Goal: Task Accomplishment & Management: Complete application form

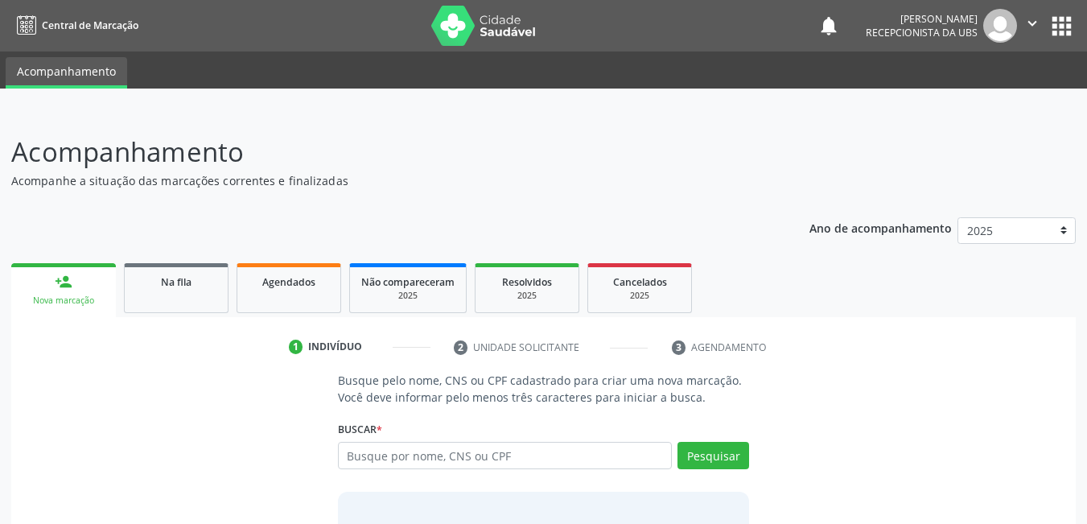
click at [596, 446] on input "text" at bounding box center [505, 455] width 335 height 27
click at [582, 467] on input "text" at bounding box center [505, 455] width 335 height 27
click at [581, 457] on input "text" at bounding box center [505, 455] width 335 height 27
type input "700203457728626"
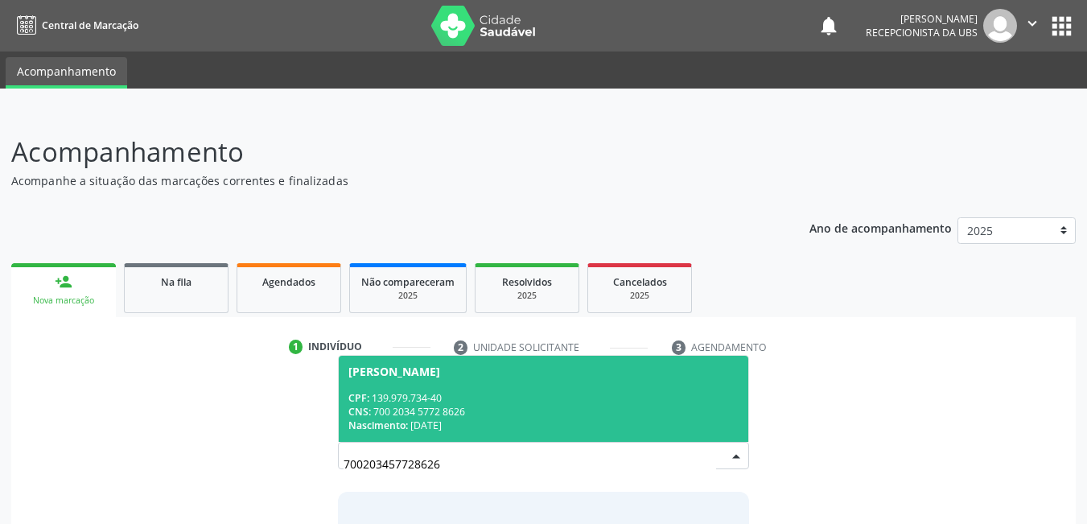
click at [524, 416] on div "CNS: 700 2034 5772 8626" at bounding box center [543, 412] width 391 height 14
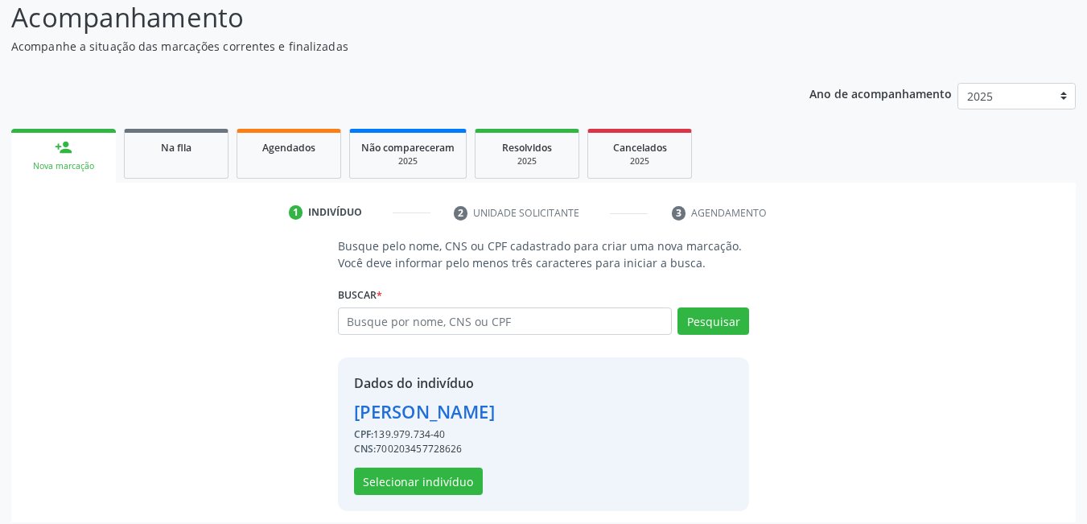
scroll to position [140, 0]
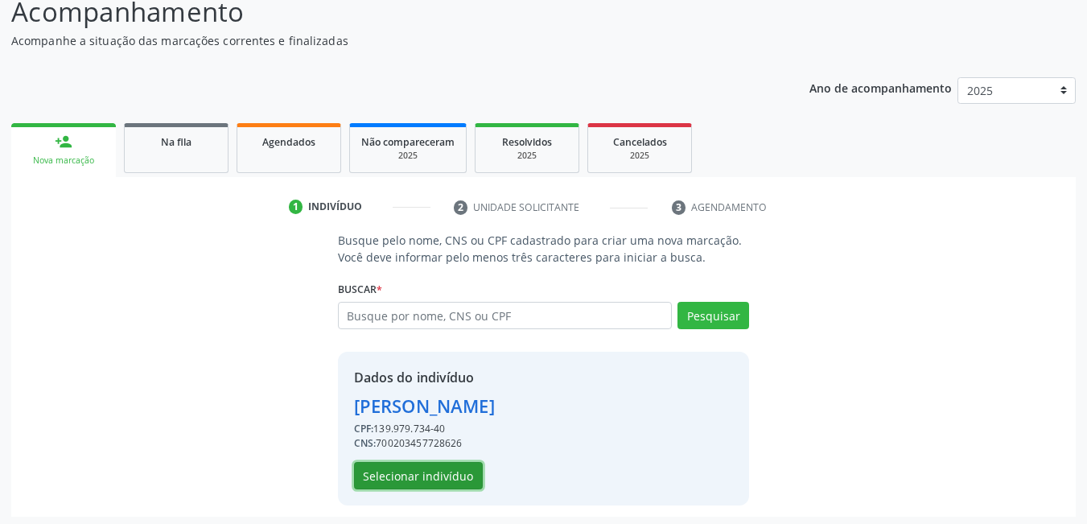
click at [408, 471] on button "Selecionar indivíduo" at bounding box center [418, 475] width 129 height 27
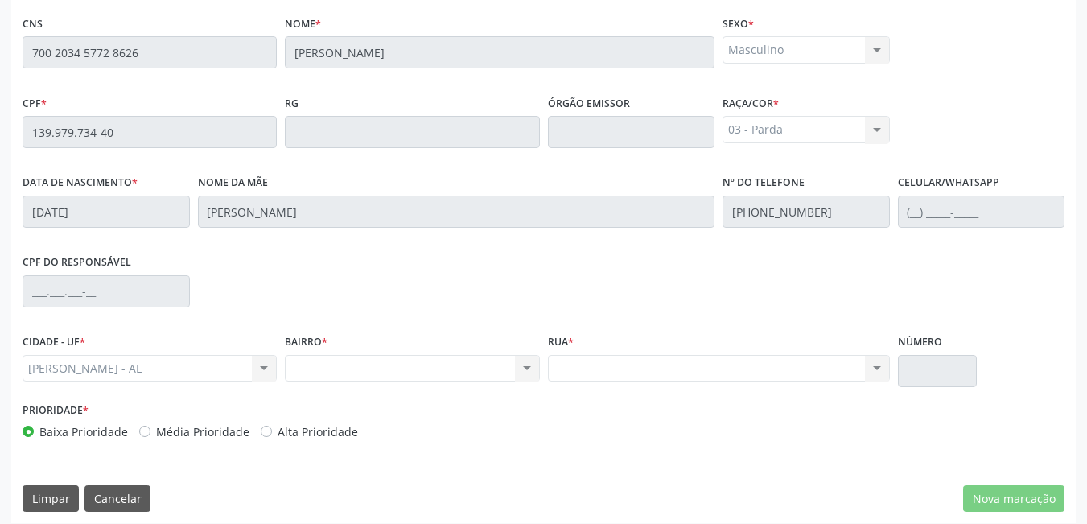
scroll to position [417, 0]
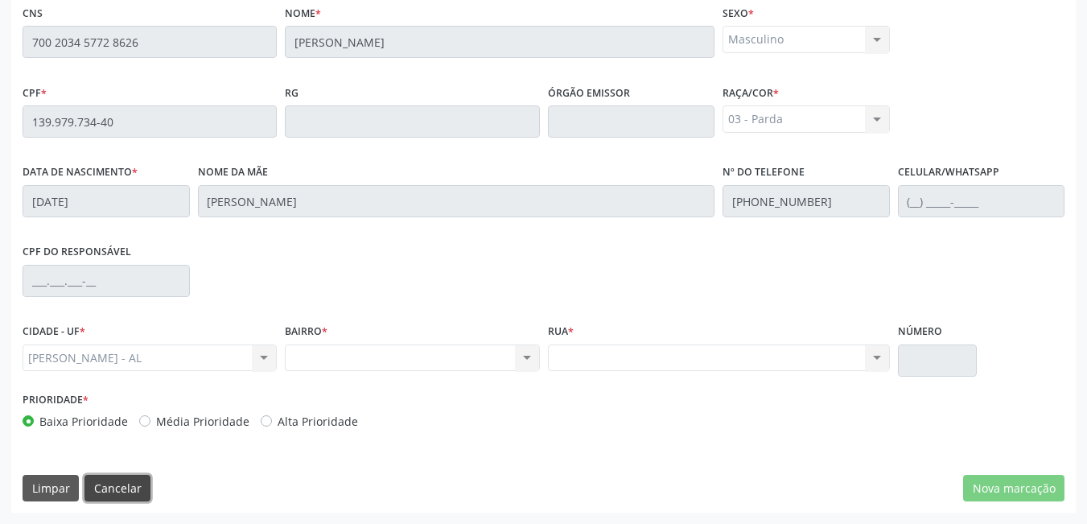
click at [113, 494] on button "Cancelar" at bounding box center [117, 488] width 66 height 27
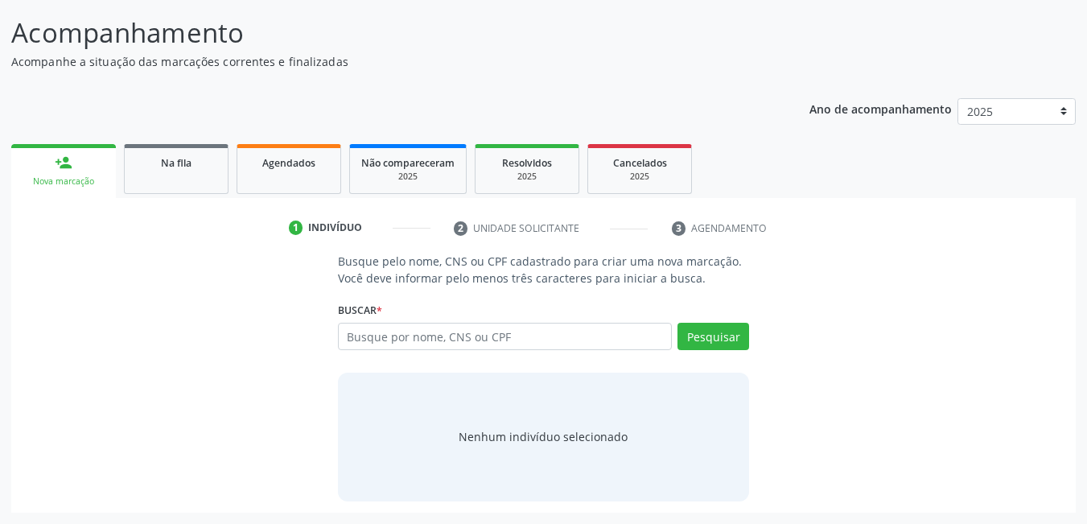
scroll to position [119, 0]
click at [457, 338] on input "text" at bounding box center [505, 336] width 335 height 27
type input "700203457728626"
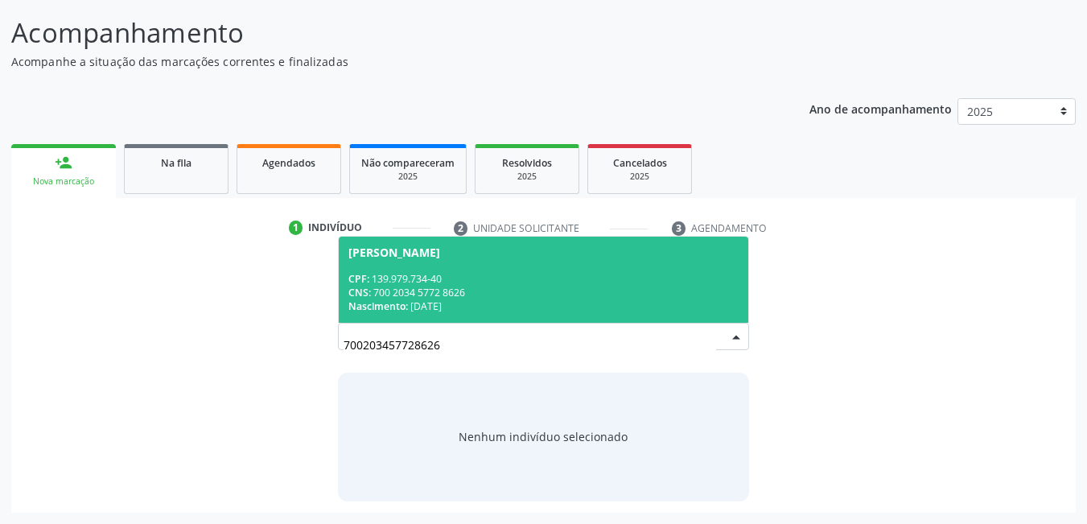
click at [483, 310] on div "Nascimento: 23/06/2001" at bounding box center [543, 306] width 391 height 14
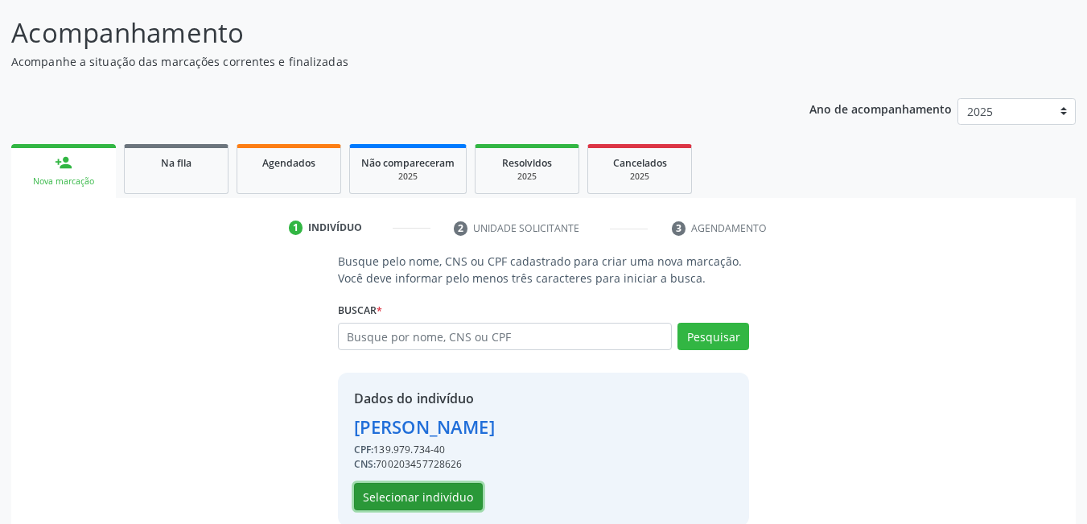
click at [430, 491] on button "Selecionar indivíduo" at bounding box center [418, 496] width 129 height 27
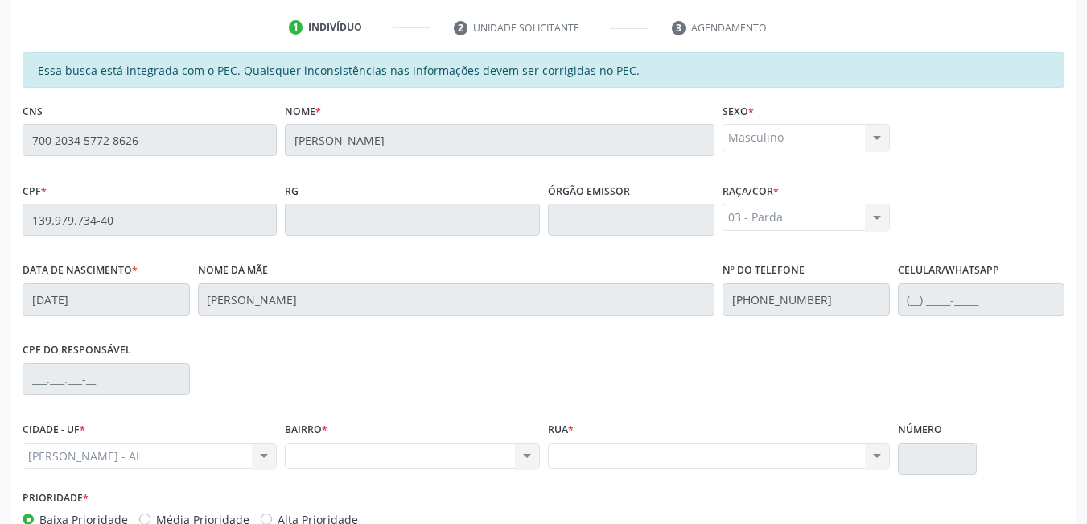
scroll to position [324, 0]
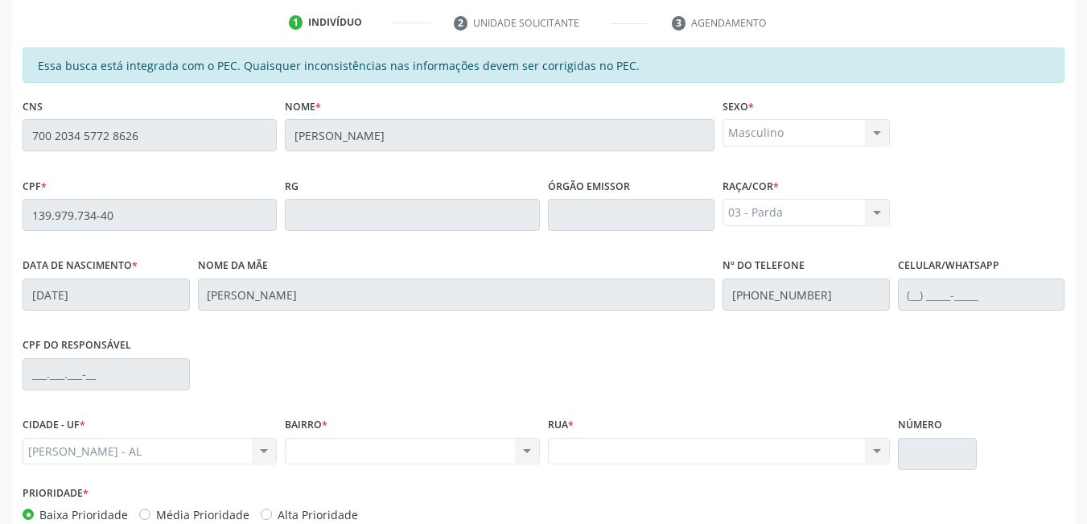
click at [158, 446] on div "Marechal Deodoro - AL Marechal Deodoro - AL Nenhum resultado encontrado para: "…" at bounding box center [150, 451] width 254 height 27
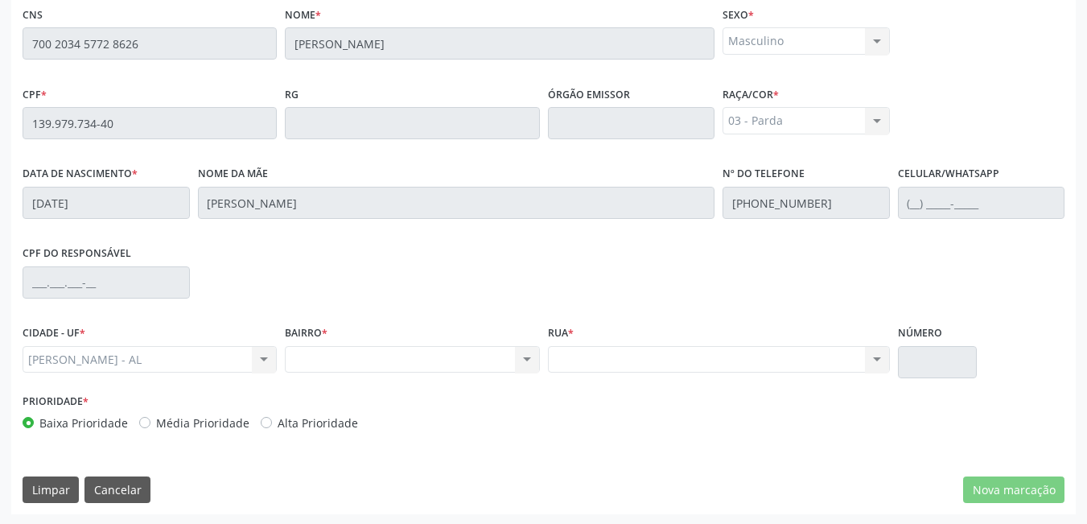
scroll to position [417, 0]
click at [123, 487] on button "Cancelar" at bounding box center [117, 488] width 66 height 27
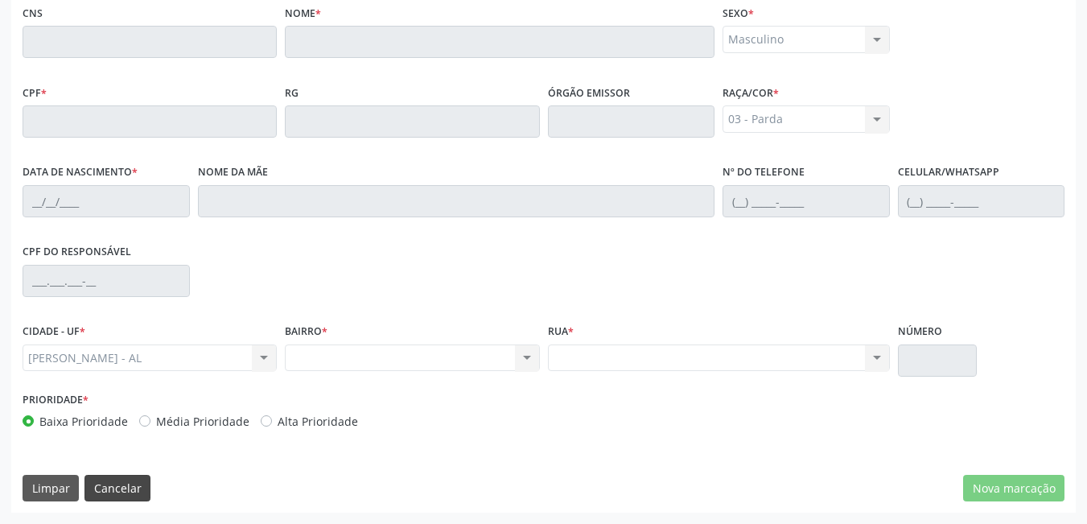
scroll to position [119, 0]
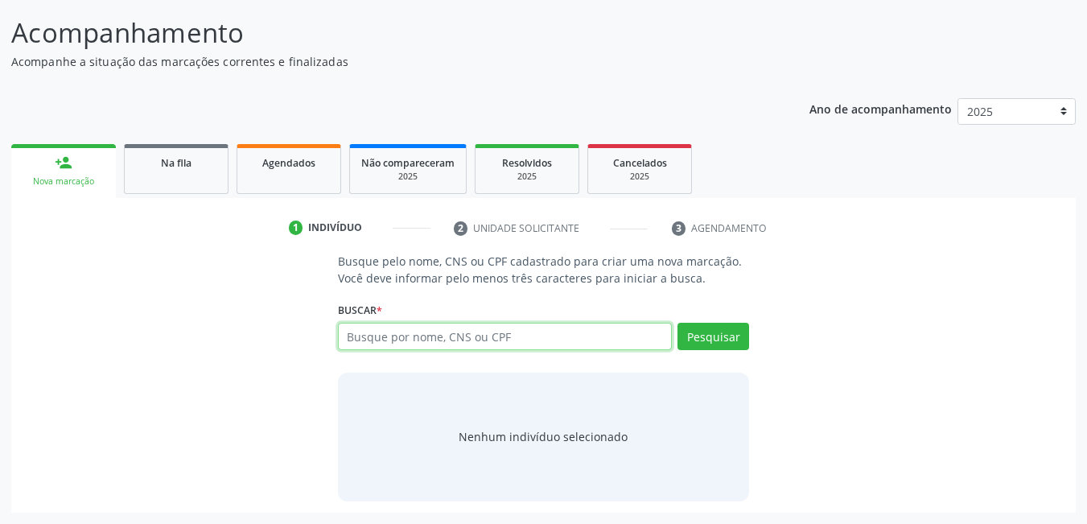
click at [458, 338] on input "text" at bounding box center [505, 336] width 335 height 27
type input "700402960166745"
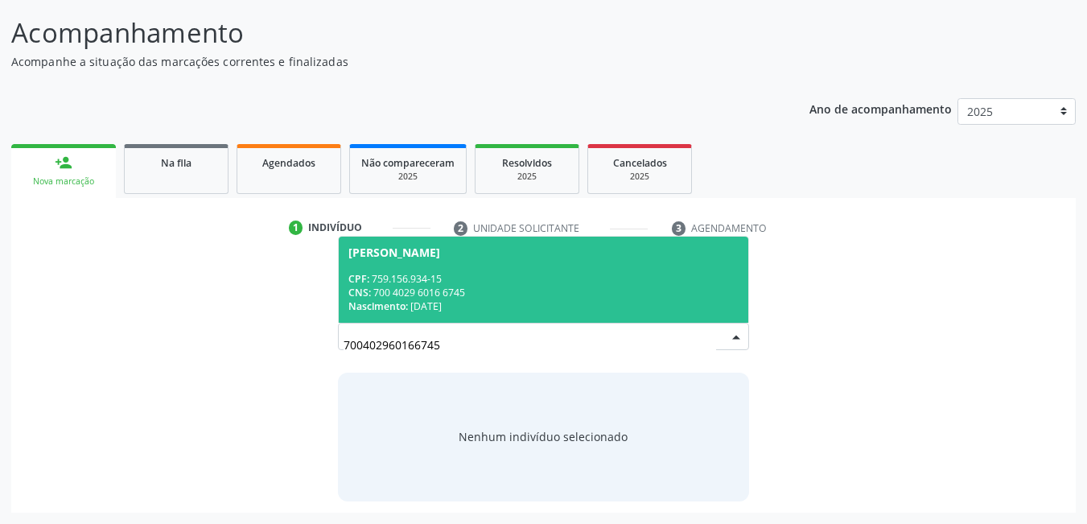
click at [500, 315] on span "Jane Medeiros dos Santos CPF: 759.156.934-15 CNS: 700 4029 6016 6745 Nascimento…" at bounding box center [544, 279] width 410 height 86
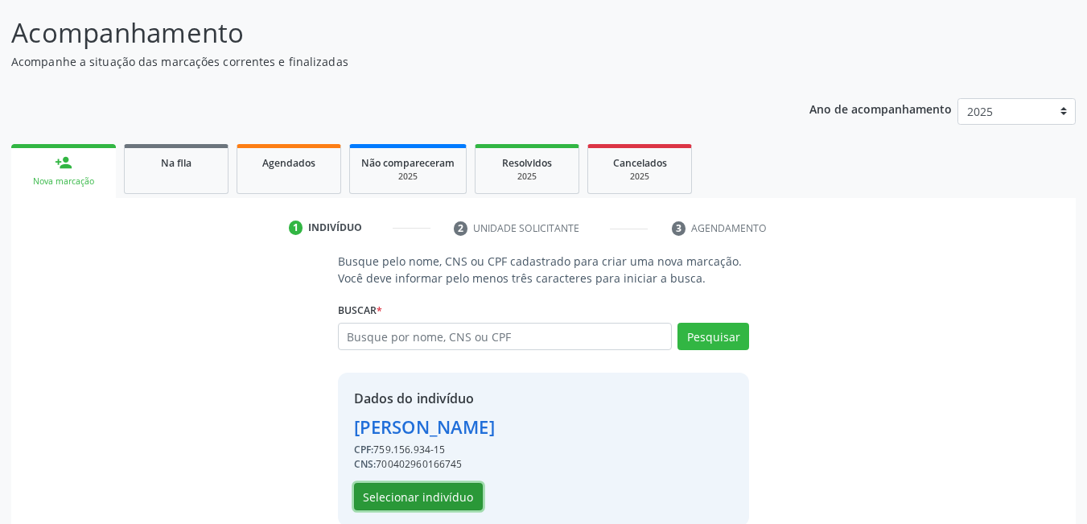
click at [442, 498] on button "Selecionar indivíduo" at bounding box center [418, 496] width 129 height 27
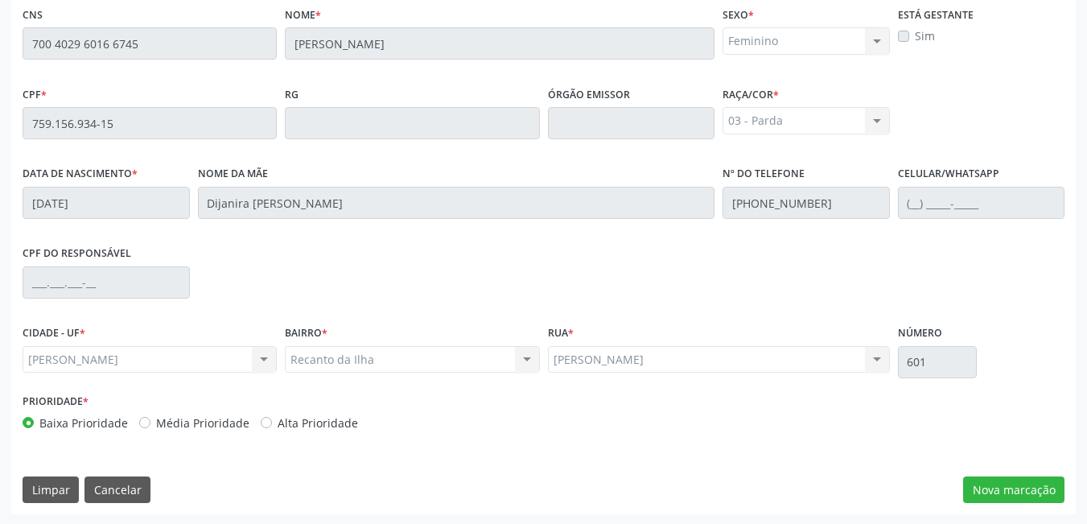
scroll to position [417, 0]
click at [1033, 483] on button "Nova marcação" at bounding box center [1013, 488] width 101 height 27
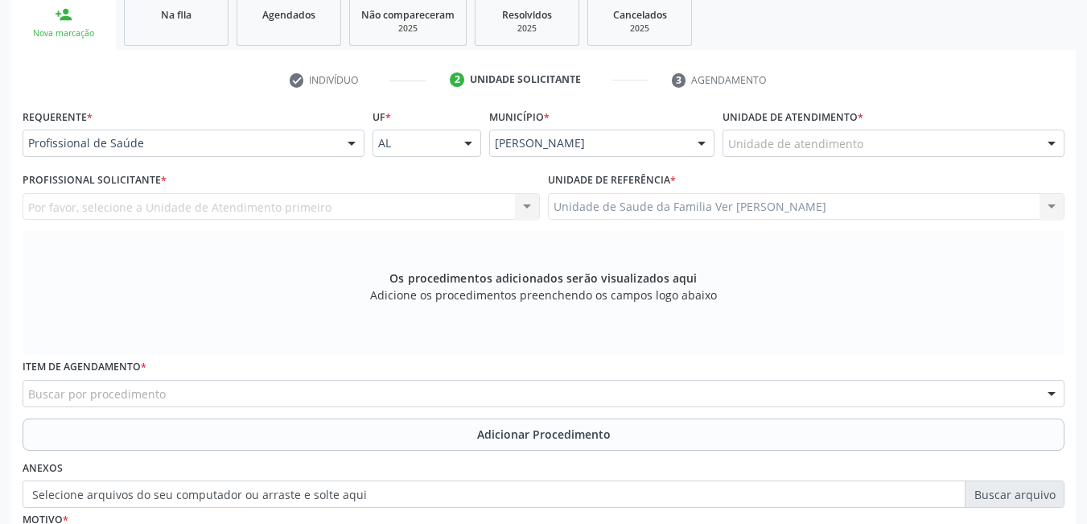
scroll to position [245, 0]
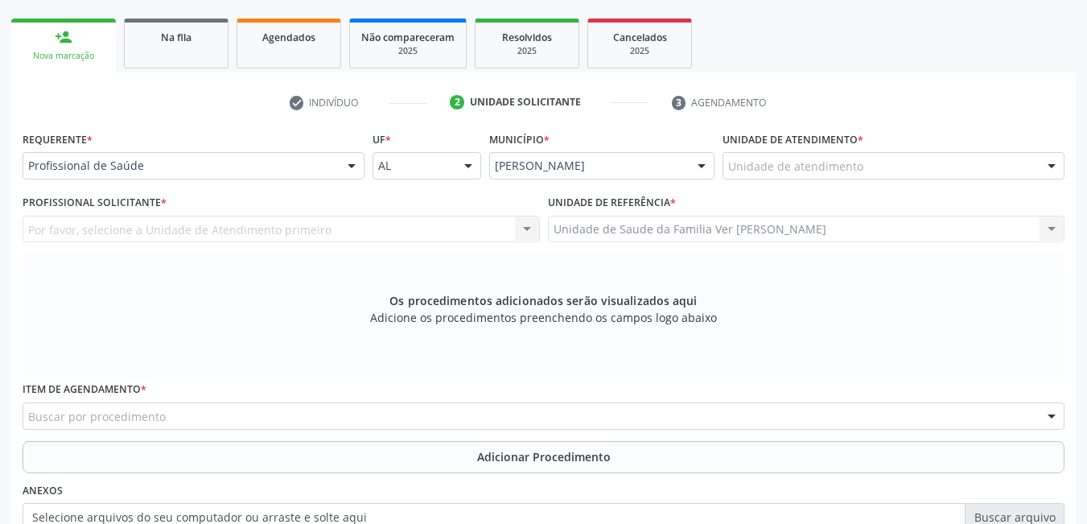
click at [912, 158] on div "Unidade de atendimento" at bounding box center [893, 165] width 342 height 27
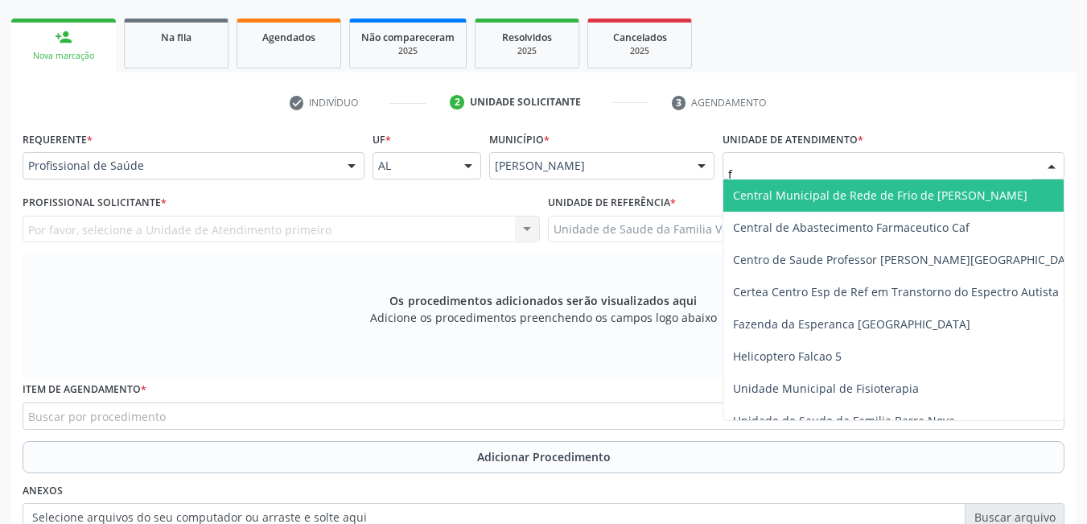
type input "fl"
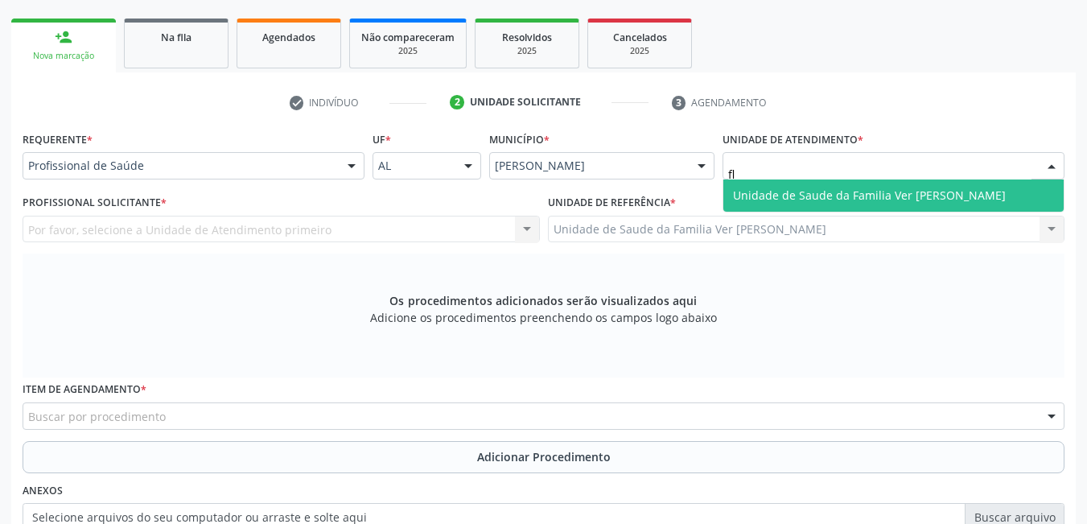
click at [919, 190] on span "Unidade de Saude da Familia Ver [PERSON_NAME]" at bounding box center [869, 194] width 273 height 15
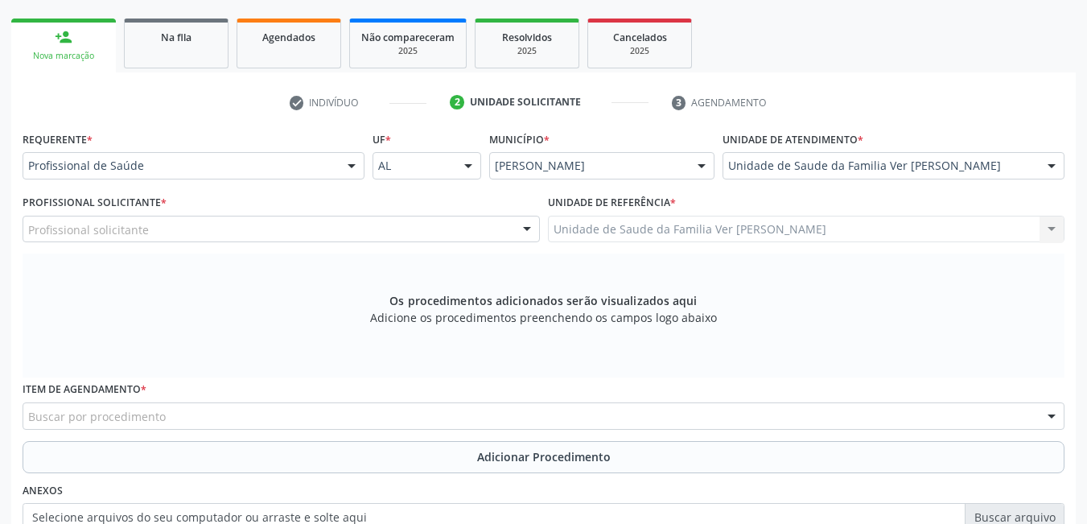
click at [472, 214] on div "Profissional Solicitante * Profissional solicitante Cirurgião-Dentista da Estra…" at bounding box center [281, 216] width 517 height 51
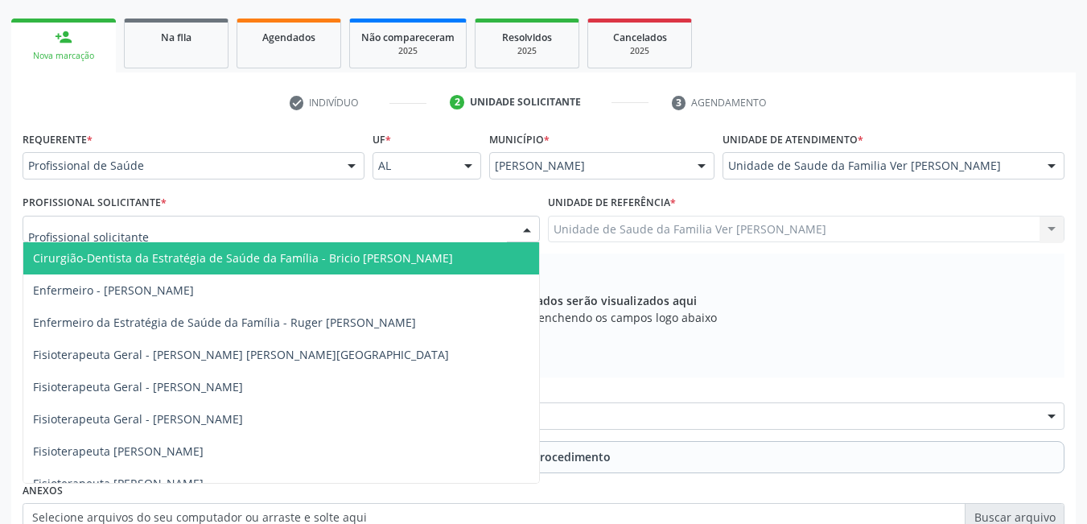
click at [462, 223] on div at bounding box center [281, 229] width 517 height 27
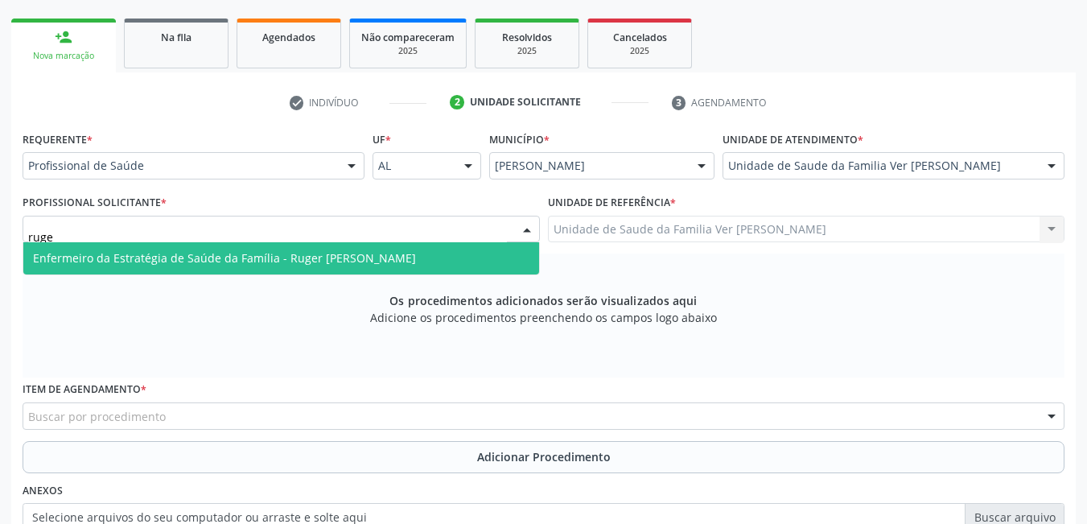
type input "ruger"
click at [462, 253] on span "Enfermeiro da Estratégia de Saúde da Família - Ruger [PERSON_NAME]" at bounding box center [281, 258] width 516 height 32
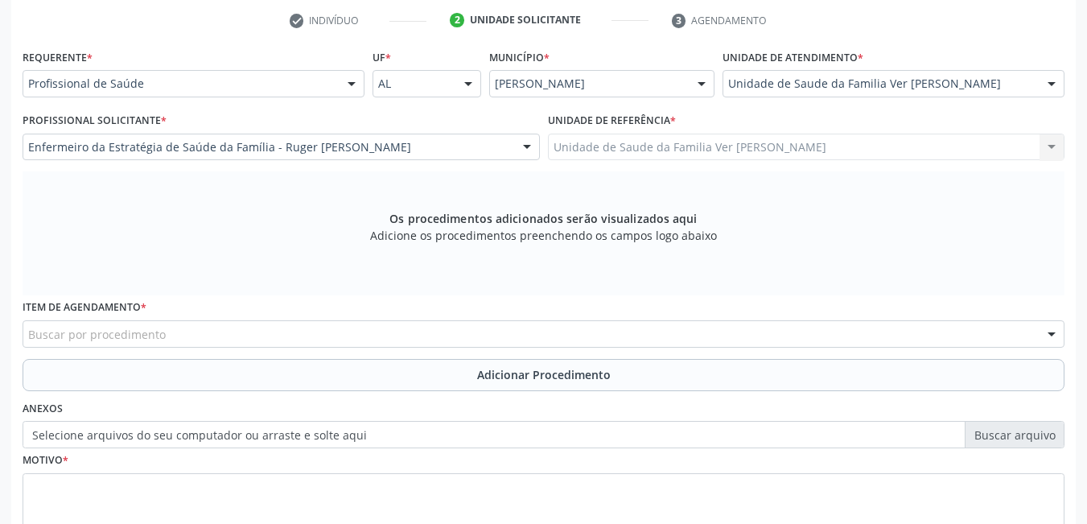
scroll to position [333, 0]
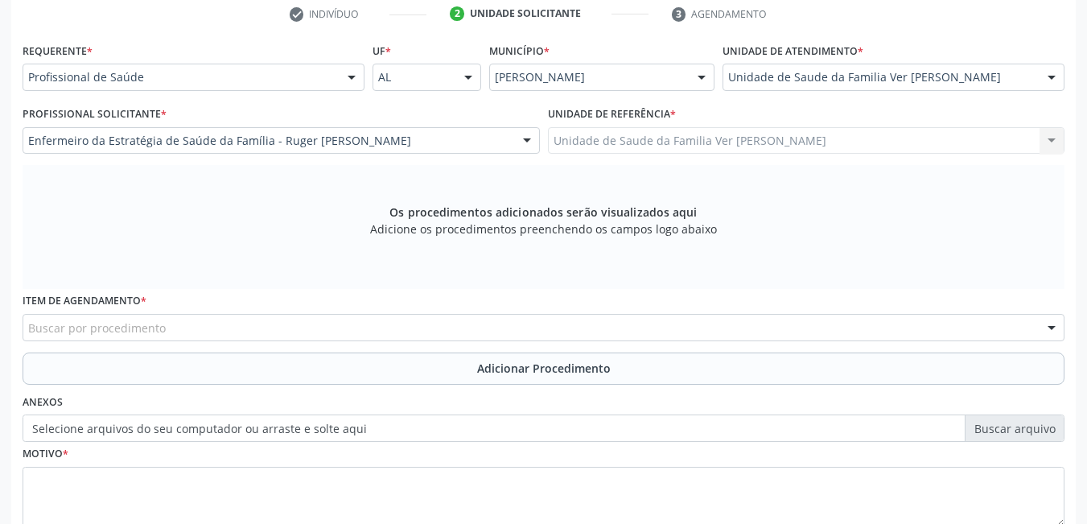
click at [627, 322] on div "Buscar por procedimento" at bounding box center [544, 327] width 1042 height 27
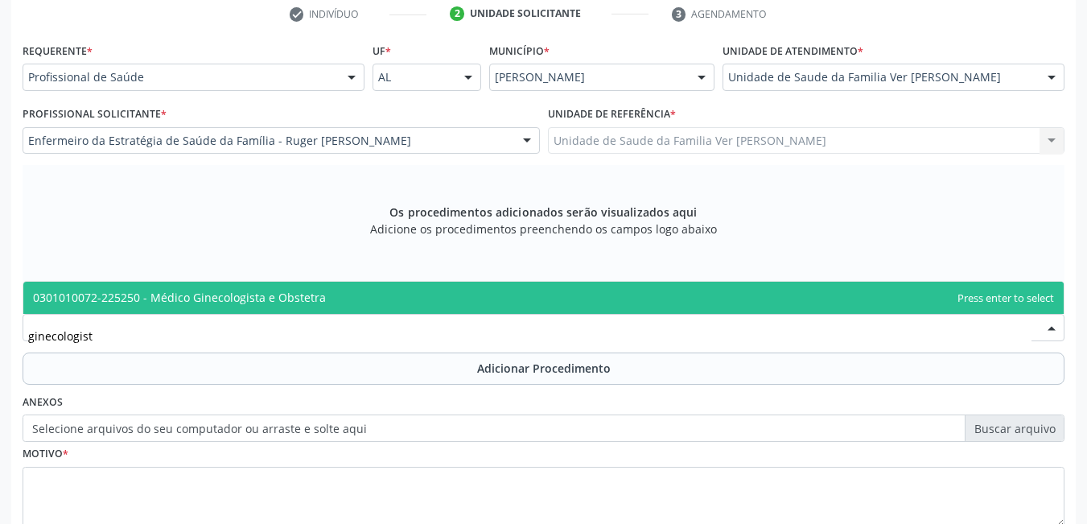
type input "ginecologista"
click at [514, 302] on span "0301010072-225250 - Médico Ginecologista e Obstetra" at bounding box center [543, 298] width 1040 height 32
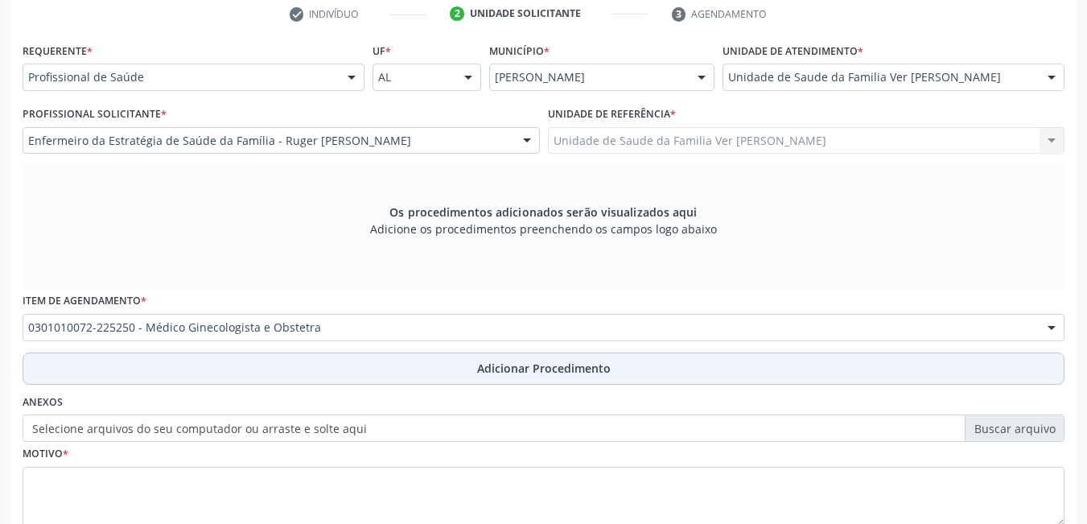
click at [438, 372] on button "Adicionar Procedimento" at bounding box center [544, 368] width 1042 height 32
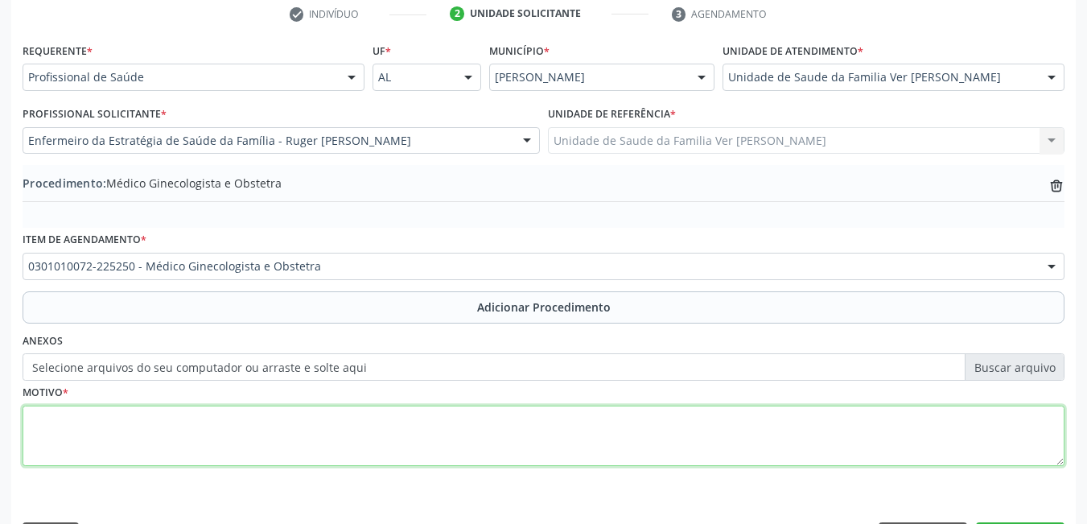
click at [400, 434] on textarea at bounding box center [544, 435] width 1042 height 61
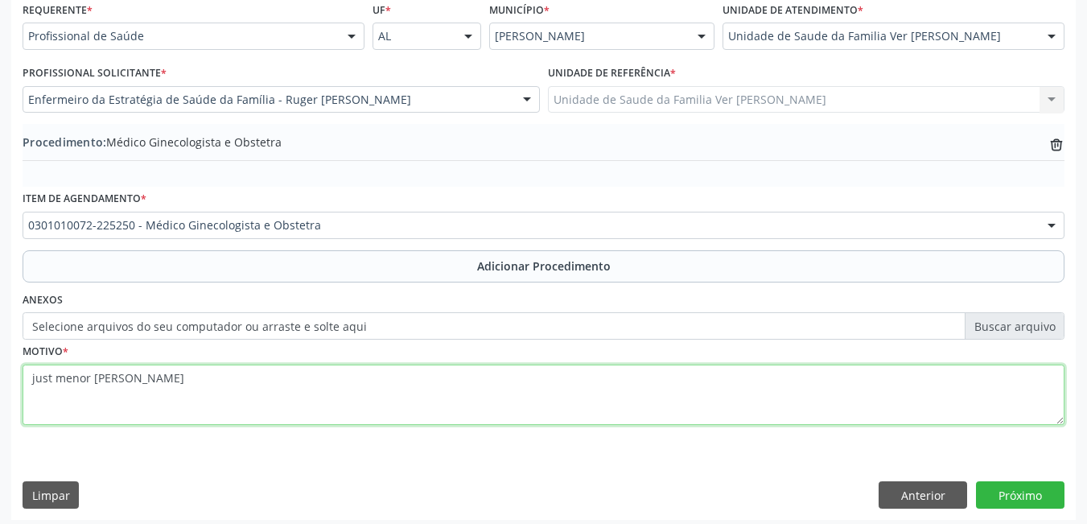
scroll to position [381, 0]
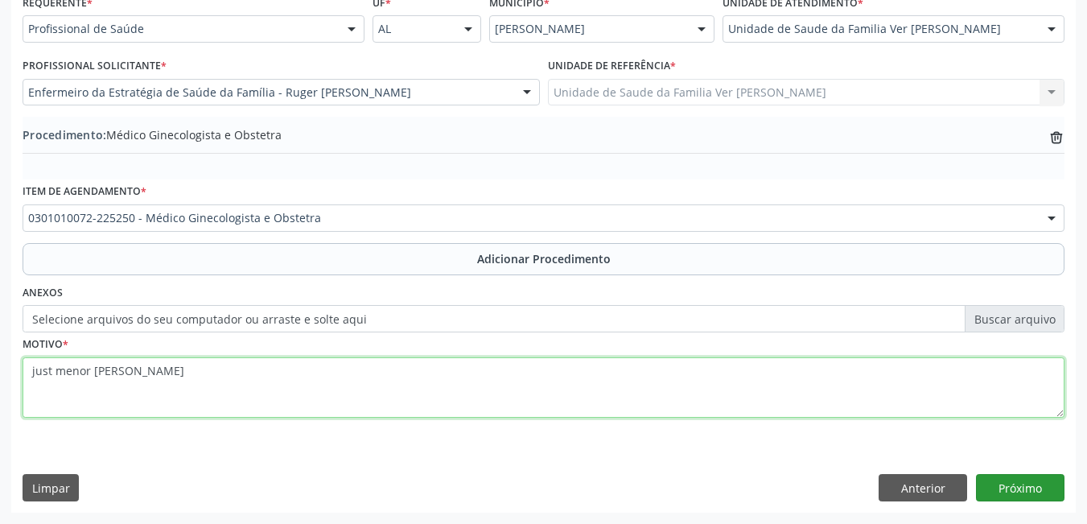
type textarea "just menor pauso"
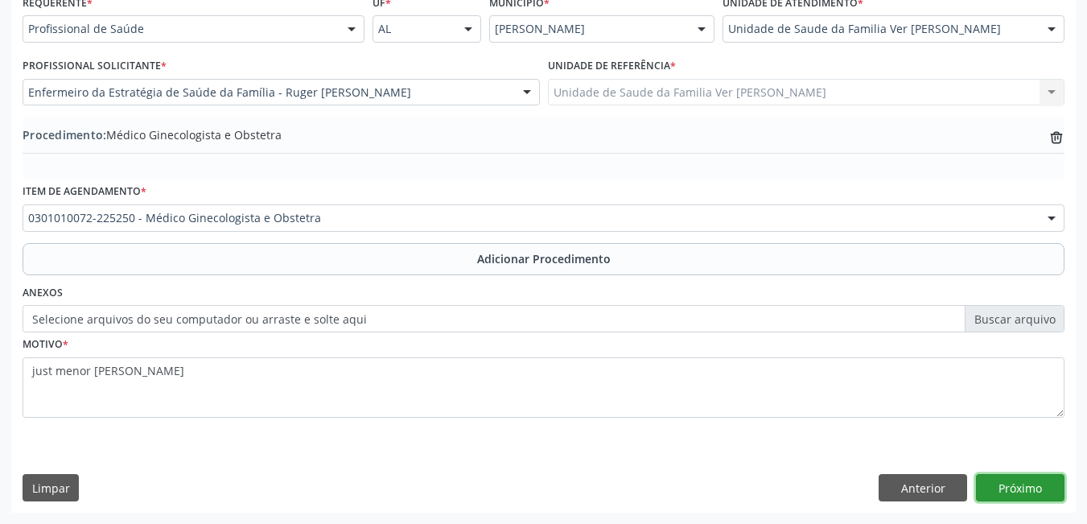
click at [1012, 483] on button "Próximo" at bounding box center [1020, 487] width 88 height 27
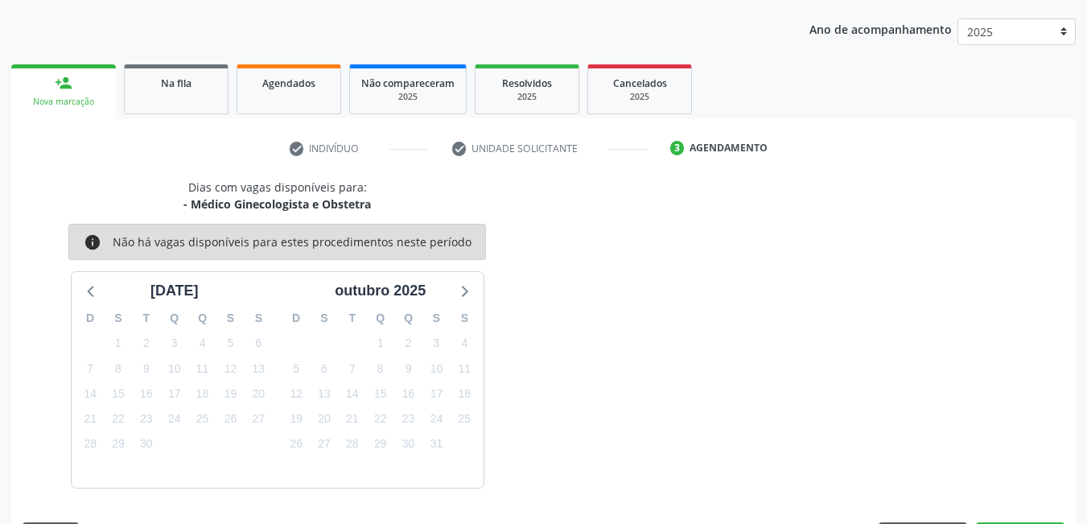
scroll to position [246, 0]
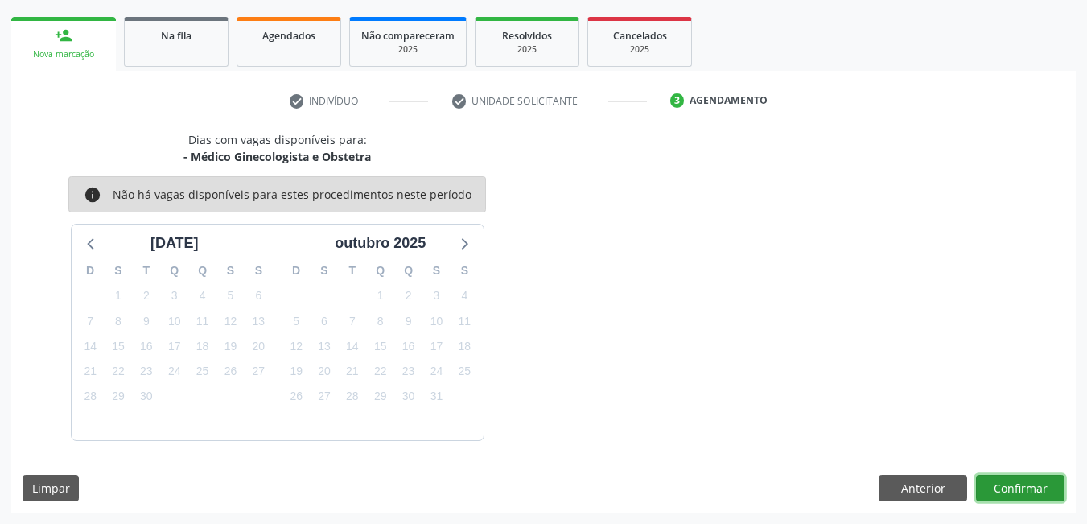
click at [991, 481] on button "Confirmar" at bounding box center [1020, 488] width 88 height 27
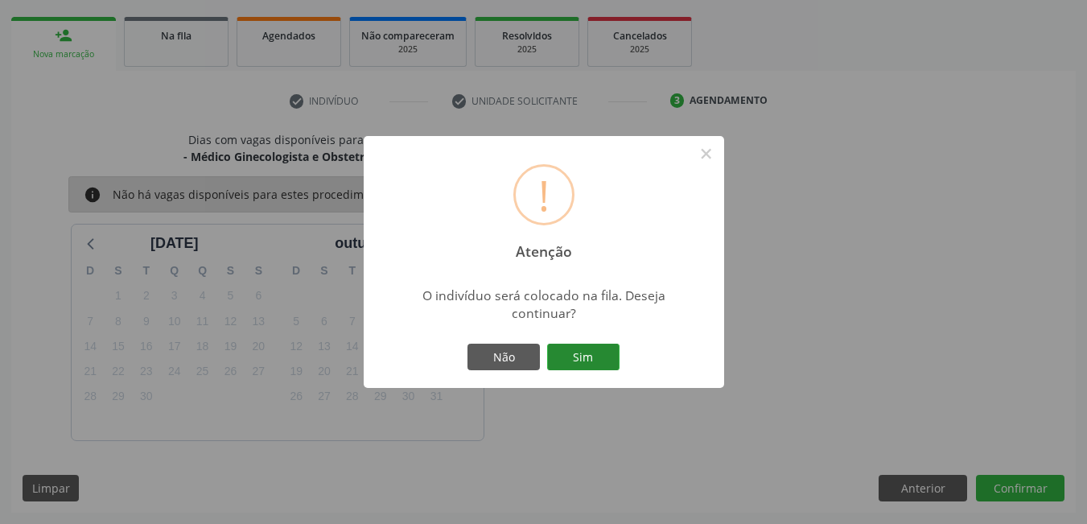
click at [602, 349] on button "Sim" at bounding box center [583, 356] width 72 height 27
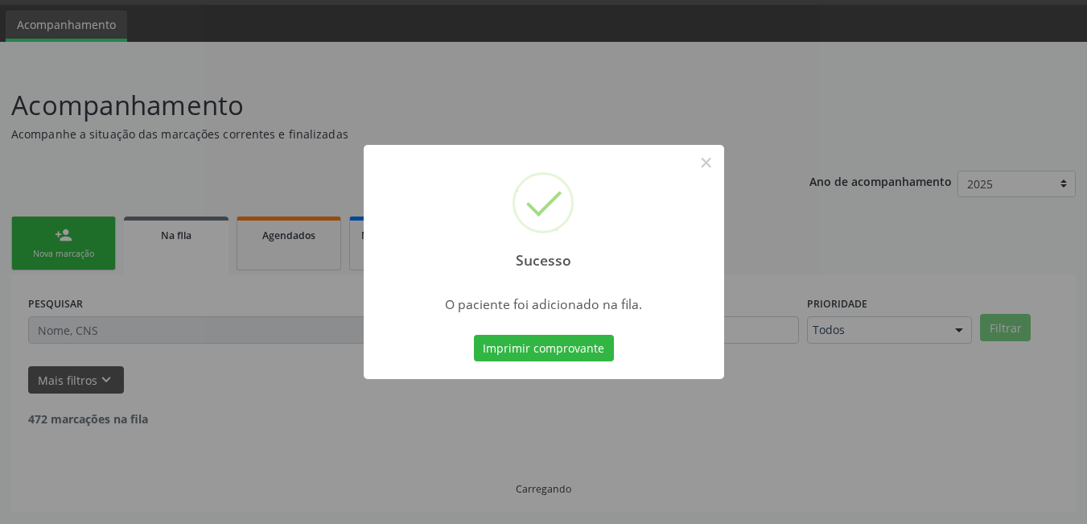
scroll to position [30, 0]
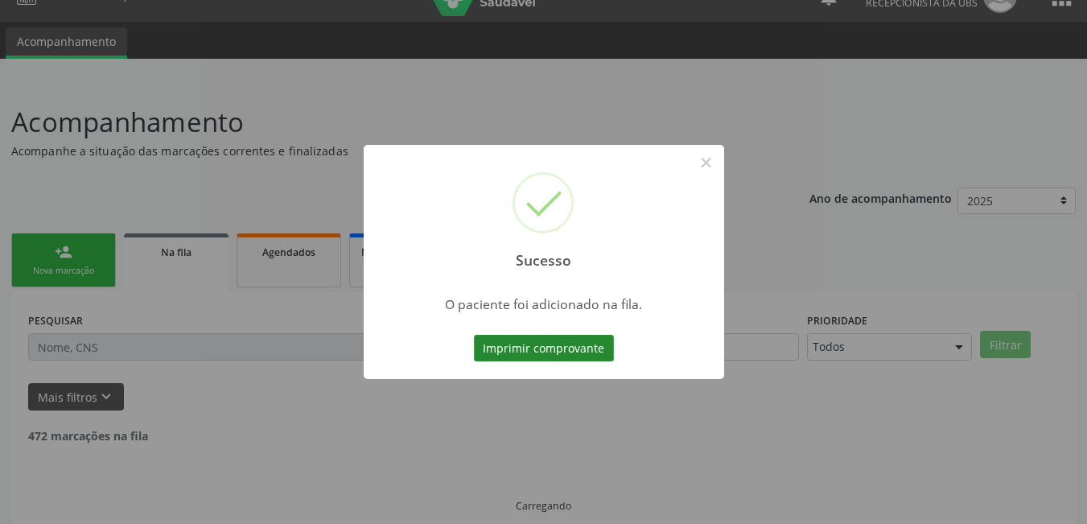
click at [572, 335] on button "Imprimir comprovante" at bounding box center [544, 348] width 140 height 27
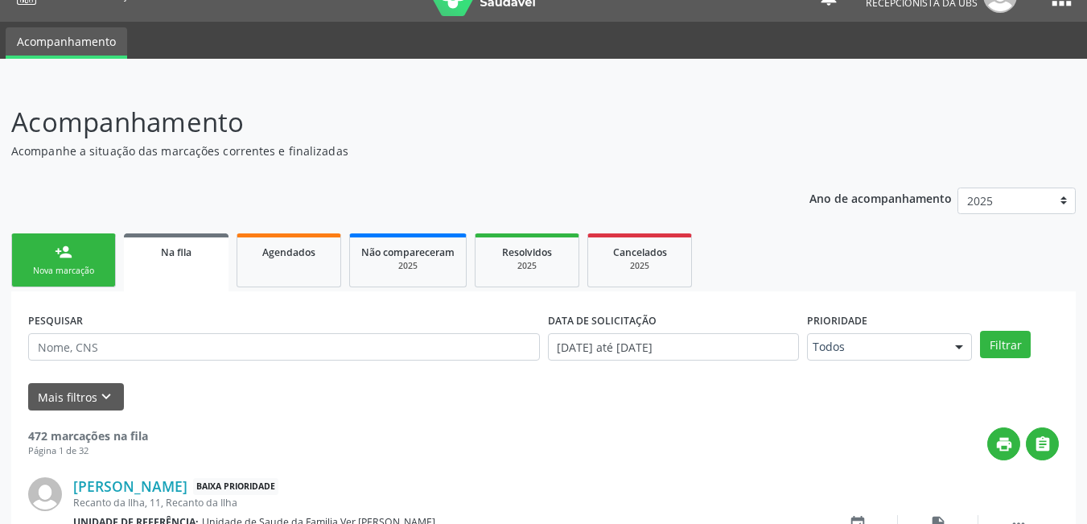
drag, startPoint x: 226, startPoint y: 18, endPoint x: 5, endPoint y: 179, distance: 273.0
click at [64, 257] on div "person_add" at bounding box center [64, 252] width 18 height 18
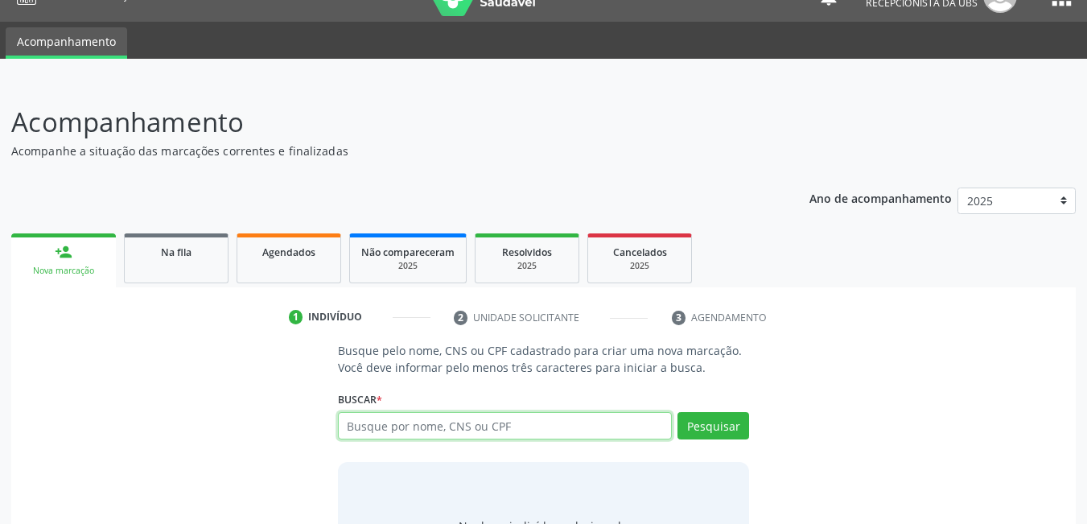
click at [434, 435] on input "text" at bounding box center [505, 425] width 335 height 27
type input "706805231888024"
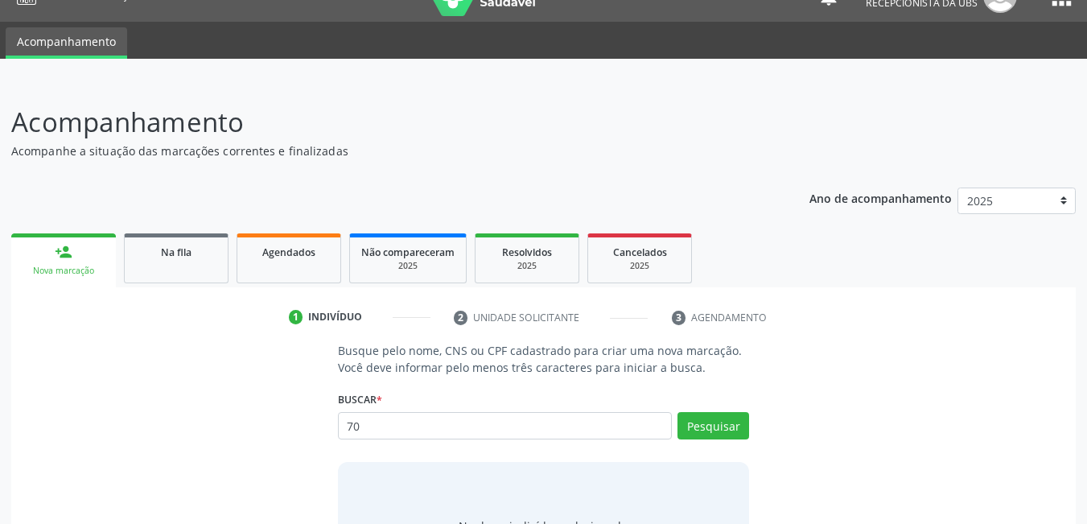
type input "7"
type input "700002938319708"
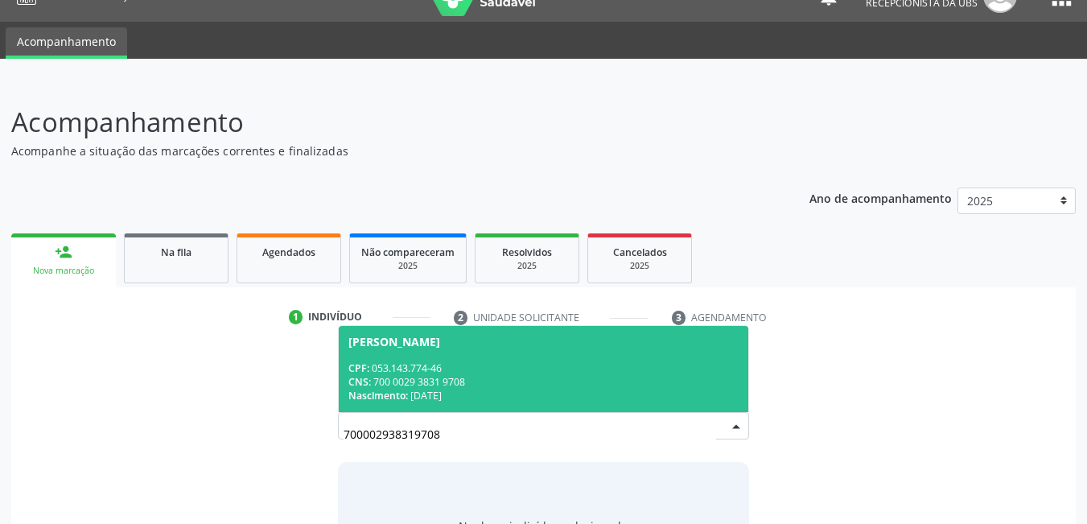
click at [506, 384] on div "CNS: 700 0029 3831 9708" at bounding box center [543, 382] width 391 height 14
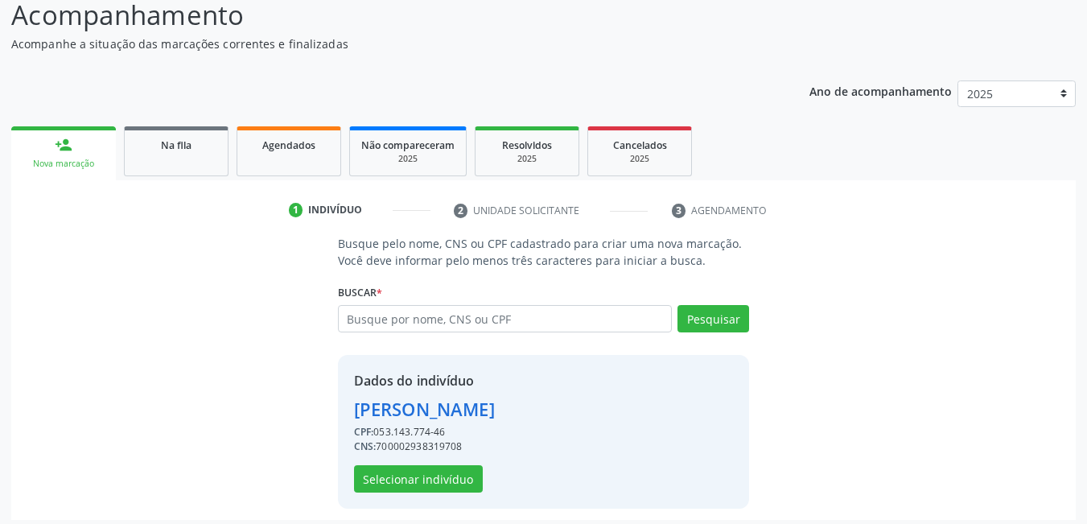
scroll to position [142, 0]
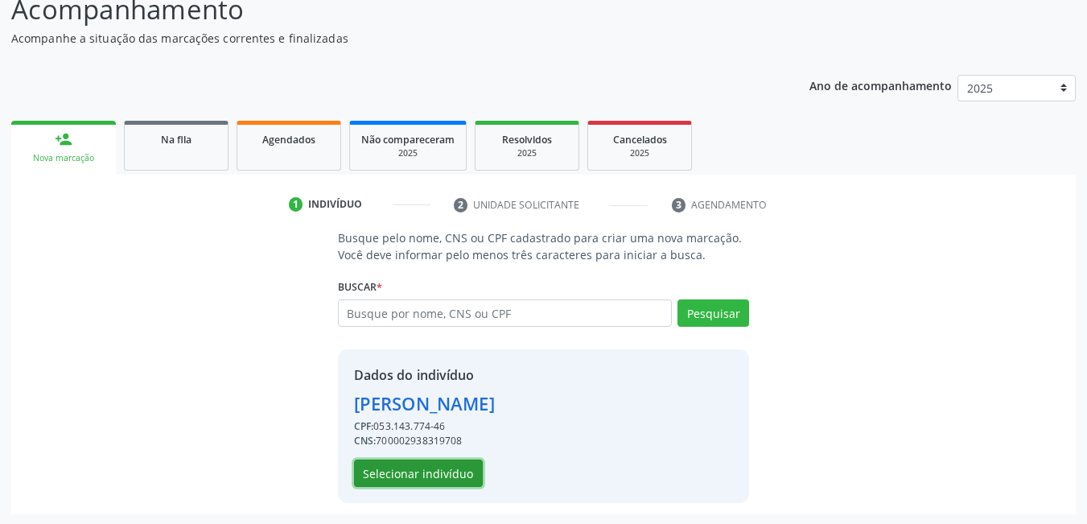
click at [468, 474] on button "Selecionar indivíduo" at bounding box center [418, 472] width 129 height 27
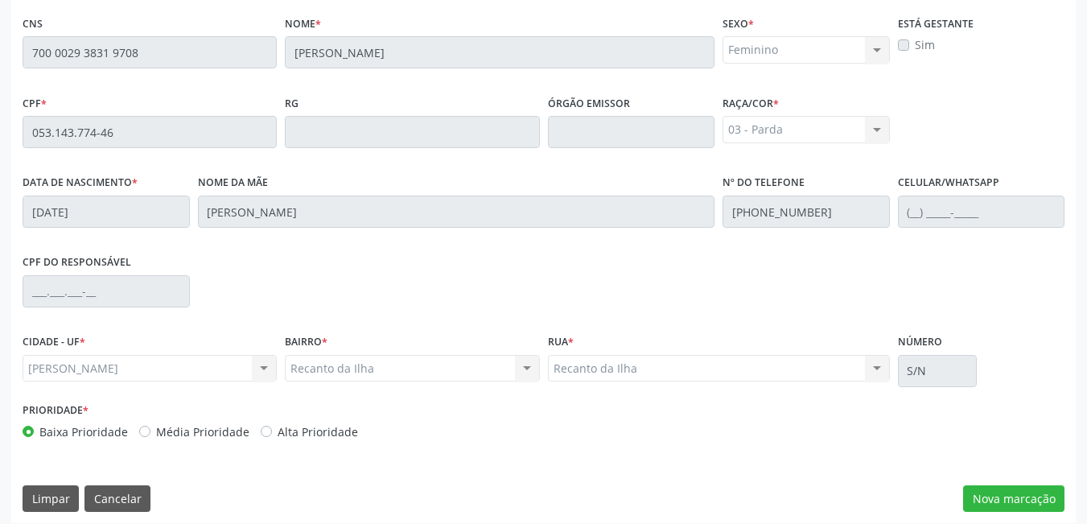
scroll to position [417, 0]
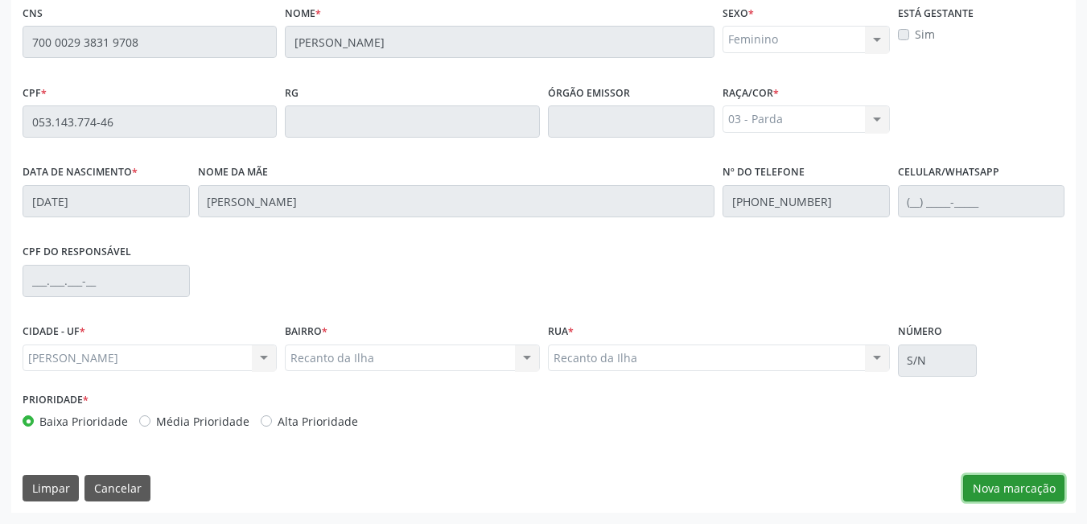
click at [1020, 481] on button "Nova marcação" at bounding box center [1013, 488] width 101 height 27
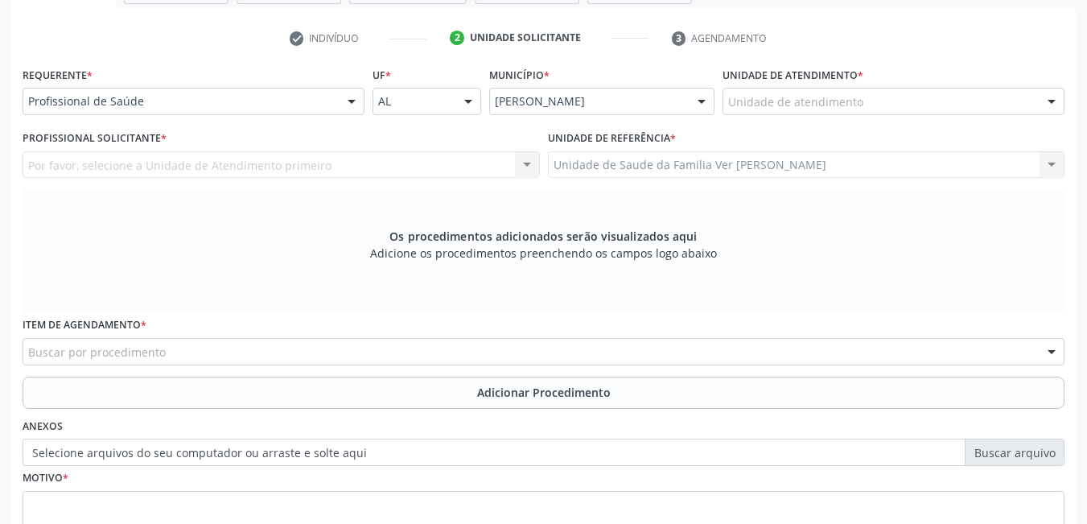
scroll to position [307, 0]
click at [868, 94] on div "Unidade de atendimento" at bounding box center [893, 102] width 342 height 27
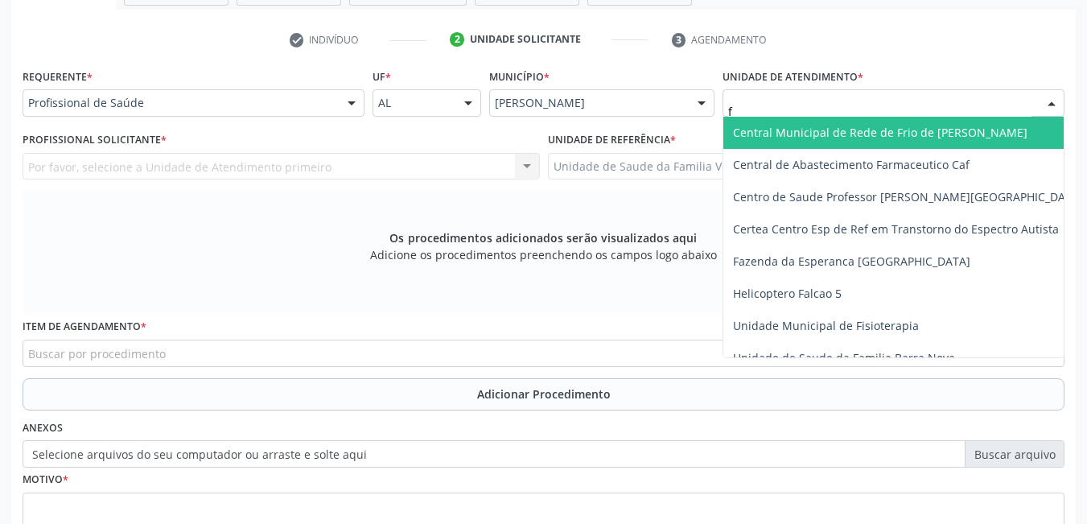
type input "fl"
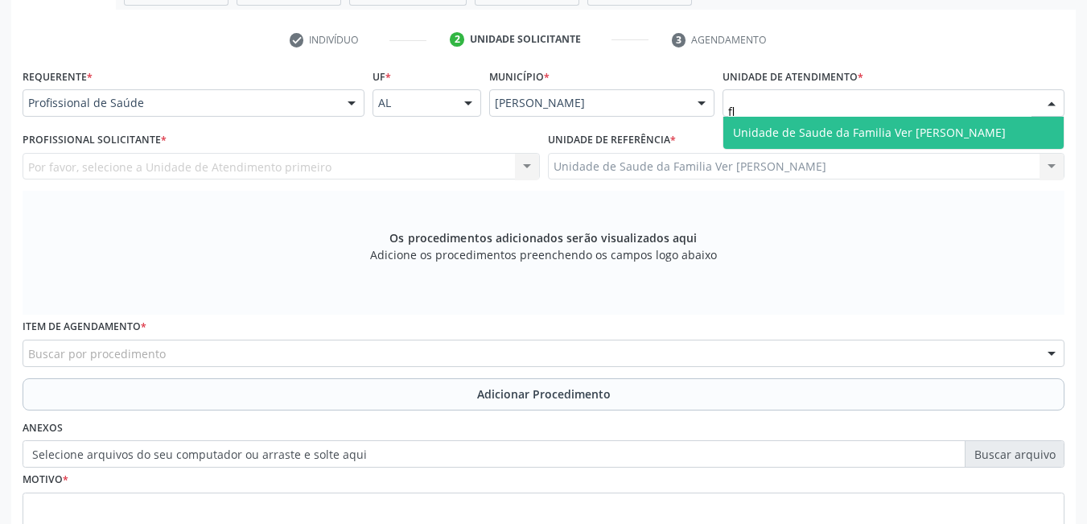
click at [869, 125] on span "Unidade de Saude da Familia Ver [PERSON_NAME]" at bounding box center [869, 132] width 273 height 15
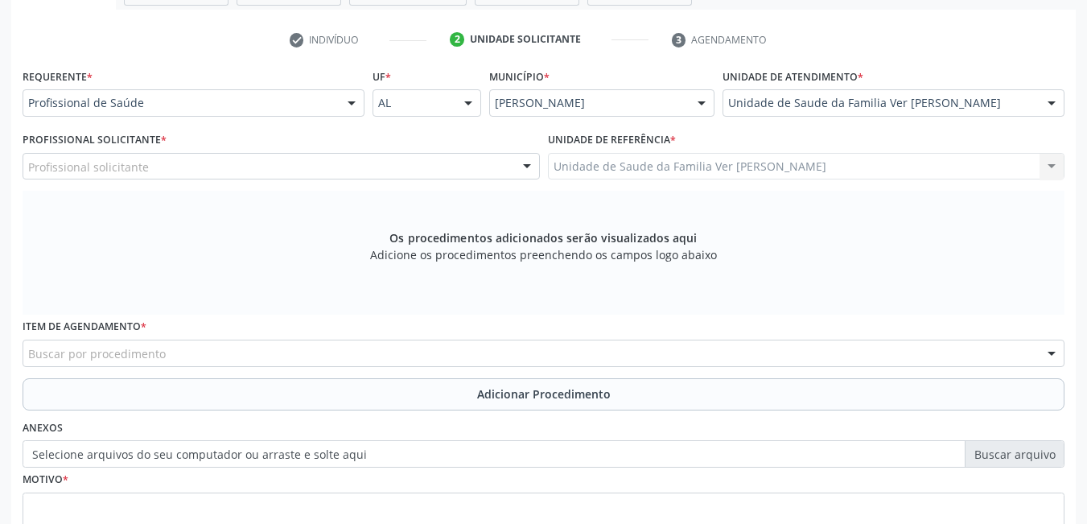
click at [495, 155] on div "Profissional solicitante" at bounding box center [281, 166] width 517 height 27
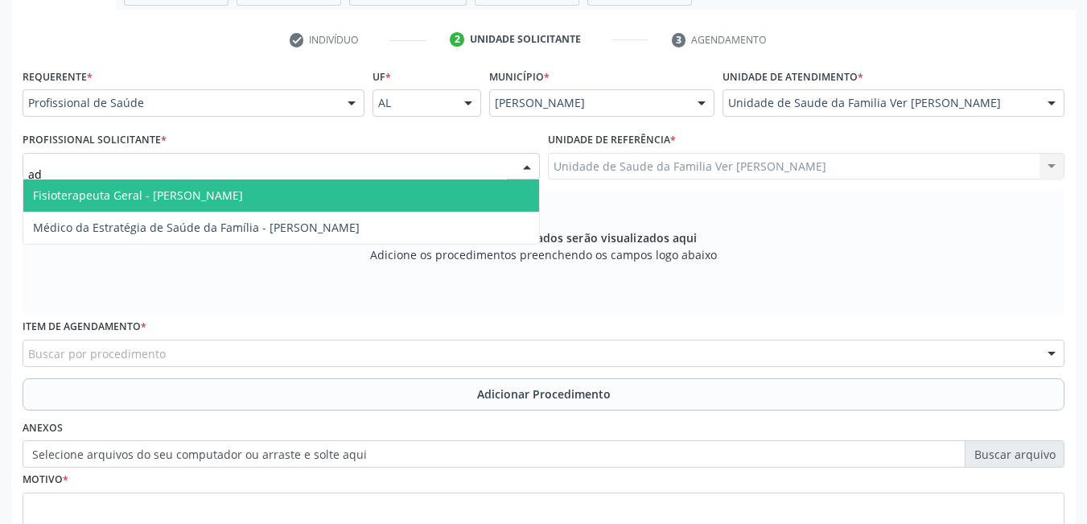
type input "ade"
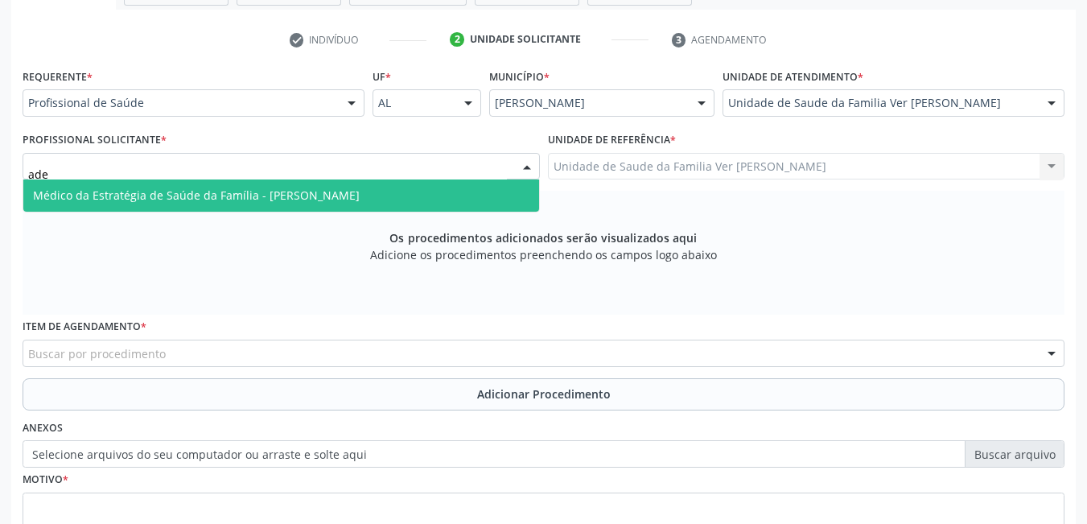
click at [513, 195] on span "Médico da Estratégia de Saúde da Família - [PERSON_NAME]" at bounding box center [281, 195] width 516 height 32
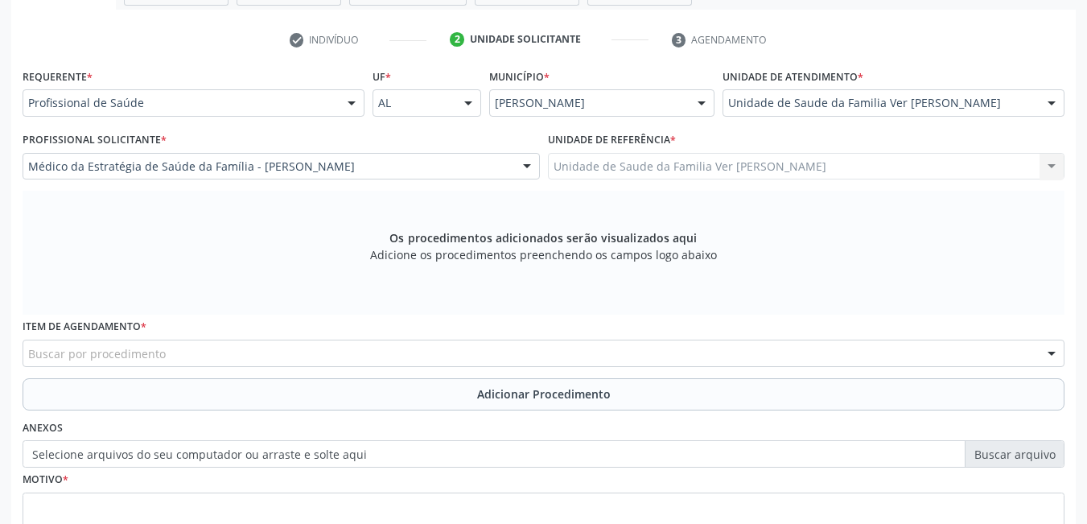
click at [466, 346] on div "Buscar por procedimento" at bounding box center [544, 352] width 1042 height 27
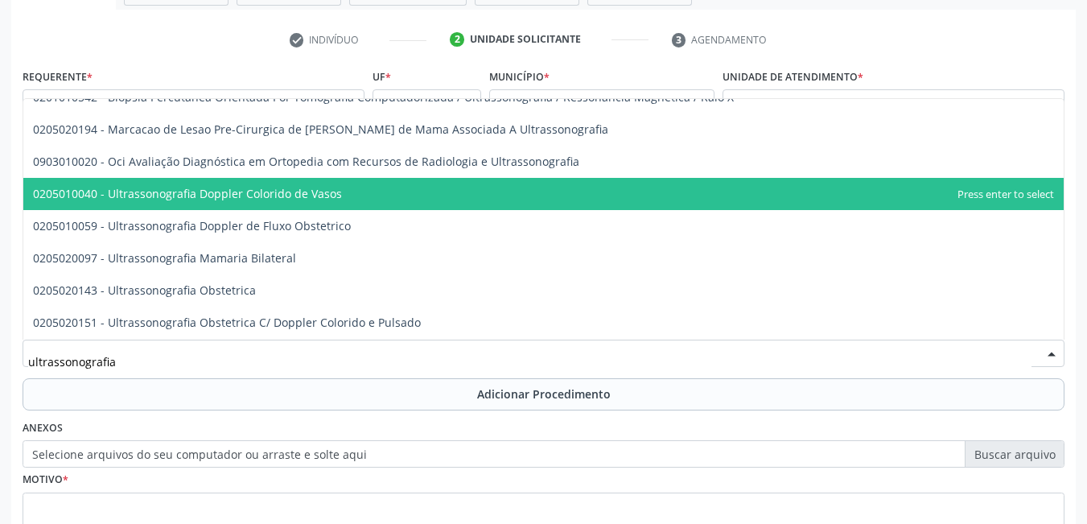
scroll to position [0, 0]
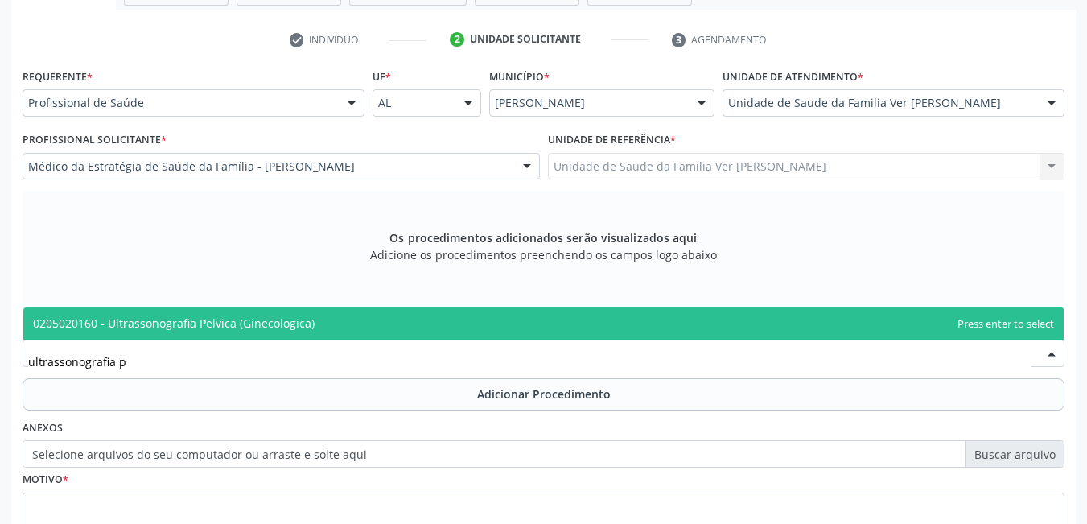
type input "ultrassonografia pe"
click at [629, 315] on span "0205020160 - Ultrassonografia Pelvica (Ginecologica)" at bounding box center [543, 323] width 1040 height 32
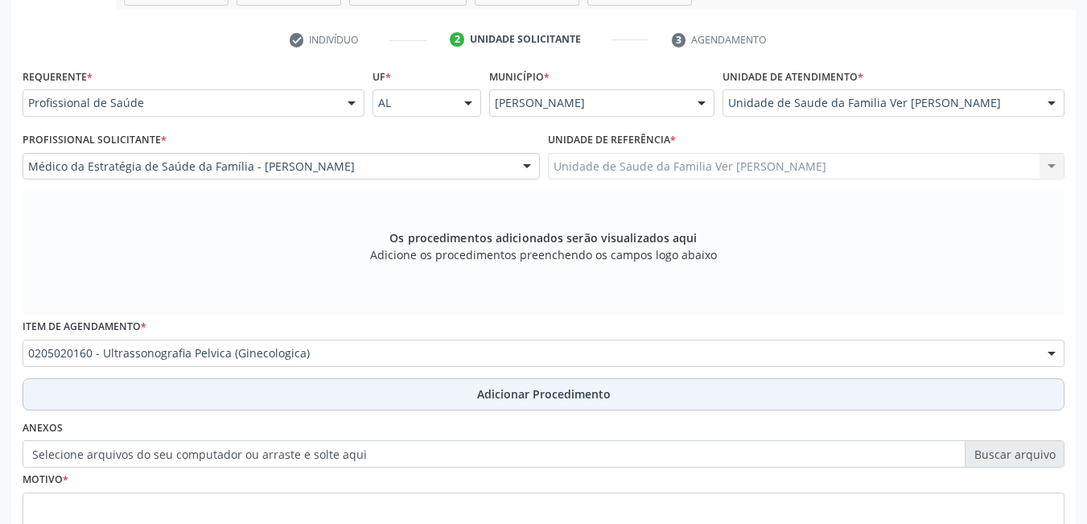
click at [391, 397] on button "Adicionar Procedimento" at bounding box center [544, 394] width 1042 height 32
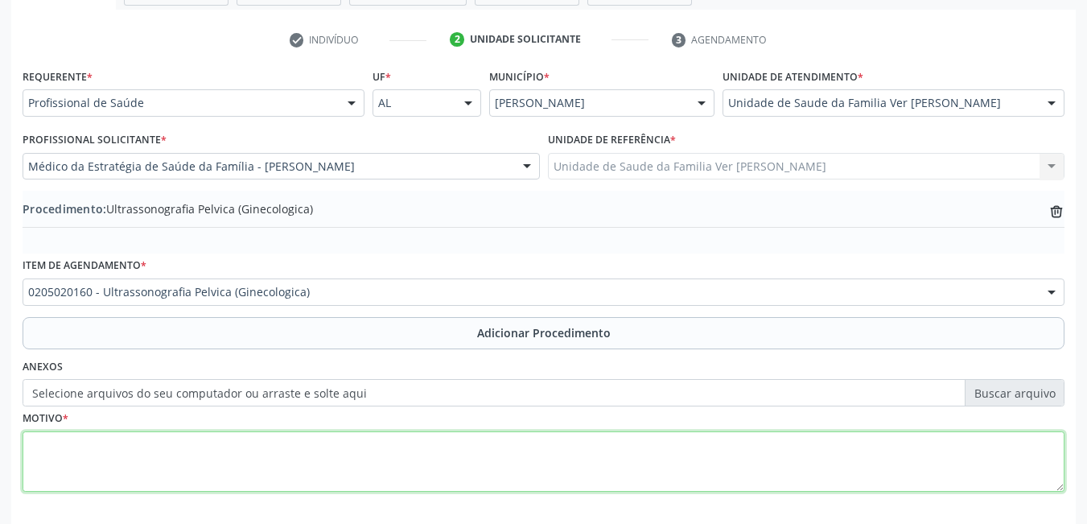
click at [285, 463] on textarea at bounding box center [544, 461] width 1042 height 61
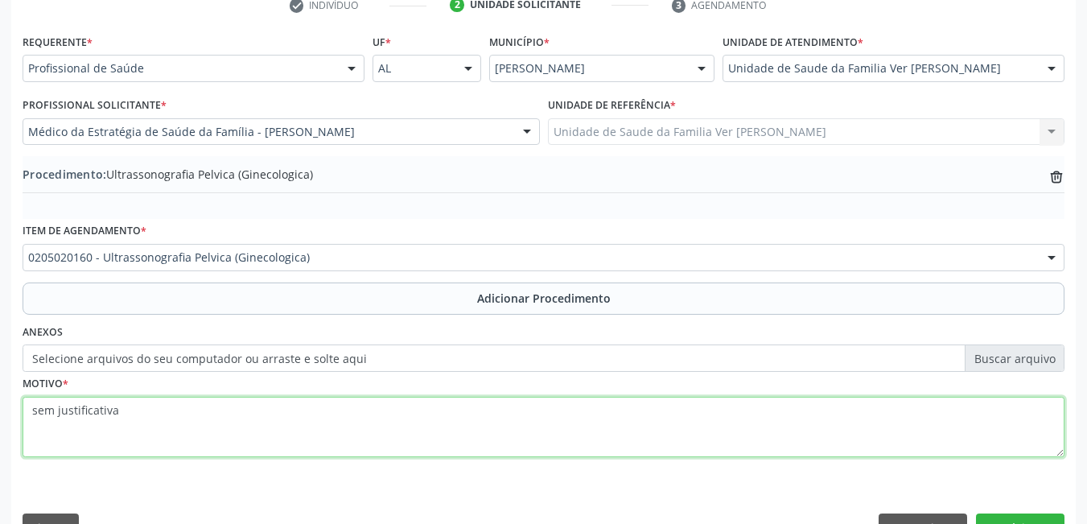
scroll to position [381, 0]
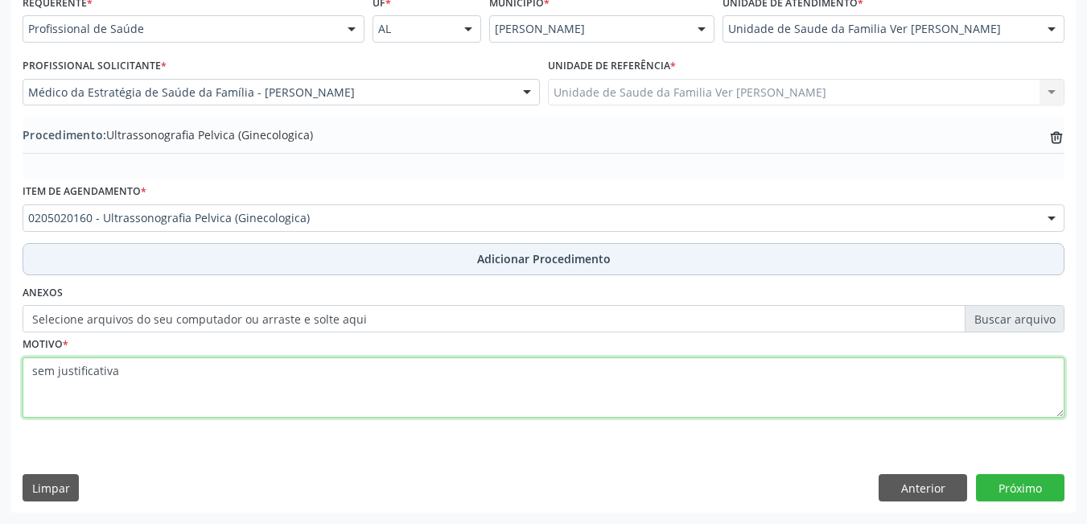
type textarea "sem justificativa"
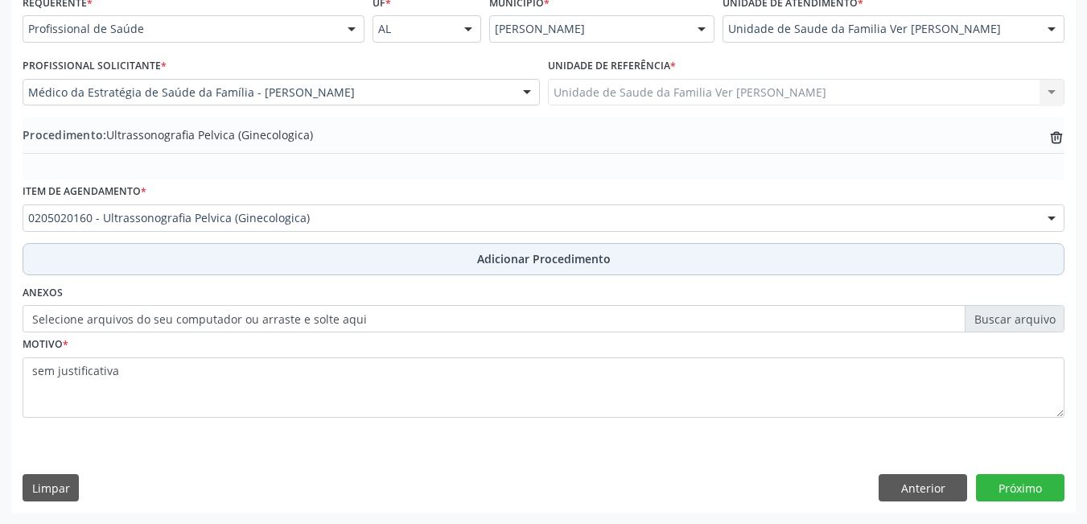
click at [451, 262] on button "Adicionar Procedimento" at bounding box center [544, 259] width 1042 height 32
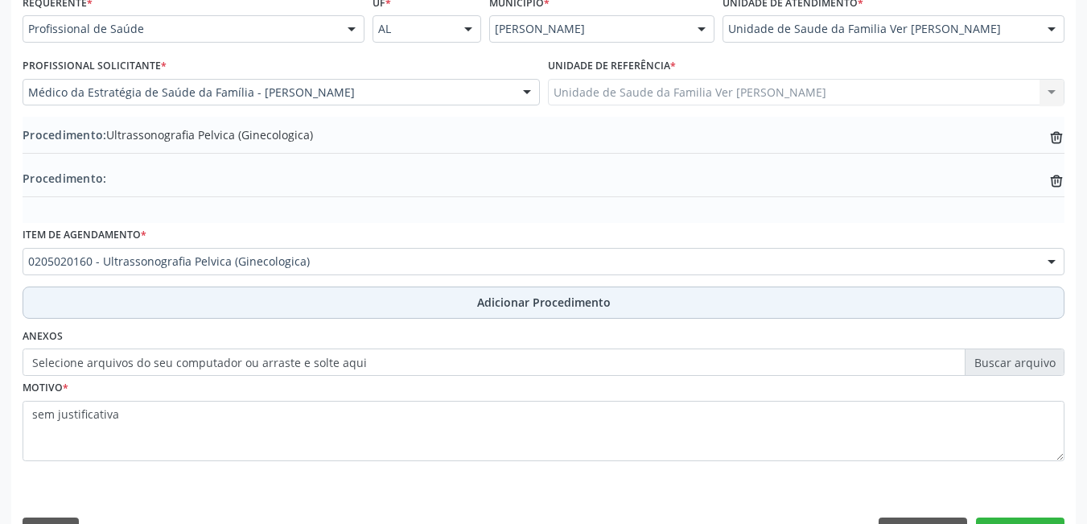
click at [161, 314] on button "Adicionar Procedimento" at bounding box center [544, 302] width 1042 height 32
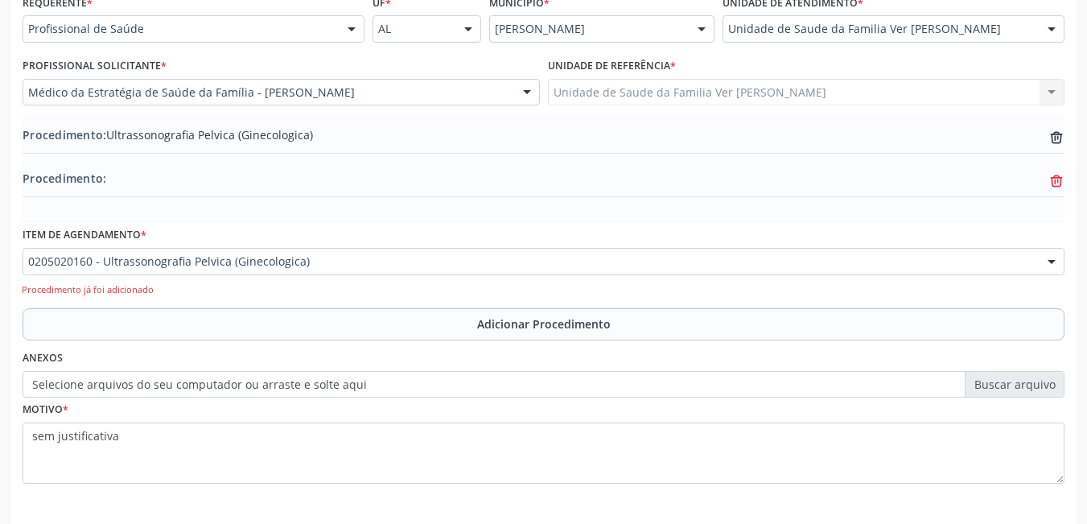
click at [1050, 179] on icon "trash-outline icon" at bounding box center [1056, 181] width 16 height 16
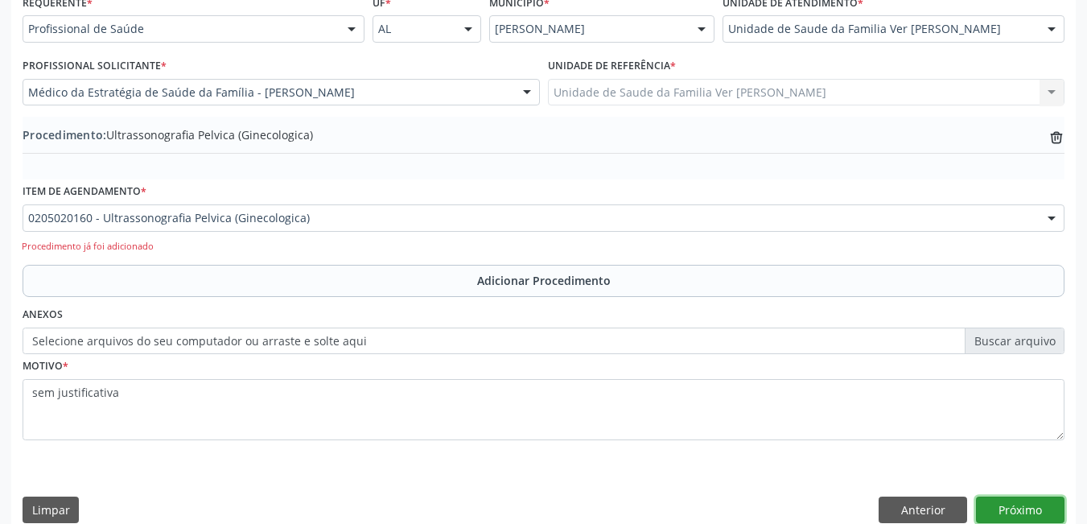
click at [1036, 510] on button "Próximo" at bounding box center [1020, 509] width 88 height 27
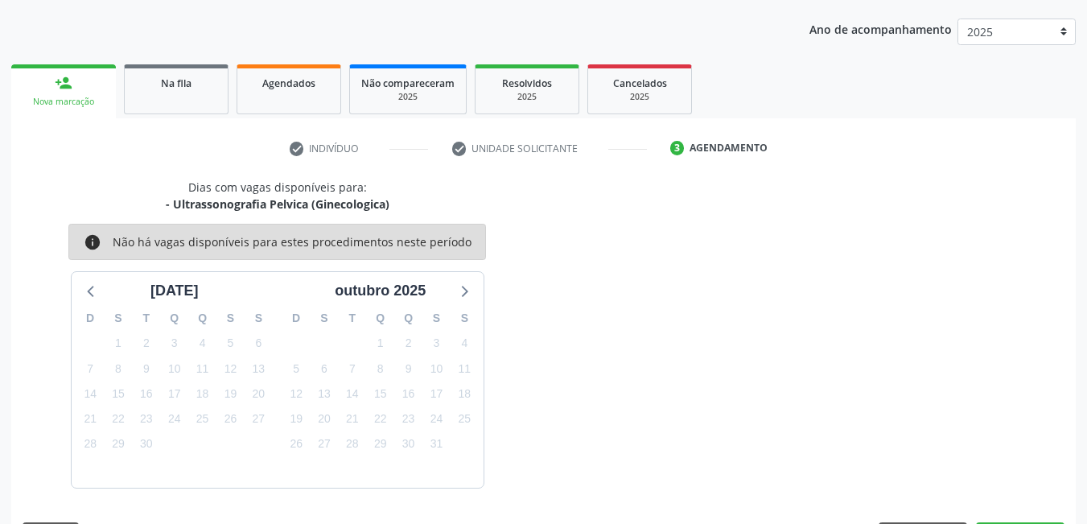
scroll to position [246, 0]
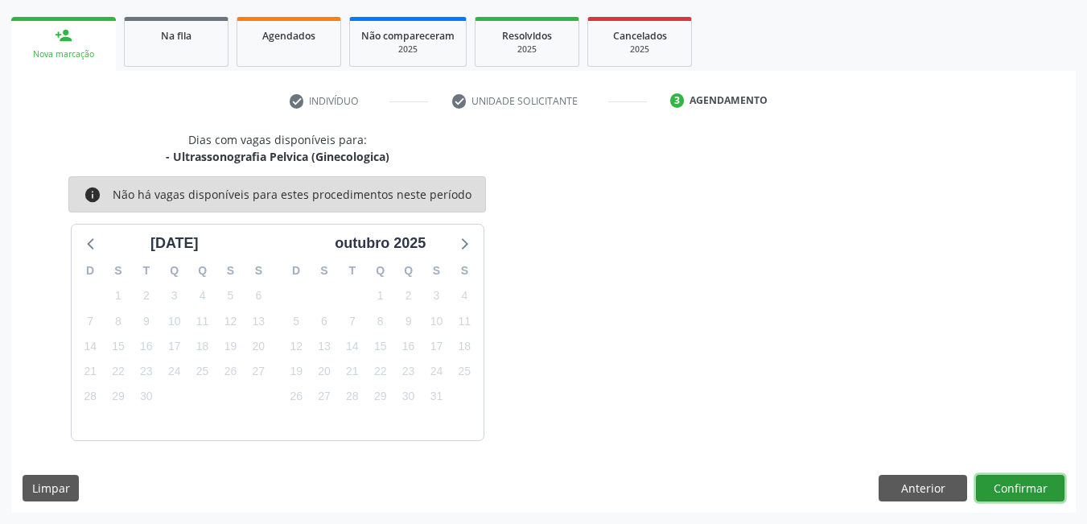
click at [1022, 494] on button "Confirmar" at bounding box center [1020, 488] width 88 height 27
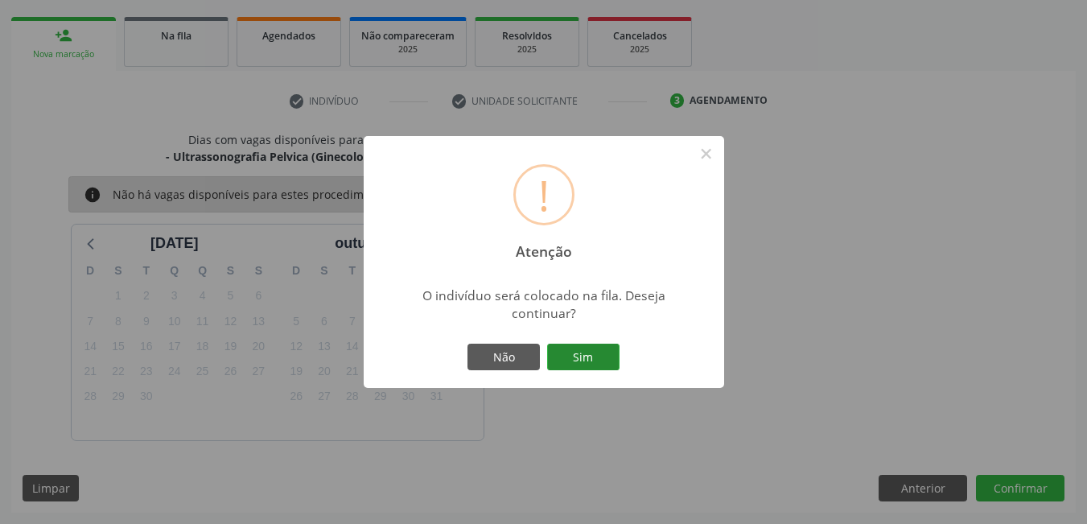
click at [591, 356] on button "Sim" at bounding box center [583, 356] width 72 height 27
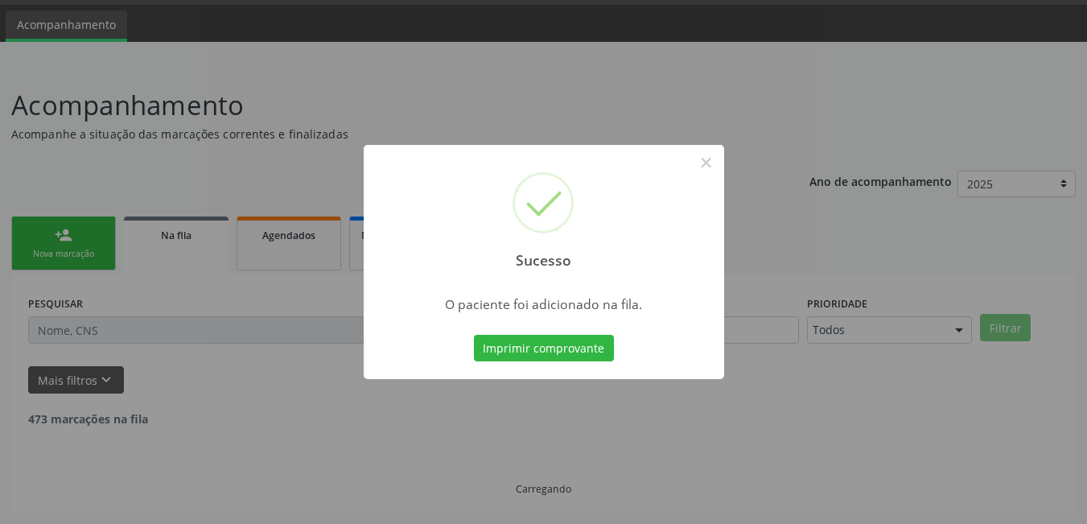
scroll to position [30, 0]
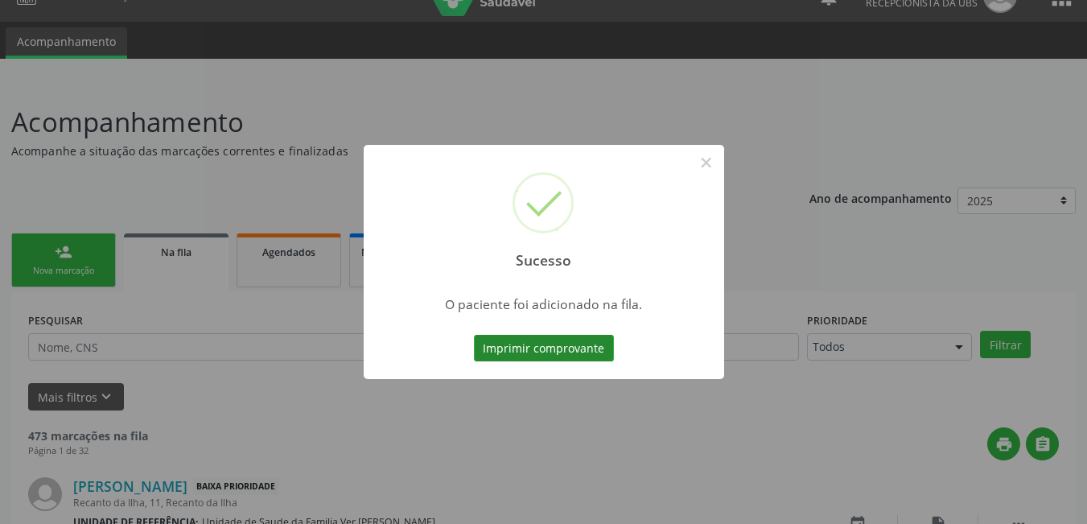
click at [562, 349] on button "Imprimir comprovante" at bounding box center [544, 348] width 140 height 27
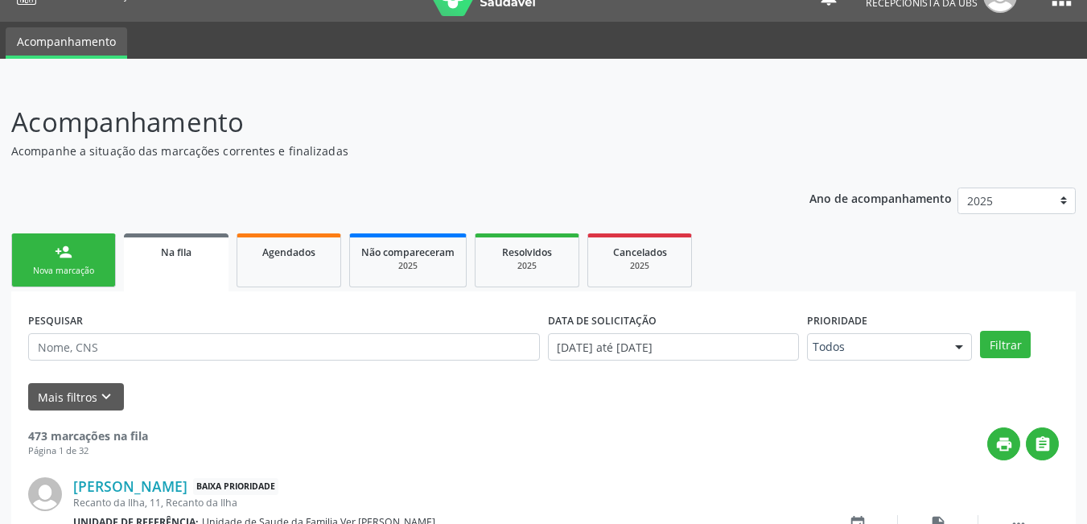
click at [102, 245] on link "person_add Nova marcação" at bounding box center [63, 260] width 105 height 54
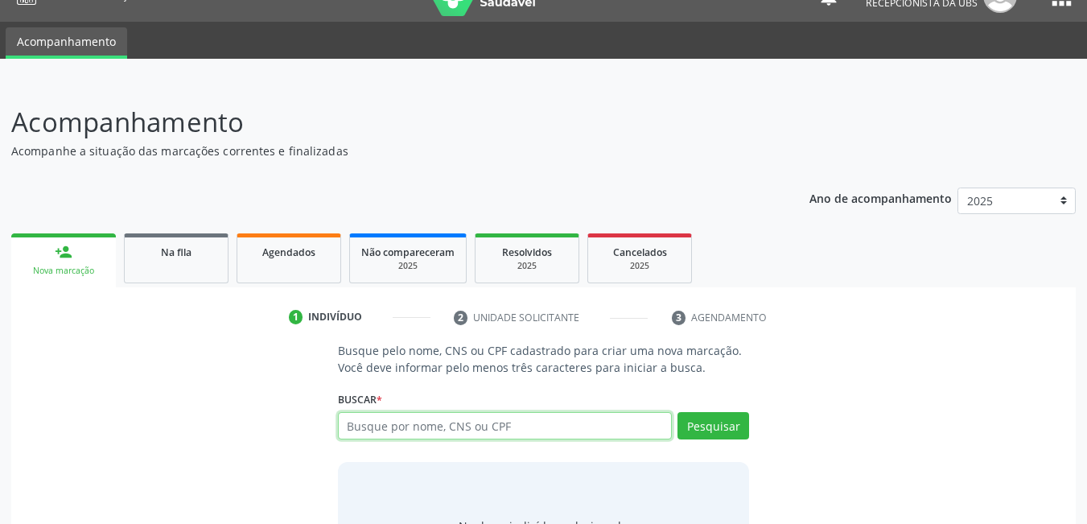
click at [383, 422] on input "text" at bounding box center [505, 425] width 335 height 27
type input "700002938319705"
click at [624, 425] on input "700002938319705" at bounding box center [505, 425] width 335 height 27
type input "7000029383"
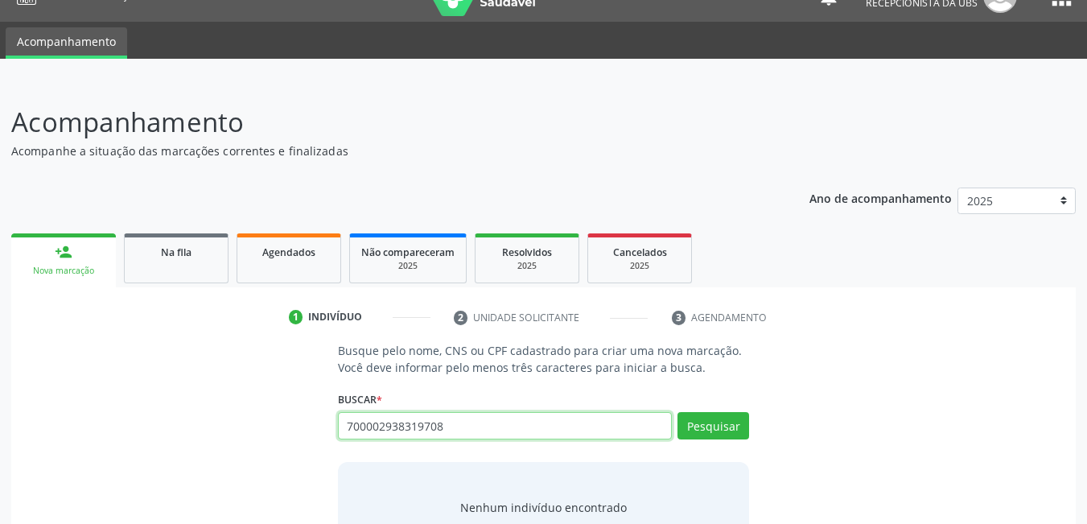
type input "700002938319708"
click at [604, 417] on input "700002938319708" at bounding box center [505, 425] width 335 height 27
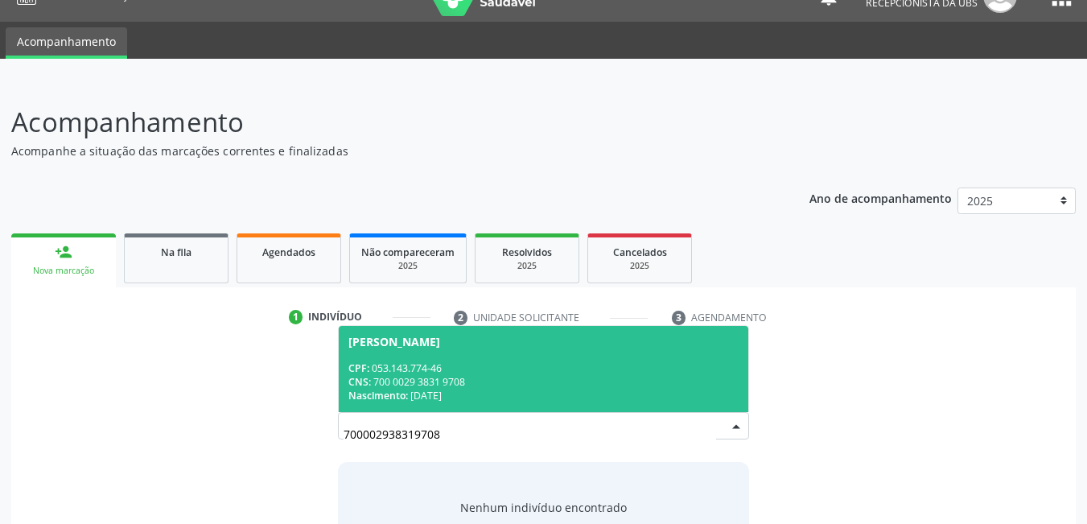
click at [581, 390] on div "Nascimento: 09/01/1981" at bounding box center [543, 395] width 391 height 14
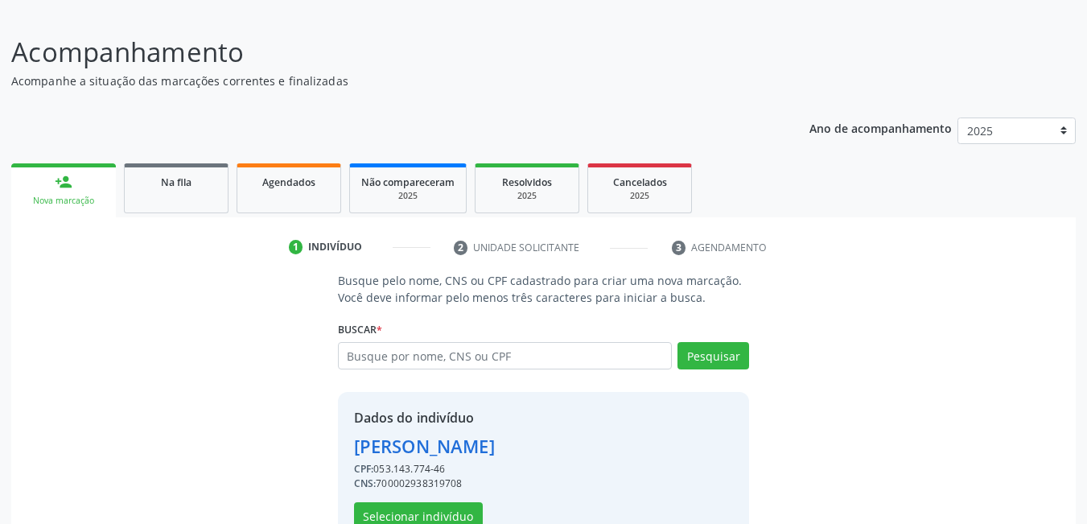
scroll to position [144, 0]
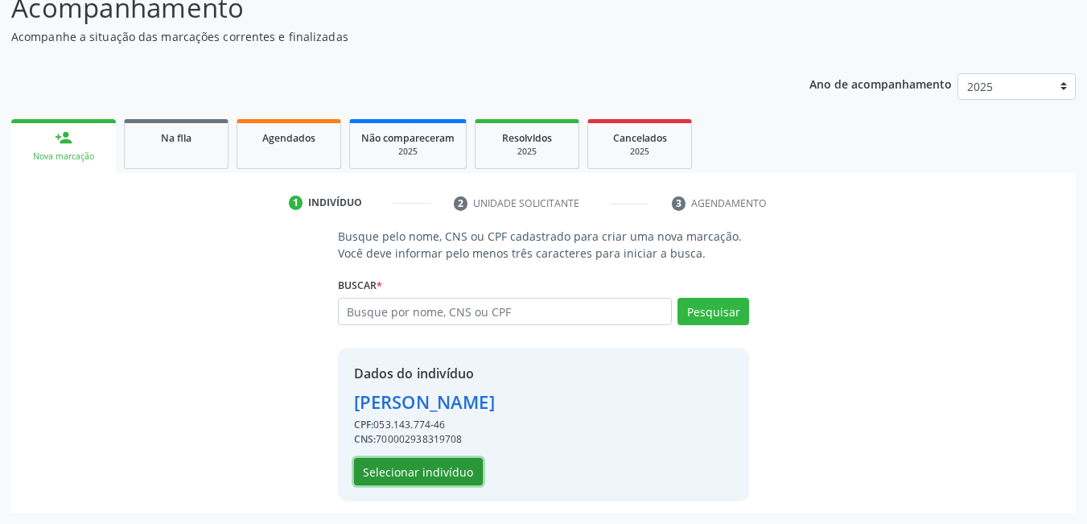
click at [396, 474] on button "Selecionar indivíduo" at bounding box center [418, 471] width 129 height 27
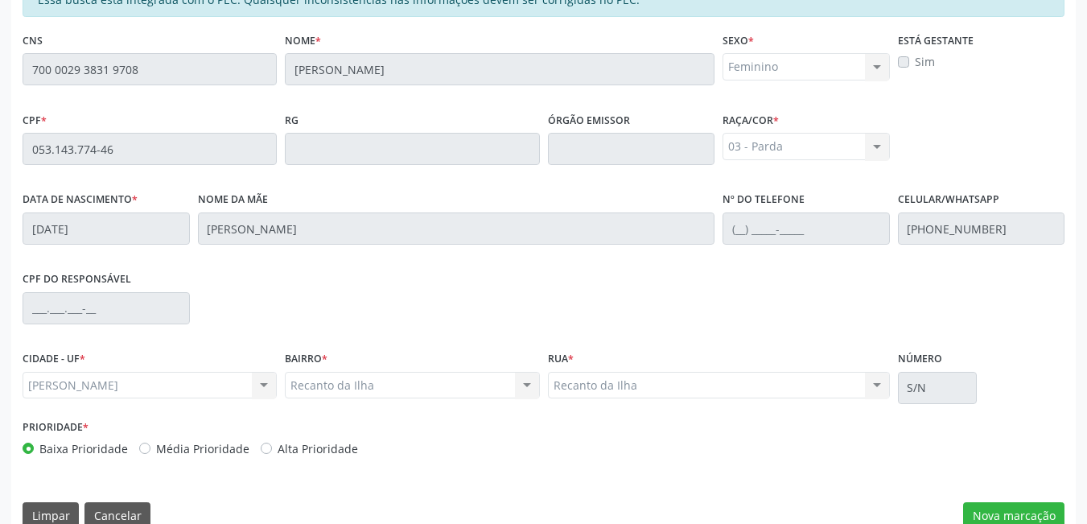
scroll to position [417, 0]
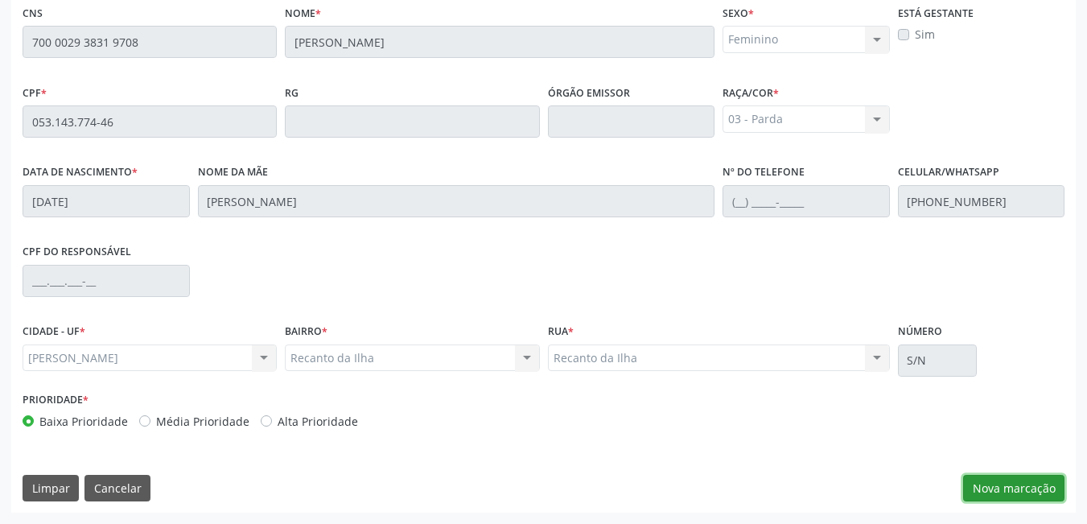
click at [1018, 478] on button "Nova marcação" at bounding box center [1013, 488] width 101 height 27
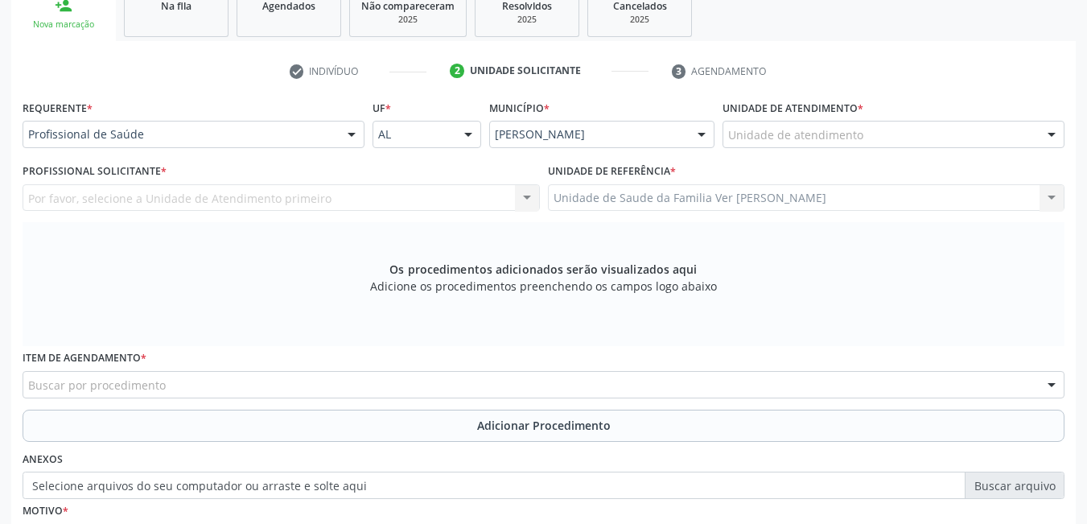
scroll to position [249, 0]
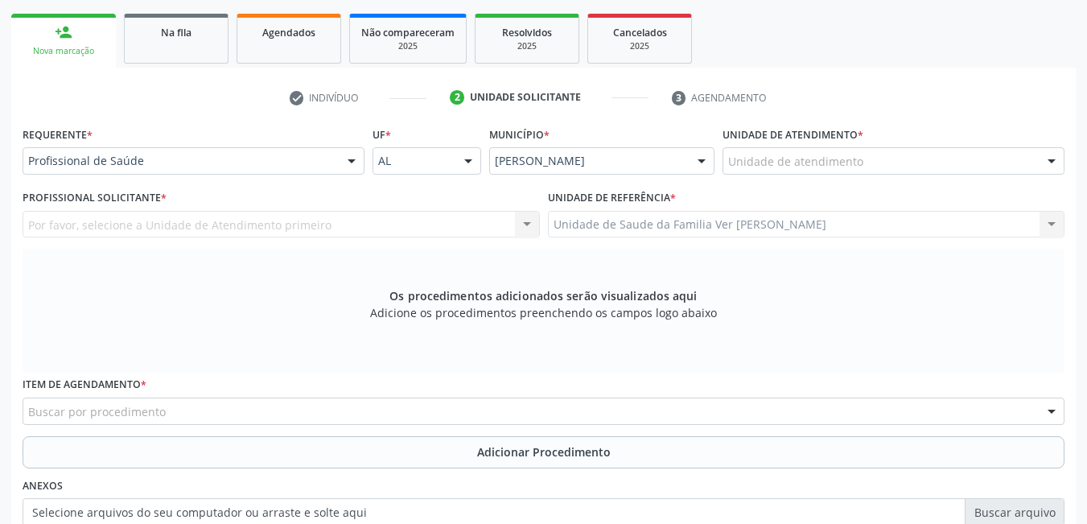
click at [951, 156] on div "Unidade de atendimento" at bounding box center [893, 160] width 342 height 27
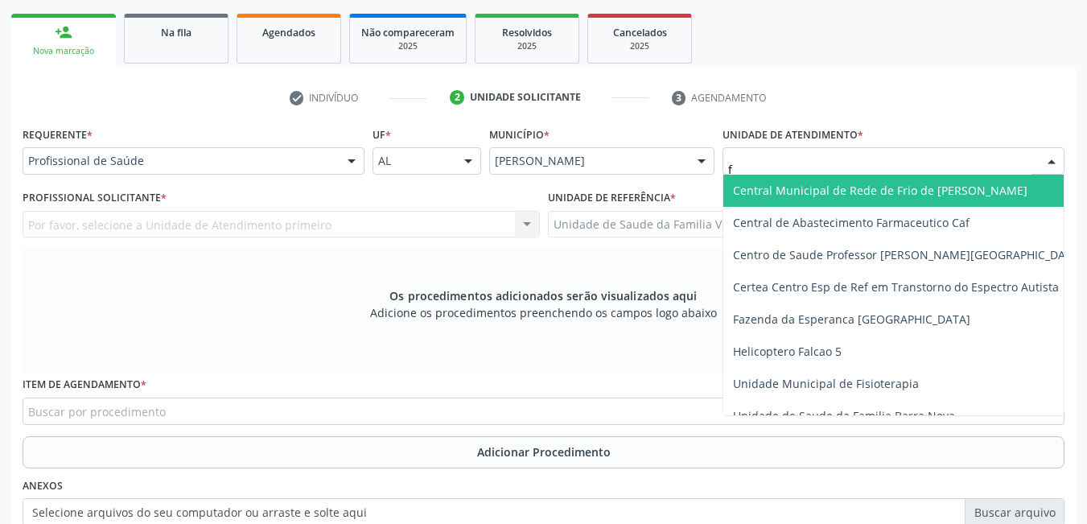
type input "fl"
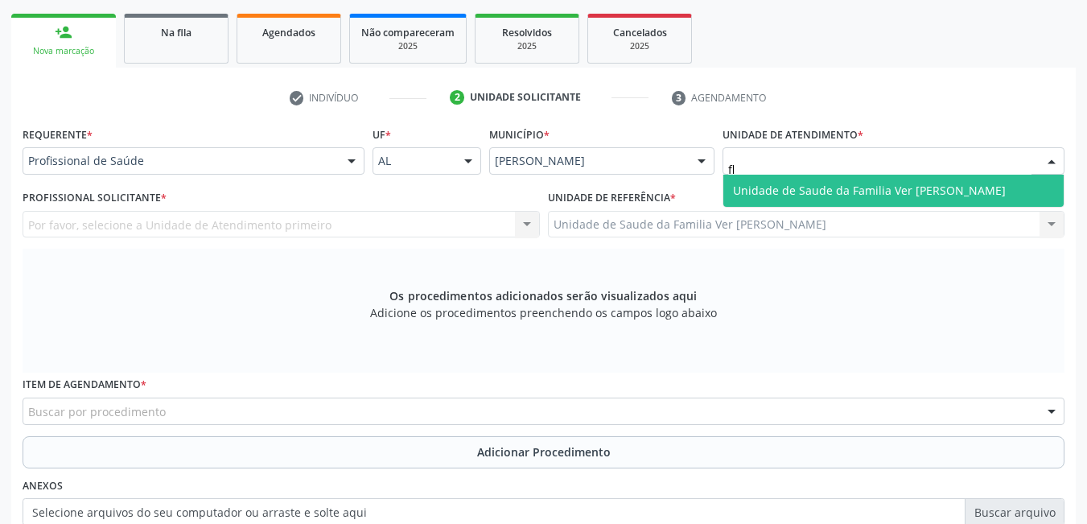
click at [732, 189] on span "Unidade de Saude da Familia Ver [PERSON_NAME]" at bounding box center [893, 191] width 340 height 32
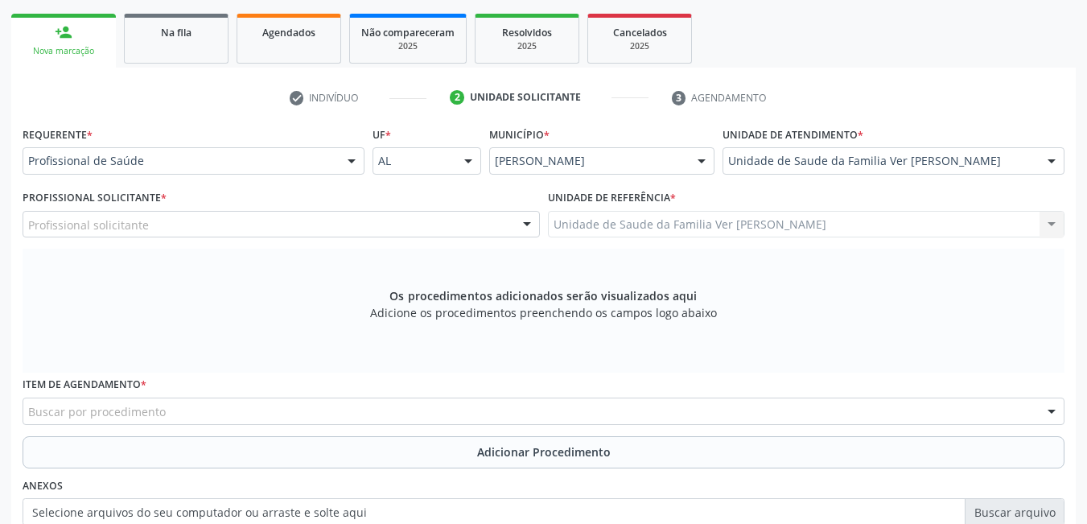
click at [460, 222] on div "Profissional solicitante" at bounding box center [281, 224] width 517 height 27
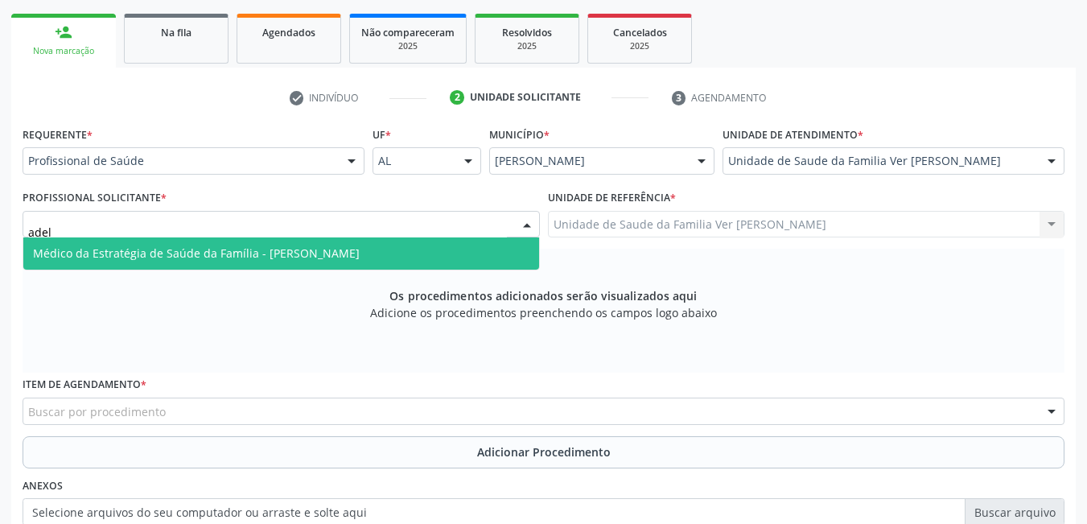
type input "adelm"
click at [454, 256] on span "Médico da Estratégia de Saúde da Família - [PERSON_NAME]" at bounding box center [281, 253] width 516 height 32
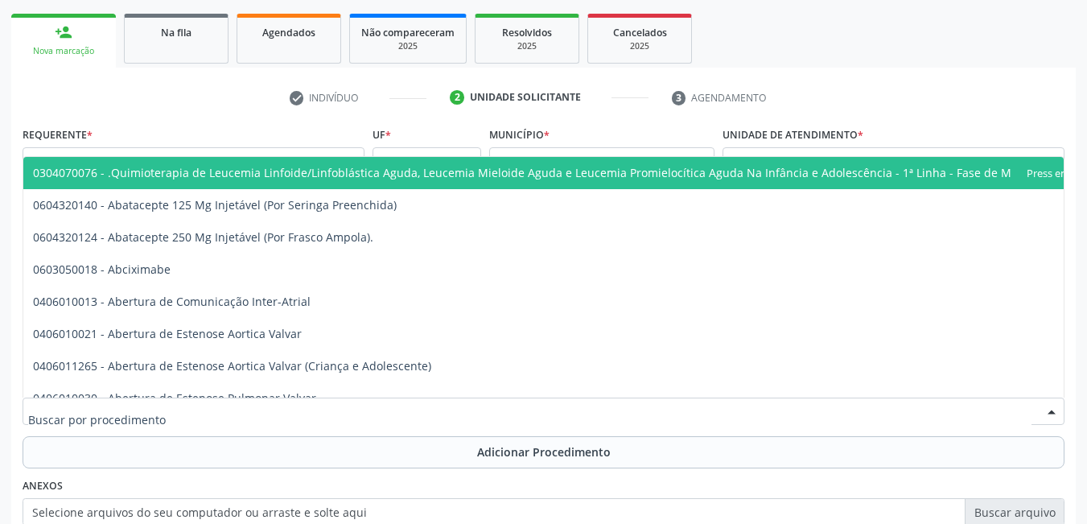
click at [400, 413] on div at bounding box center [544, 410] width 1042 height 27
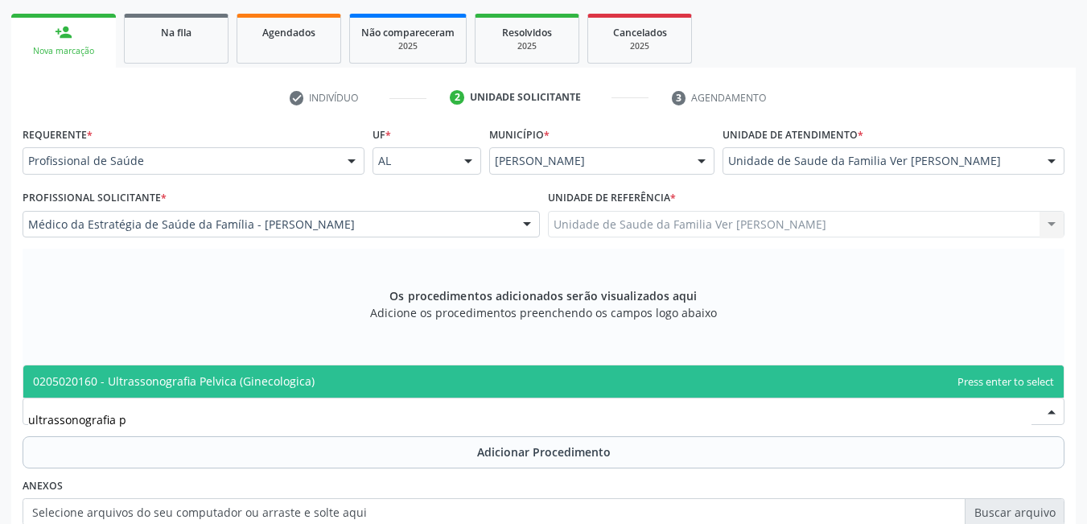
type input "ultrassonografia"
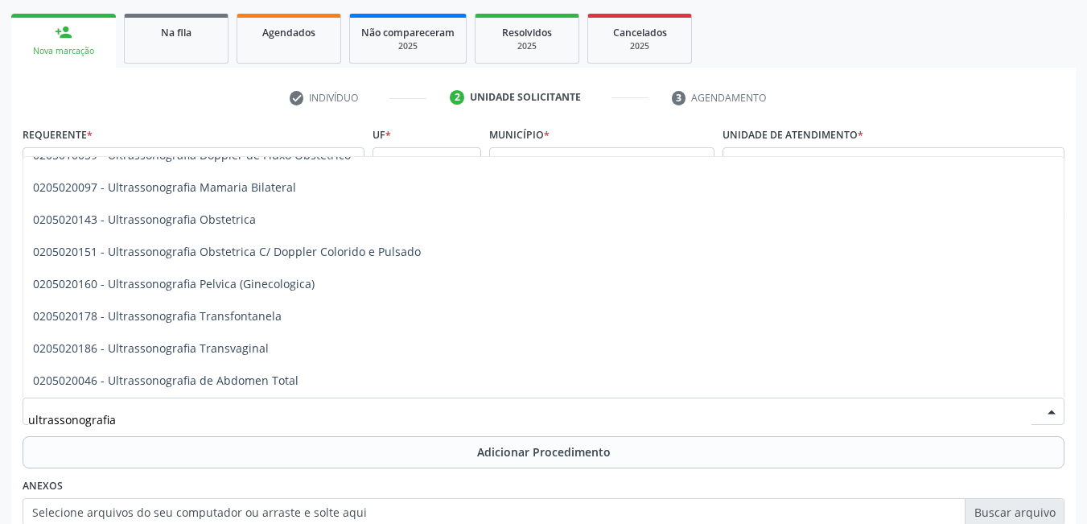
scroll to position [159, 0]
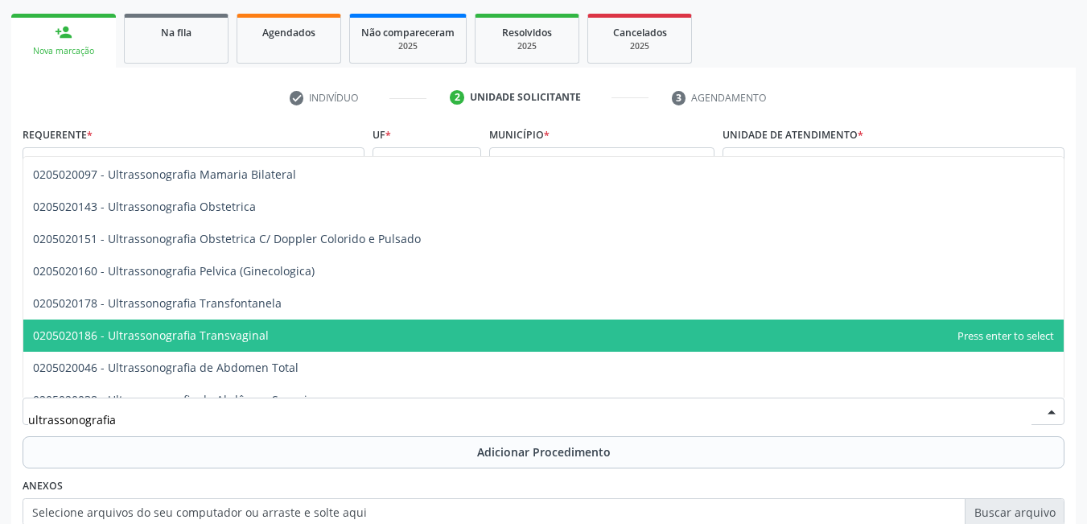
click at [738, 337] on span "0205020186 - Ultrassonografia Transvaginal" at bounding box center [543, 335] width 1040 height 32
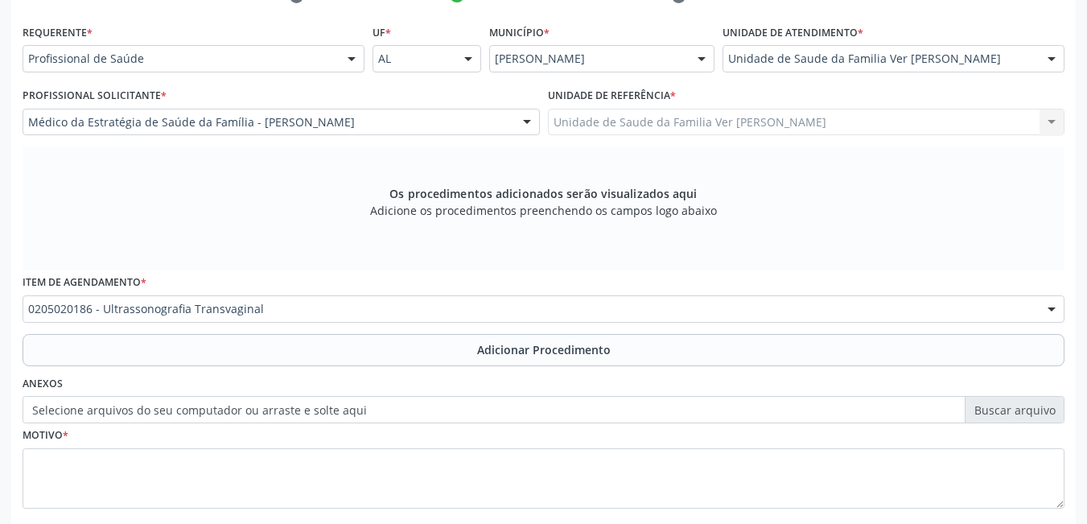
scroll to position [360, 0]
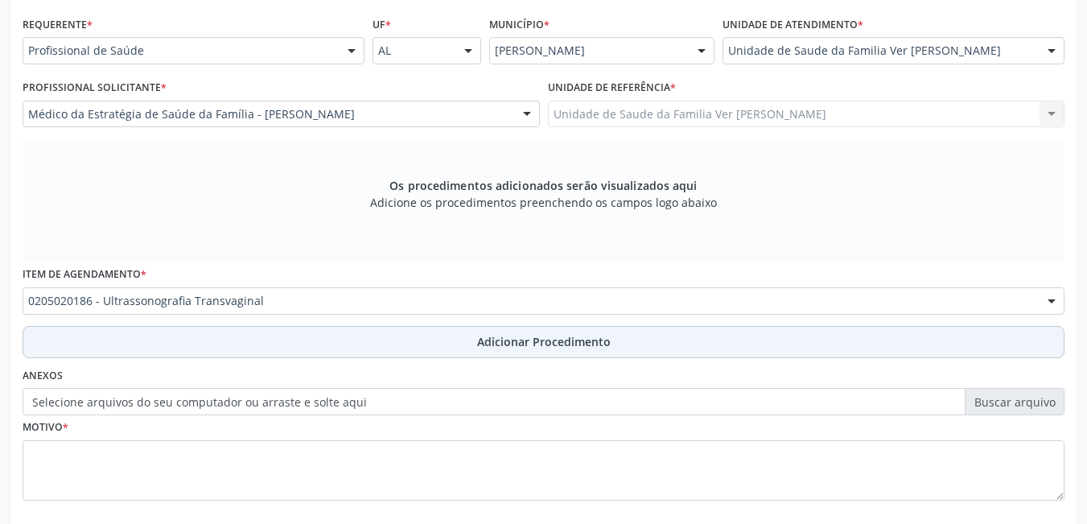
click at [437, 349] on button "Adicionar Procedimento" at bounding box center [544, 342] width 1042 height 32
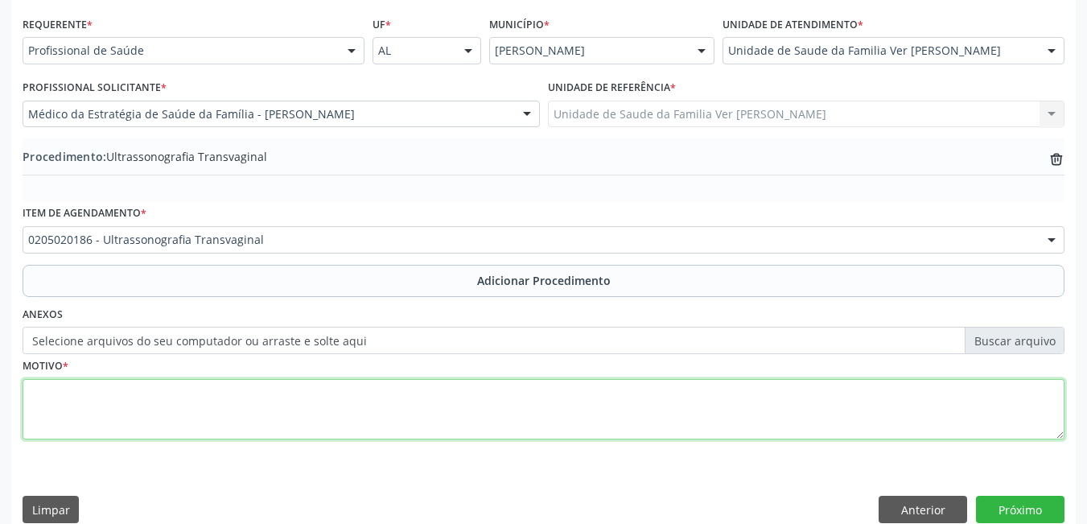
click at [336, 418] on textarea at bounding box center [544, 409] width 1042 height 61
type textarea "sem justificativa"
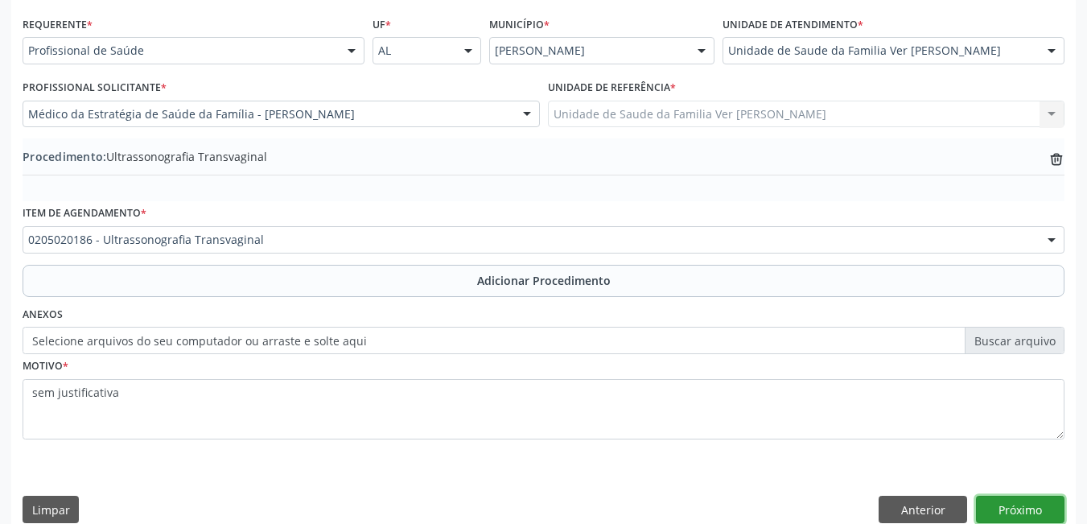
click at [1009, 503] on button "Próximo" at bounding box center [1020, 508] width 88 height 27
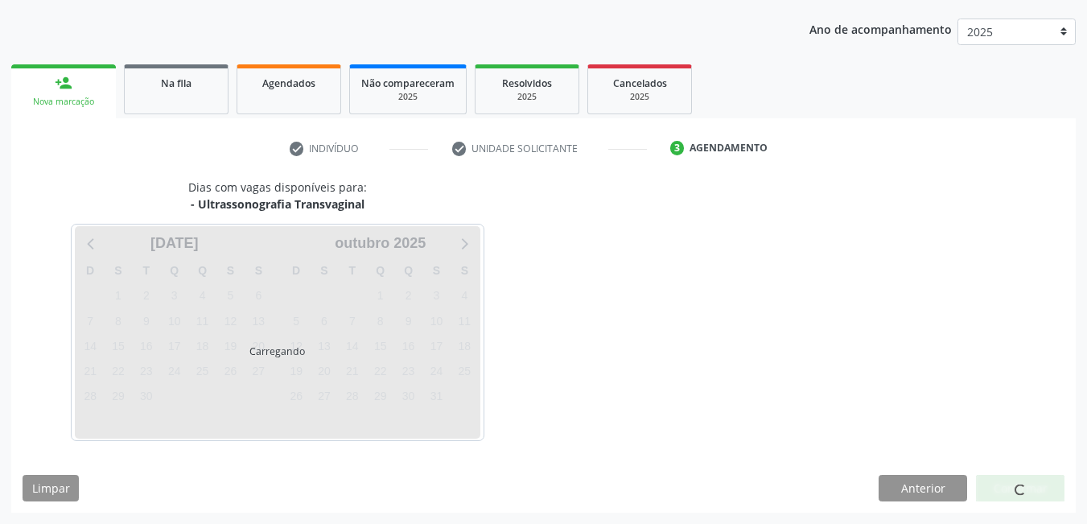
scroll to position [246, 0]
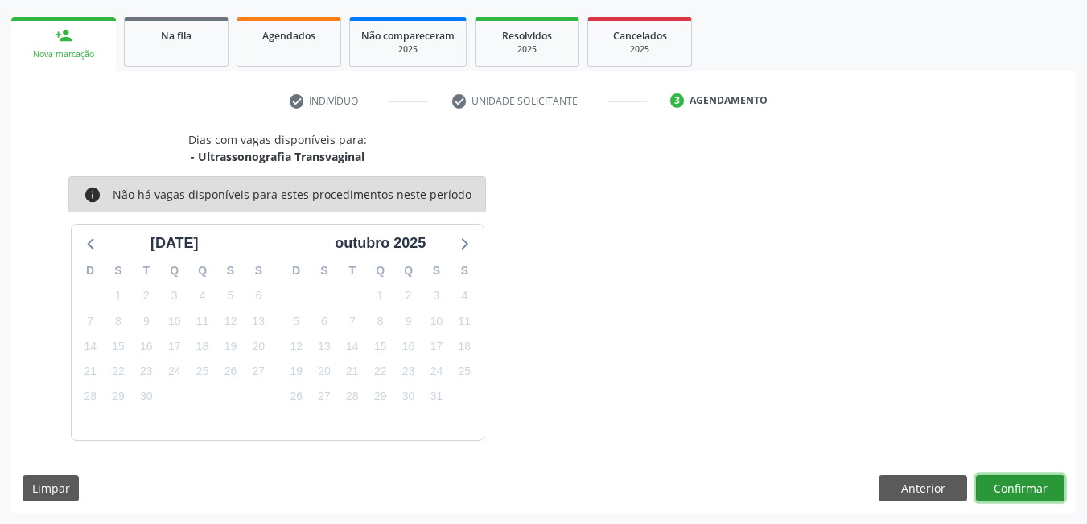
click at [1016, 490] on button "Confirmar" at bounding box center [1020, 488] width 88 height 27
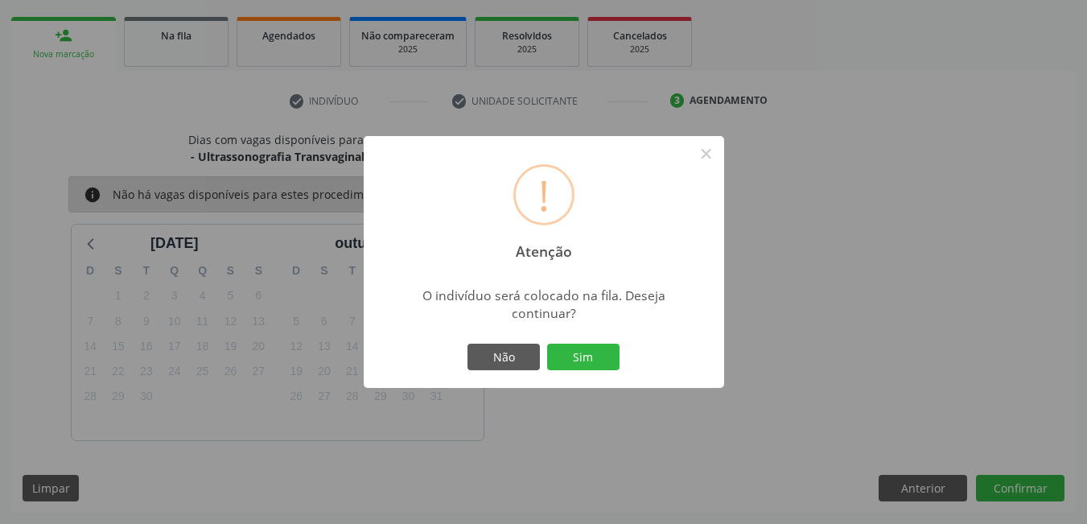
drag, startPoint x: 927, startPoint y: 463, endPoint x: 724, endPoint y: 467, distance: 203.5
click at [781, 465] on div "! Atenção × O indivíduo será colocado na fila. Deseja continuar? Não Sim" at bounding box center [543, 262] width 1087 height 524
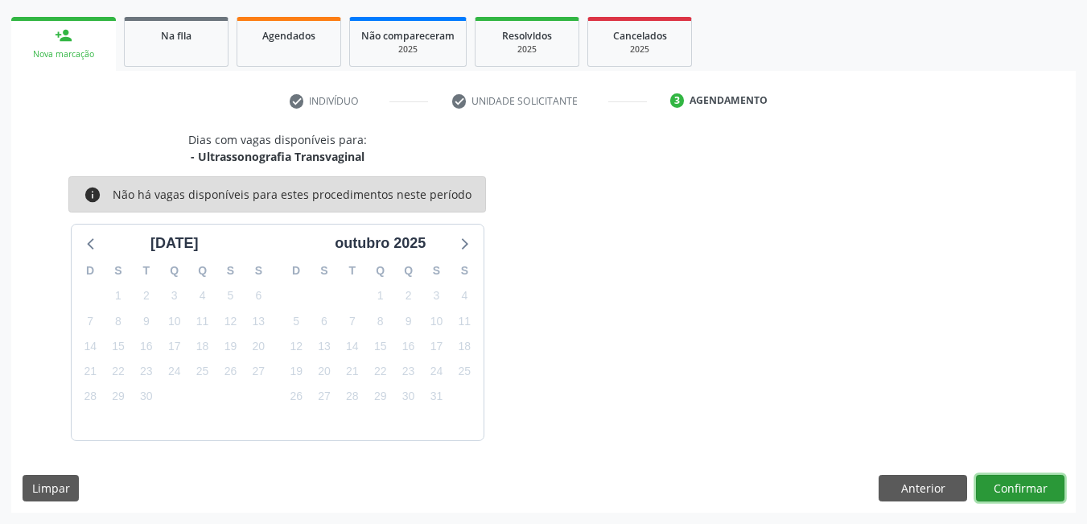
click at [1047, 494] on button "Confirmar" at bounding box center [1020, 488] width 88 height 27
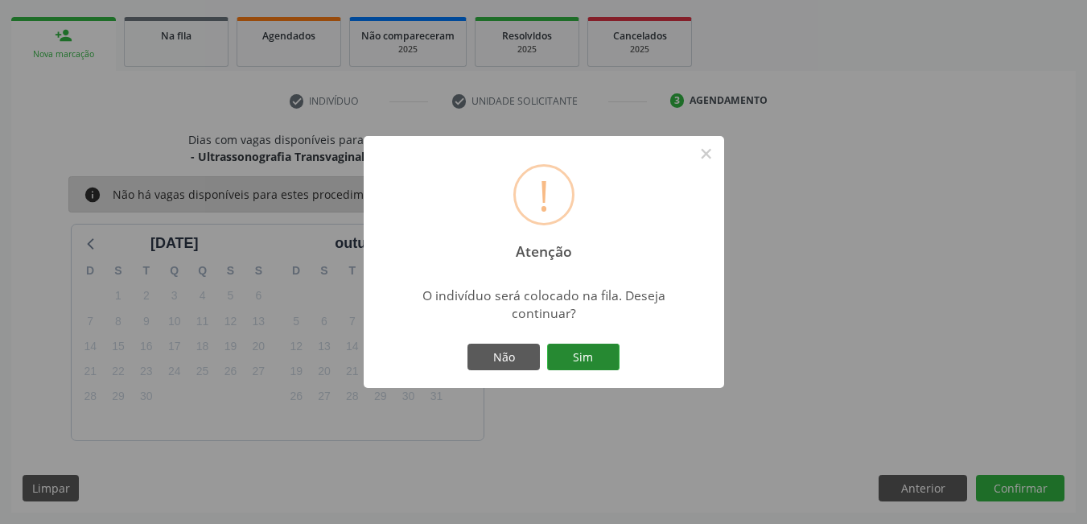
click at [571, 359] on button "Sim" at bounding box center [583, 356] width 72 height 27
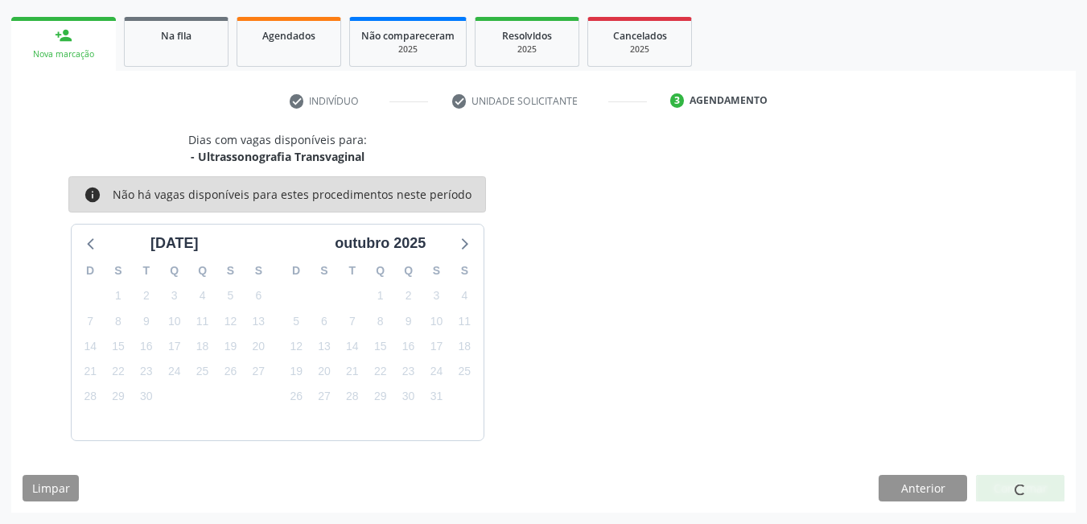
scroll to position [30, 0]
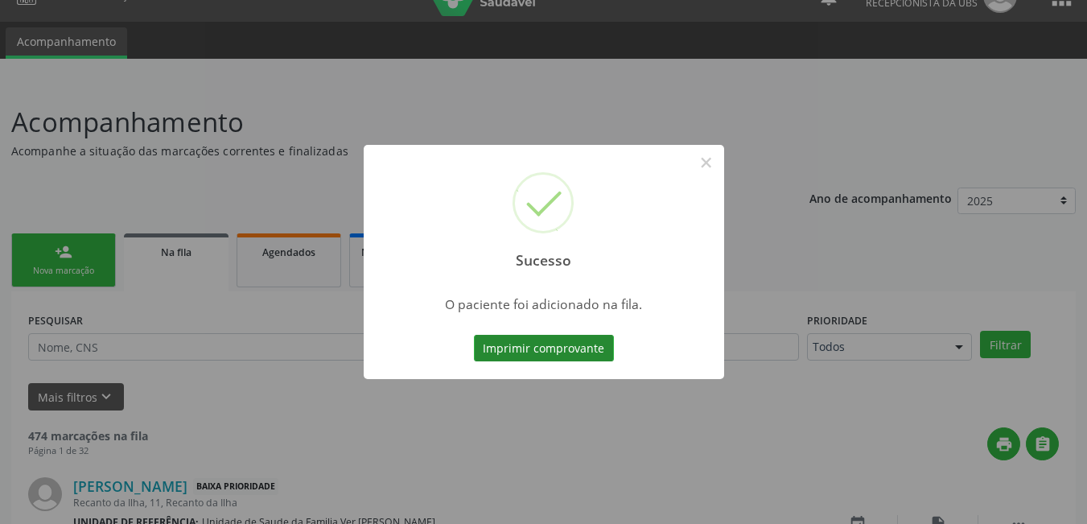
click at [582, 350] on button "Imprimir comprovante" at bounding box center [544, 348] width 140 height 27
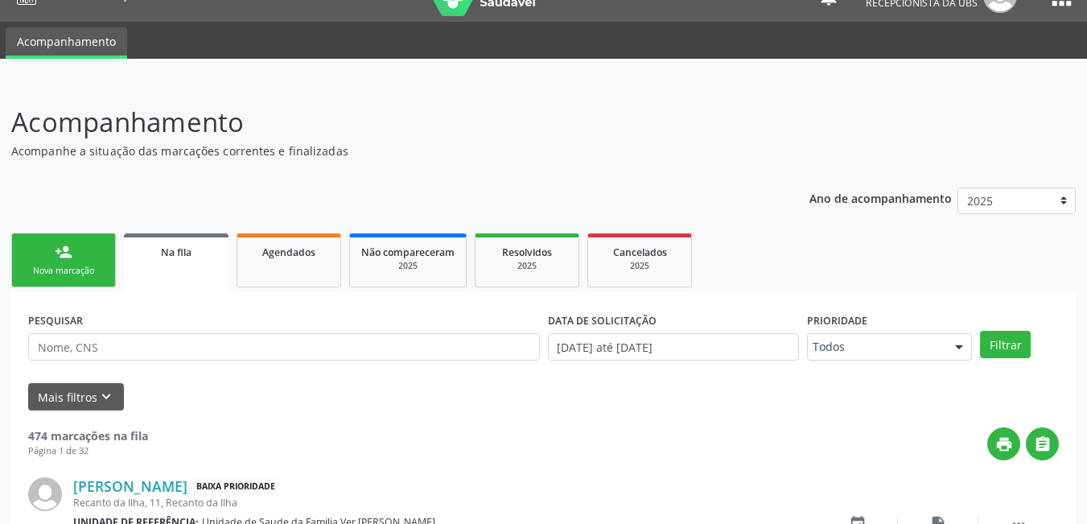
click at [95, 275] on div "Nova marcação" at bounding box center [63, 271] width 80 height 12
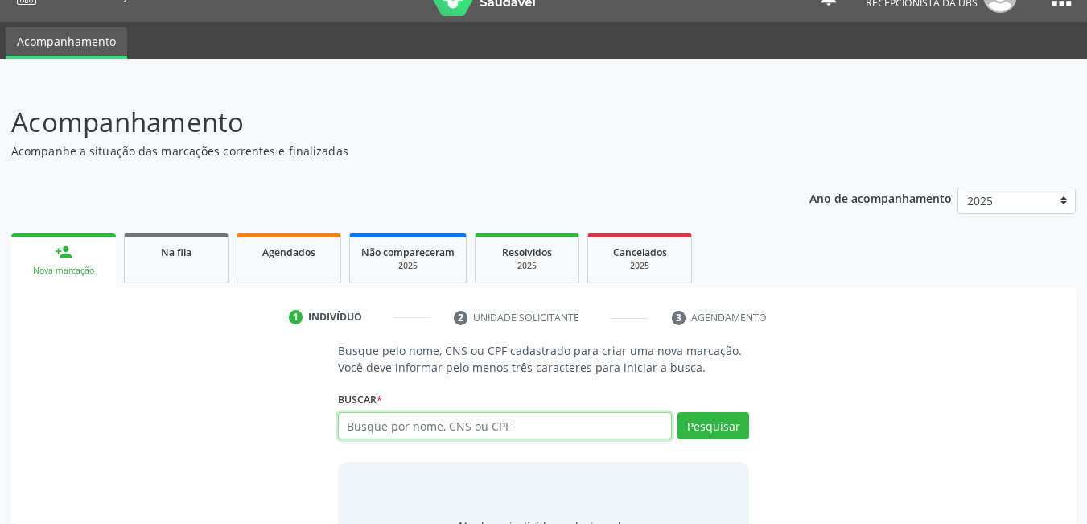
click at [538, 436] on input "text" at bounding box center [505, 425] width 335 height 27
type input "13997973440"
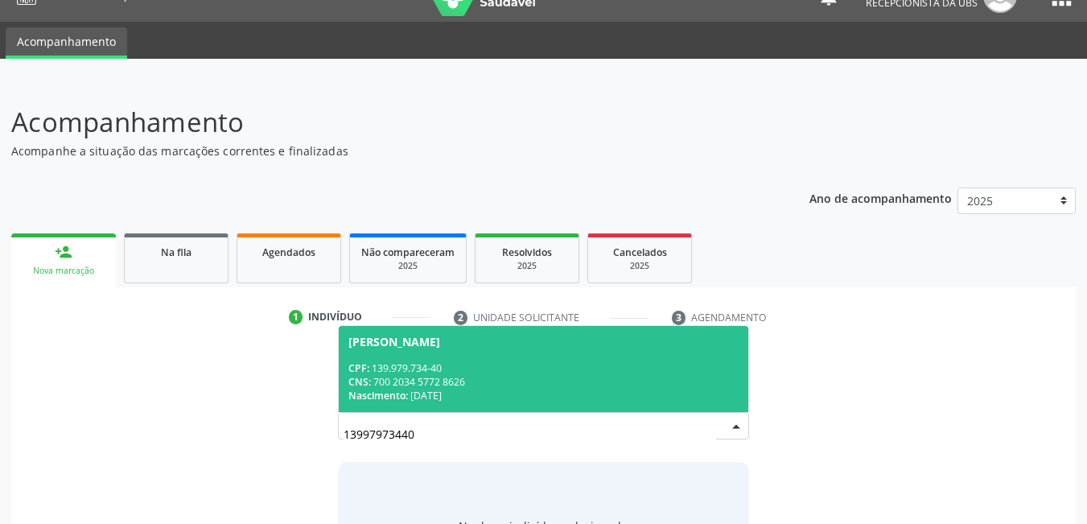
click at [615, 380] on div "CNS: 700 2034 5772 8626" at bounding box center [543, 382] width 391 height 14
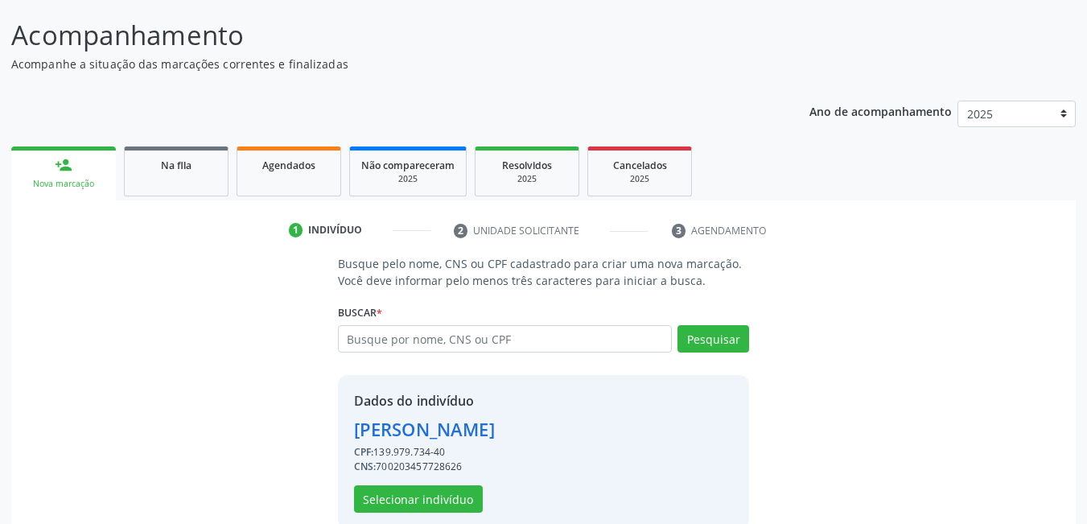
scroll to position [144, 0]
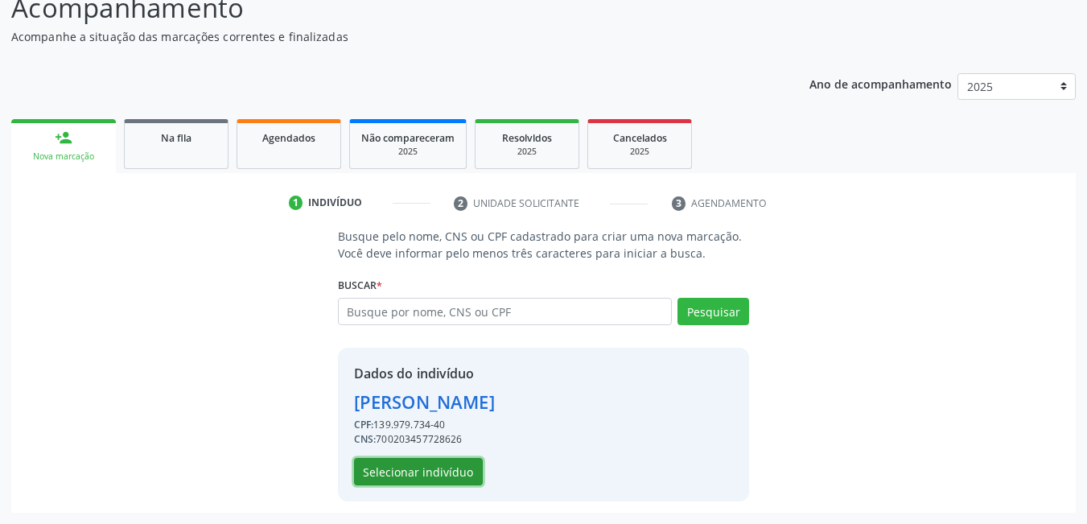
click at [432, 477] on button "Selecionar indivíduo" at bounding box center [418, 471] width 129 height 27
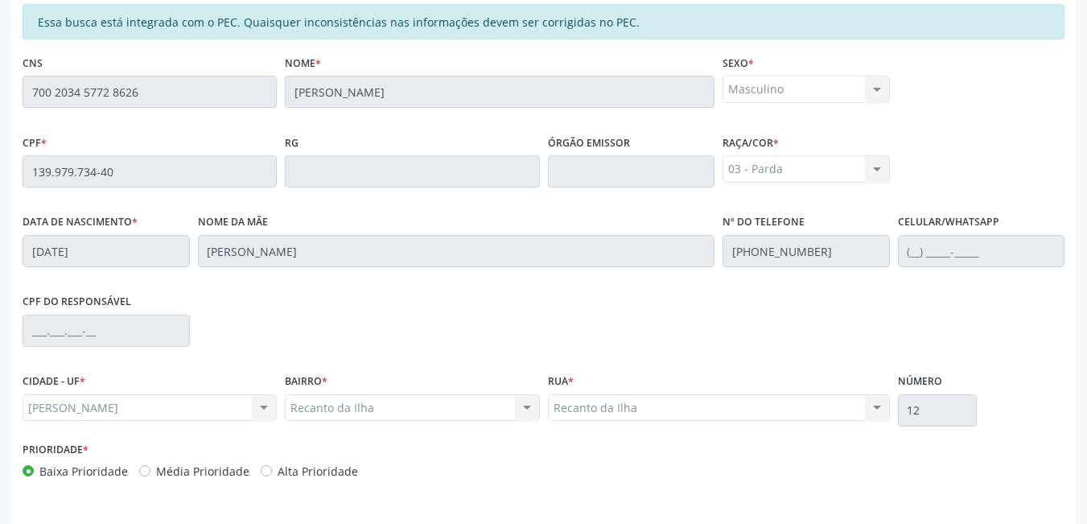
scroll to position [417, 0]
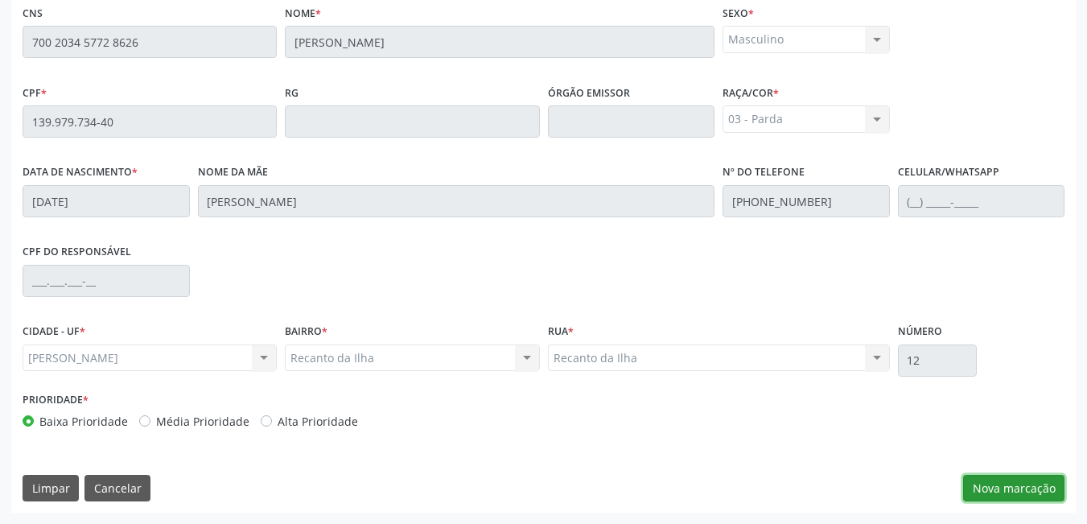
click at [997, 490] on button "Nova marcação" at bounding box center [1013, 488] width 101 height 27
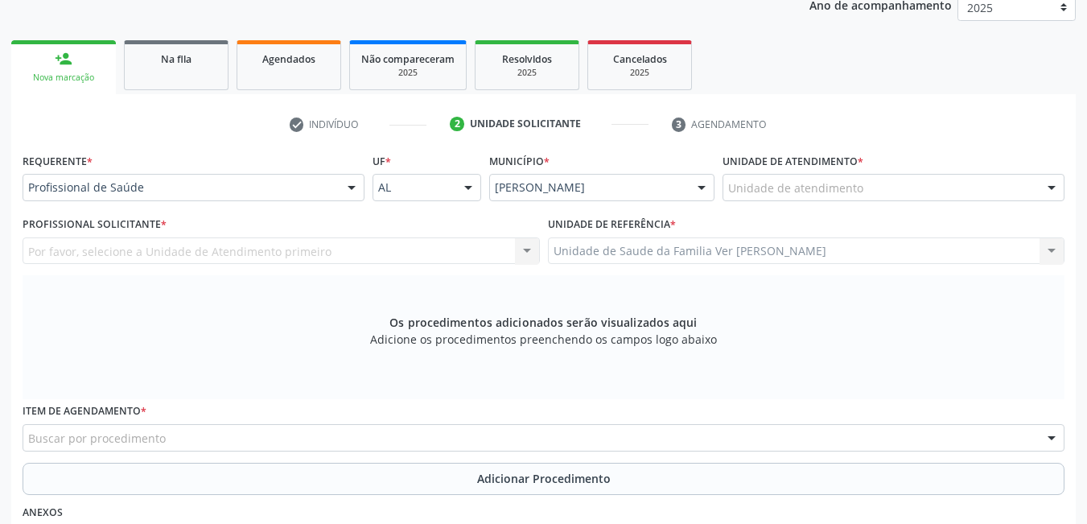
scroll to position [215, 0]
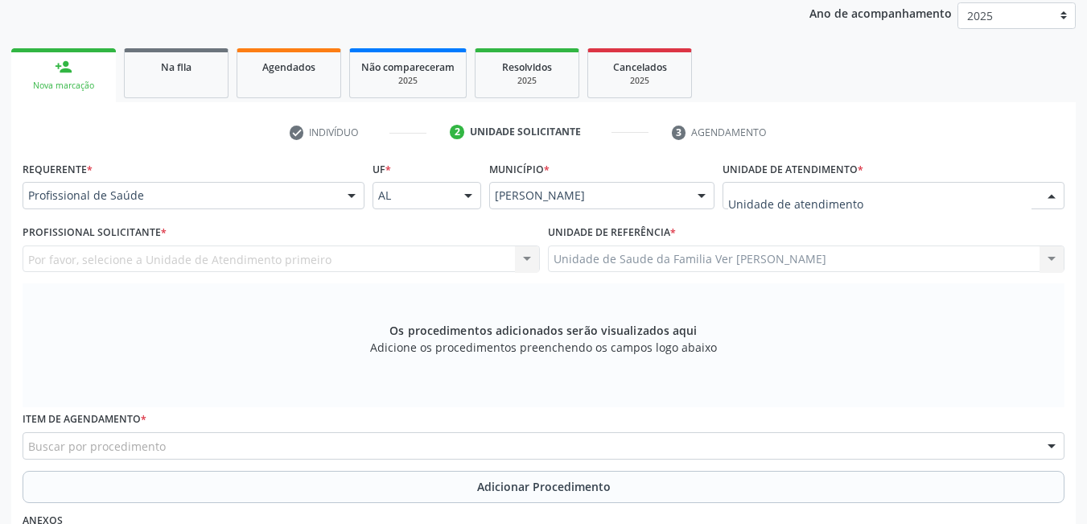
click at [978, 199] on div at bounding box center [893, 195] width 342 height 27
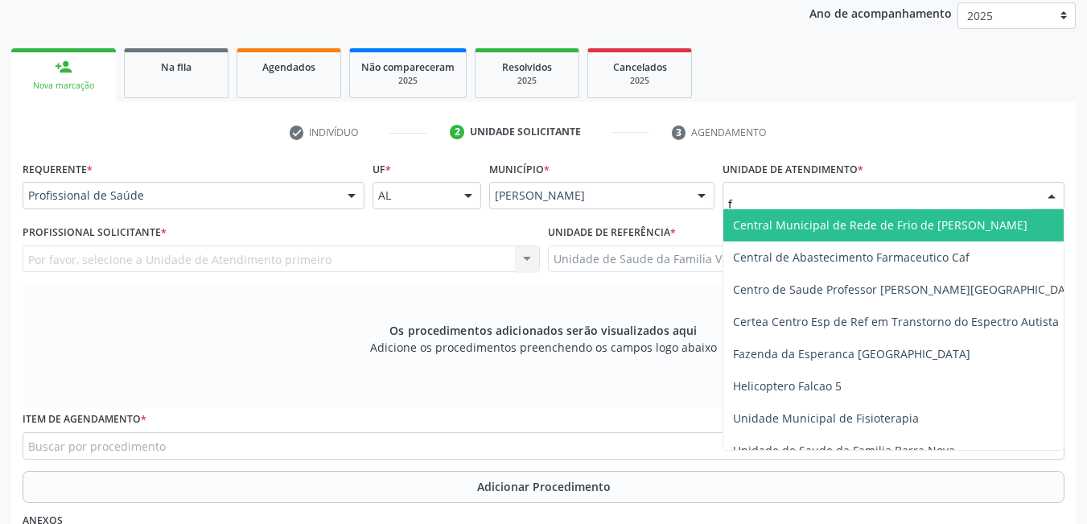
type input "fl"
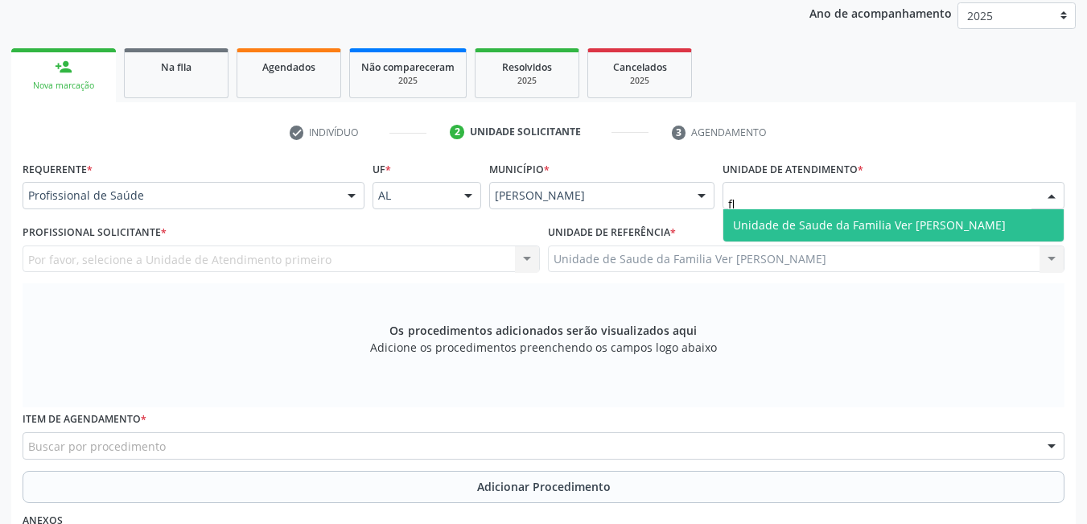
click at [909, 220] on span "Unidade de Saude da Familia Ver [PERSON_NAME]" at bounding box center [869, 224] width 273 height 15
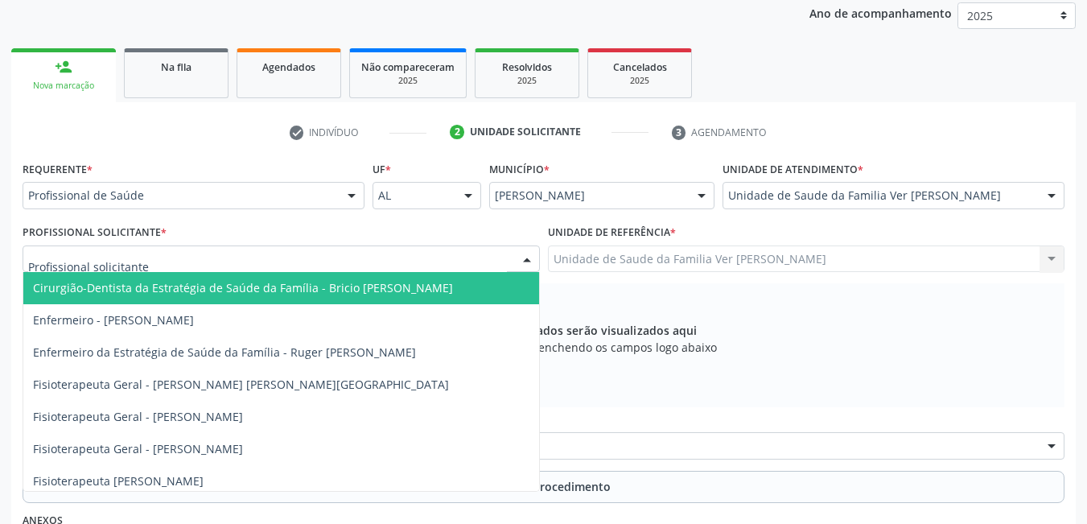
click at [487, 249] on div at bounding box center [281, 258] width 517 height 27
type input "d"
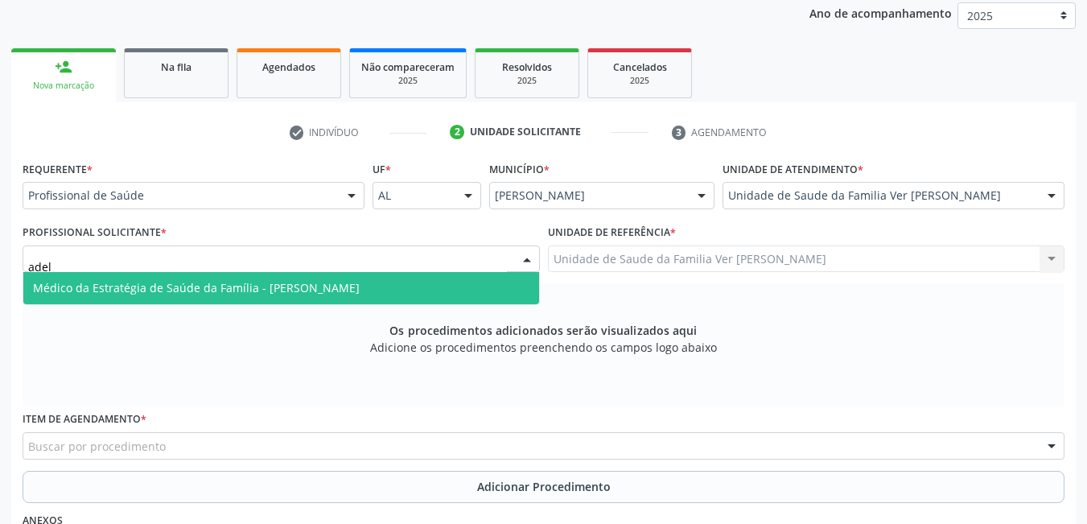
type input "adelm"
click at [360, 287] on span "Médico da Estratégia de Saúde da Família - [PERSON_NAME]" at bounding box center [196, 287] width 327 height 15
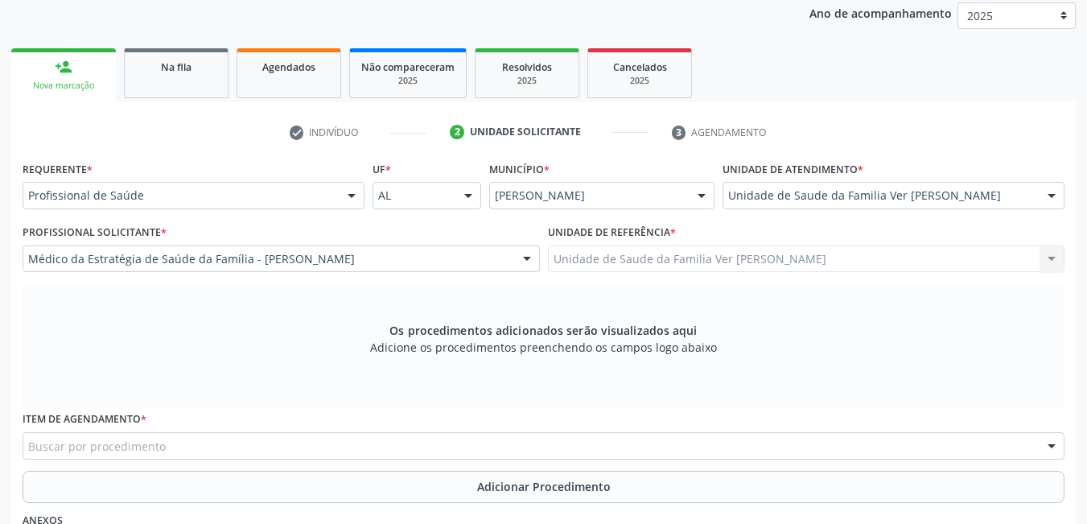
click at [334, 438] on div "Buscar por procedimento" at bounding box center [544, 445] width 1042 height 27
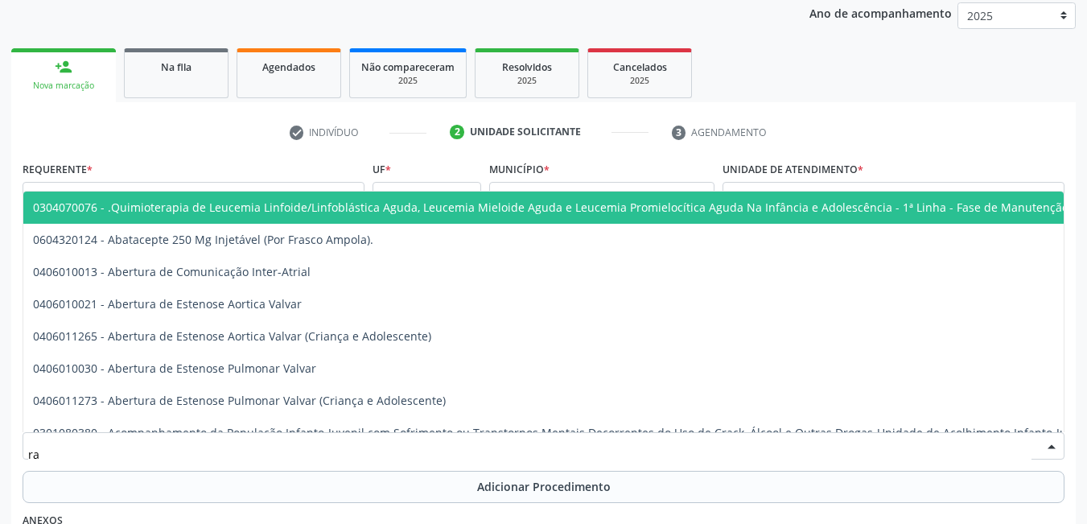
type input "r"
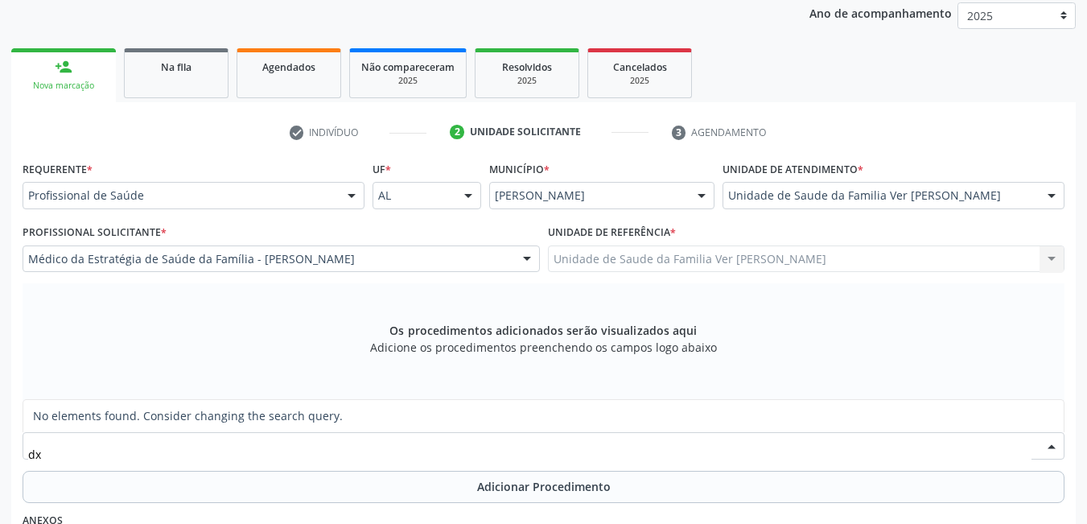
type input "d"
type input "r"
type input "d"
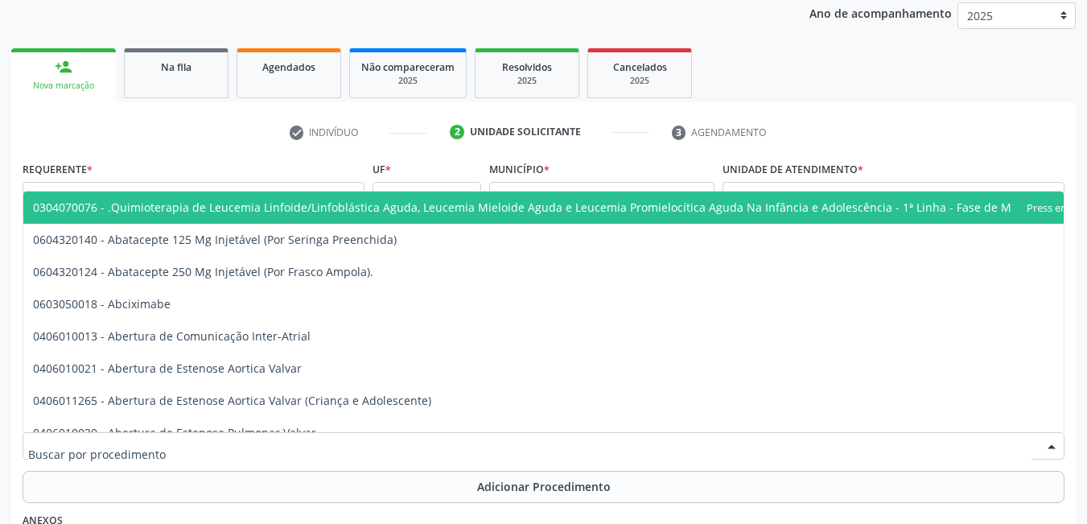
type input "c"
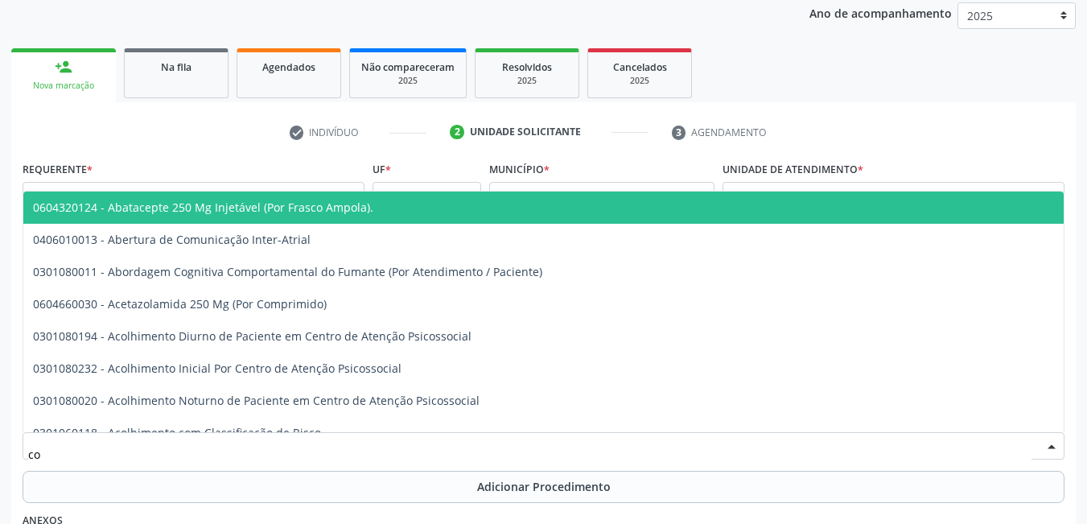
type input "c"
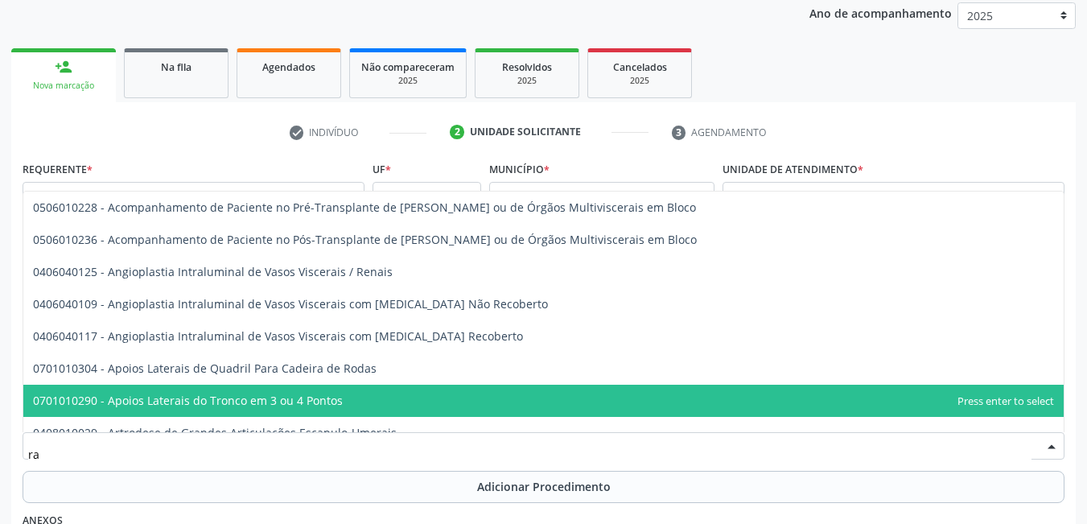
type input "r"
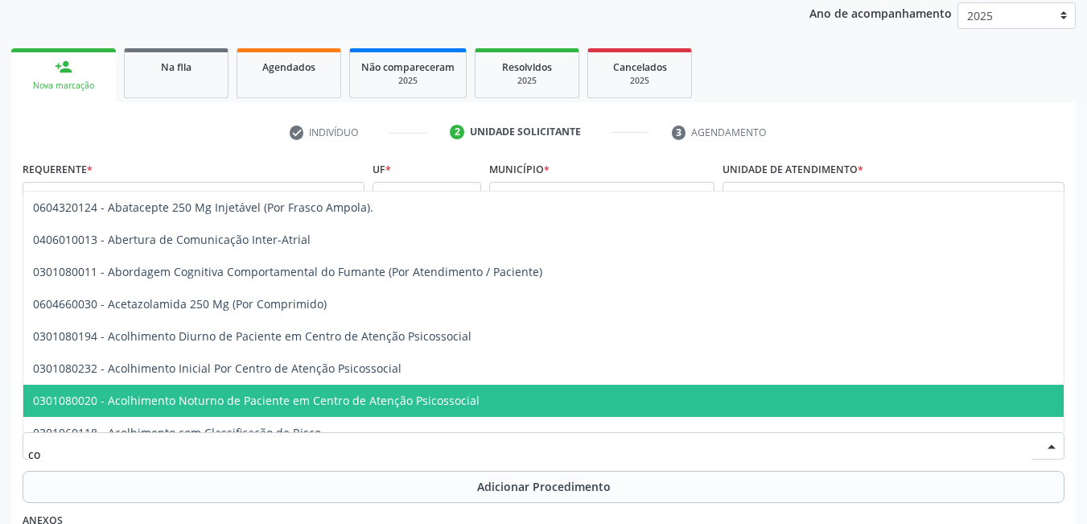
type input "c"
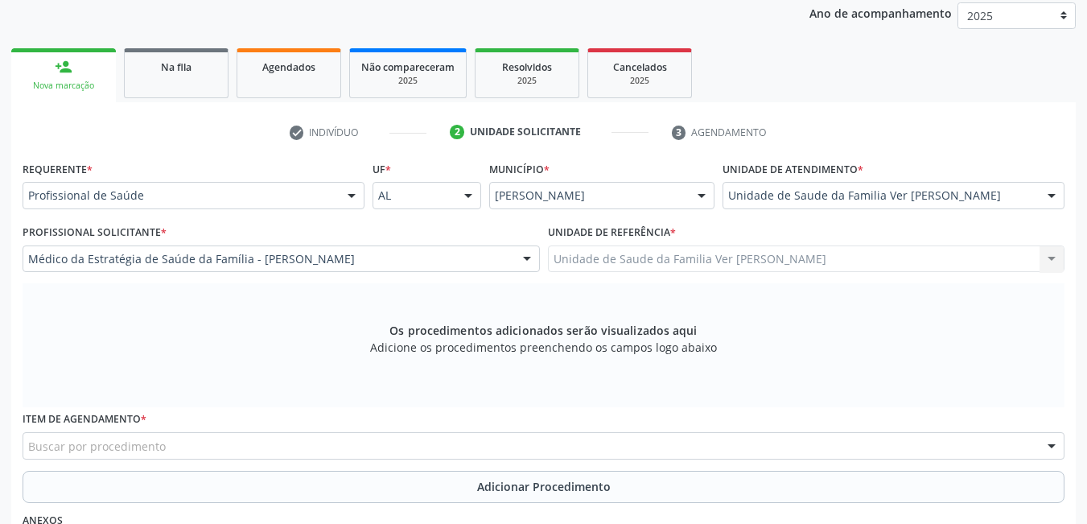
click at [193, 464] on div "Item de agendamento * Buscar por procedimento 0304070076 - .Quimioterapia de Le…" at bounding box center [543, 438] width 1050 height 63
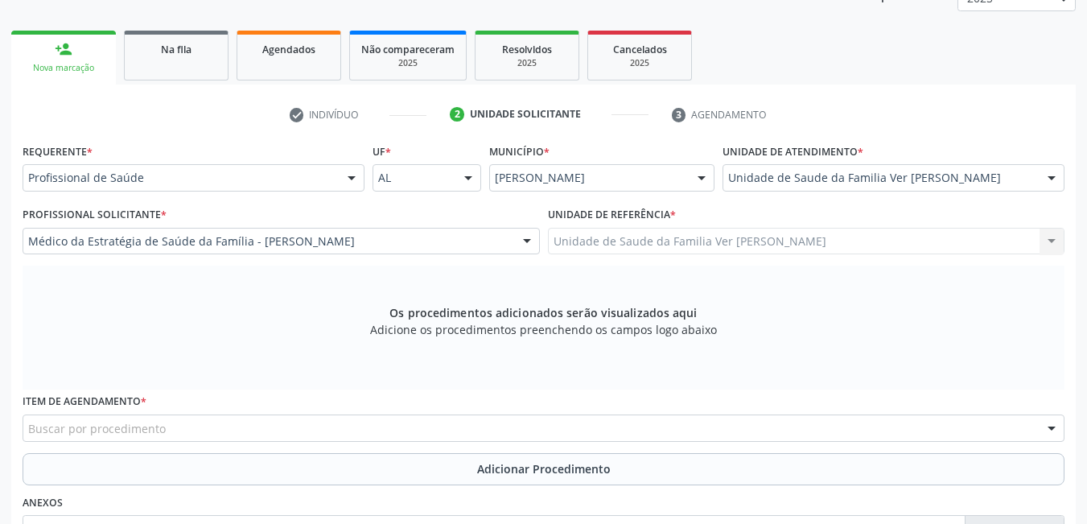
scroll to position [234, 0]
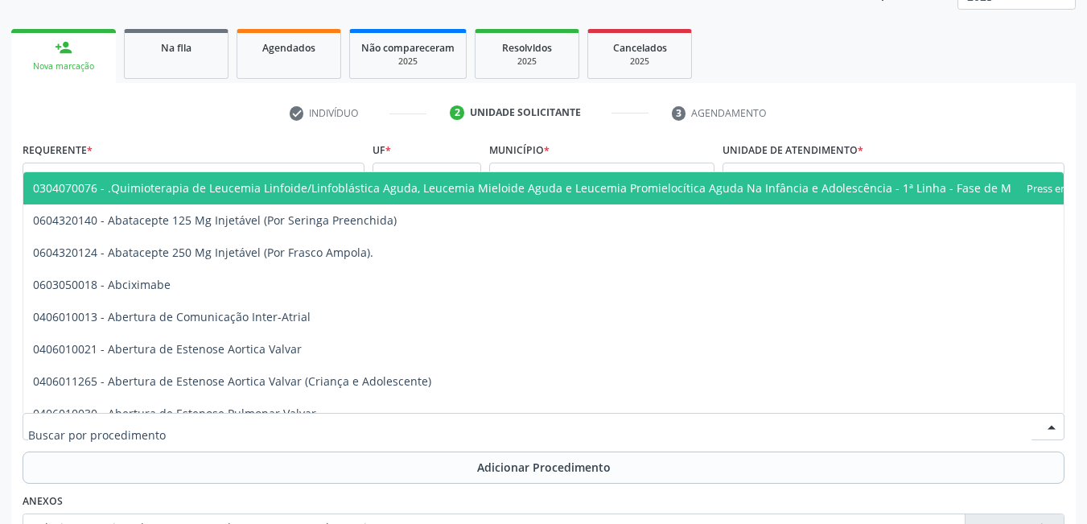
click at [535, 418] on div at bounding box center [544, 426] width 1042 height 27
click at [535, 418] on input "text" at bounding box center [529, 434] width 1003 height 32
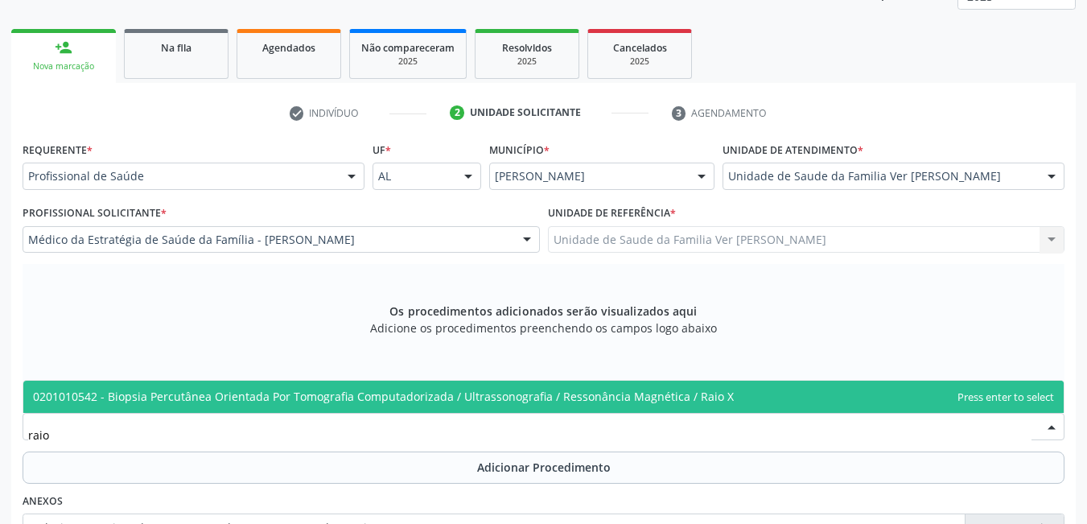
click at [549, 392] on span "0201010542 - Biopsia Percutânea Orientada Por Tomografia Computadorizada / Ultr…" at bounding box center [383, 395] width 701 height 15
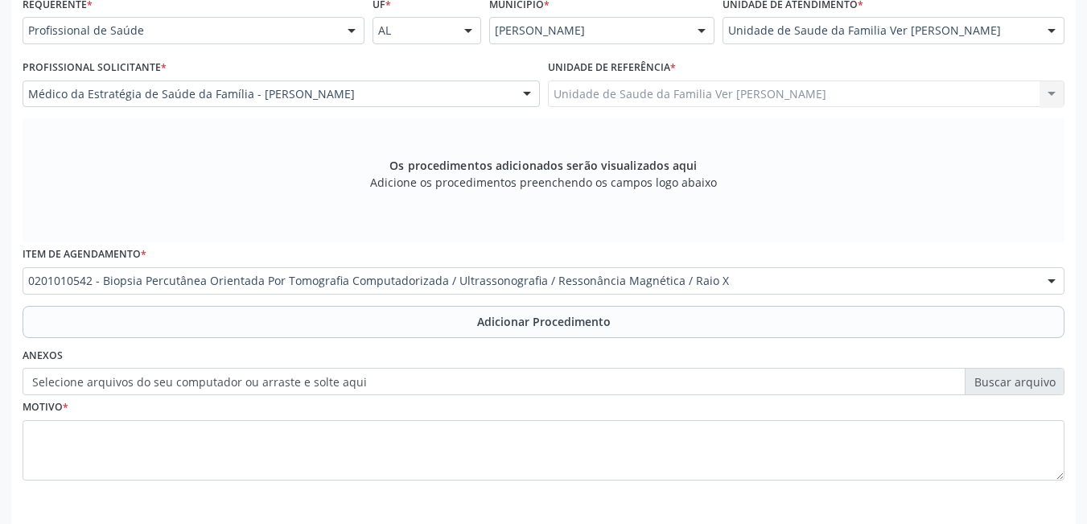
scroll to position [381, 0]
click at [1052, 277] on div at bounding box center [1051, 279] width 24 height 27
click at [929, 404] on div "Motivo *" at bounding box center [544, 435] width 1042 height 85
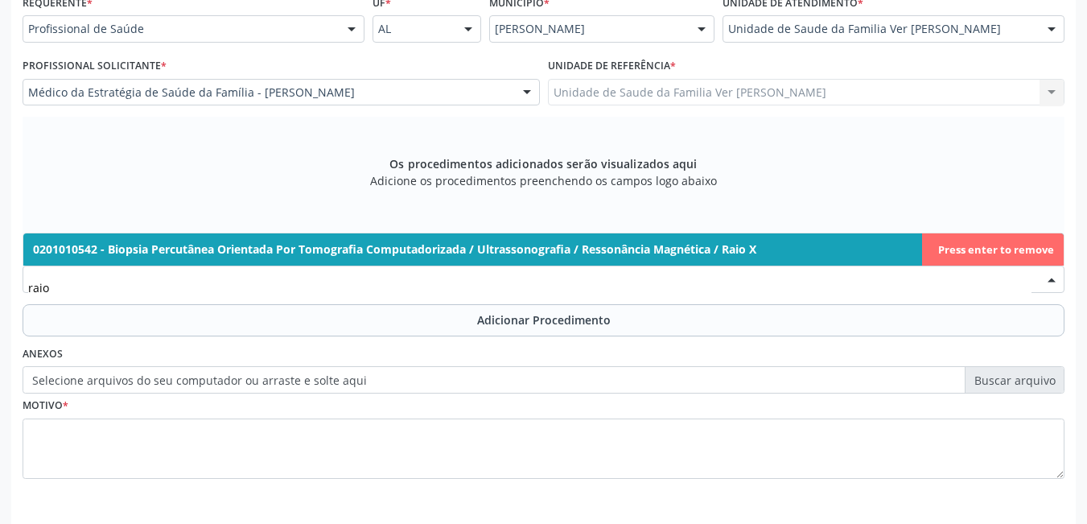
click at [1011, 249] on span "0201010542 - Biopsia Percutânea Orientada Por Tomografia Computadorizada / Ultr…" at bounding box center [543, 249] width 1040 height 32
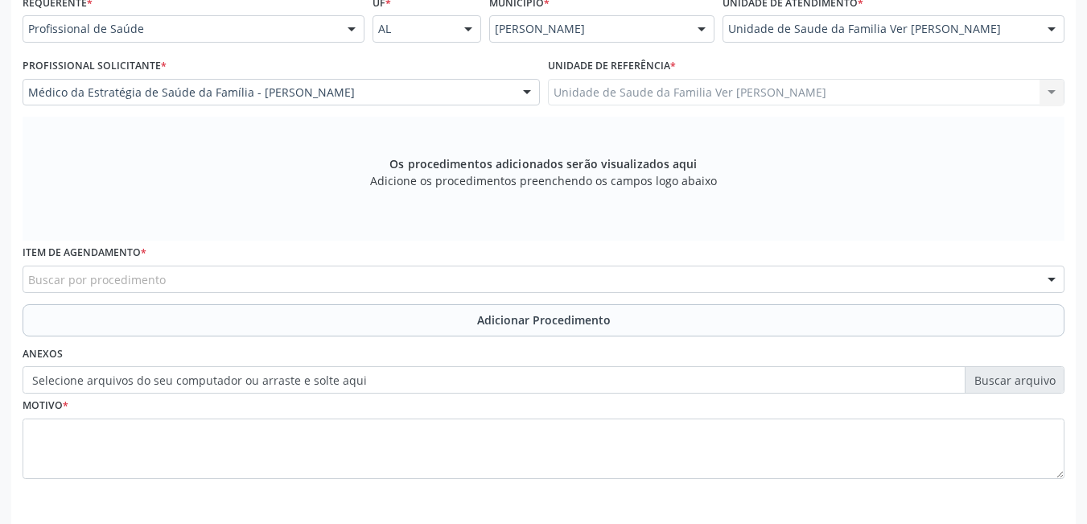
scroll to position [442, 0]
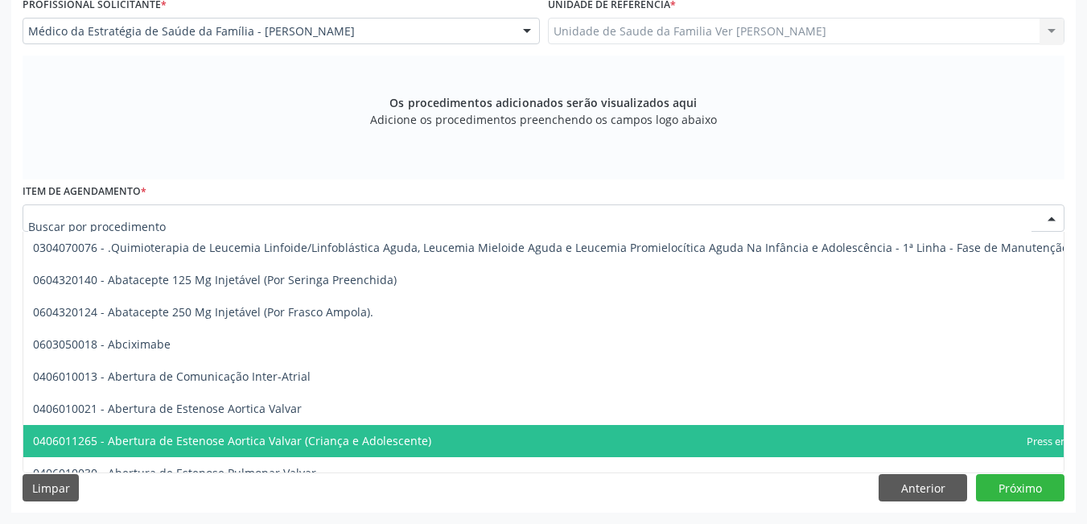
click at [786, 220] on div at bounding box center [544, 217] width 1042 height 27
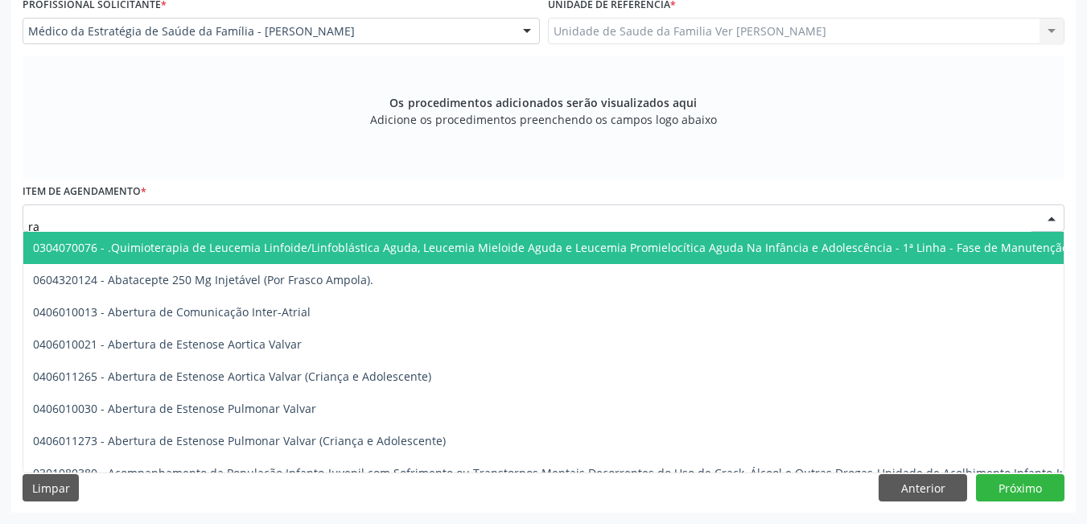
type input "r"
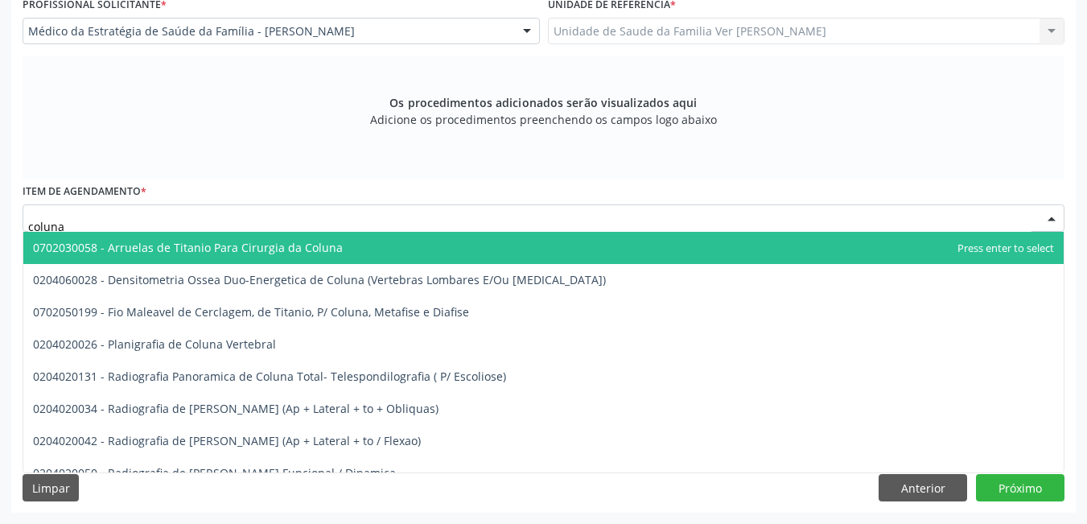
type input "coluna"
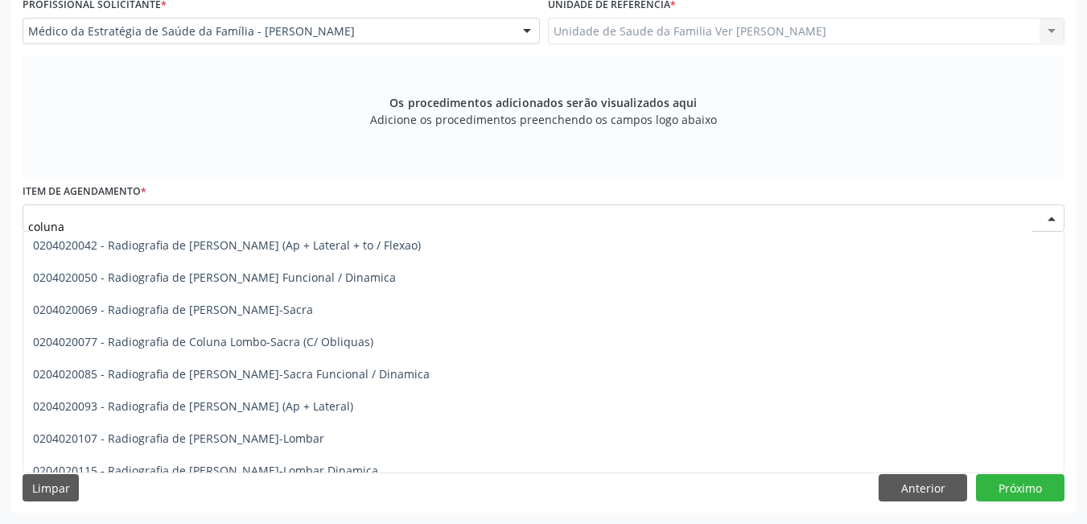
scroll to position [202, 0]
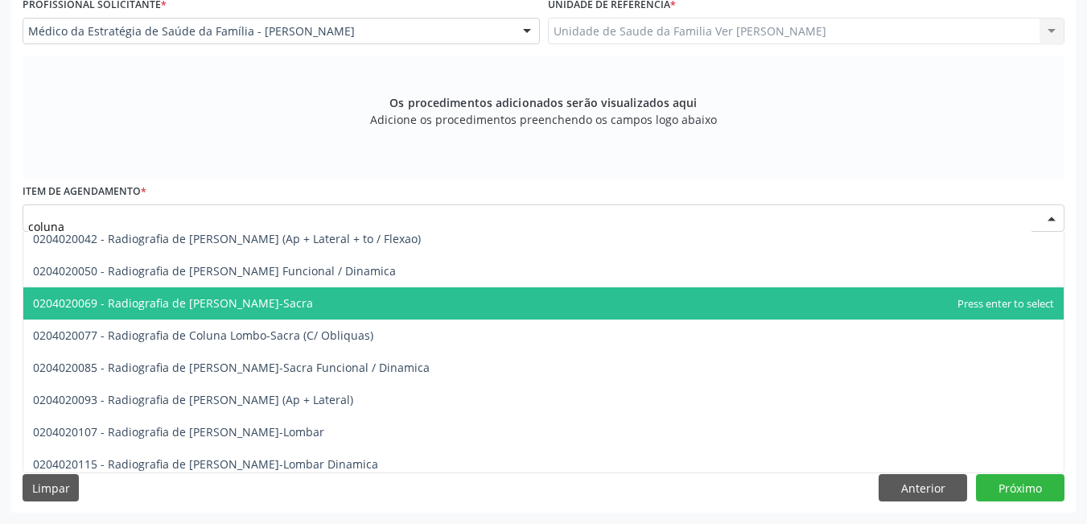
click at [770, 300] on span "0204020069 - Radiografia de Coluna Lombo-Sacra" at bounding box center [543, 303] width 1040 height 32
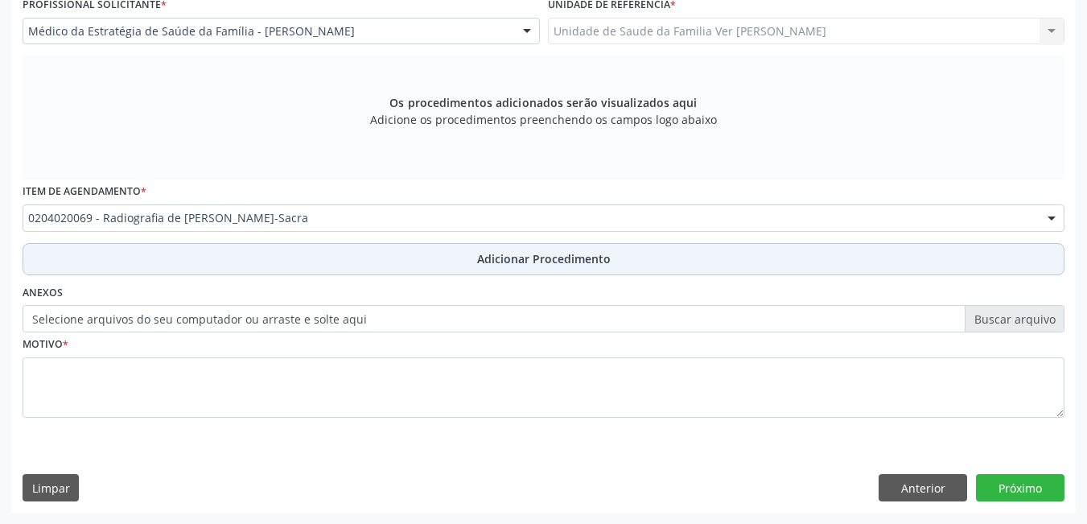
click at [462, 260] on button "Adicionar Procedimento" at bounding box center [544, 259] width 1042 height 32
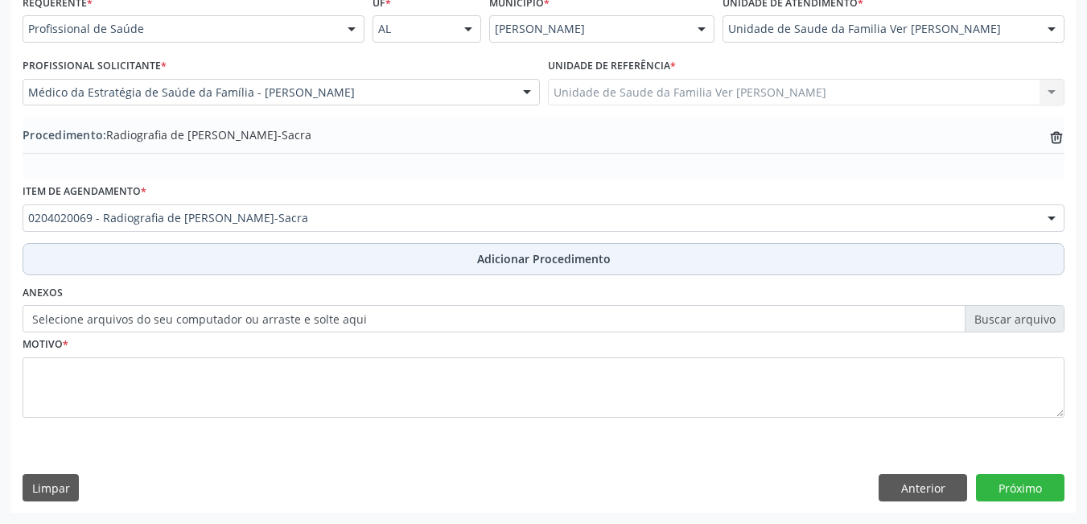
scroll to position [381, 0]
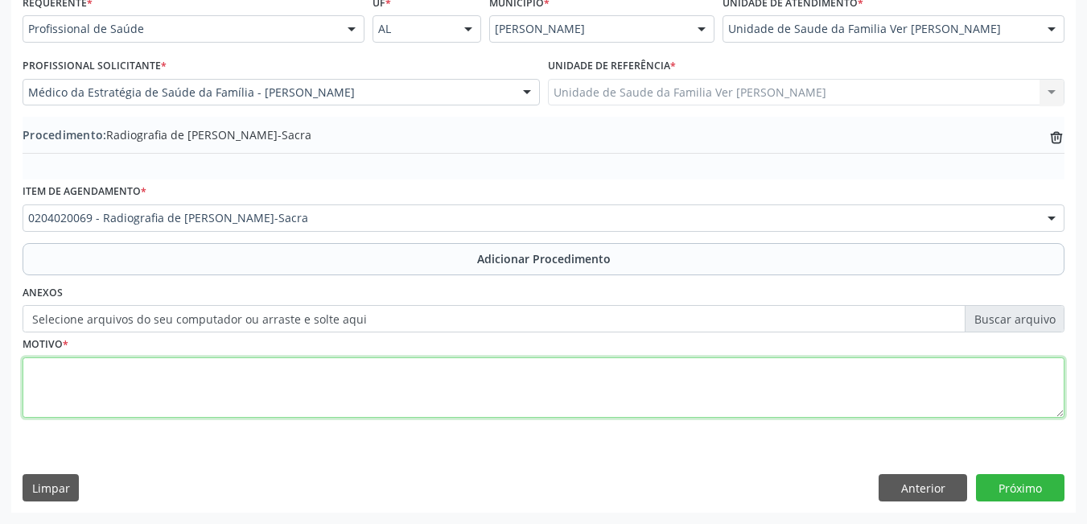
click at [285, 385] on textarea at bounding box center [544, 387] width 1042 height 61
type textarea "s"
type textarea "sem justificativa"
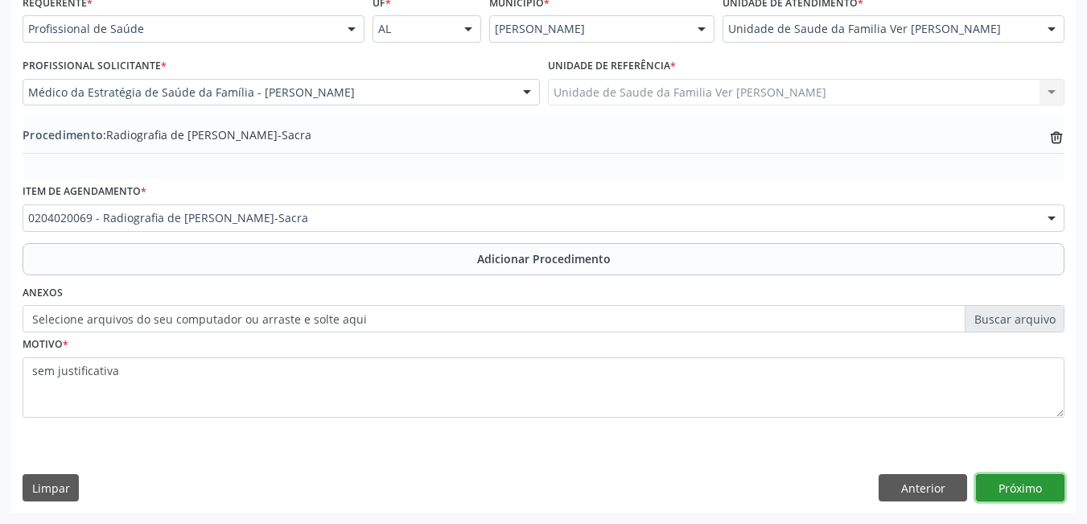
click at [1025, 497] on button "Próximo" at bounding box center [1020, 487] width 88 height 27
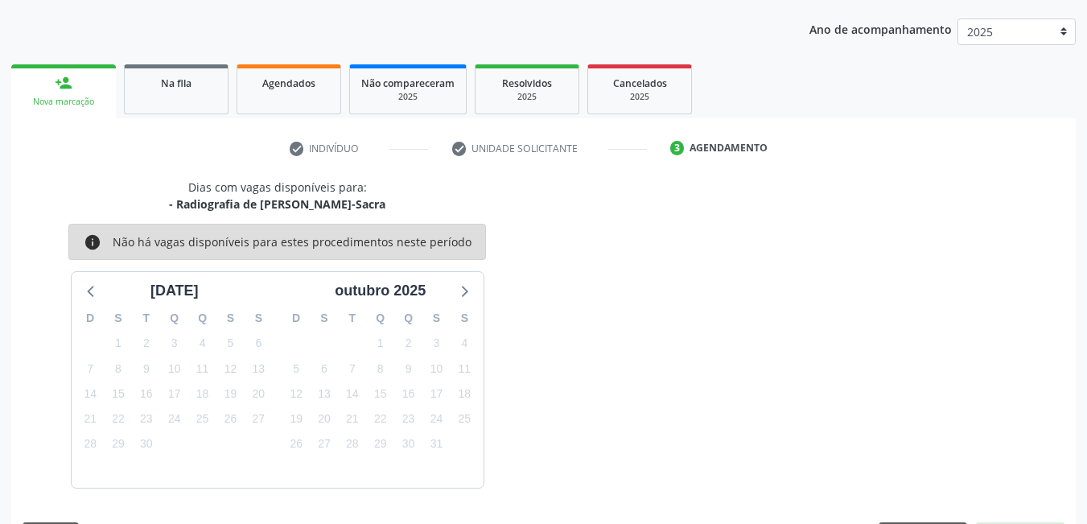
scroll to position [246, 0]
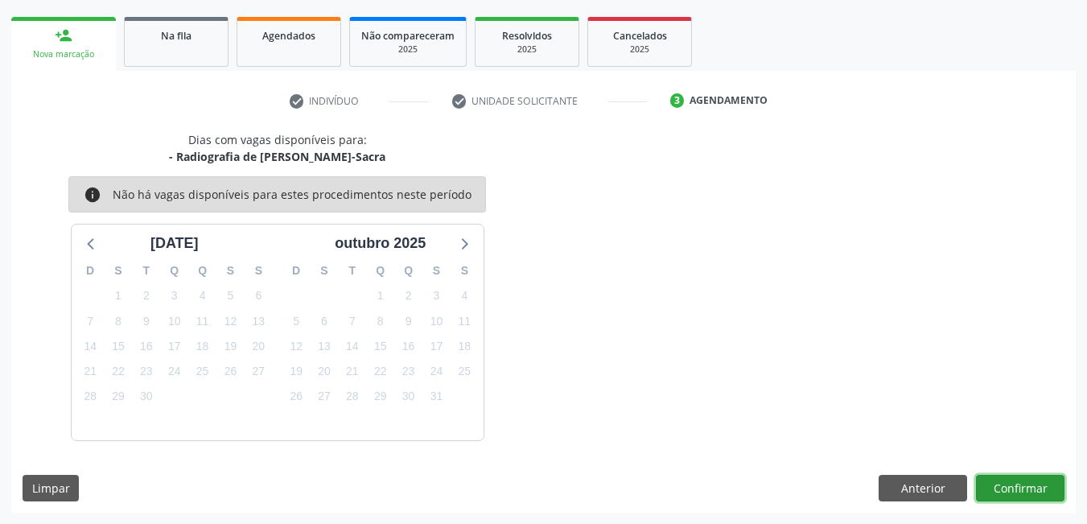
click at [1025, 487] on button "Confirmar" at bounding box center [1020, 488] width 88 height 27
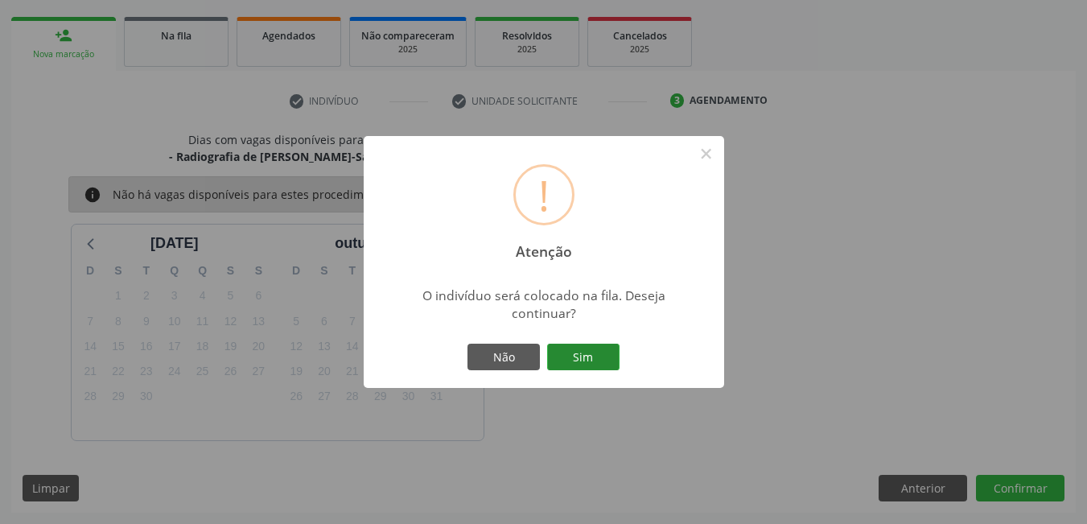
click at [594, 349] on button "Sim" at bounding box center [583, 356] width 72 height 27
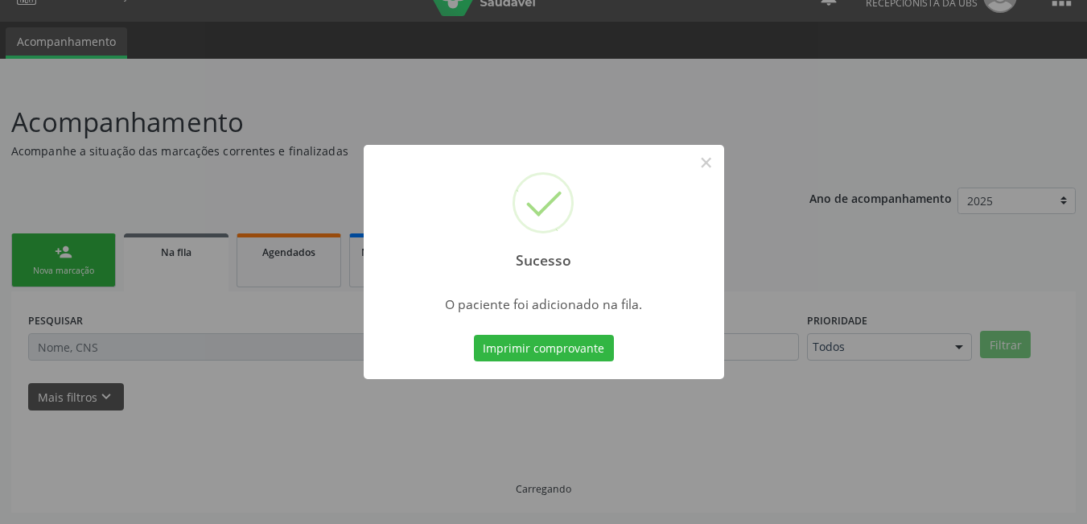
scroll to position [30, 0]
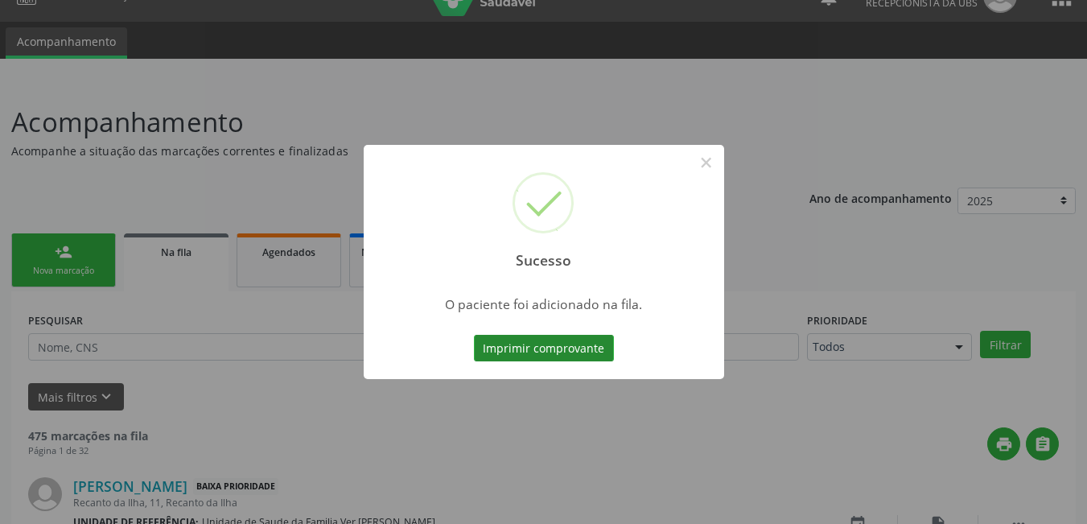
click at [575, 349] on button "Imprimir comprovante" at bounding box center [544, 348] width 140 height 27
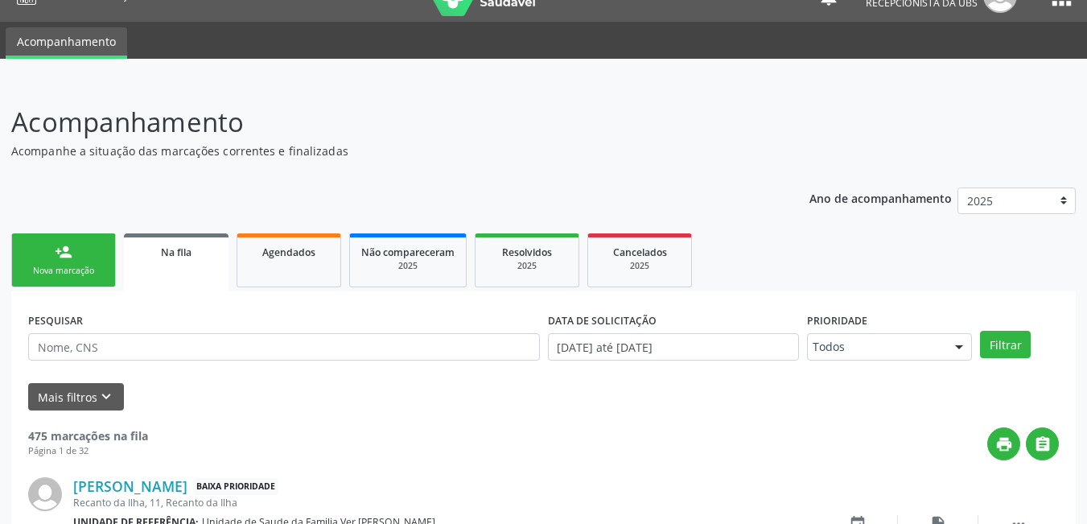
click at [89, 257] on link "person_add Nova marcação" at bounding box center [63, 260] width 105 height 54
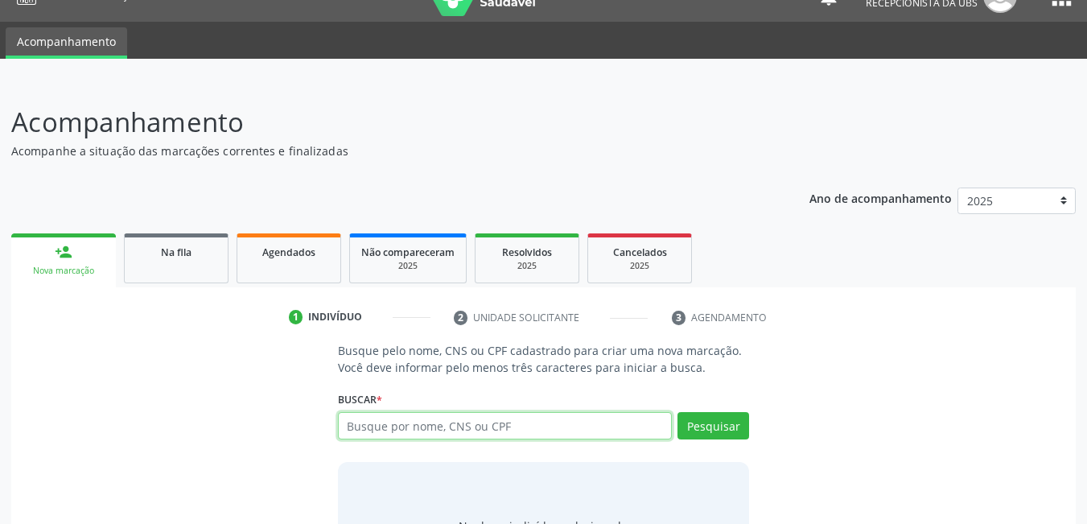
click at [463, 432] on input "text" at bounding box center [505, 425] width 335 height 27
type input "700201963683520"
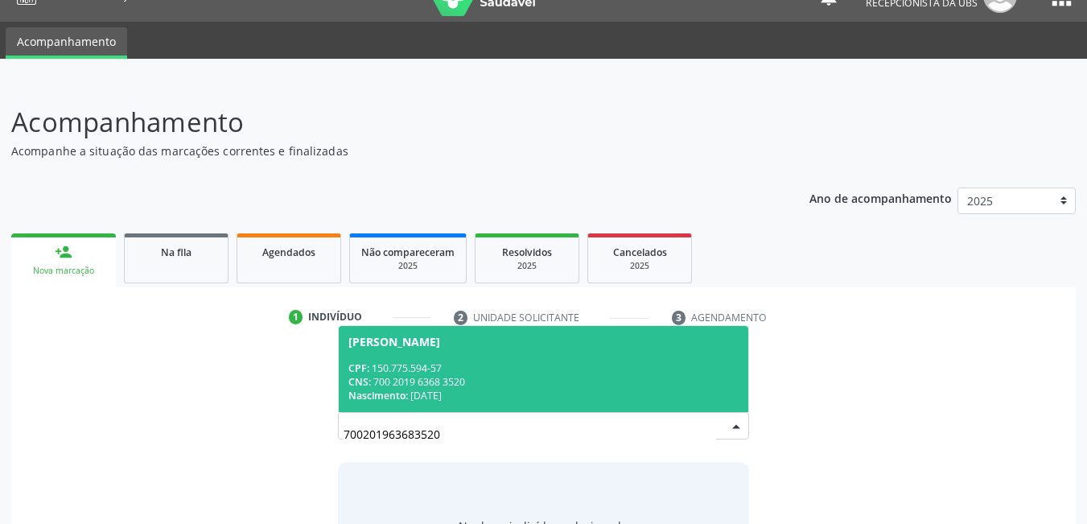
click at [486, 388] on div "Nascimento: 29/11/2001" at bounding box center [543, 395] width 391 height 14
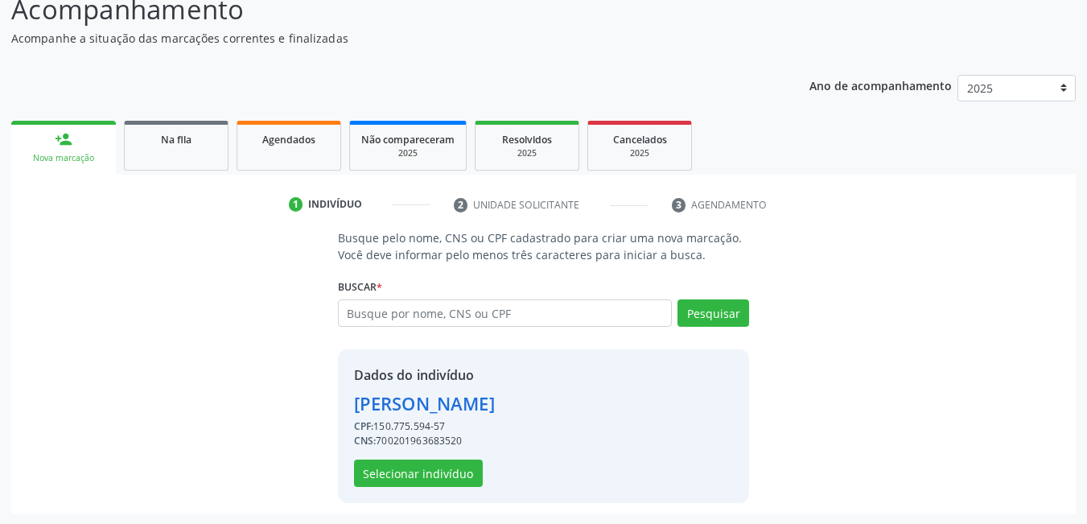
scroll to position [144, 0]
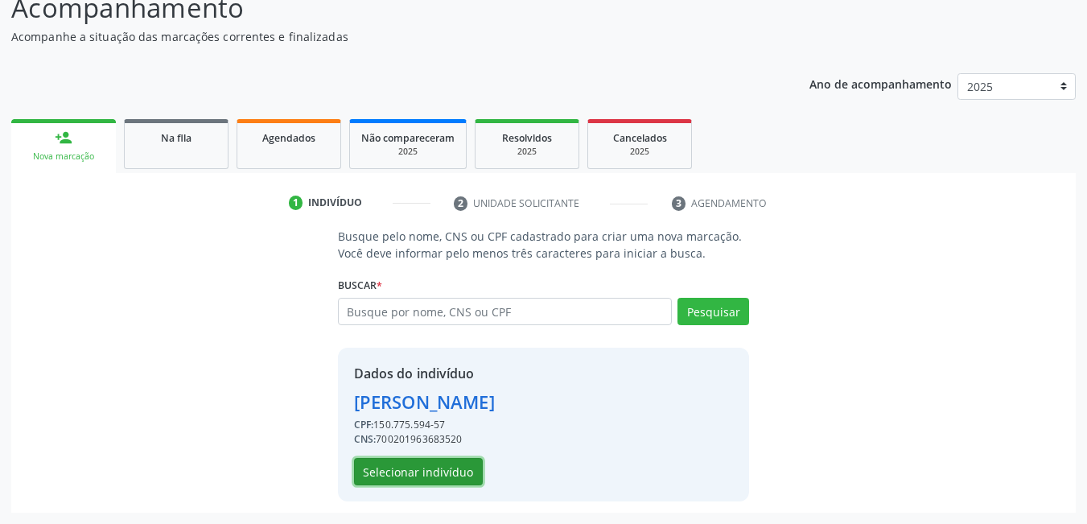
click at [440, 473] on button "Selecionar indivíduo" at bounding box center [418, 471] width 129 height 27
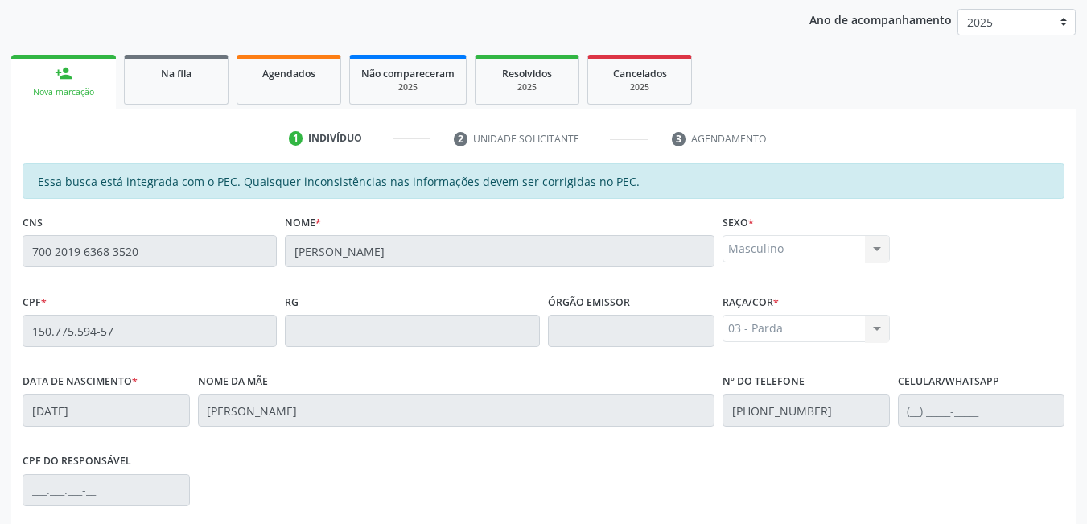
scroll to position [417, 0]
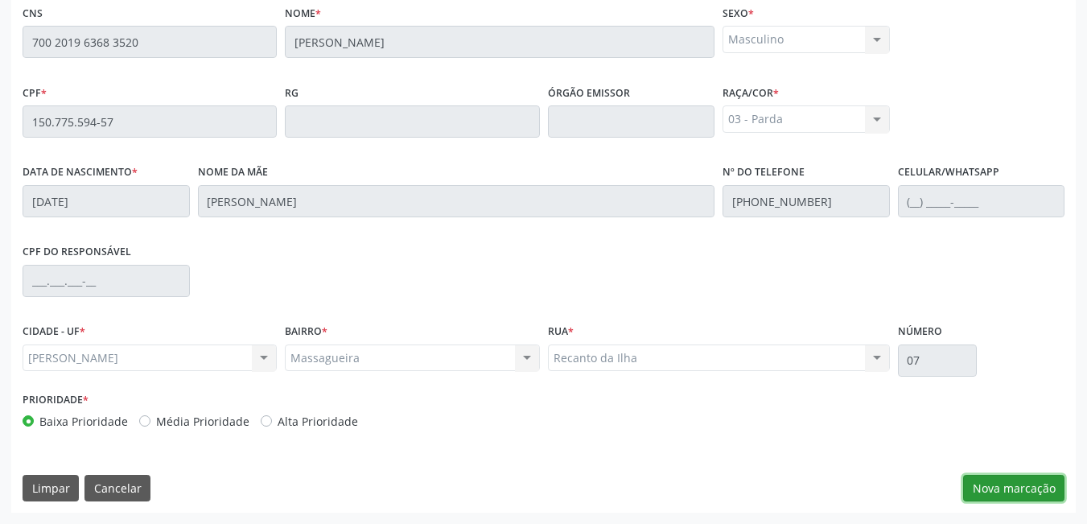
click at [1029, 487] on button "Nova marcação" at bounding box center [1013, 488] width 101 height 27
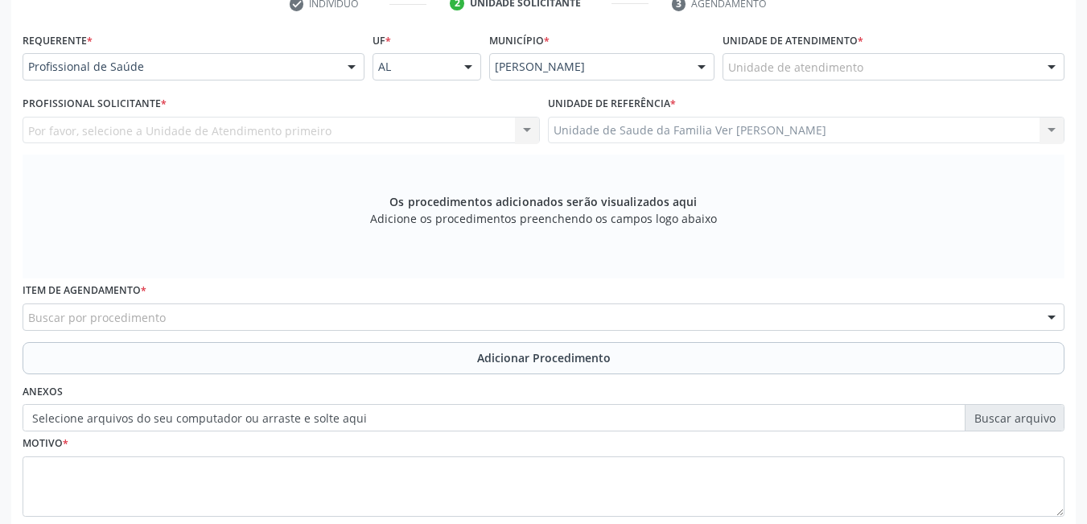
scroll to position [338, 0]
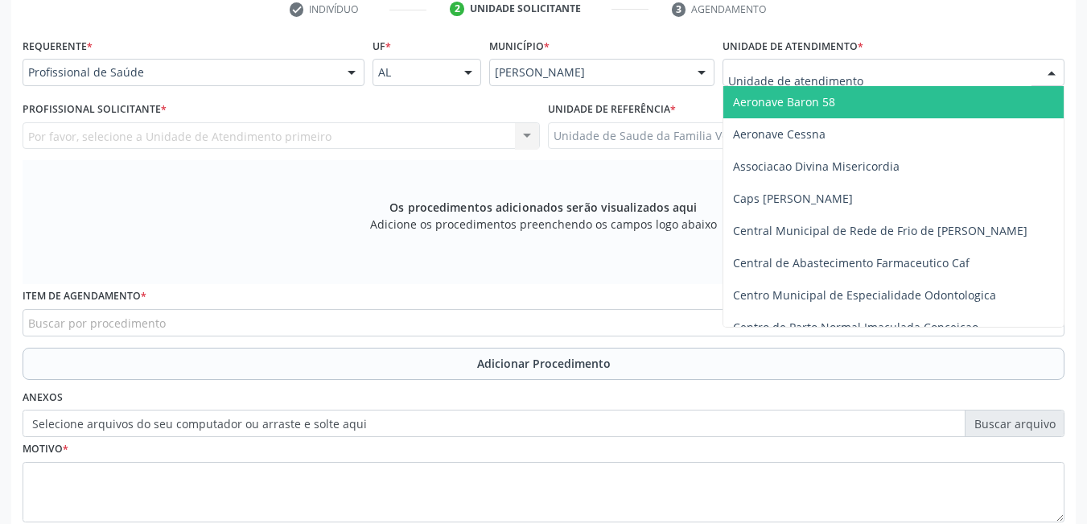
click at [904, 65] on div at bounding box center [893, 72] width 342 height 27
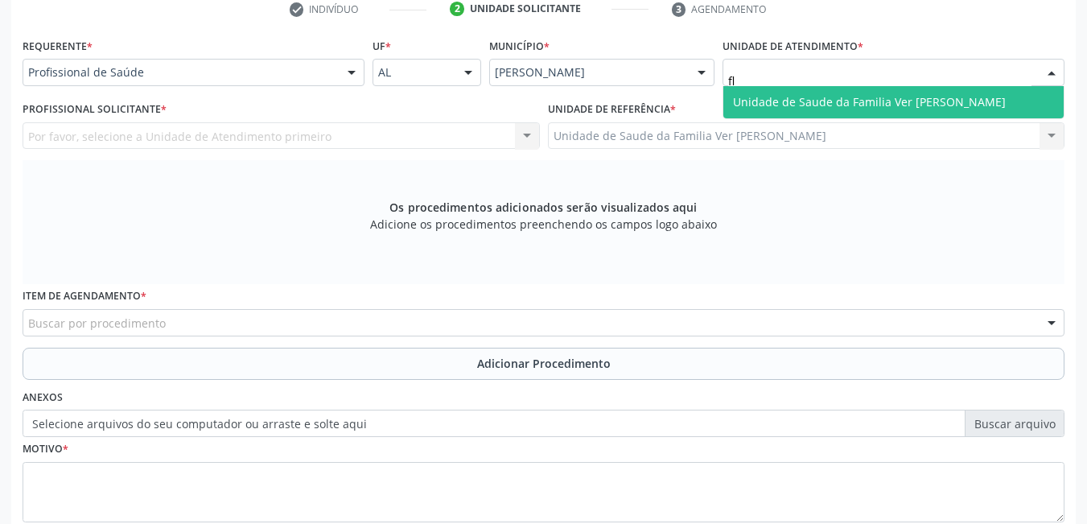
type input "fla"
click at [887, 94] on span "Unidade de Saude da Familia Ver [PERSON_NAME]" at bounding box center [869, 101] width 273 height 15
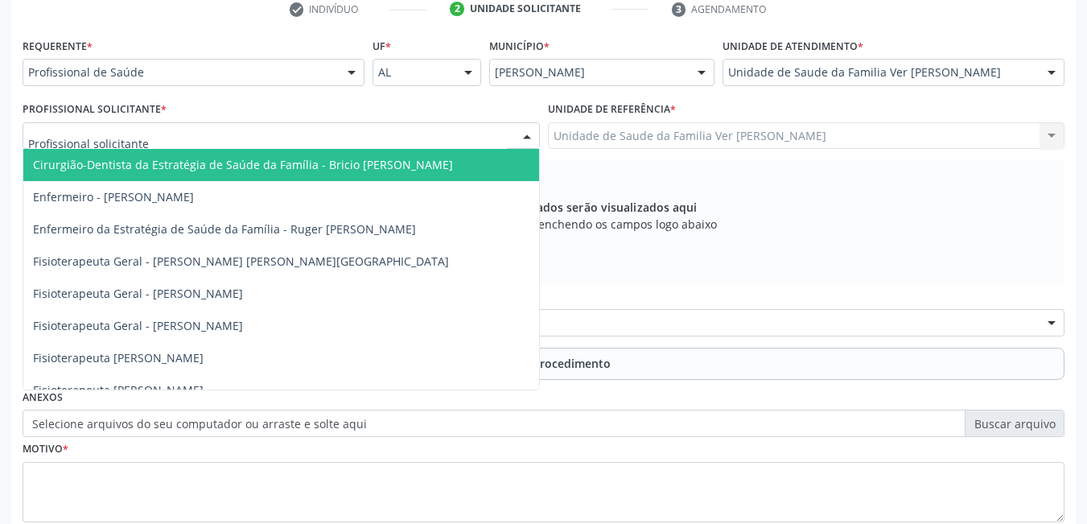
click at [392, 134] on div at bounding box center [281, 135] width 517 height 27
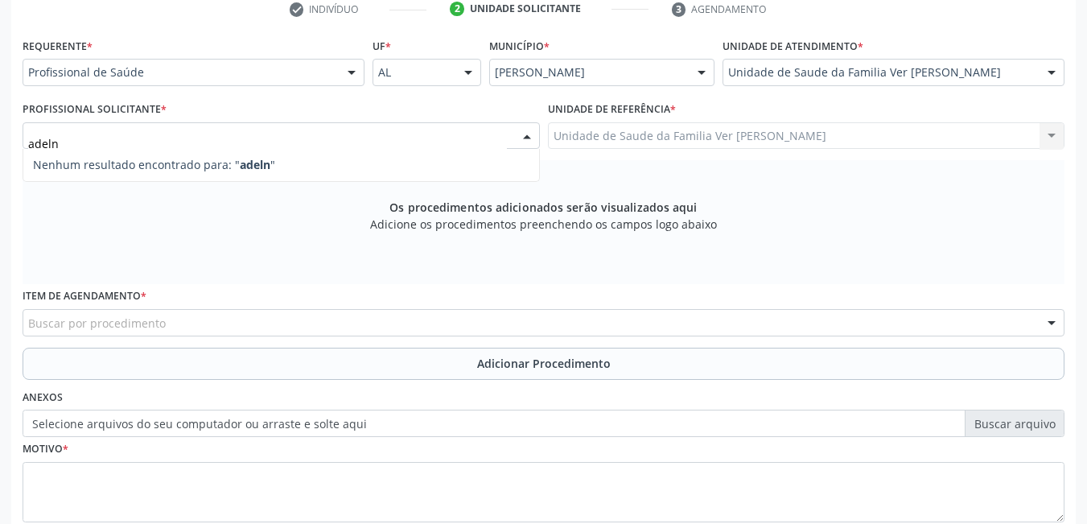
type input "adel"
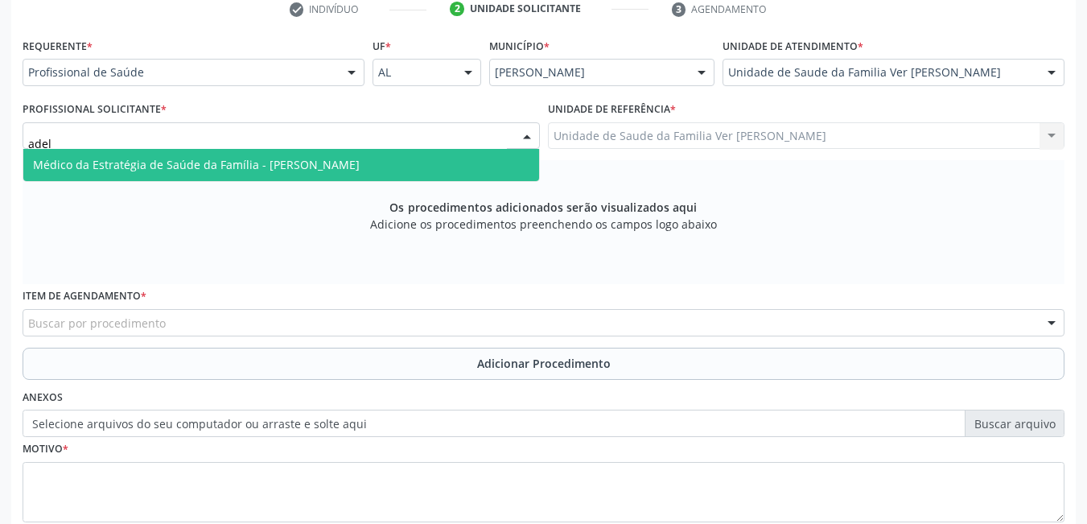
click at [397, 156] on span "Médico da Estratégia de Saúde da Família - [PERSON_NAME]" at bounding box center [281, 165] width 516 height 32
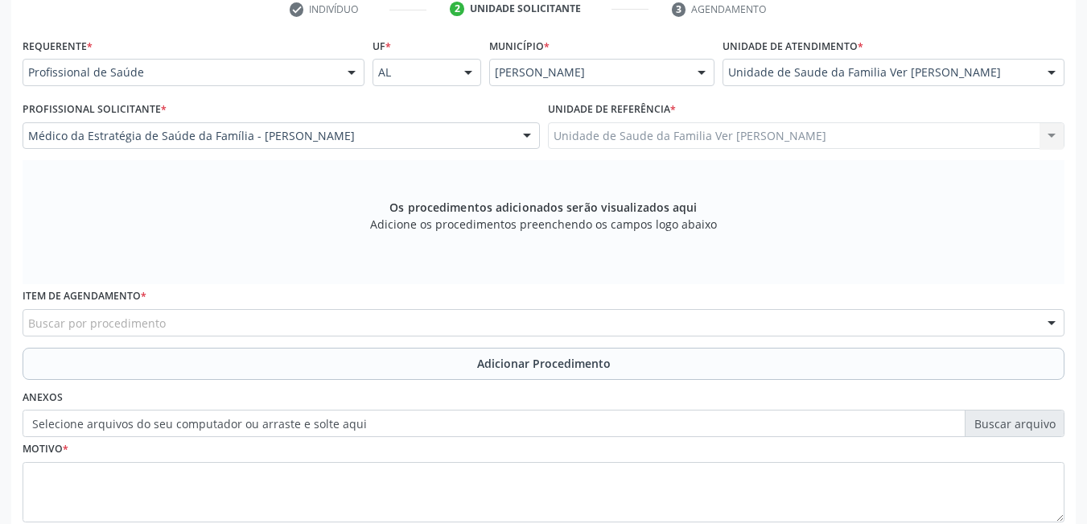
click at [319, 308] on div "Item de agendamento * Buscar por procedimento 0304070076 - .Quimioterapia de Le…" at bounding box center [544, 309] width 1042 height 51
click at [308, 313] on div "Buscar por procedimento" at bounding box center [544, 322] width 1042 height 27
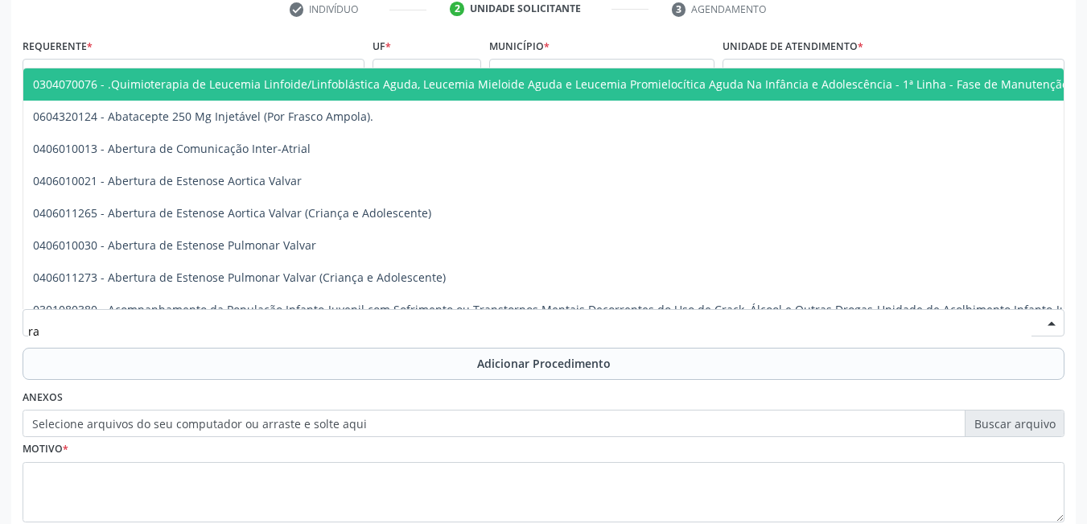
type input "r"
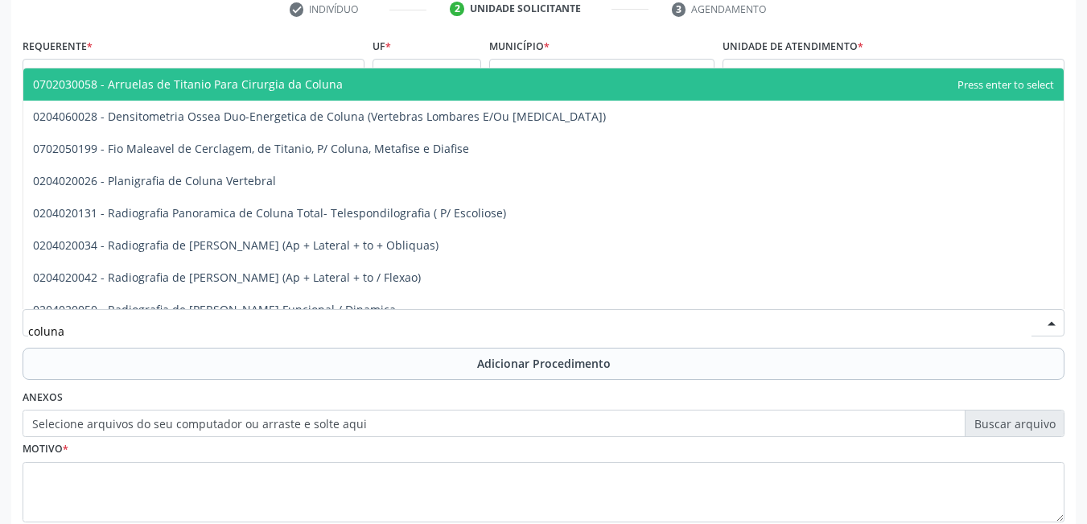
type input "coluna"
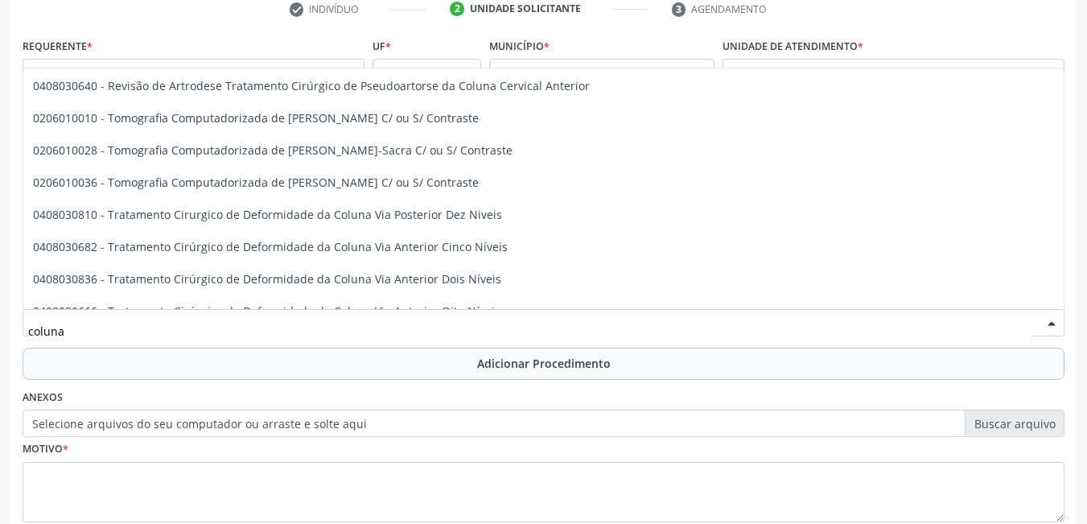
scroll to position [842, 0]
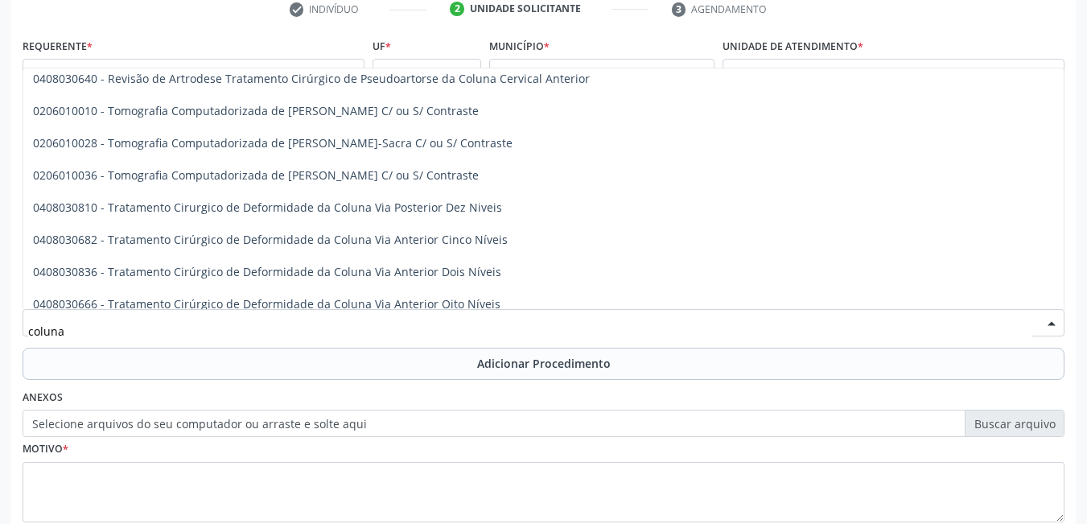
drag, startPoint x: 1063, startPoint y: 190, endPoint x: 1063, endPoint y: 201, distance: 11.3
click at [1063, 201] on div "0702030058 - Arruelas de Titanio Para Cirurgia da Coluna 0204060028 - Densitome…" at bounding box center [544, 188] width 1042 height 241
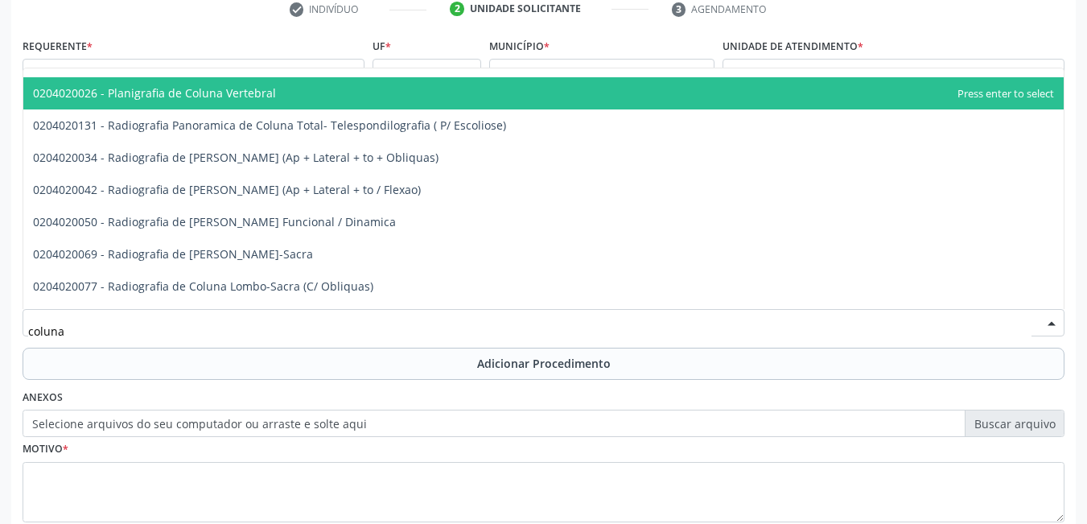
scroll to position [80, 0]
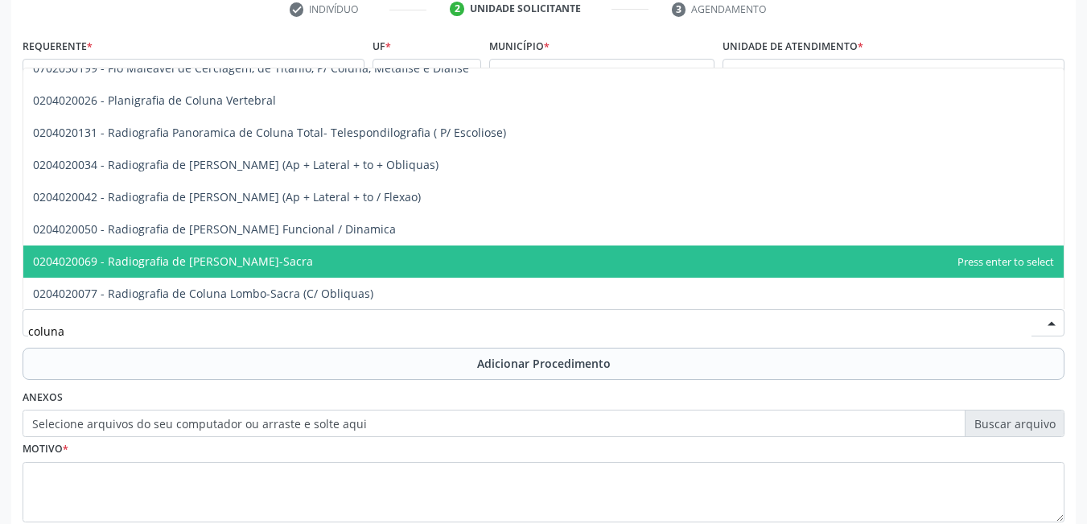
click at [812, 257] on span "0204020069 - Radiografia de Coluna Lombo-Sacra" at bounding box center [543, 261] width 1040 height 32
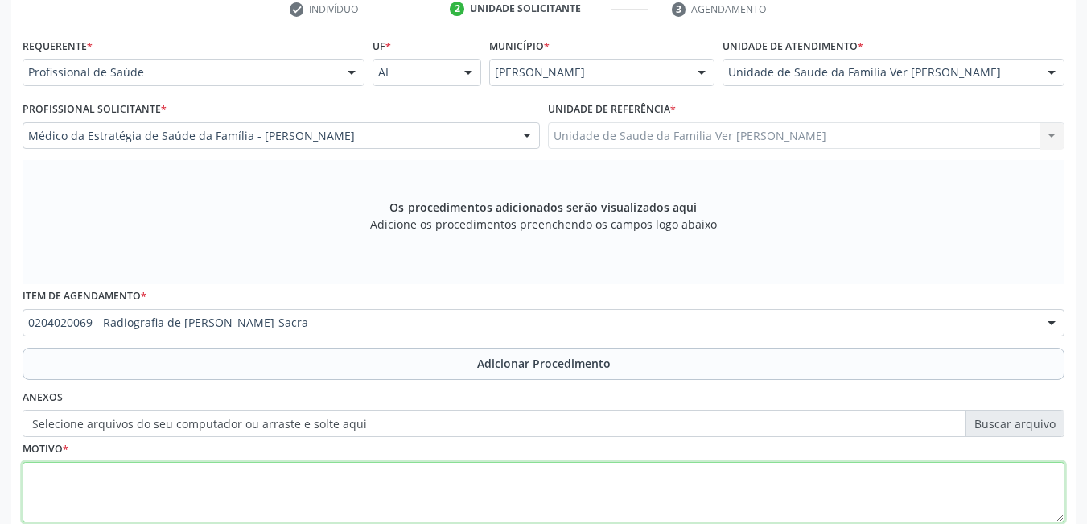
click at [296, 493] on textarea at bounding box center [544, 492] width 1042 height 61
type textarea "s"
type textarea "e"
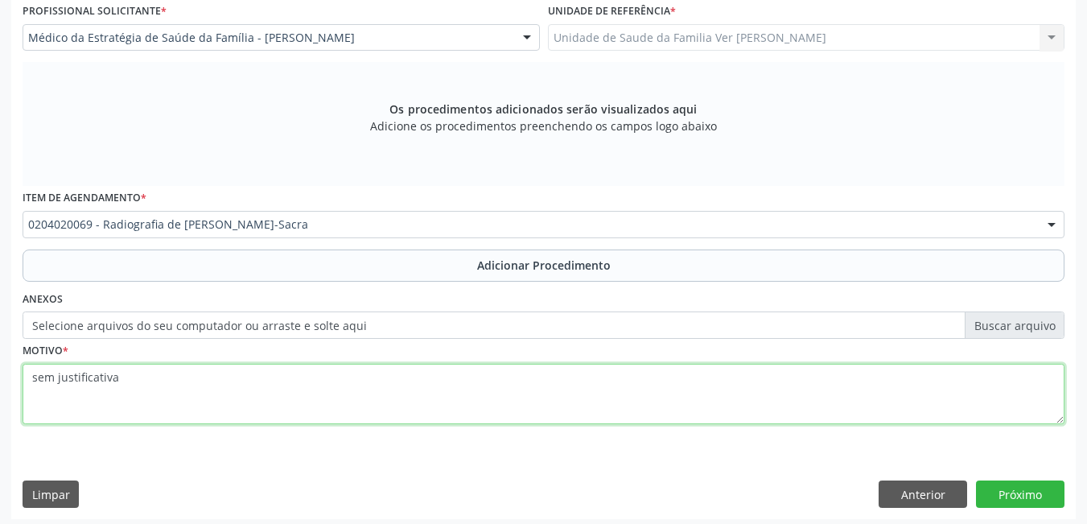
scroll to position [442, 0]
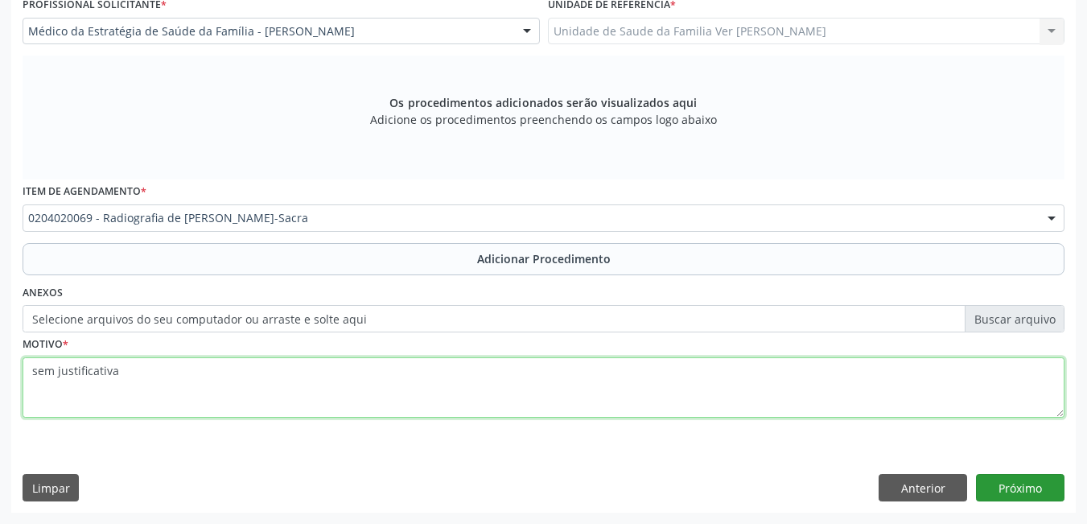
type textarea "sem justificativa"
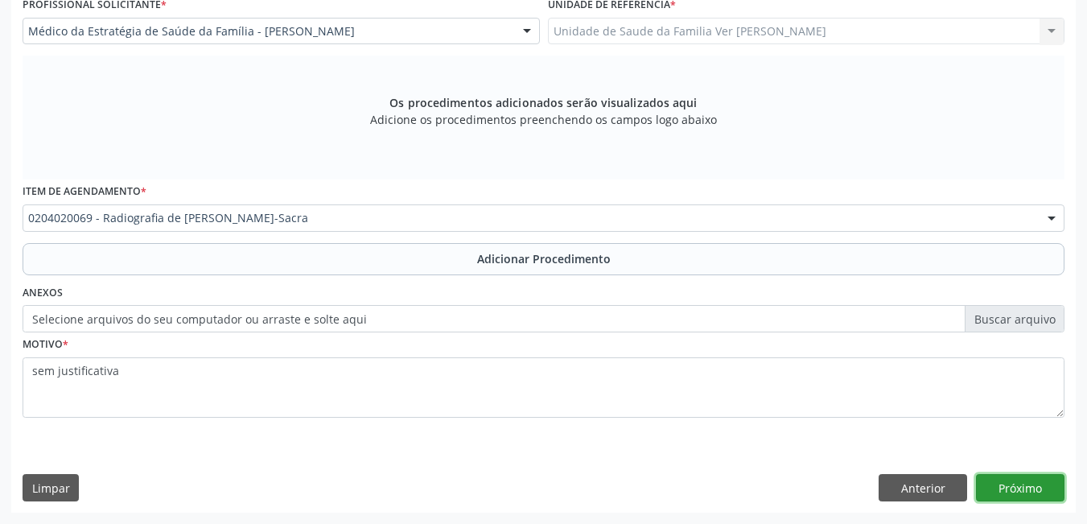
click at [1021, 485] on button "Próximo" at bounding box center [1020, 487] width 88 height 27
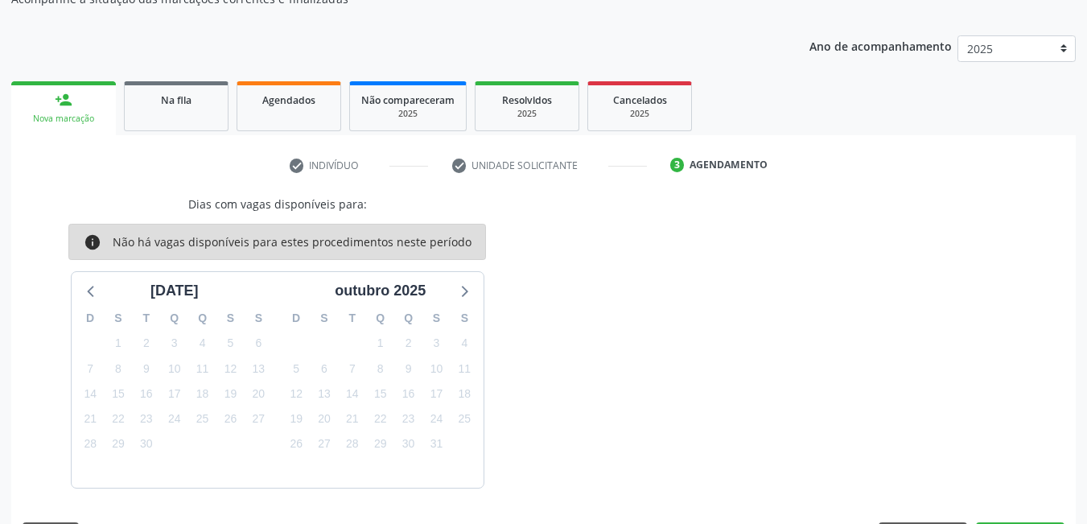
scroll to position [229, 0]
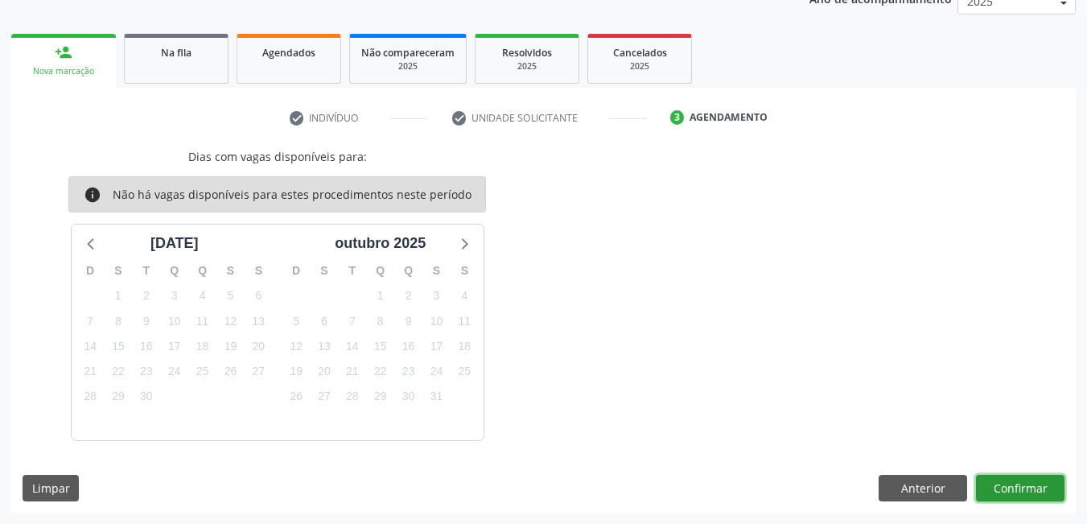
click at [1021, 485] on button "Confirmar" at bounding box center [1020, 488] width 88 height 27
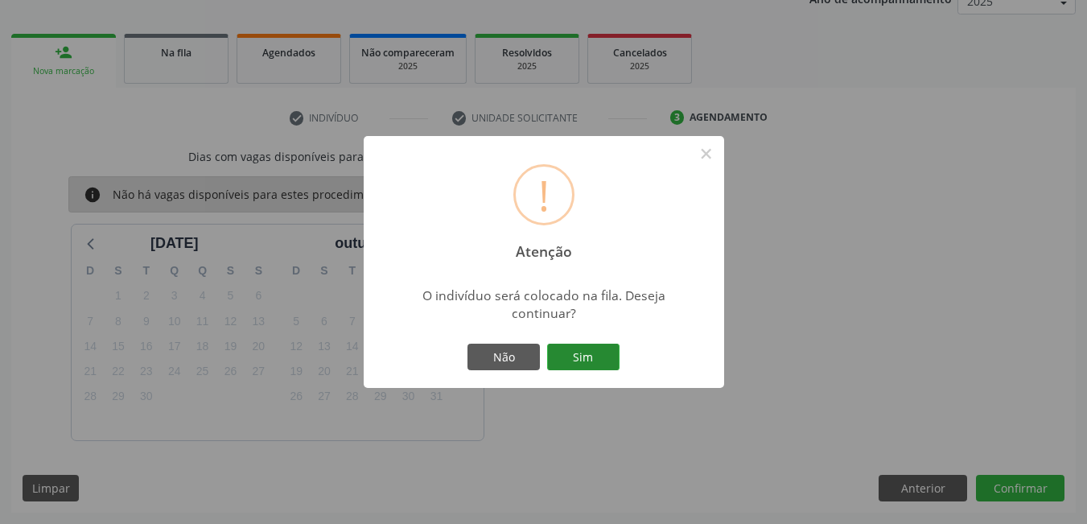
click at [601, 353] on button "Sim" at bounding box center [583, 356] width 72 height 27
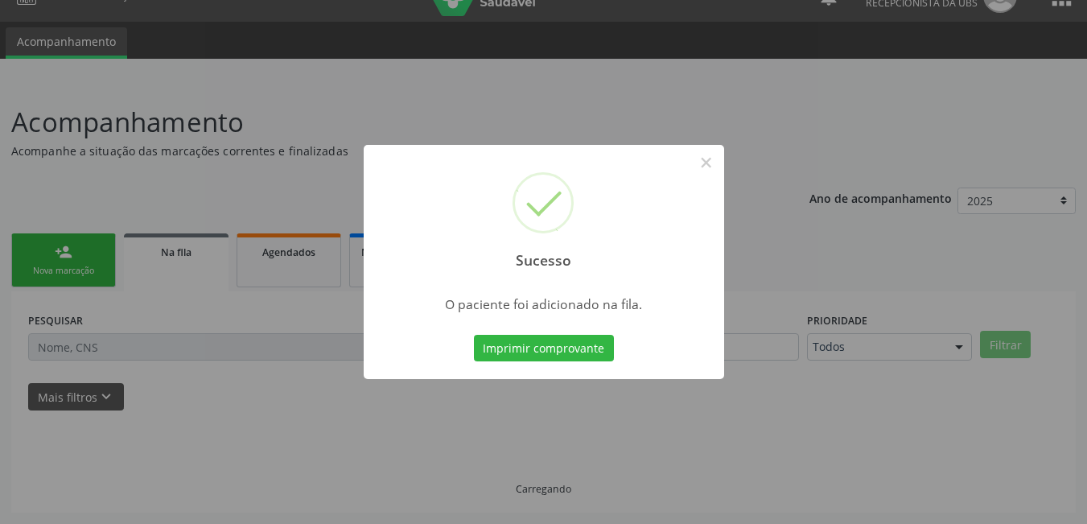
scroll to position [30, 0]
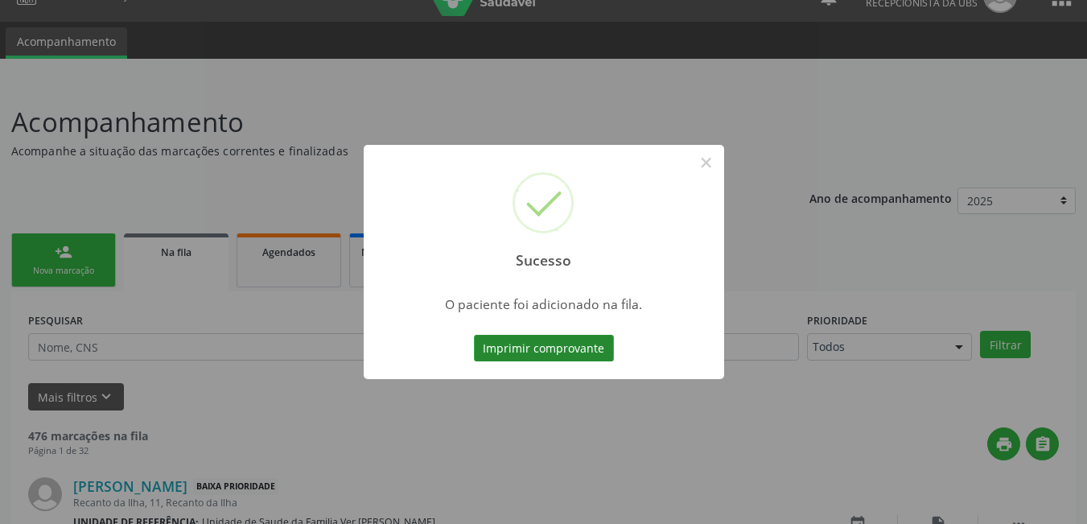
click at [593, 354] on button "Imprimir comprovante" at bounding box center [544, 348] width 140 height 27
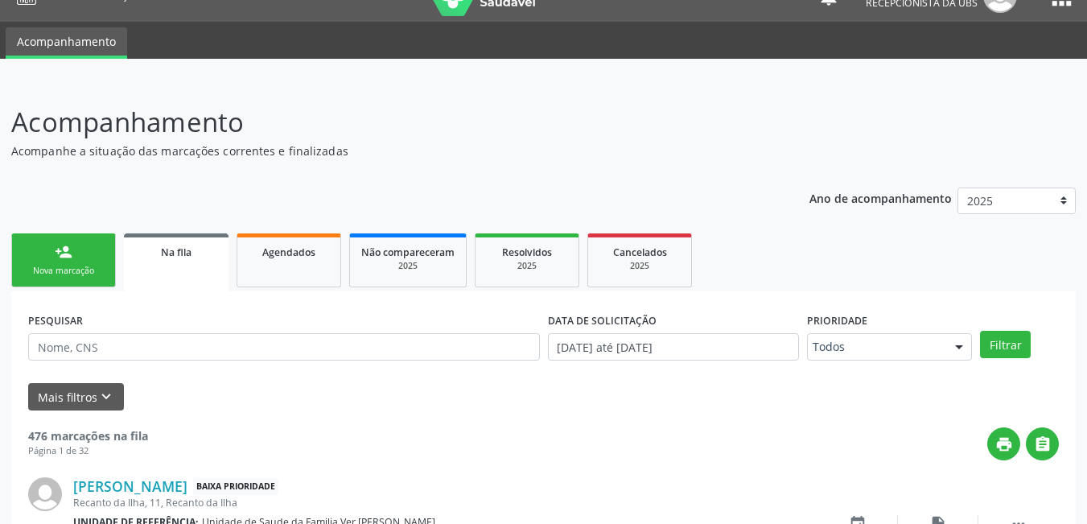
click at [89, 261] on link "person_add Nova marcação" at bounding box center [63, 260] width 105 height 54
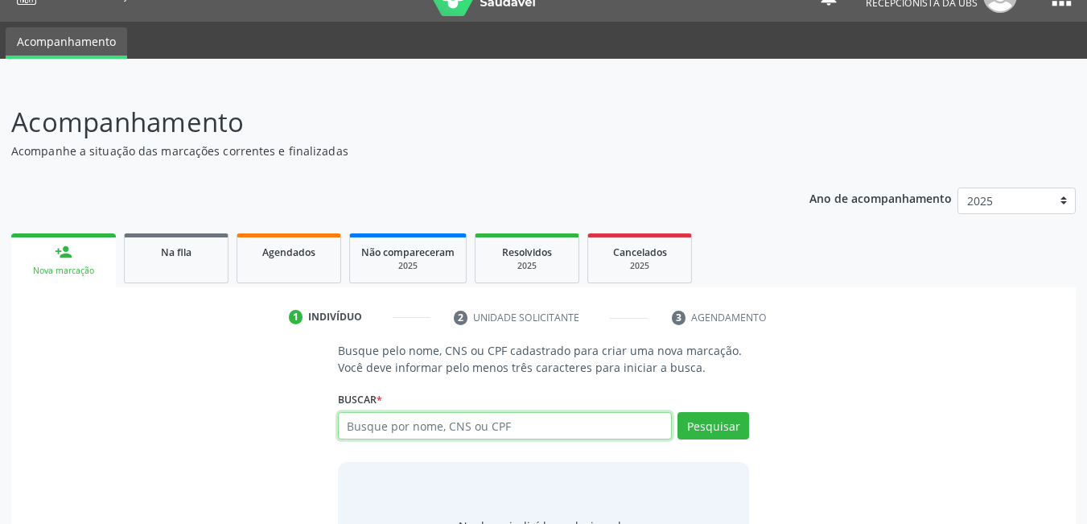
click at [364, 431] on input "text" at bounding box center [505, 425] width 335 height 27
type input "700201963683520"
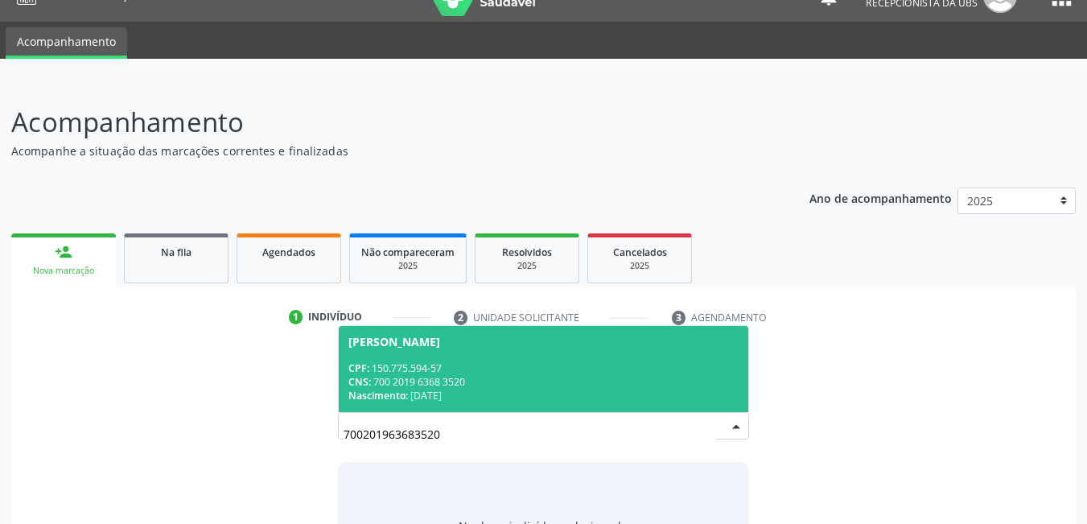
click at [423, 392] on div "Nascimento: 29/11/2001" at bounding box center [543, 395] width 391 height 14
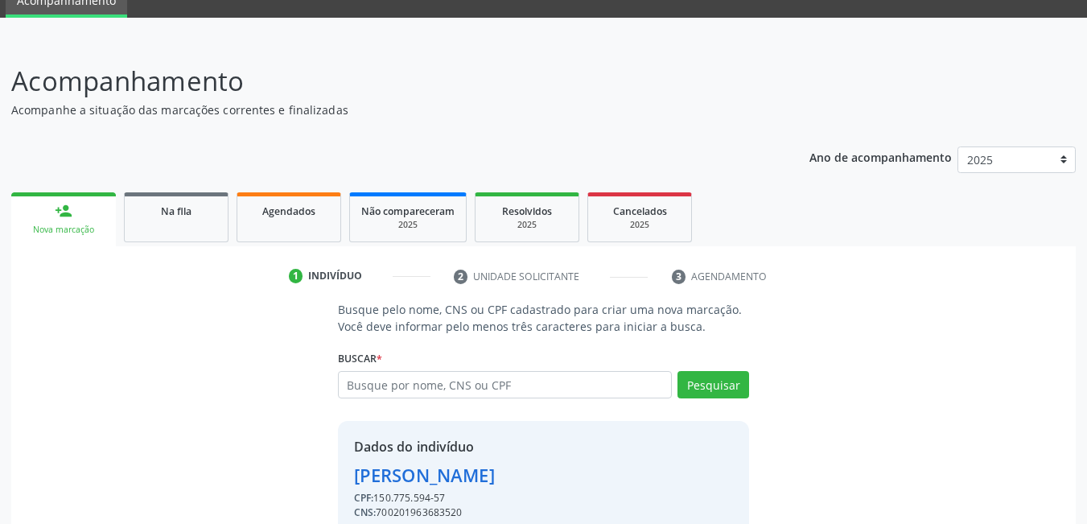
scroll to position [144, 0]
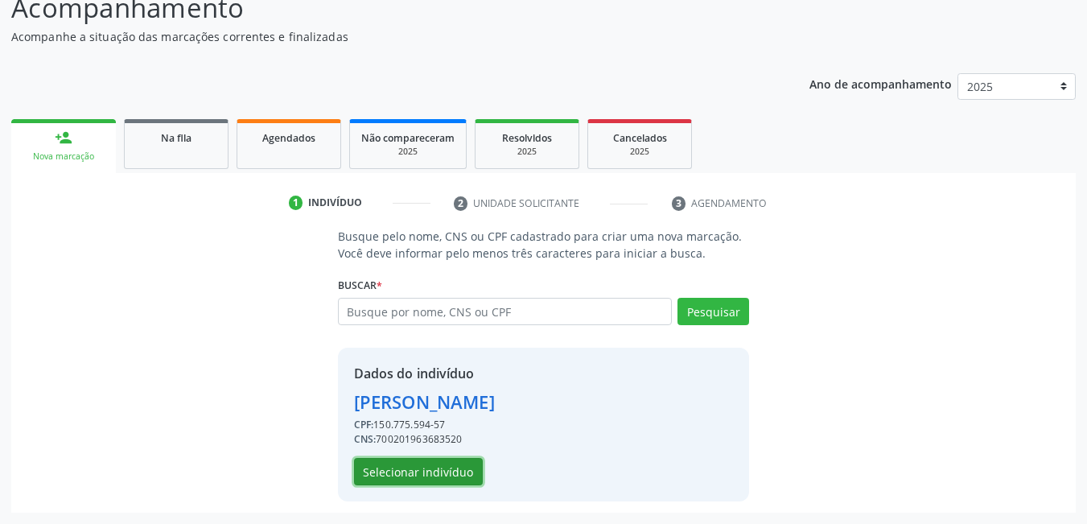
click at [462, 479] on button "Selecionar indivíduo" at bounding box center [418, 471] width 129 height 27
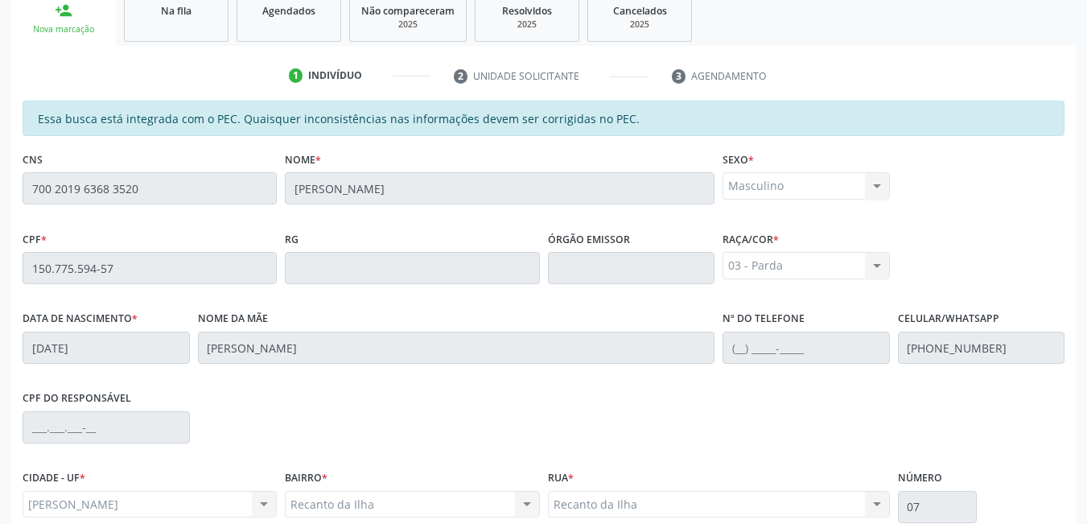
scroll to position [417, 0]
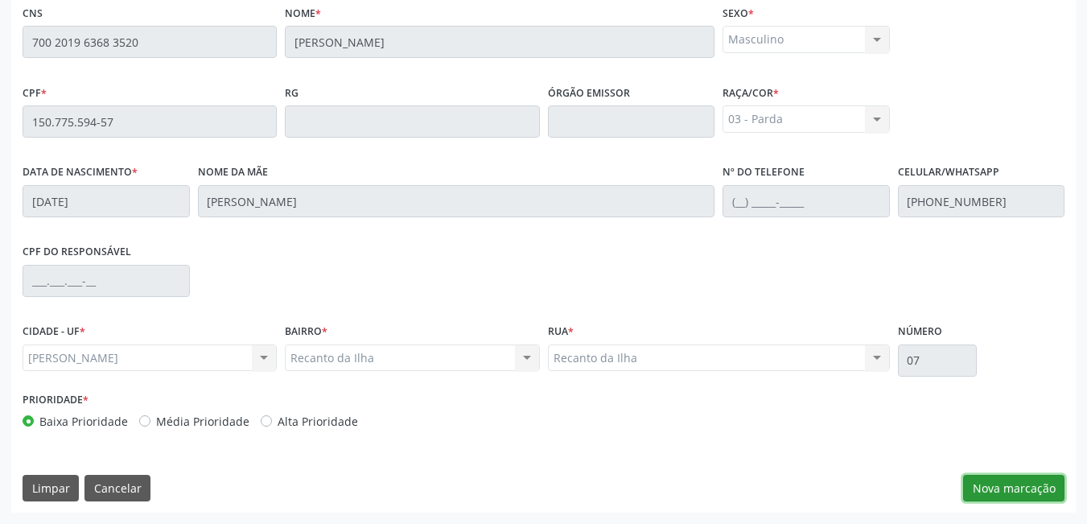
click at [1027, 482] on button "Nova marcação" at bounding box center [1013, 488] width 101 height 27
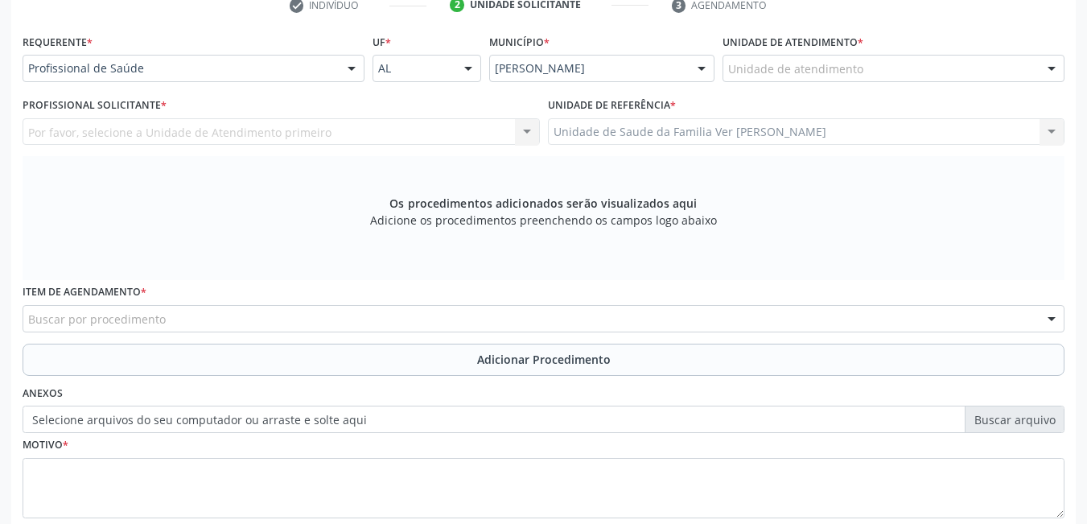
scroll to position [320, 0]
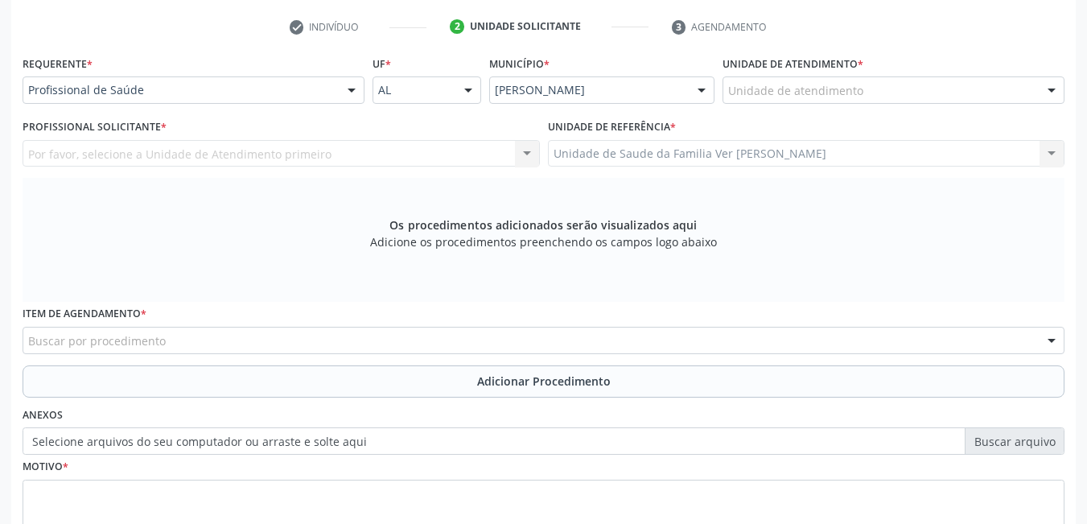
click at [902, 92] on div "Unidade de atendimento" at bounding box center [893, 89] width 342 height 27
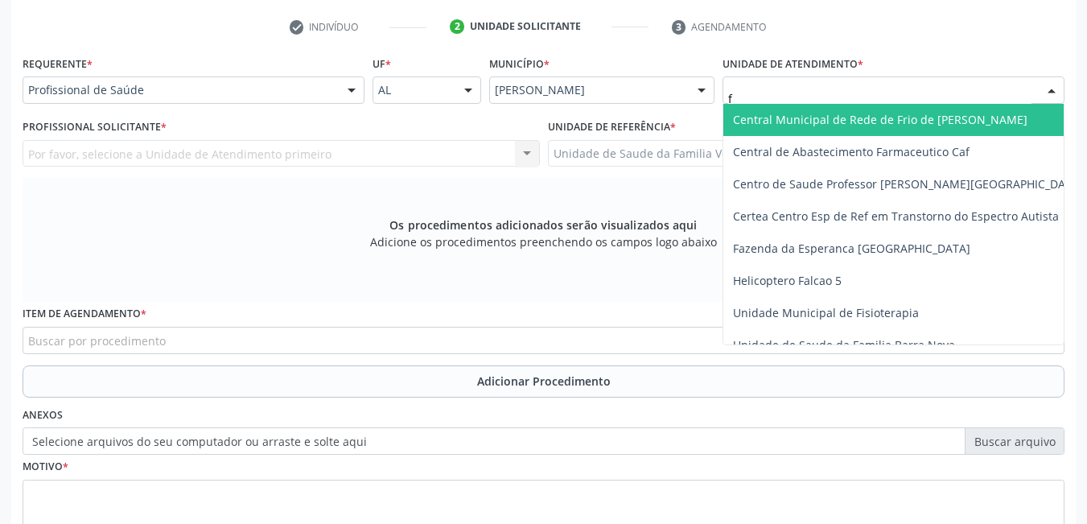
type input "fl"
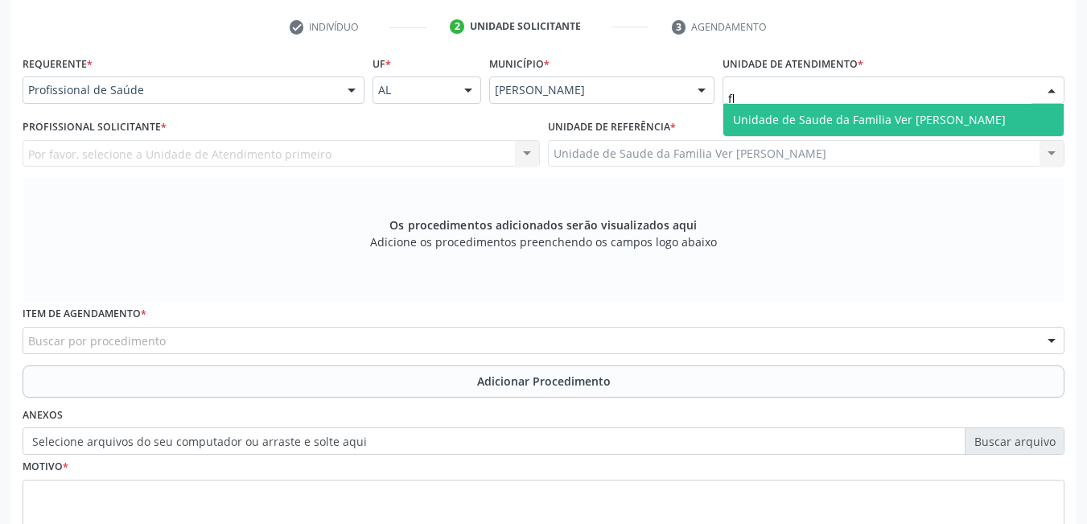
click at [894, 112] on span "Unidade de Saude da Familia Ver [PERSON_NAME]" at bounding box center [869, 119] width 273 height 15
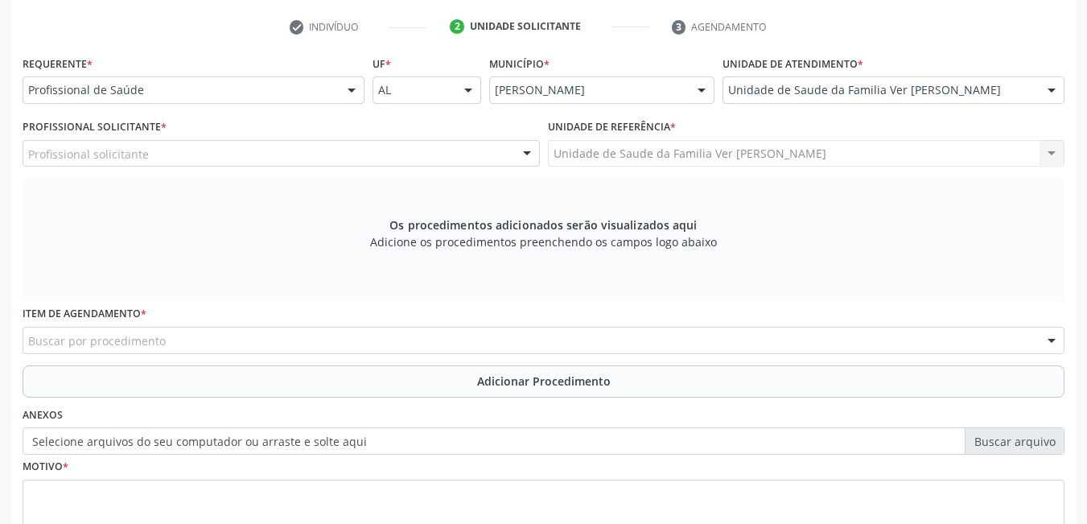
click at [384, 154] on div "Profissional solicitante" at bounding box center [281, 153] width 517 height 27
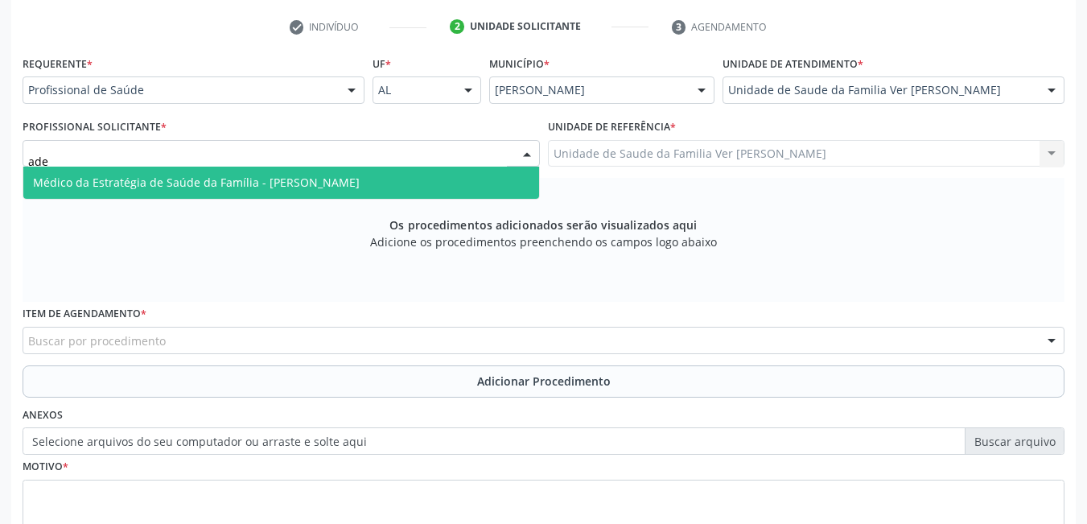
type input "adel"
click at [393, 173] on span "Médico da Estratégia de Saúde da Família - [PERSON_NAME]" at bounding box center [281, 182] width 516 height 32
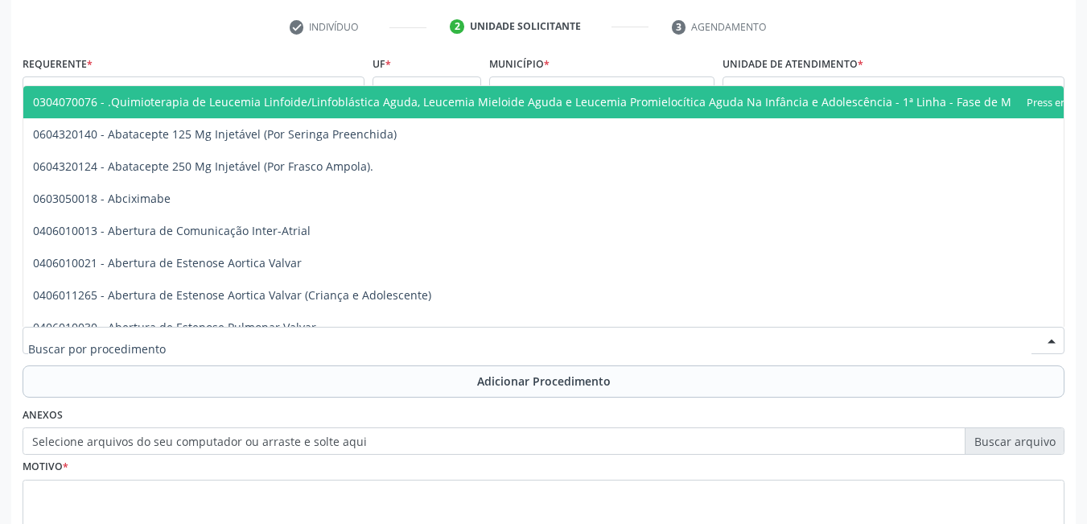
click at [322, 338] on div at bounding box center [544, 340] width 1042 height 27
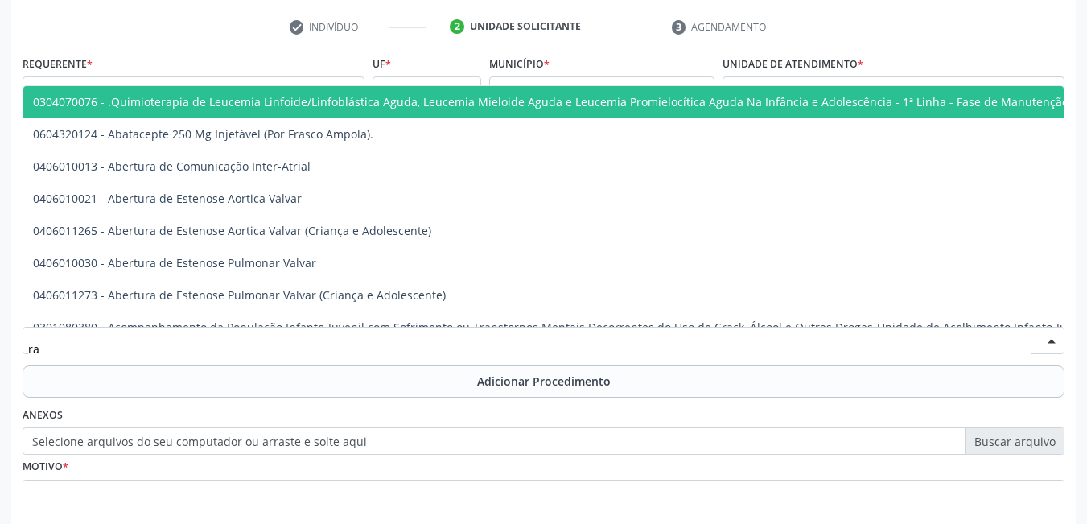
type input "r"
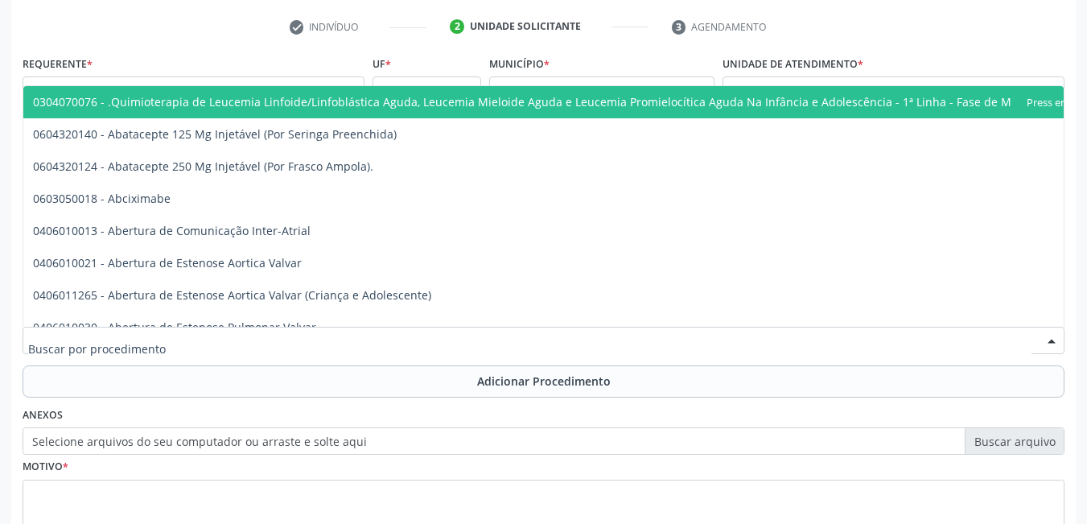
type input "c"
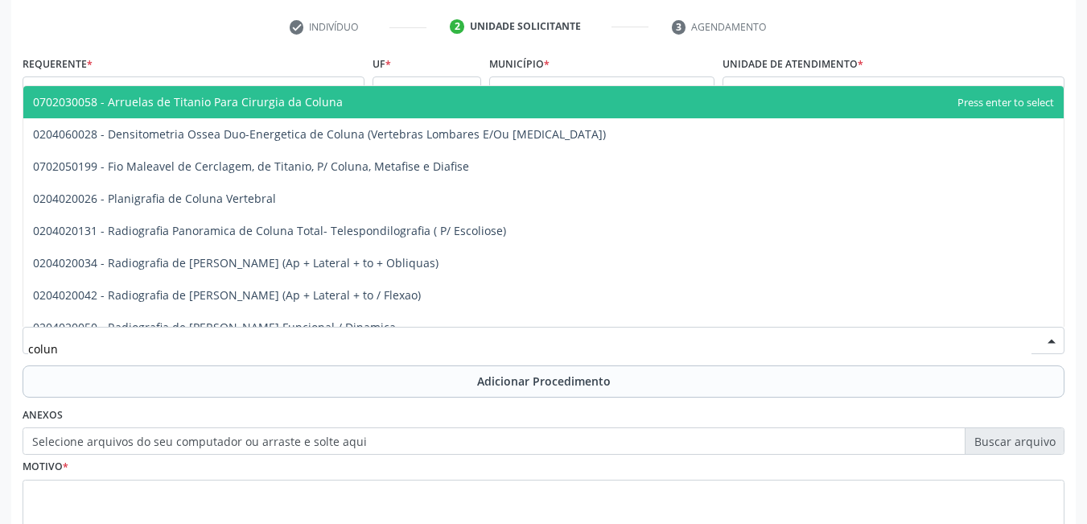
type input "coluna"
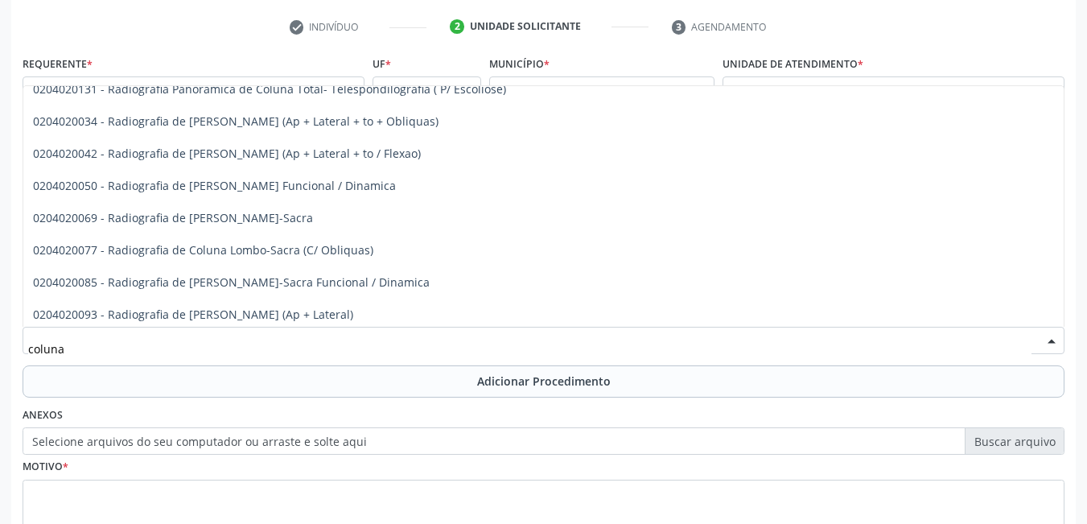
scroll to position [148, 0]
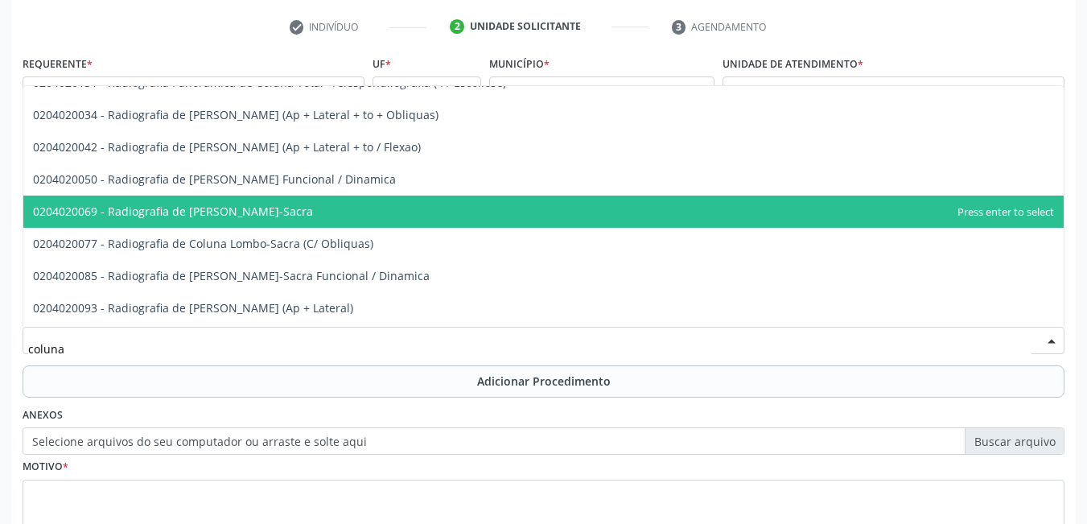
click at [730, 206] on span "0204020069 - Radiografia de Coluna Lombo-Sacra" at bounding box center [543, 211] width 1040 height 32
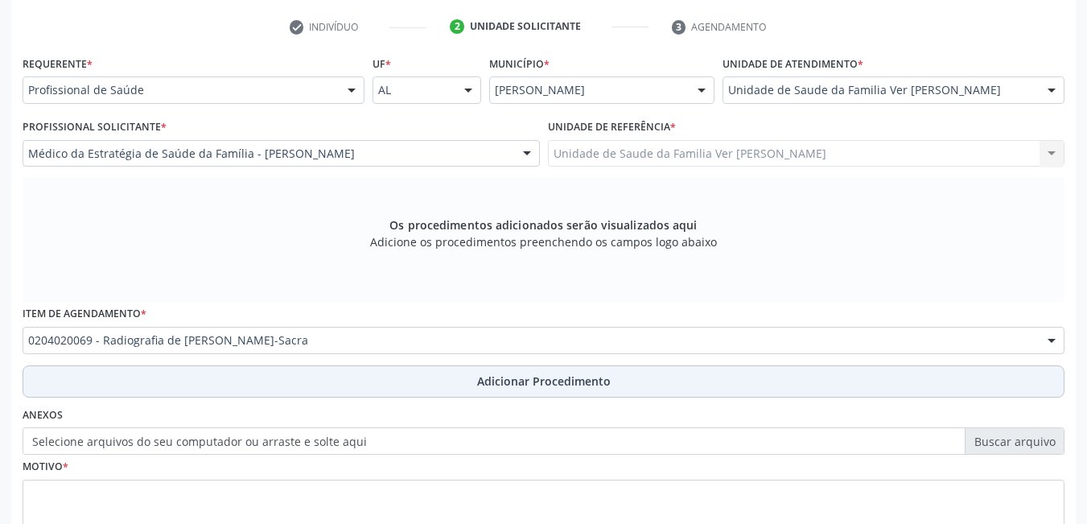
click at [445, 384] on button "Adicionar Procedimento" at bounding box center [544, 381] width 1042 height 32
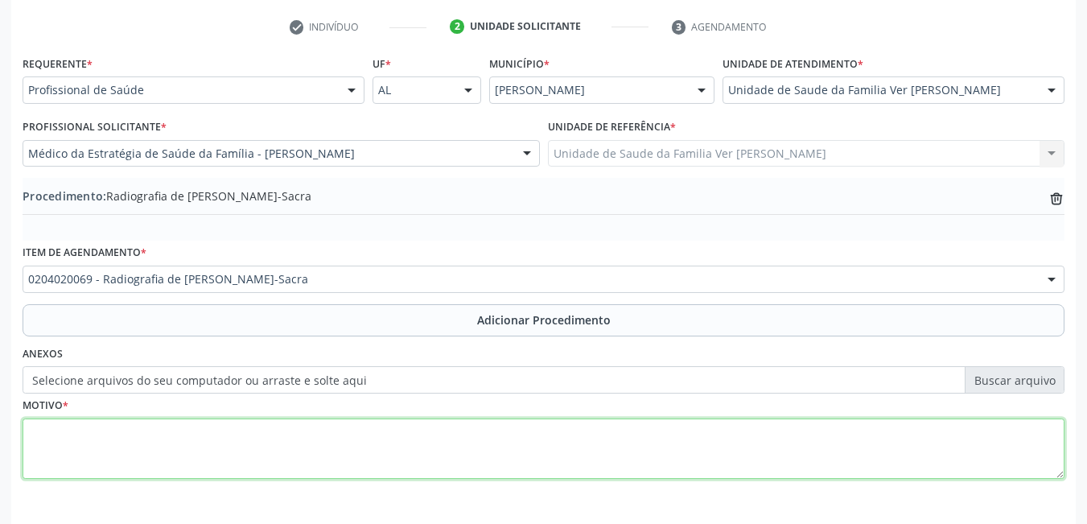
click at [351, 438] on textarea at bounding box center [544, 448] width 1042 height 61
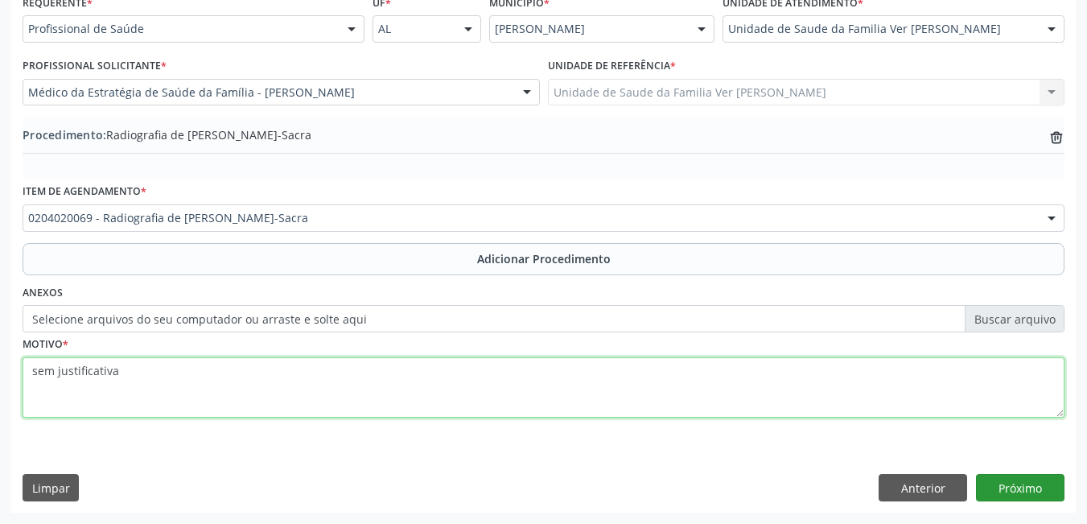
type textarea "sem justificativa"
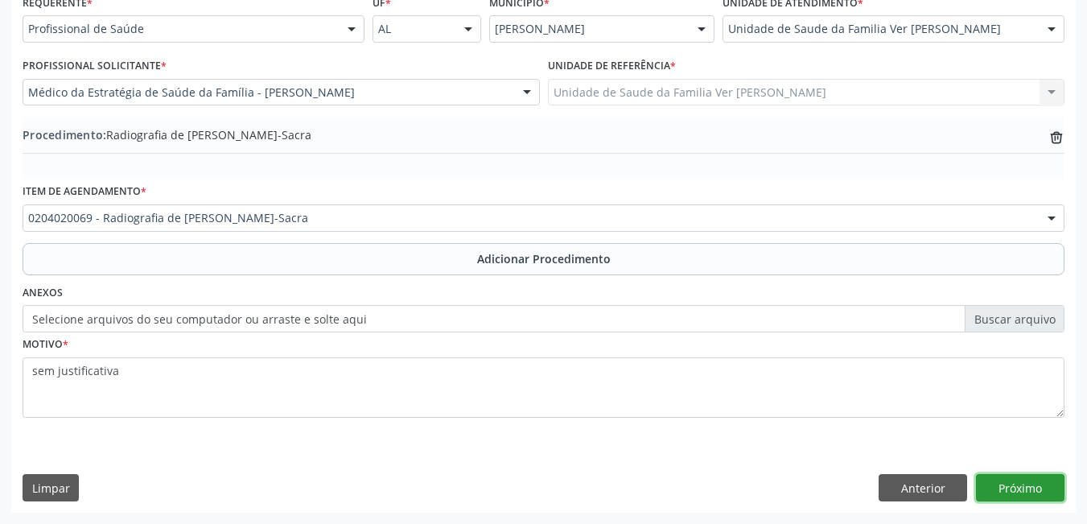
click at [1013, 476] on button "Próximo" at bounding box center [1020, 487] width 88 height 27
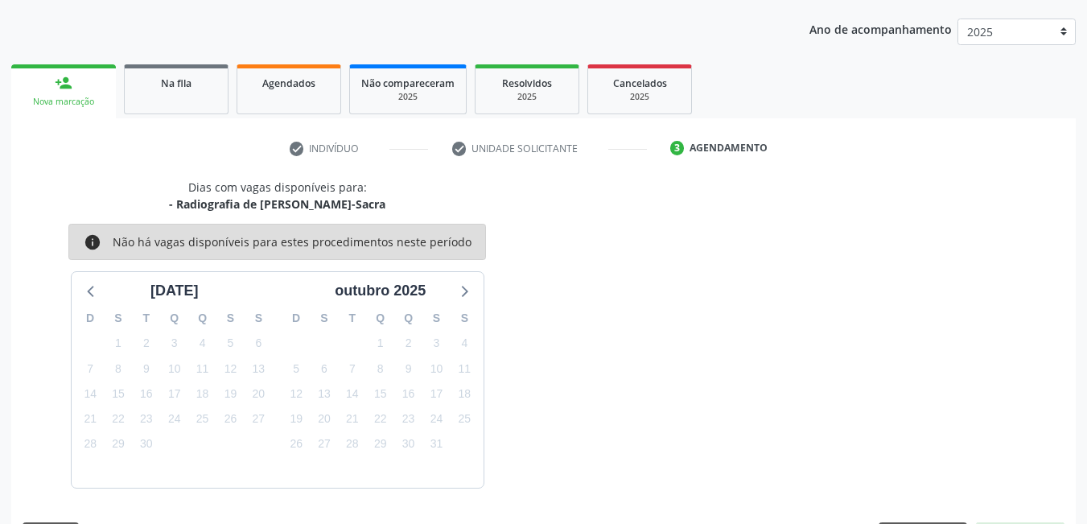
scroll to position [246, 0]
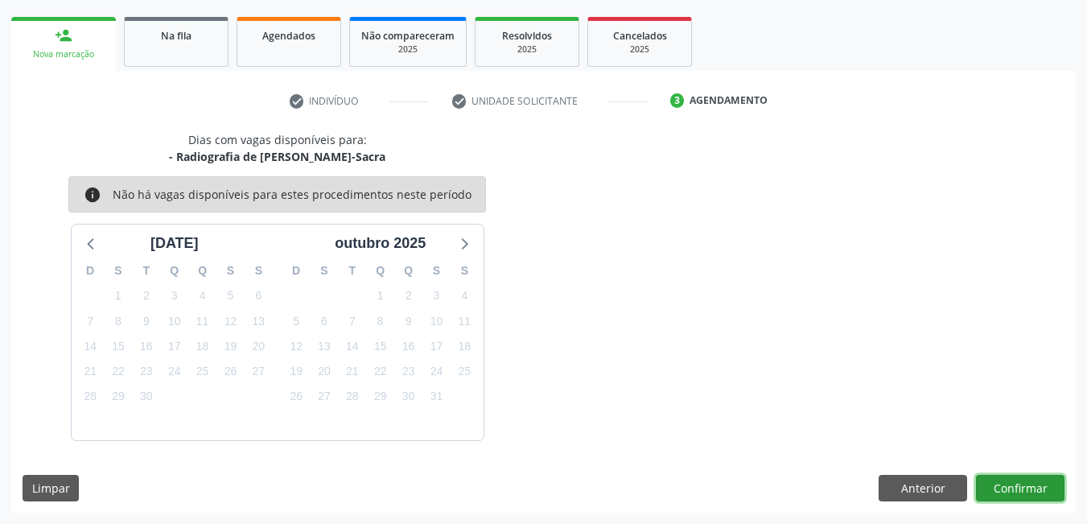
click at [1006, 489] on button "Confirmar" at bounding box center [1020, 488] width 88 height 27
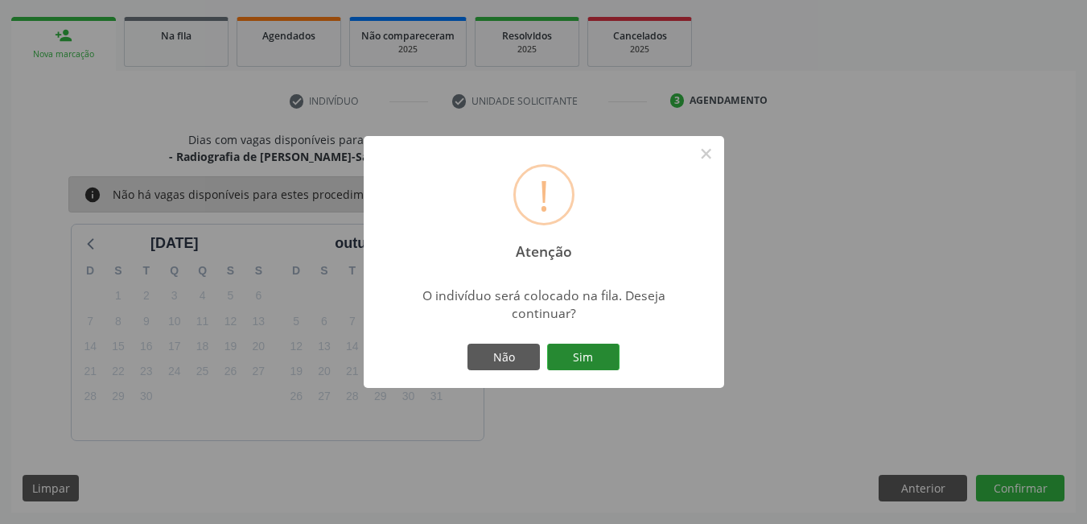
click at [608, 362] on button "Sim" at bounding box center [583, 356] width 72 height 27
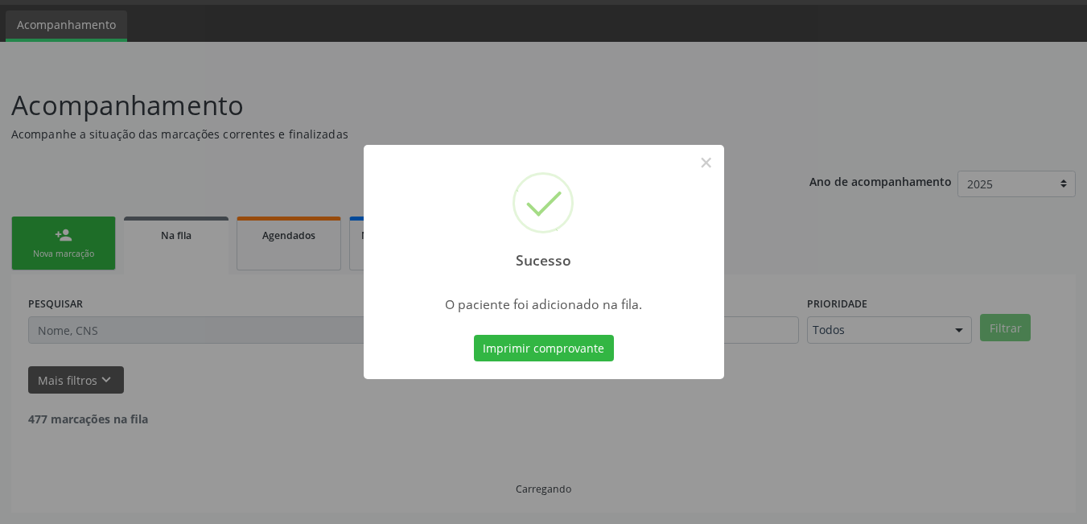
scroll to position [30, 0]
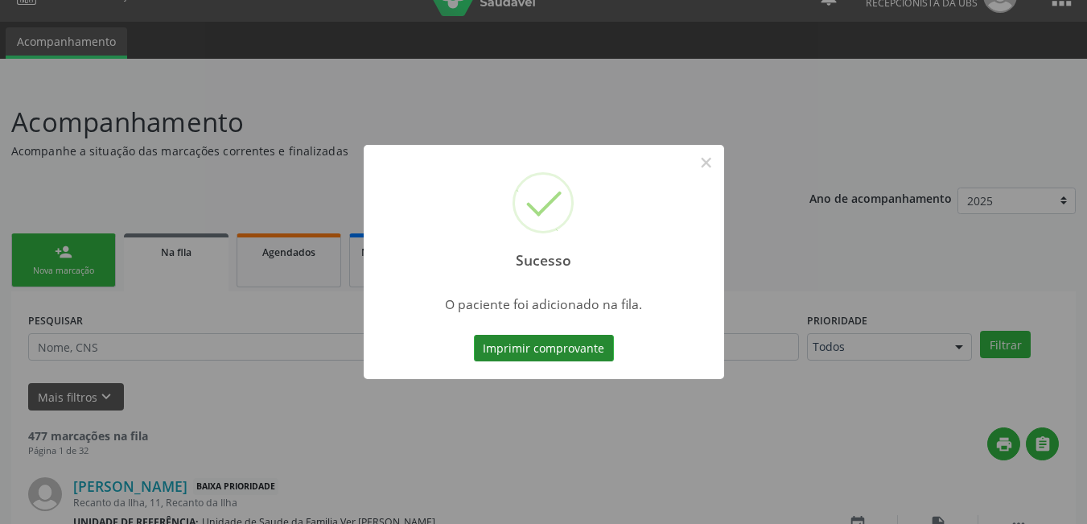
click at [586, 352] on button "Imprimir comprovante" at bounding box center [544, 348] width 140 height 27
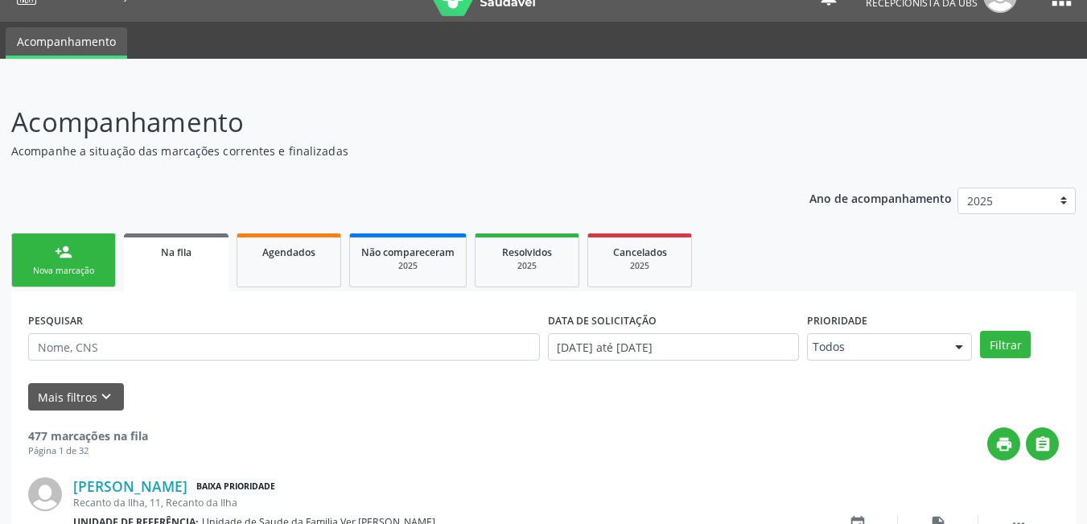
click at [61, 275] on div "Nova marcação" at bounding box center [63, 271] width 80 height 12
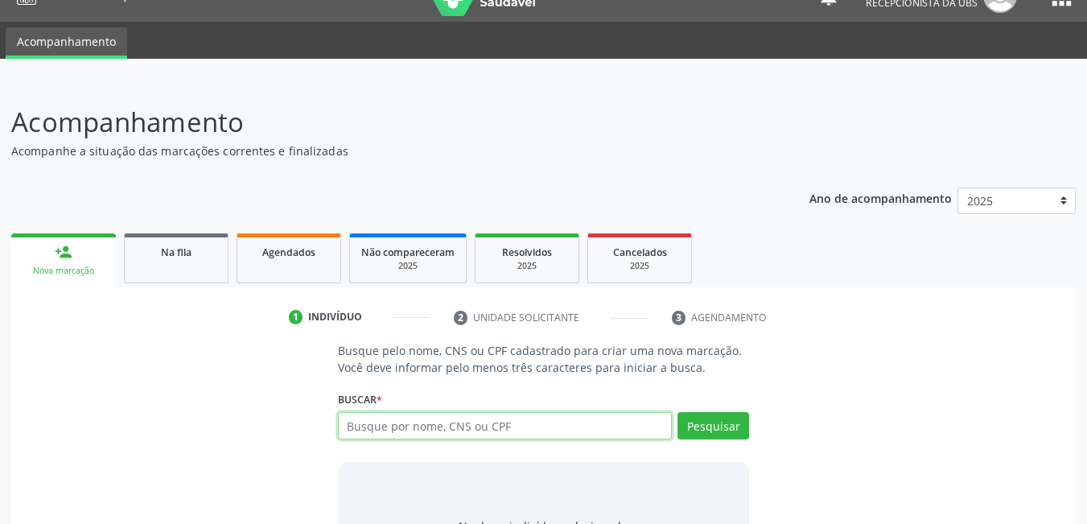
click at [595, 423] on input "text" at bounding box center [505, 425] width 335 height 27
type input "700203498942924"
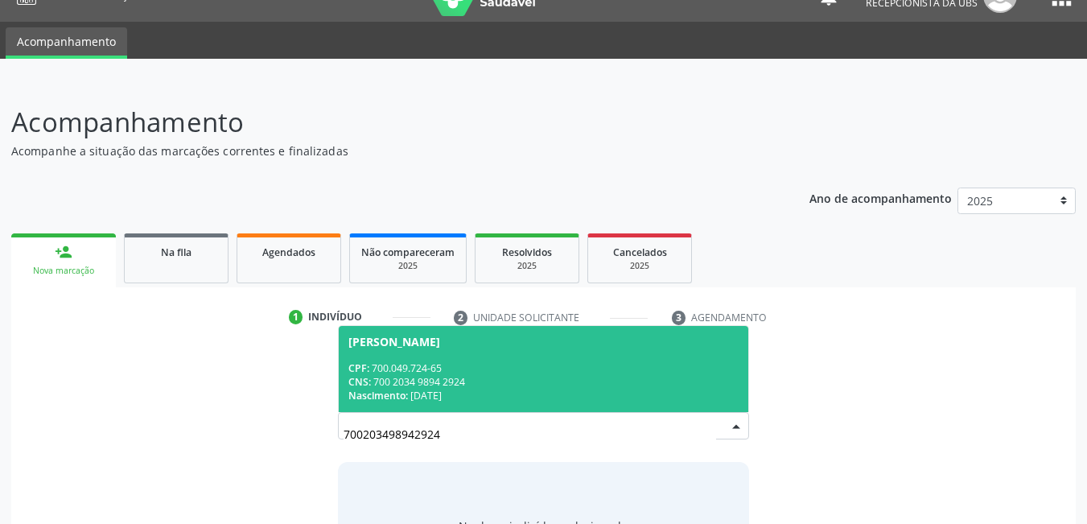
click at [582, 387] on div "CNS: 700 2034 9894 2924" at bounding box center [543, 382] width 391 height 14
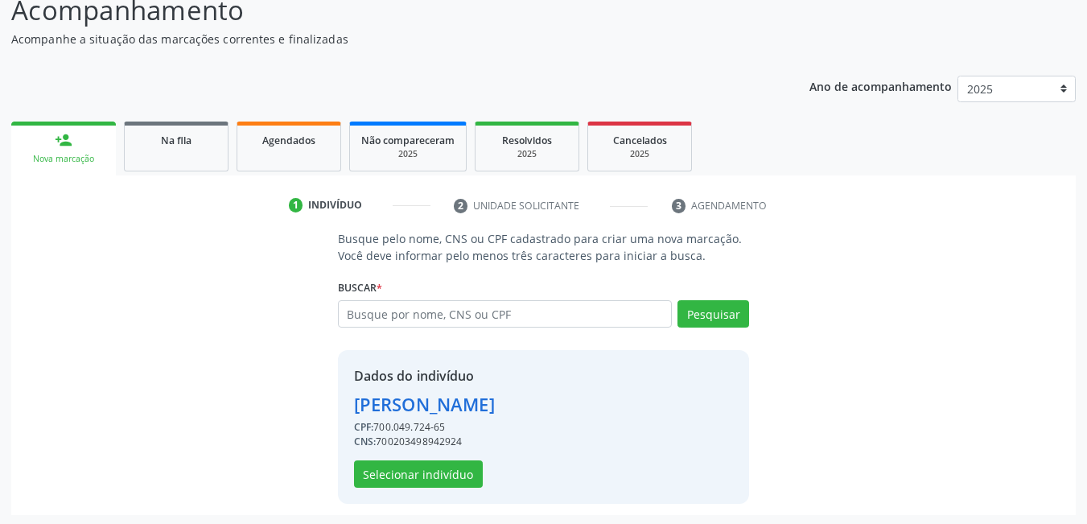
scroll to position [143, 0]
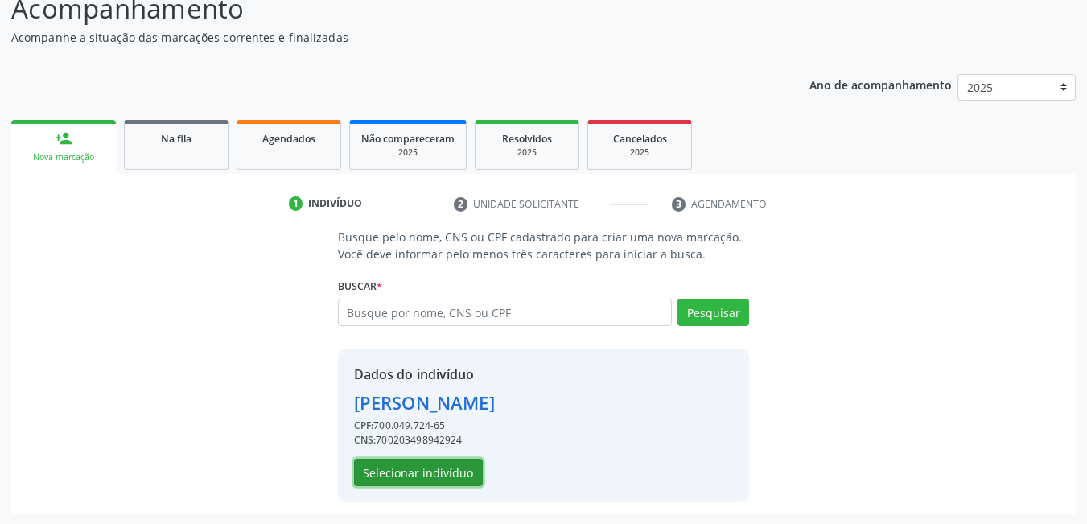
click at [437, 479] on button "Selecionar indivíduo" at bounding box center [418, 471] width 129 height 27
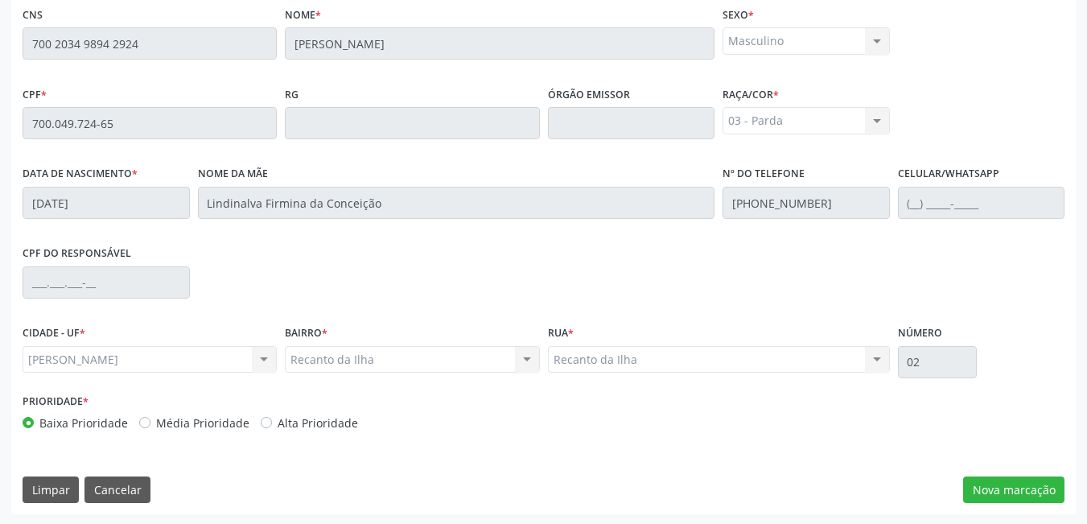
scroll to position [417, 0]
click at [1038, 479] on button "Nova marcação" at bounding box center [1013, 488] width 101 height 27
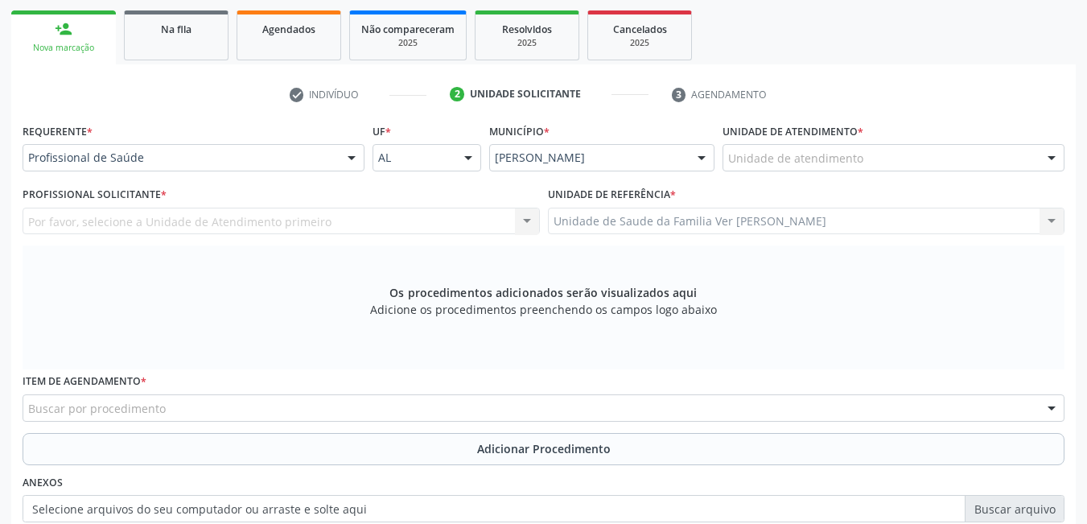
scroll to position [251, 0]
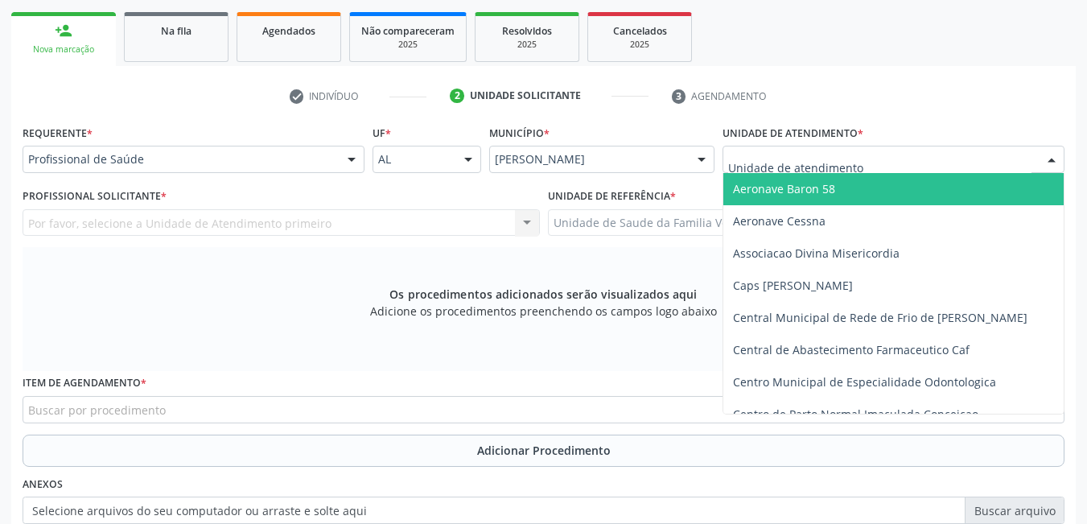
click at [926, 166] on div at bounding box center [893, 159] width 342 height 27
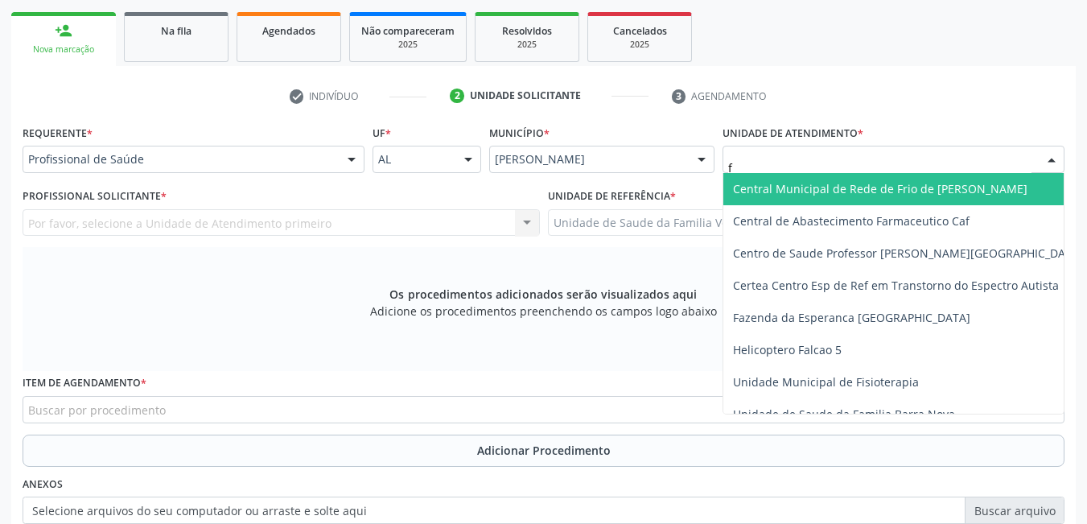
type input "fl"
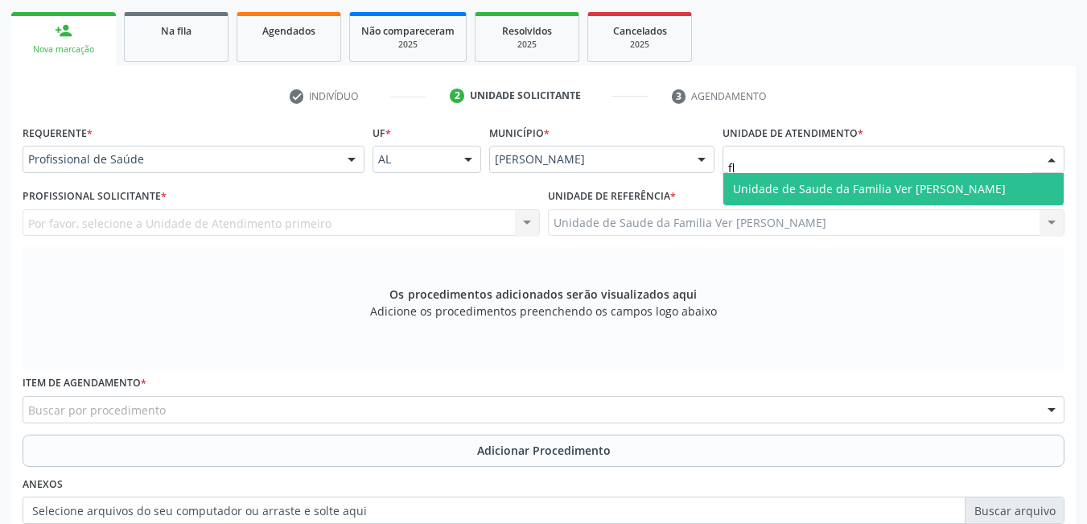
click at [903, 181] on span "Unidade de Saude da Familia Ver [PERSON_NAME]" at bounding box center [869, 188] width 273 height 15
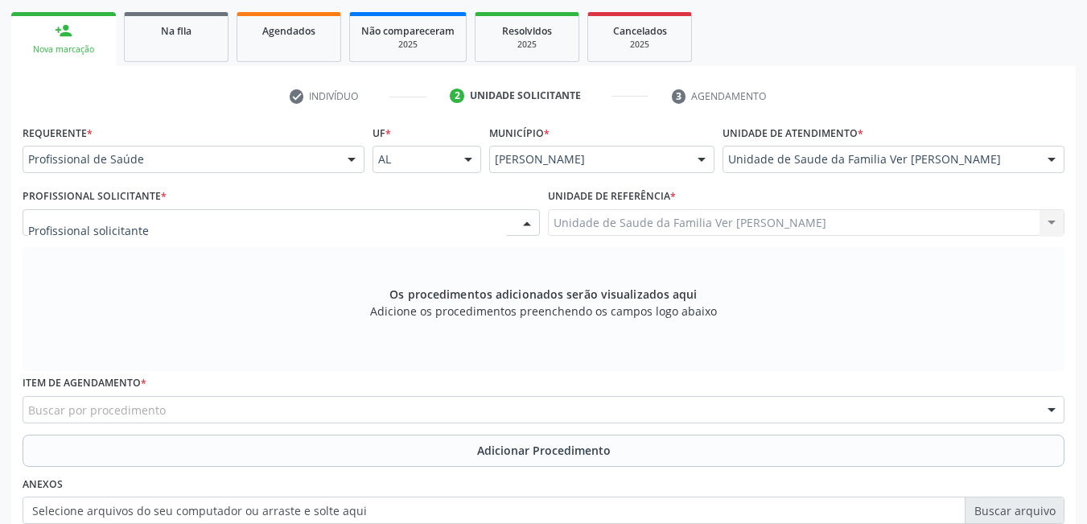
click at [461, 212] on div at bounding box center [281, 222] width 517 height 27
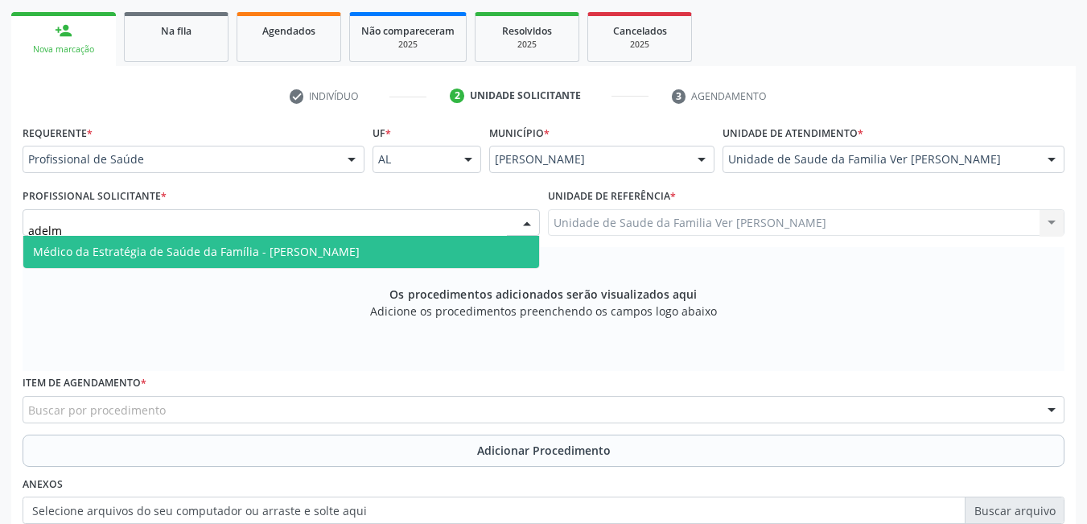
type input "adelmo"
click at [413, 243] on span "Médico da Estratégia de Saúde da Família - [PERSON_NAME]" at bounding box center [281, 252] width 516 height 32
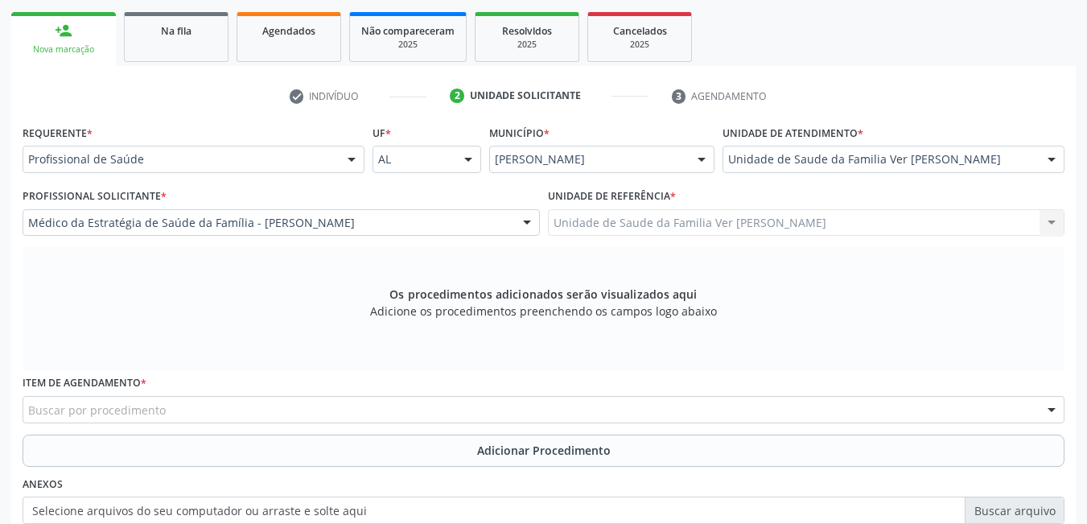
click at [372, 409] on div "Buscar por procedimento" at bounding box center [544, 409] width 1042 height 27
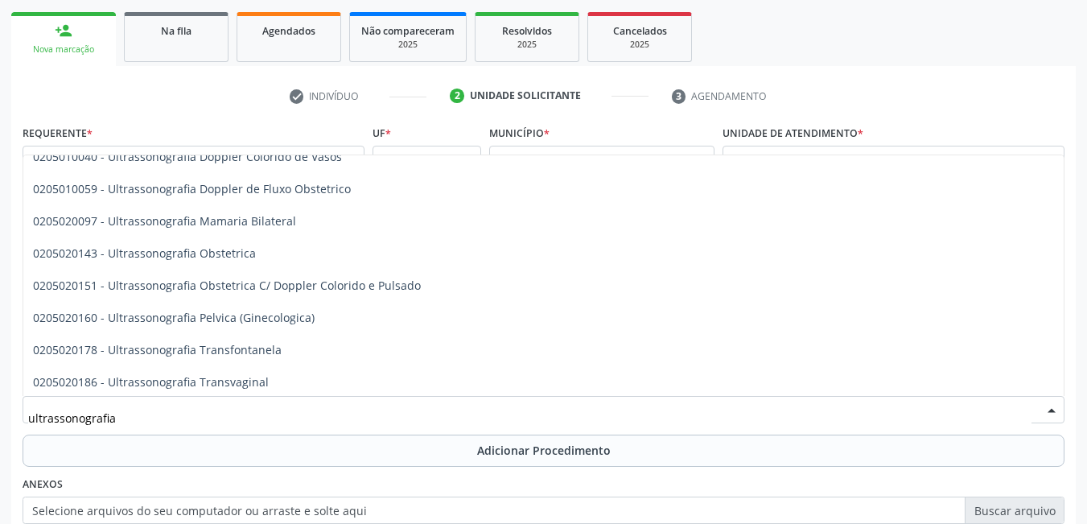
scroll to position [43, 0]
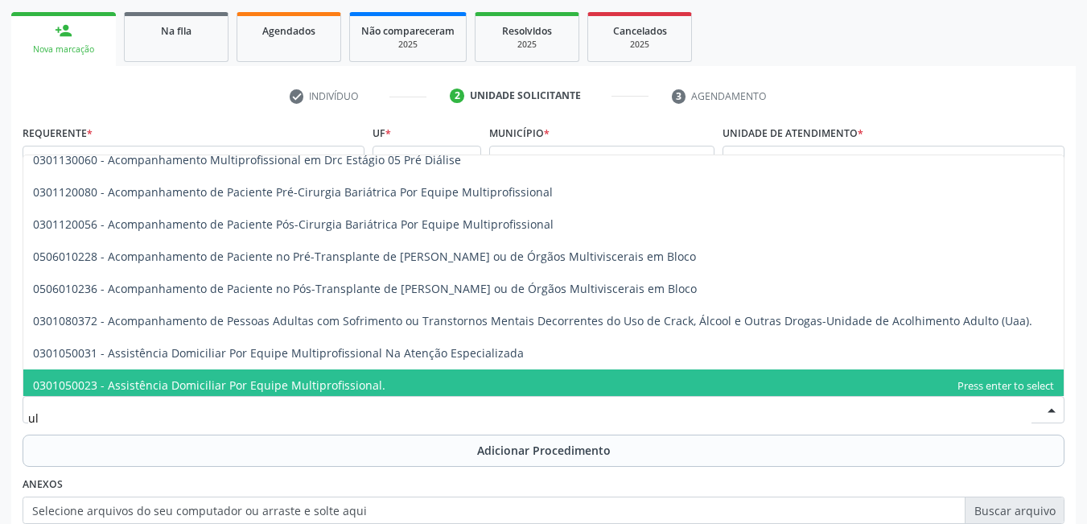
type input "u"
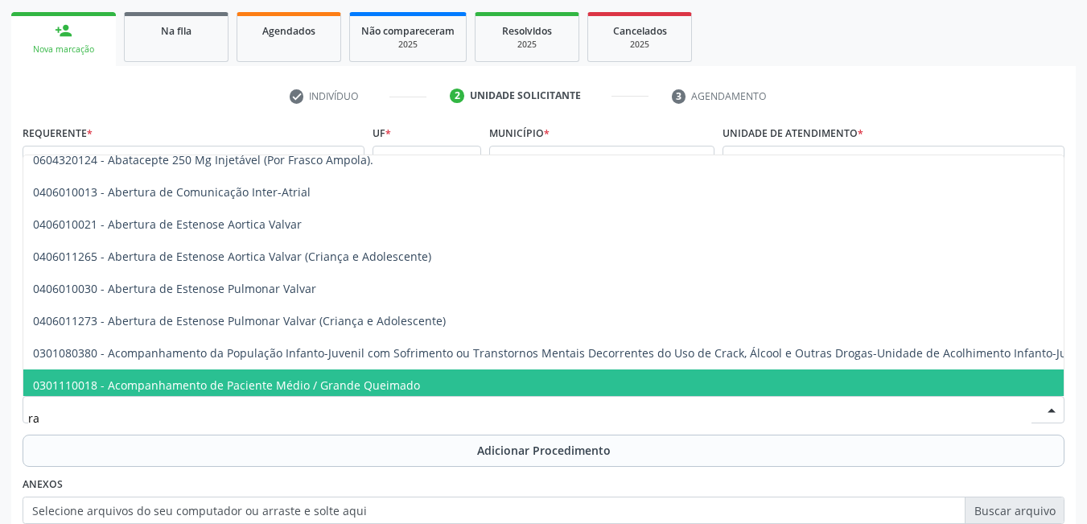
type input "r"
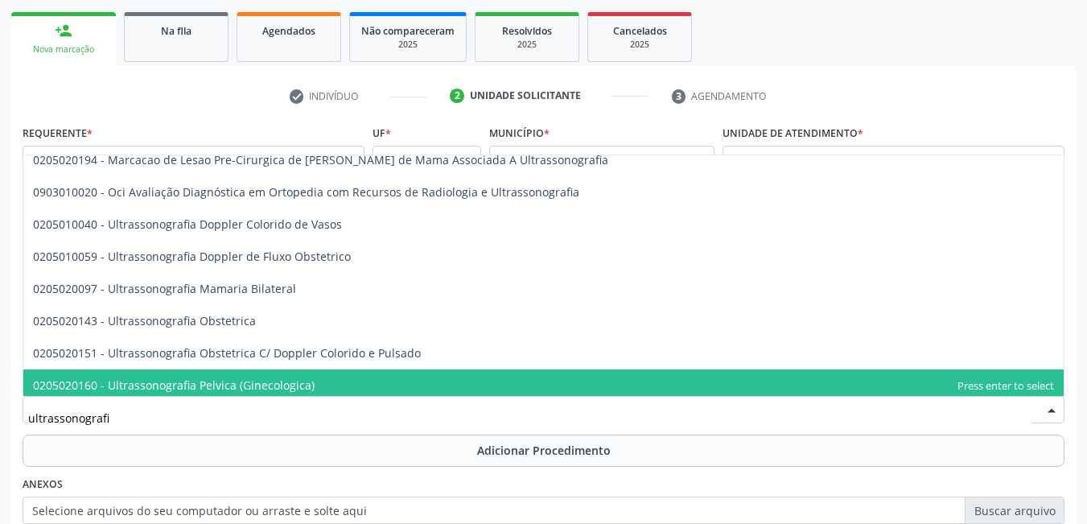
type input "ultrassonografia"
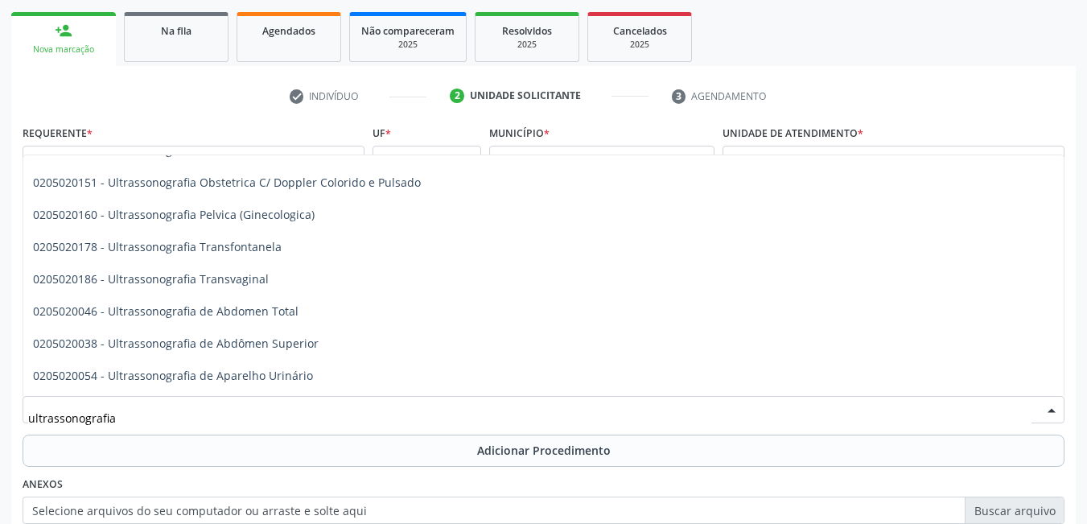
scroll to position [216, 0]
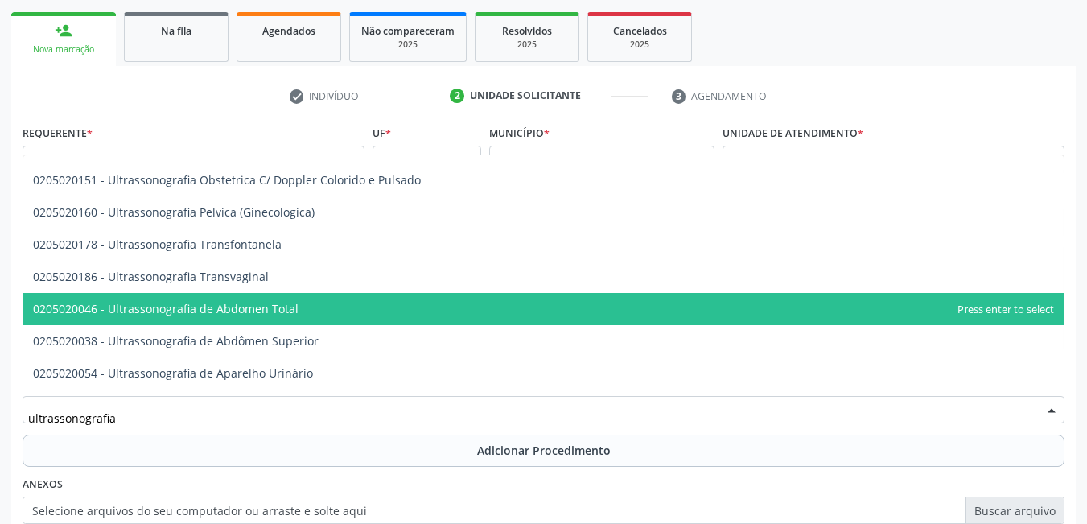
click at [667, 317] on span "0205020046 - Ultrassonografia de Abdomen Total" at bounding box center [543, 309] width 1040 height 32
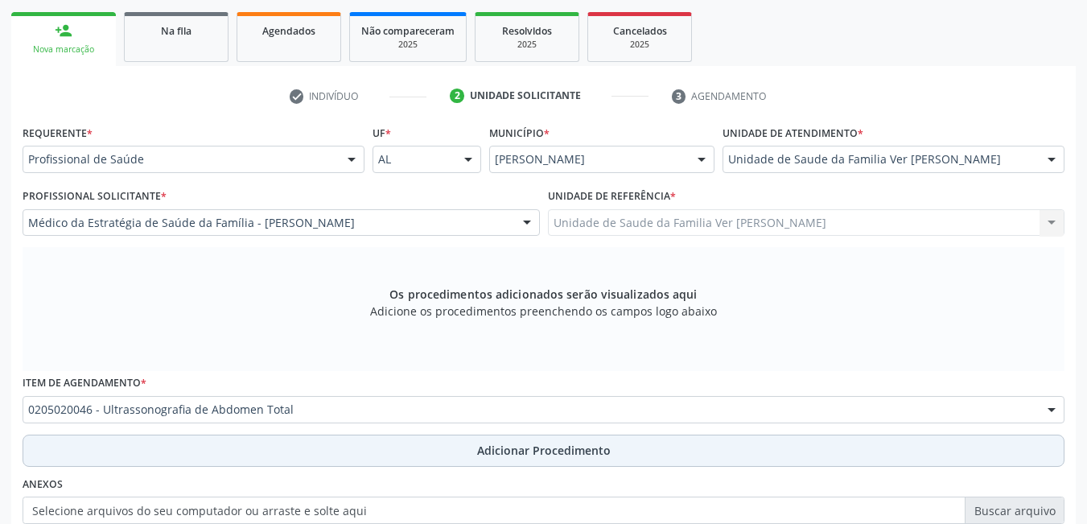
click at [416, 452] on button "Adicionar Procedimento" at bounding box center [544, 450] width 1042 height 32
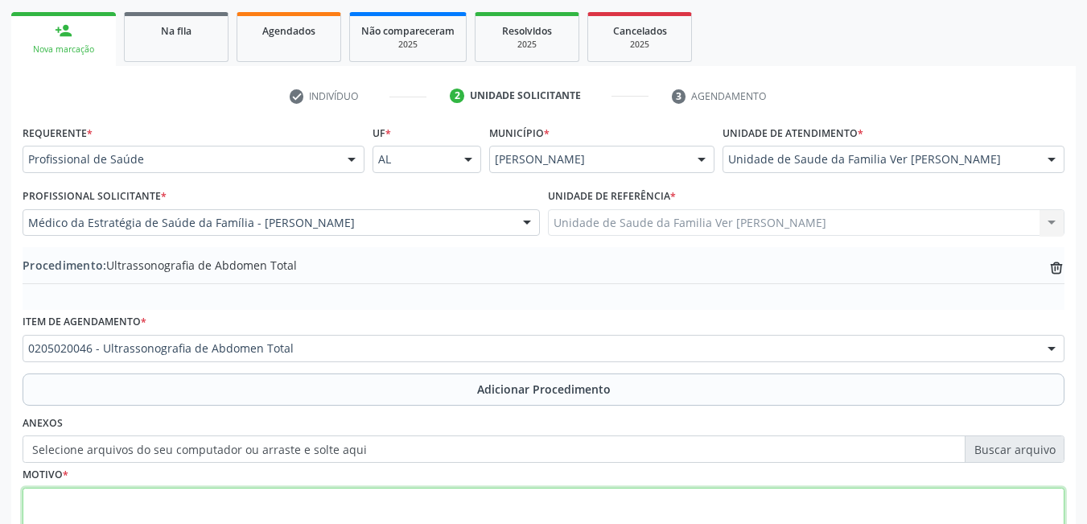
click at [395, 503] on textarea at bounding box center [544, 517] width 1042 height 61
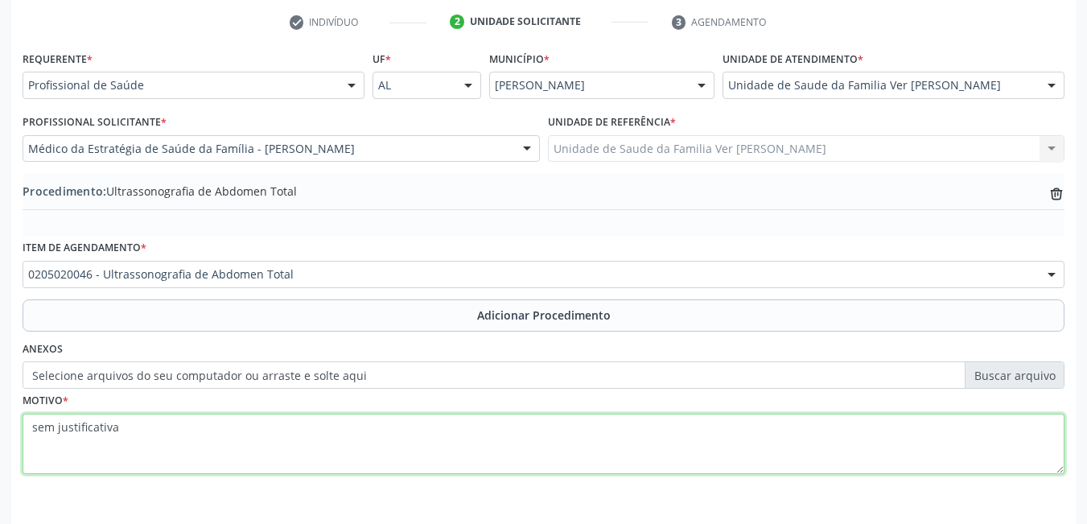
scroll to position [381, 0]
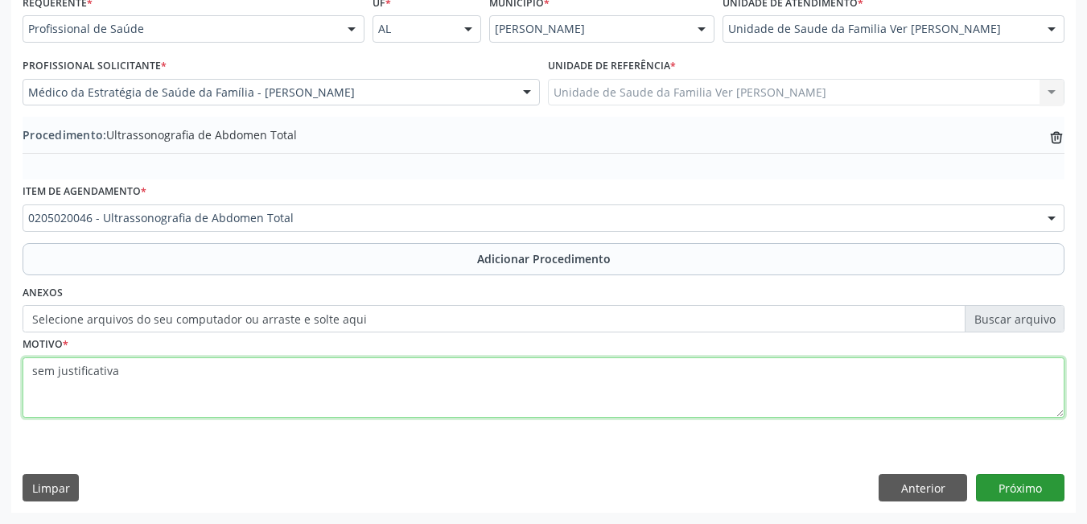
type textarea "sem justificativa"
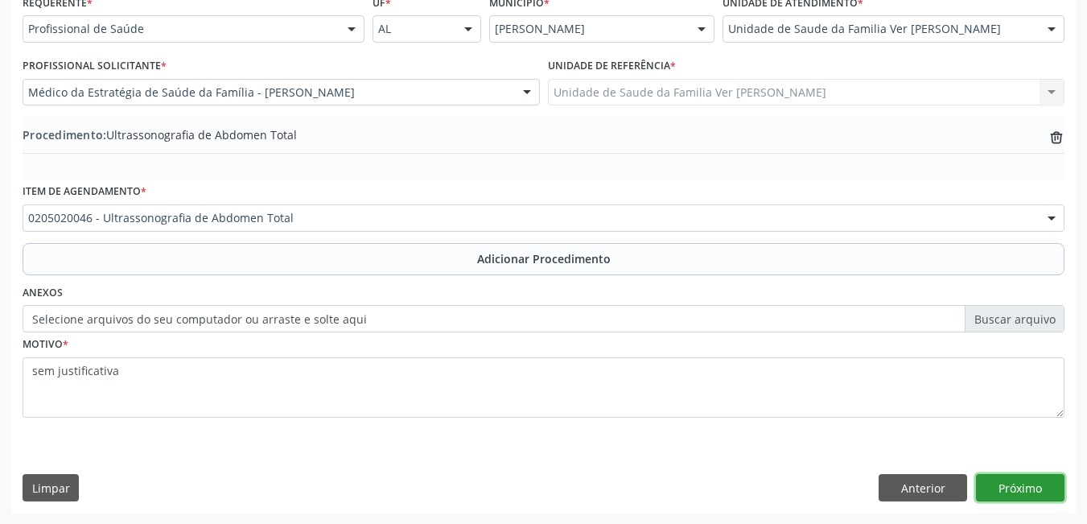
click at [1038, 487] on button "Próximo" at bounding box center [1020, 487] width 88 height 27
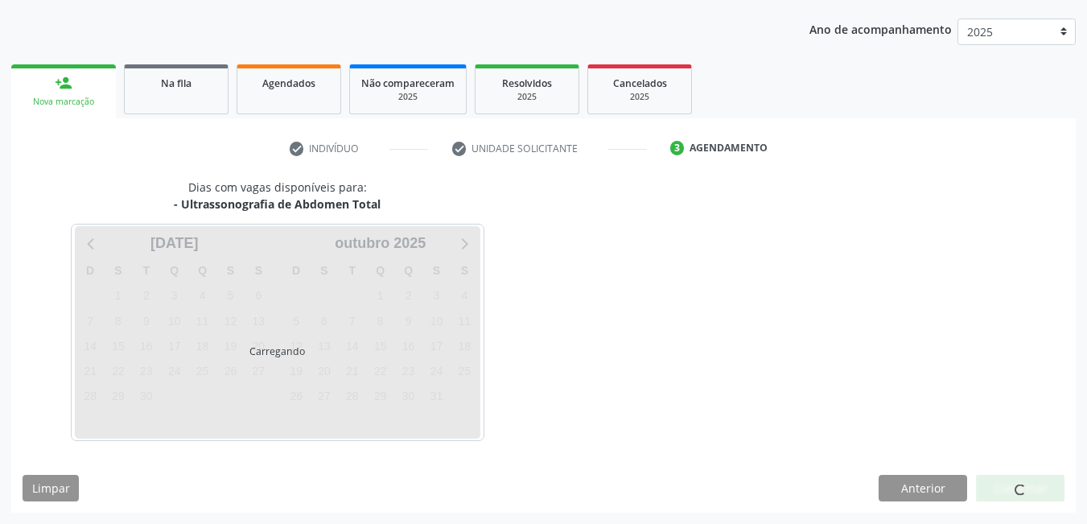
click at [1038, 487] on div at bounding box center [1020, 488] width 88 height 27
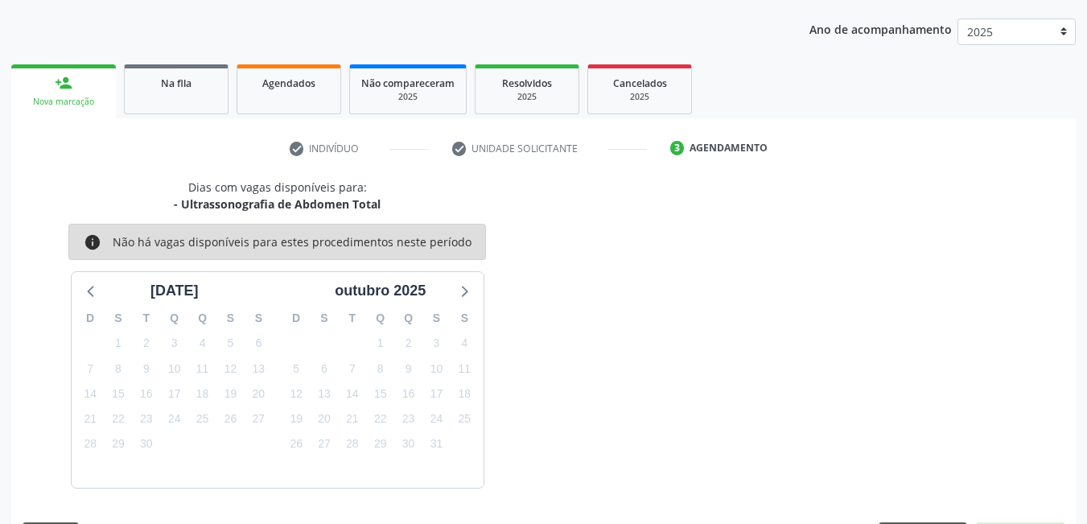
scroll to position [246, 0]
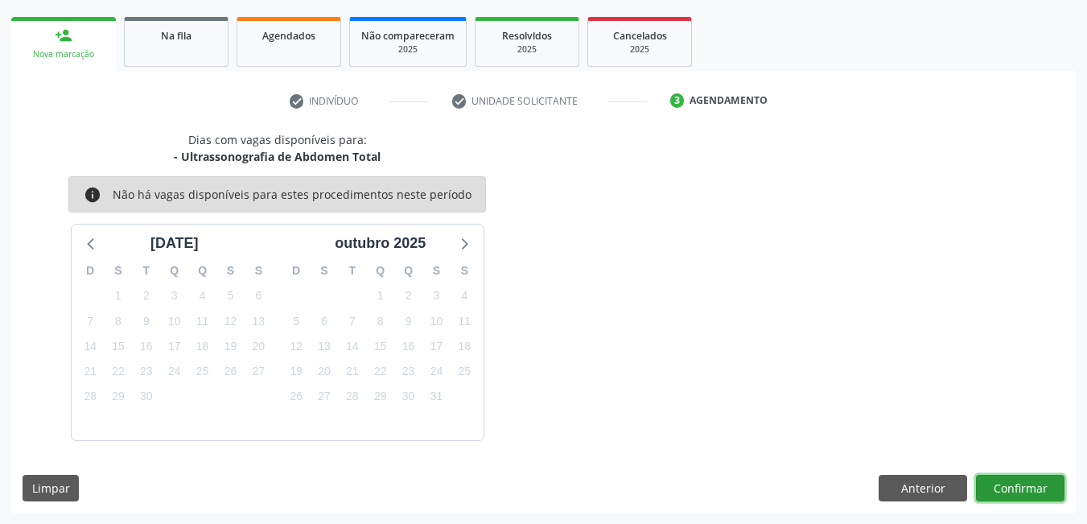
click at [1036, 487] on button "Confirmar" at bounding box center [1020, 488] width 88 height 27
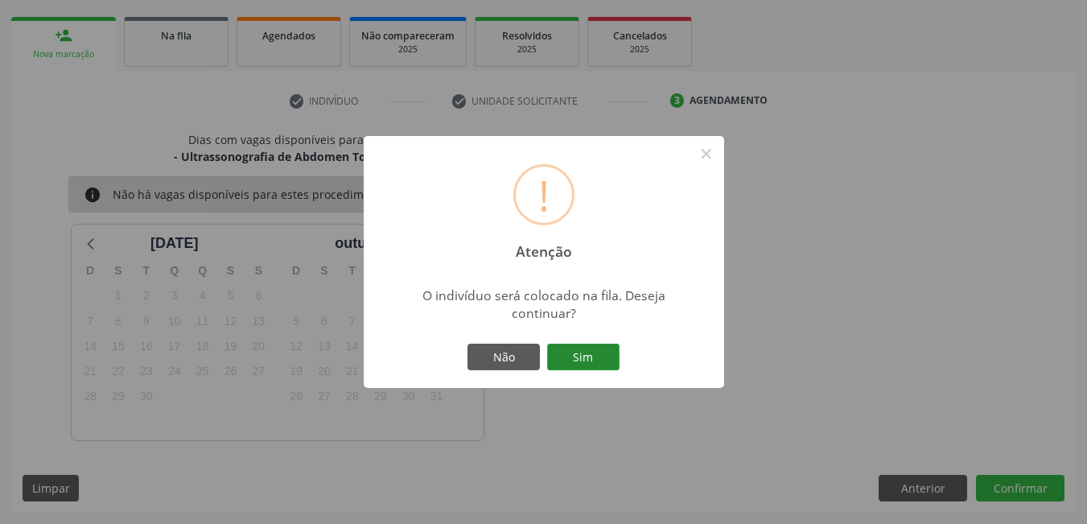
click at [609, 351] on button "Sim" at bounding box center [583, 356] width 72 height 27
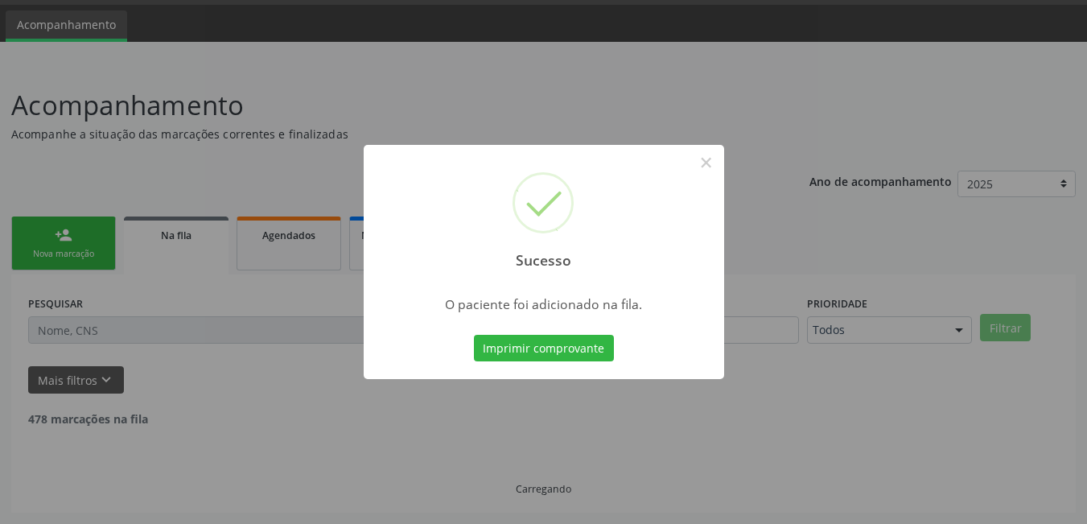
scroll to position [30, 0]
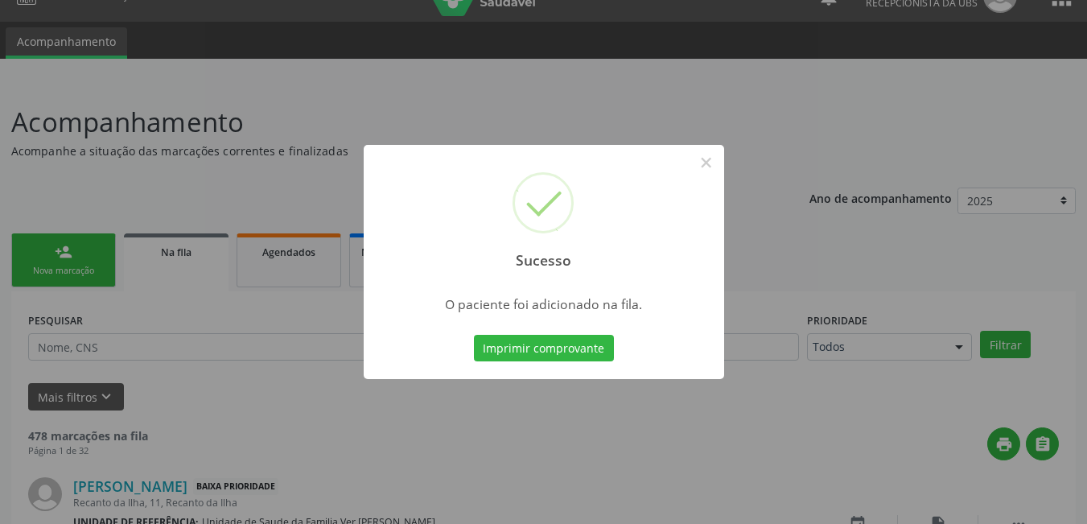
click at [586, 352] on button "Imprimir comprovante" at bounding box center [544, 348] width 140 height 27
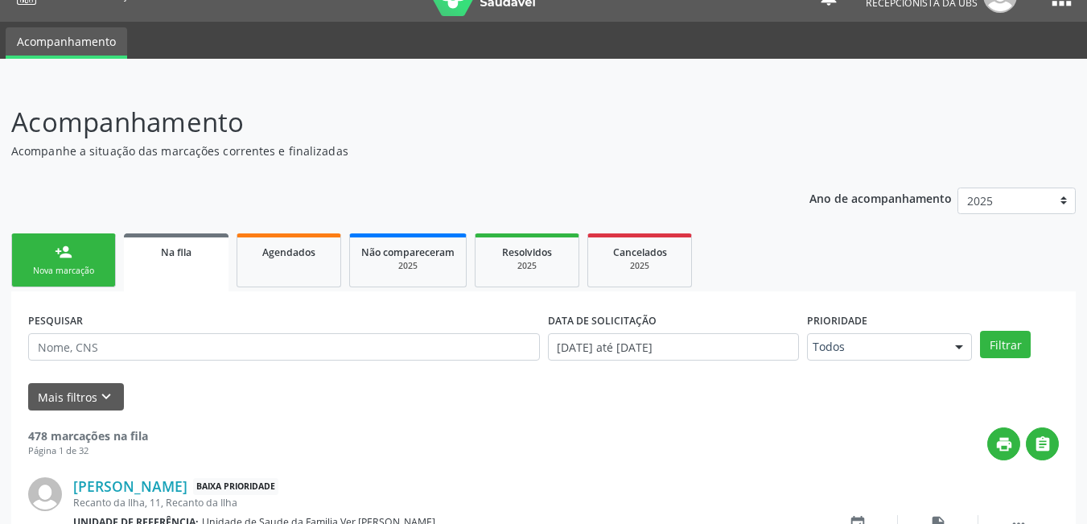
click at [103, 254] on link "person_add Nova marcação" at bounding box center [63, 260] width 105 height 54
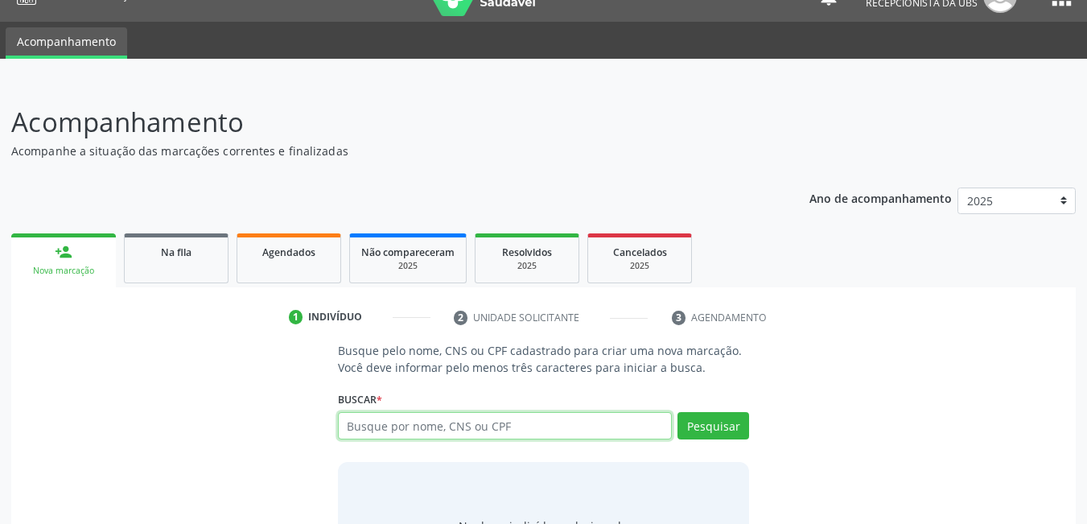
click at [491, 421] on input "text" at bounding box center [505, 425] width 335 height 27
type input "700203498942924"
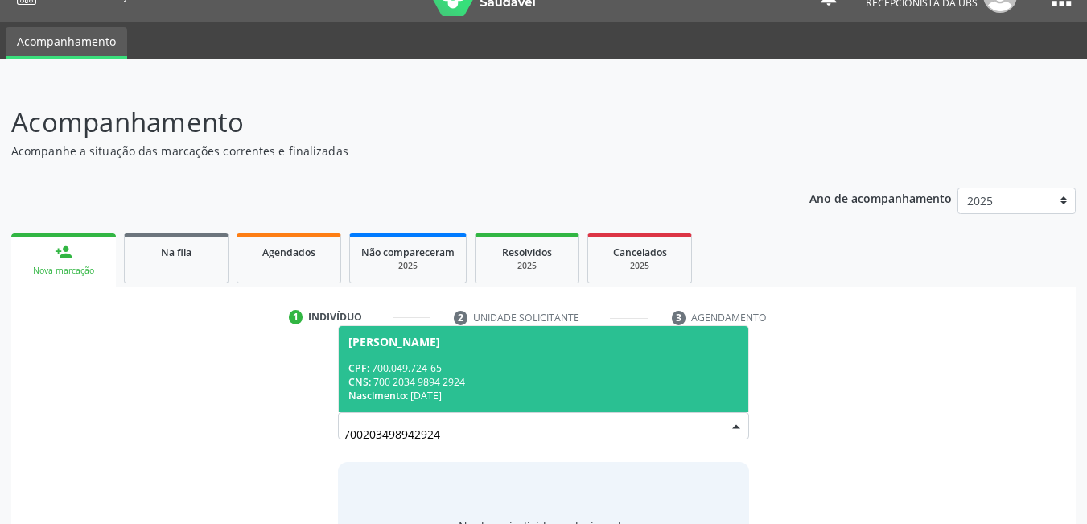
click at [515, 385] on div "CNS: 700 2034 9894 2924" at bounding box center [543, 382] width 391 height 14
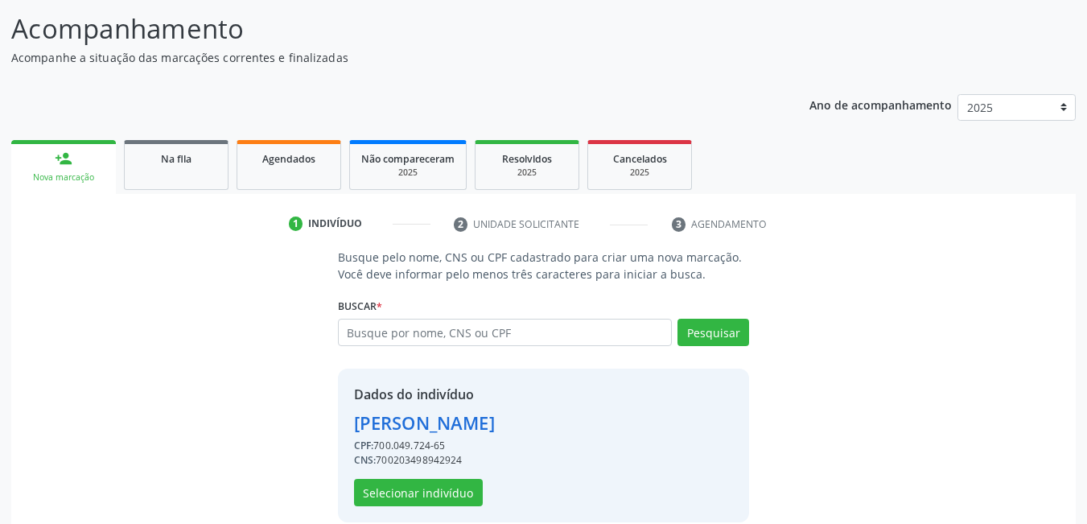
scroll to position [144, 0]
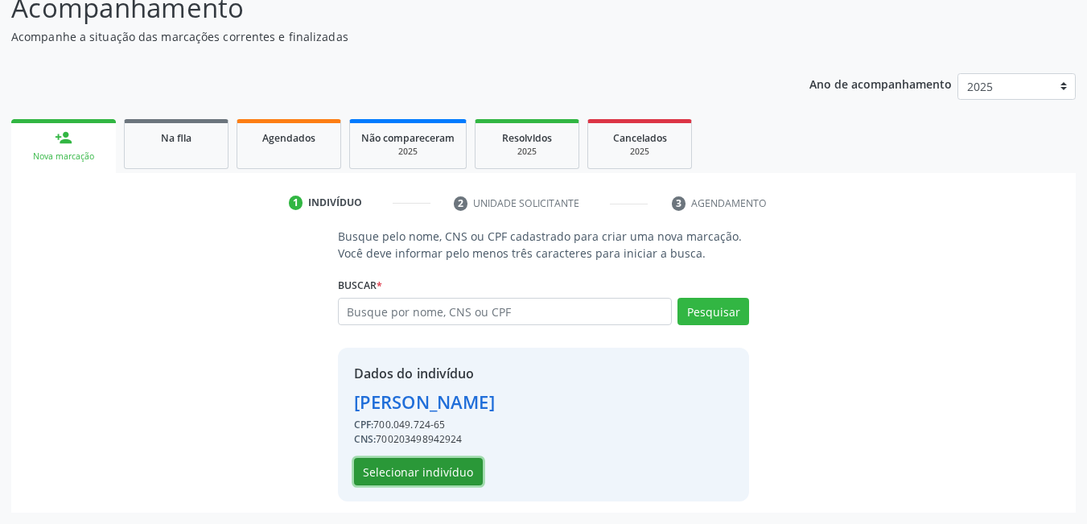
click at [450, 480] on button "Selecionar indivíduo" at bounding box center [418, 471] width 129 height 27
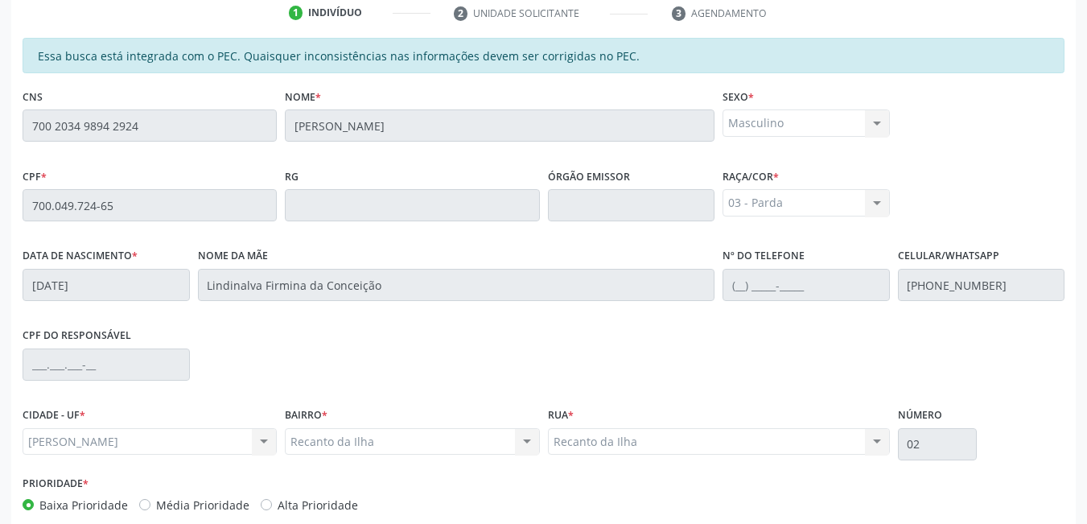
scroll to position [417, 0]
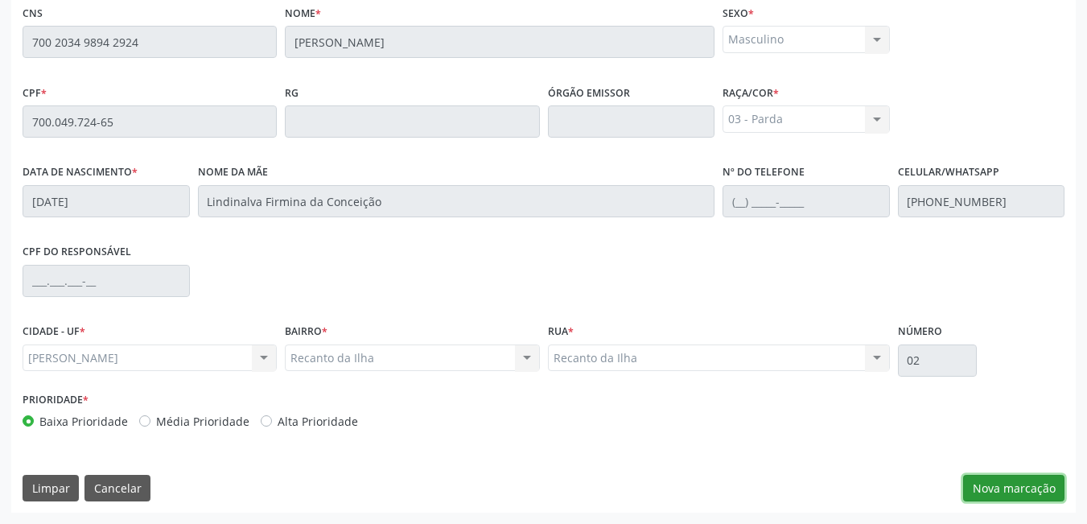
click at [1034, 486] on button "Nova marcação" at bounding box center [1013, 488] width 101 height 27
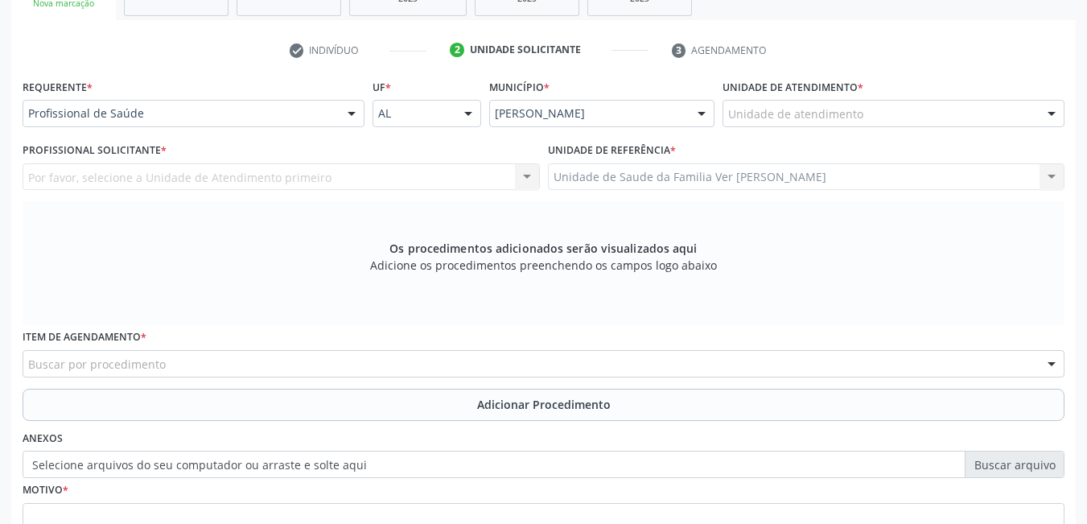
scroll to position [287, 0]
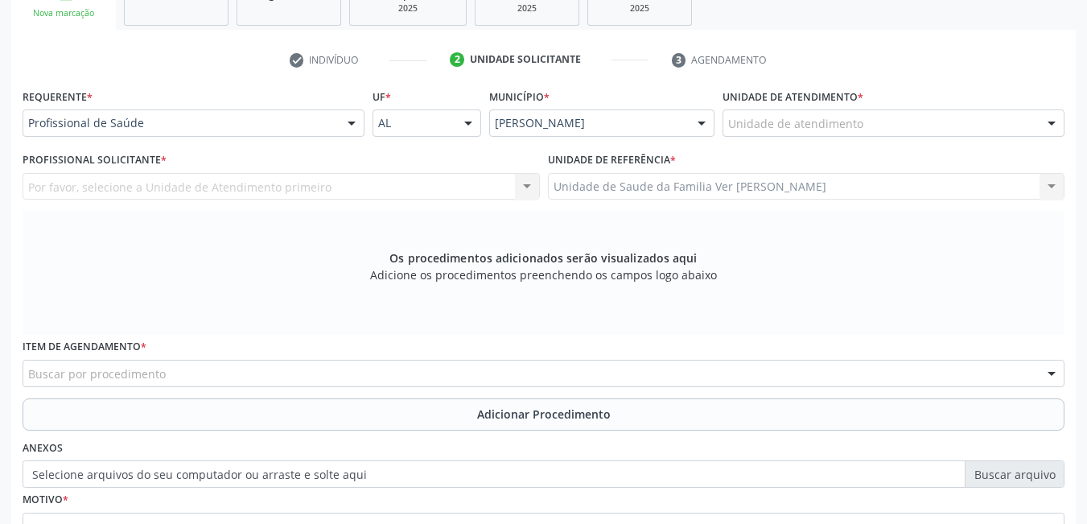
click at [936, 115] on div "Unidade de atendimento" at bounding box center [893, 122] width 342 height 27
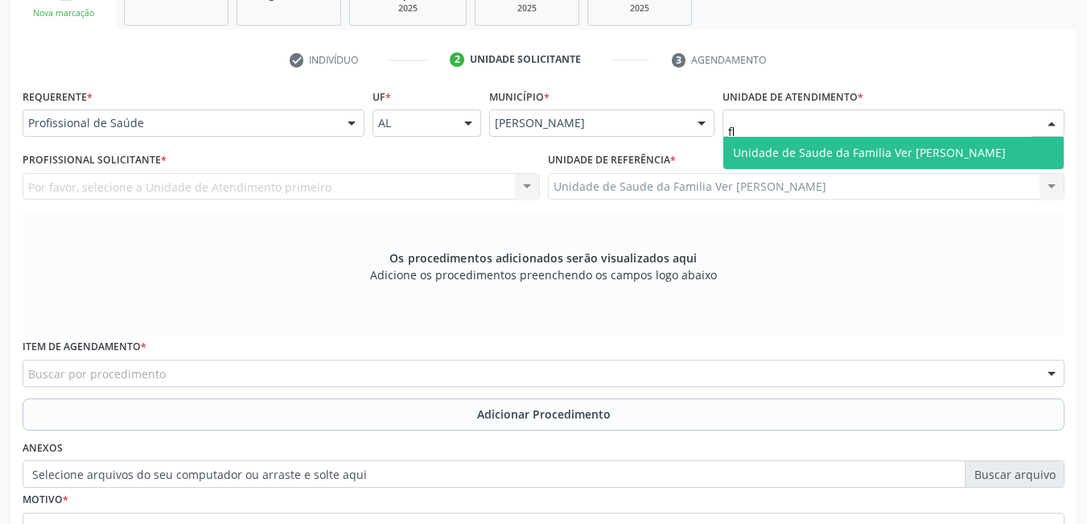
type input "fla"
click at [916, 138] on span "Unidade de Saude da Familia Ver [PERSON_NAME]" at bounding box center [893, 153] width 340 height 32
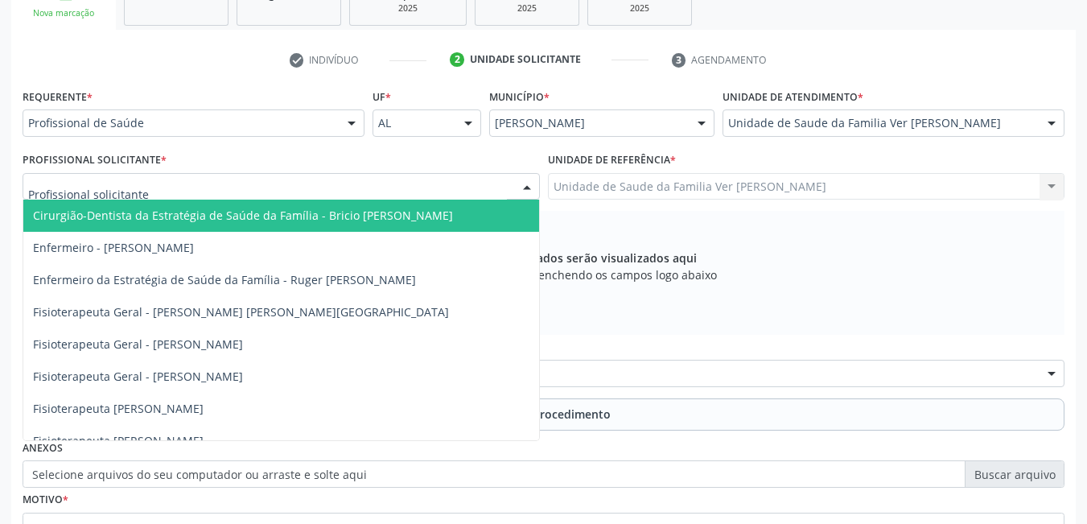
click at [392, 185] on div at bounding box center [281, 186] width 517 height 27
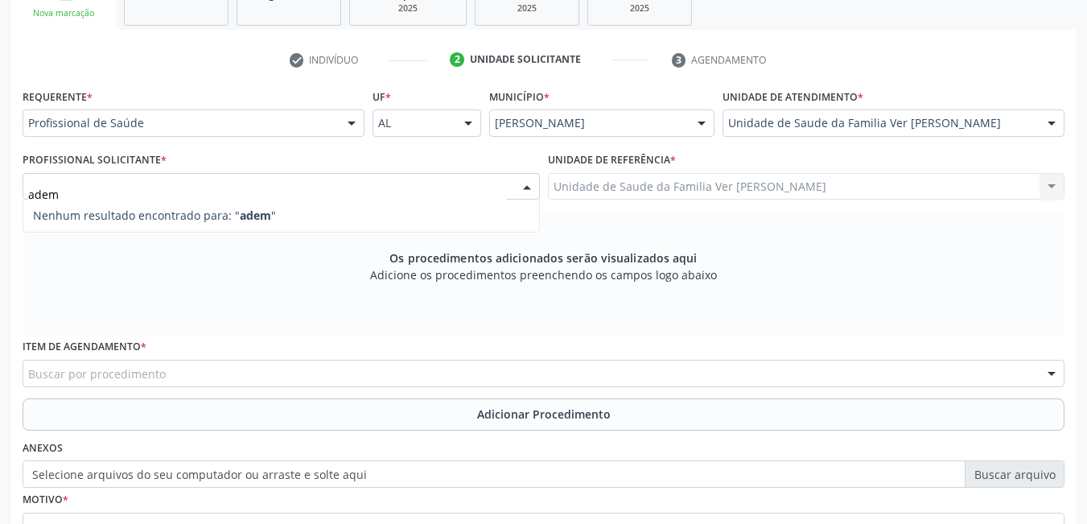
type input "ade"
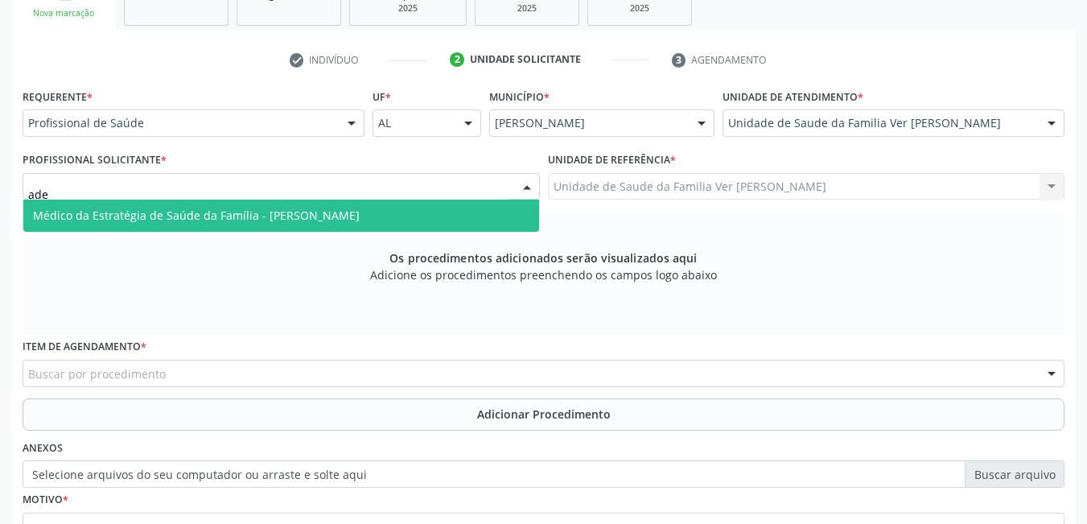
click at [360, 211] on span "Médico da Estratégia de Saúde da Família - [PERSON_NAME]" at bounding box center [196, 215] width 327 height 15
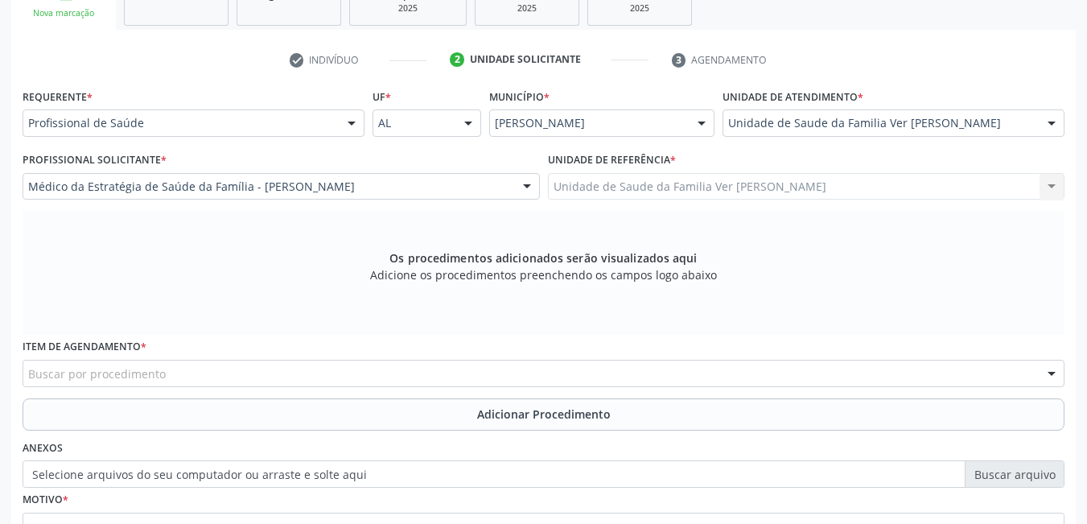
click at [290, 360] on div "Buscar por procedimento" at bounding box center [544, 373] width 1042 height 27
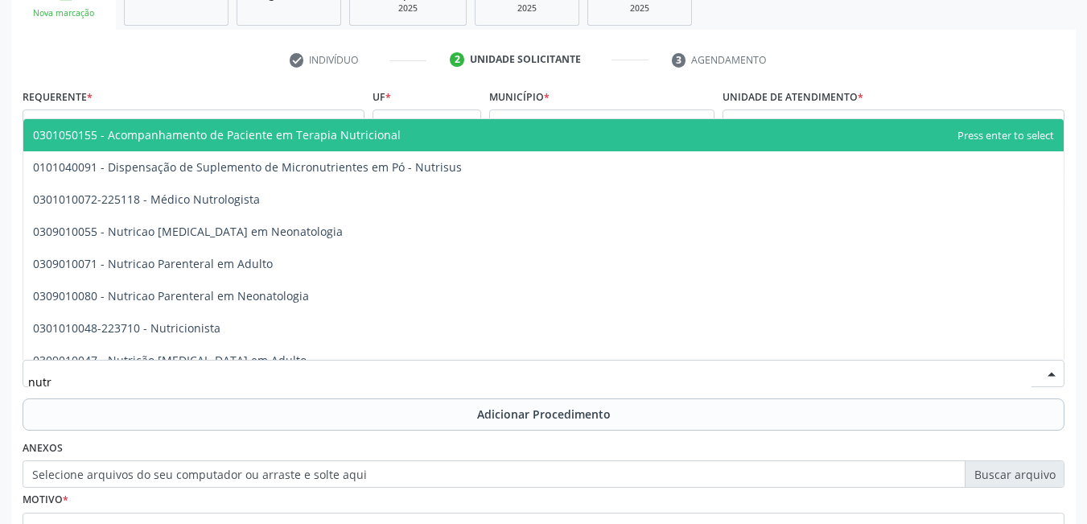
type input "nutri"
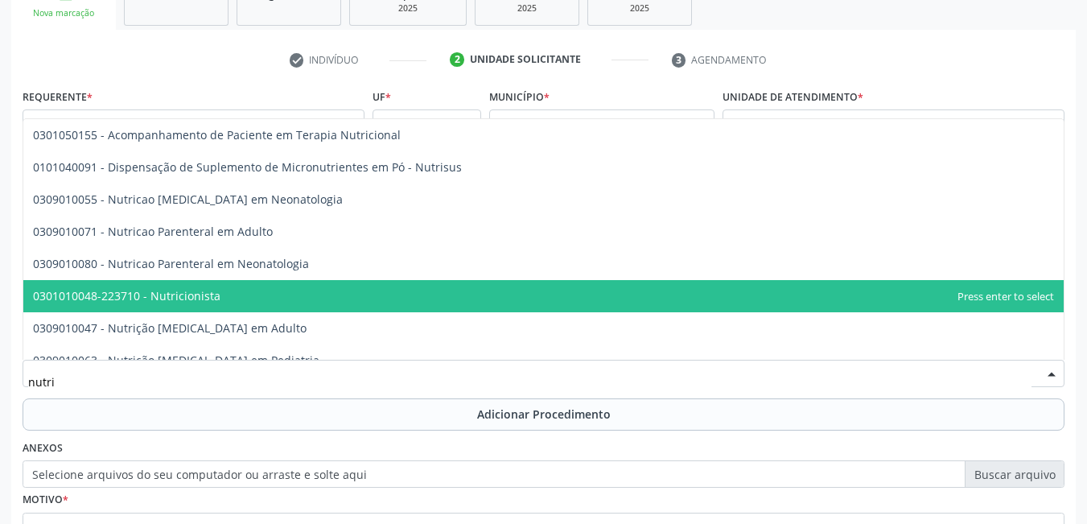
click at [286, 301] on span "0301010048-223710 - Nutricionista" at bounding box center [543, 296] width 1040 height 32
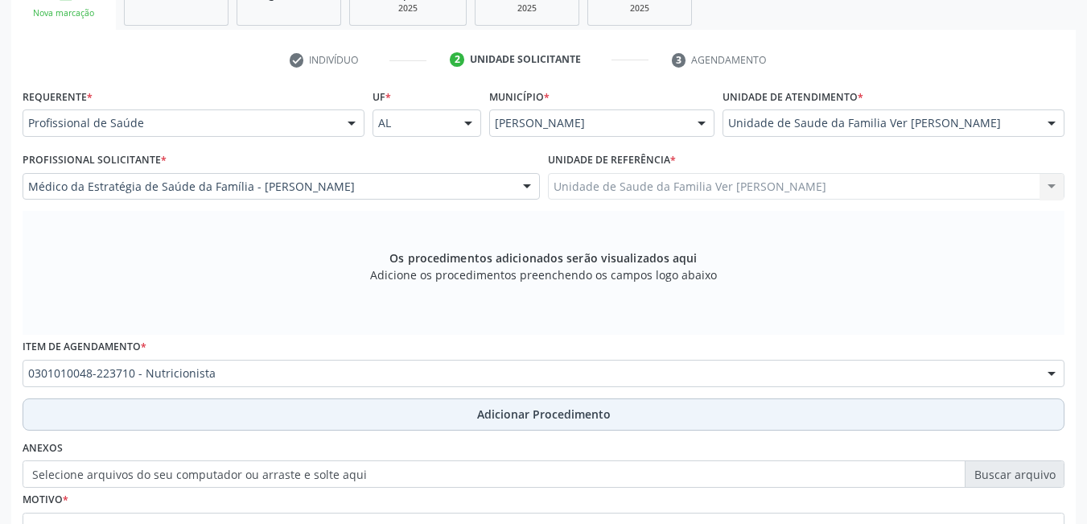
click at [290, 426] on button "Adicionar Procedimento" at bounding box center [544, 414] width 1042 height 32
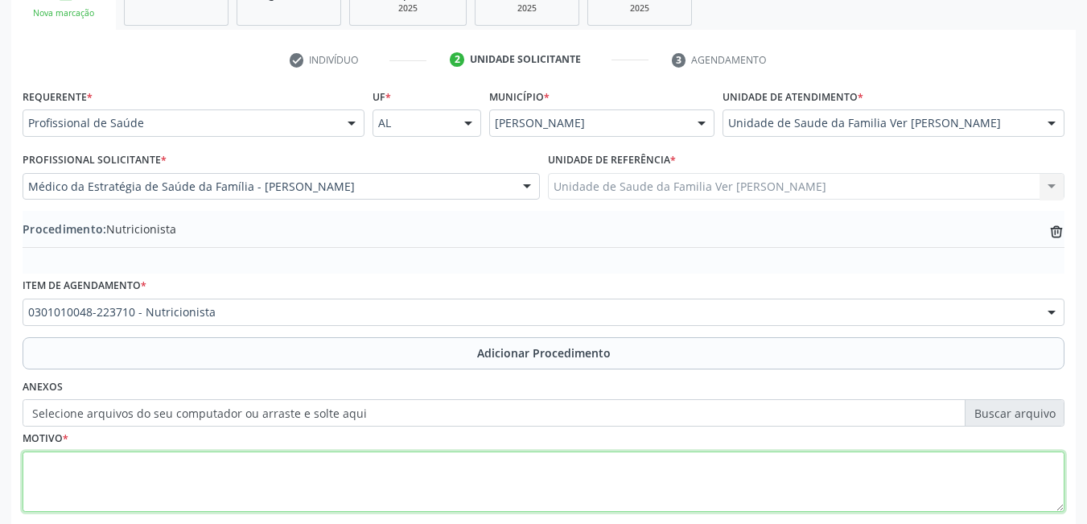
click at [277, 463] on textarea at bounding box center [544, 481] width 1042 height 61
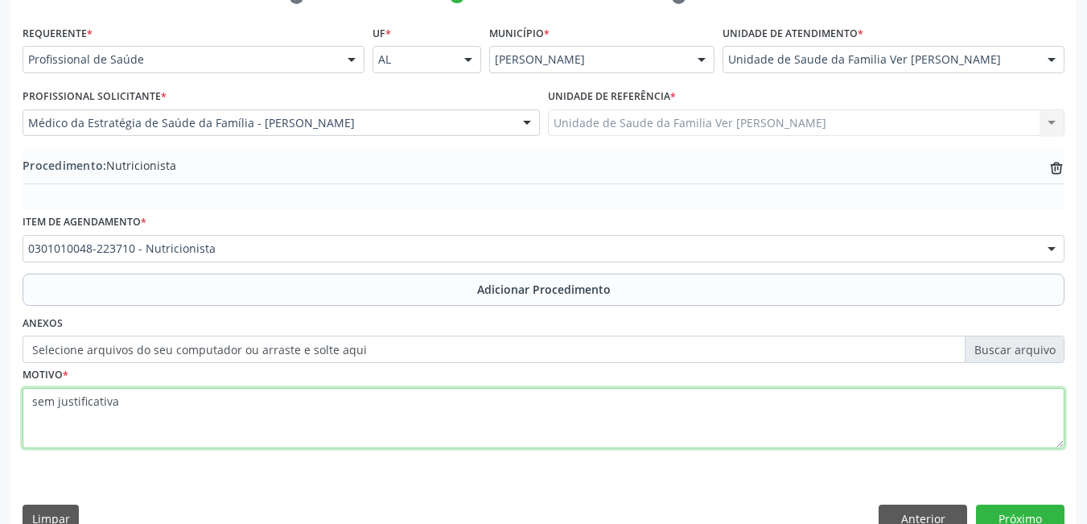
scroll to position [381, 0]
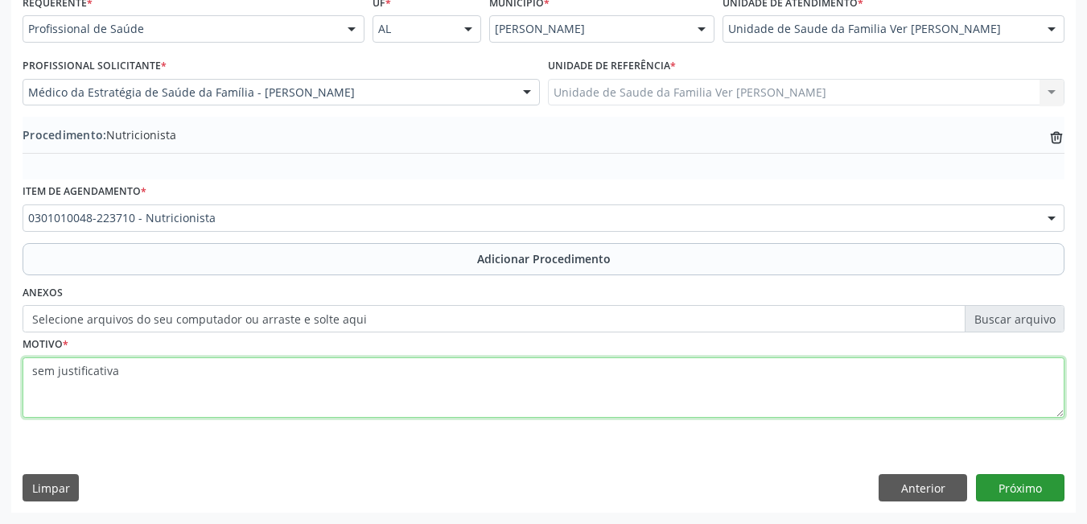
type textarea "sem justificativa"
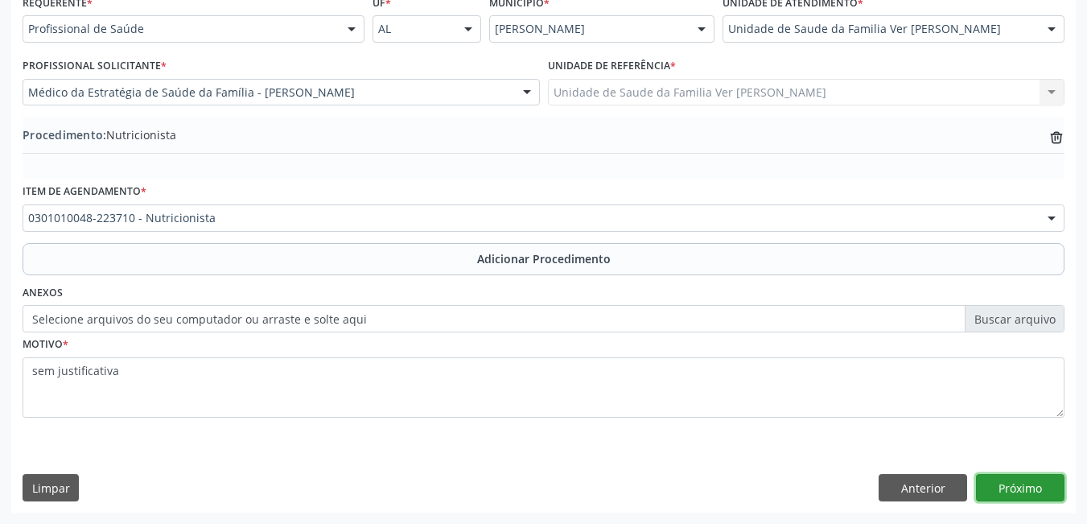
click at [1010, 482] on button "Próximo" at bounding box center [1020, 487] width 88 height 27
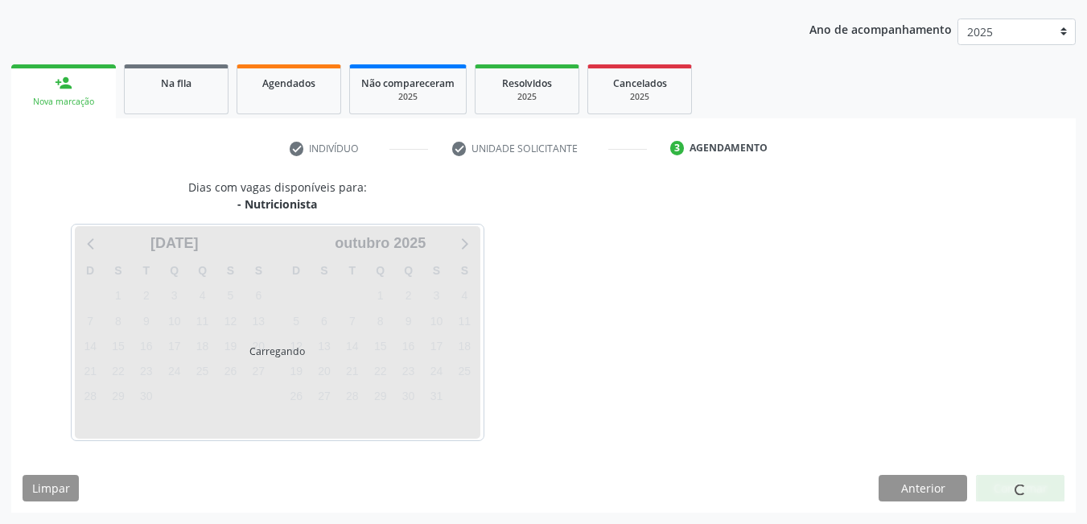
scroll to position [246, 0]
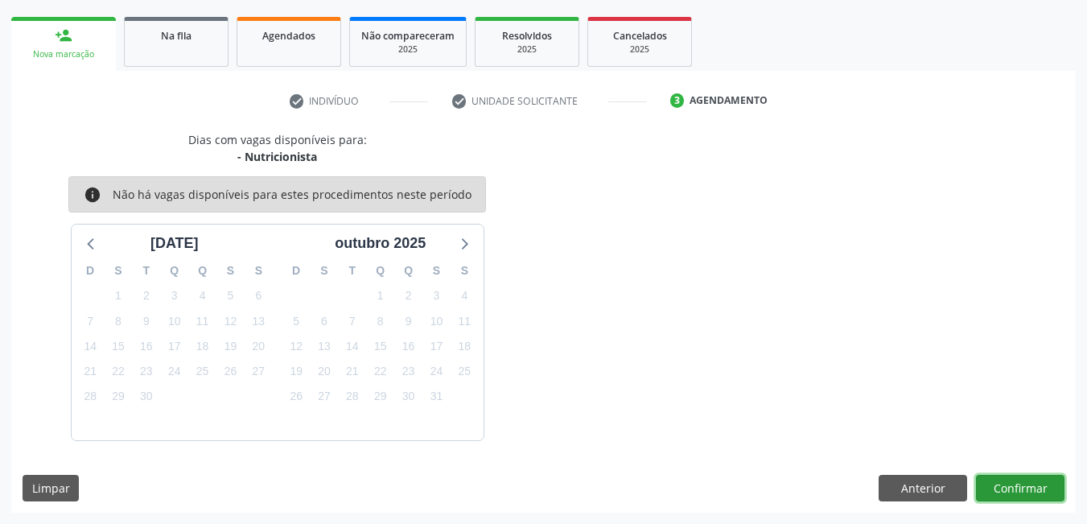
click at [1010, 482] on button "Confirmar" at bounding box center [1020, 488] width 88 height 27
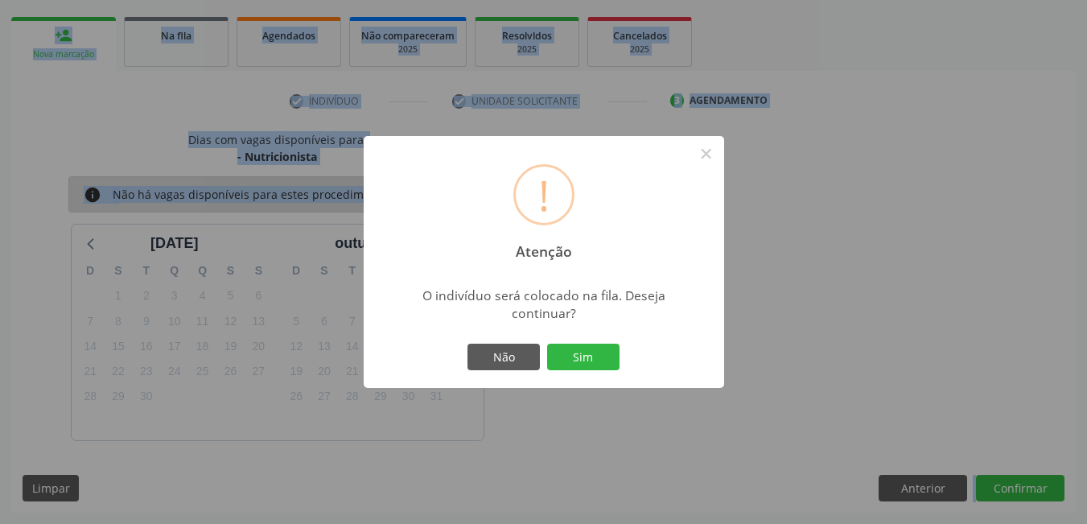
click at [1010, 482] on div "! Atenção × O indivíduo será colocado na fila. Deseja continuar? Não Sim" at bounding box center [543, 262] width 1087 height 524
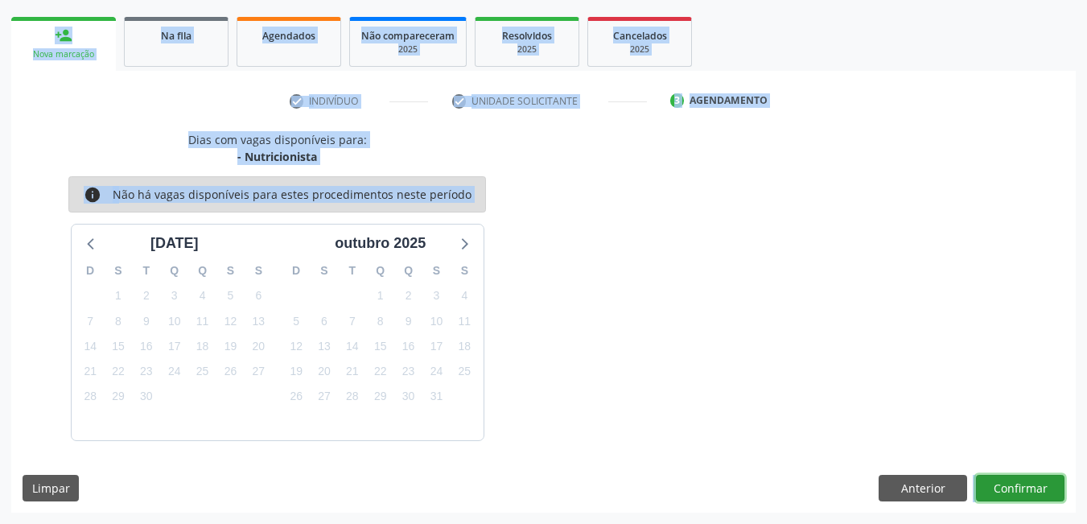
click at [1002, 483] on button "Confirmar" at bounding box center [1020, 488] width 88 height 27
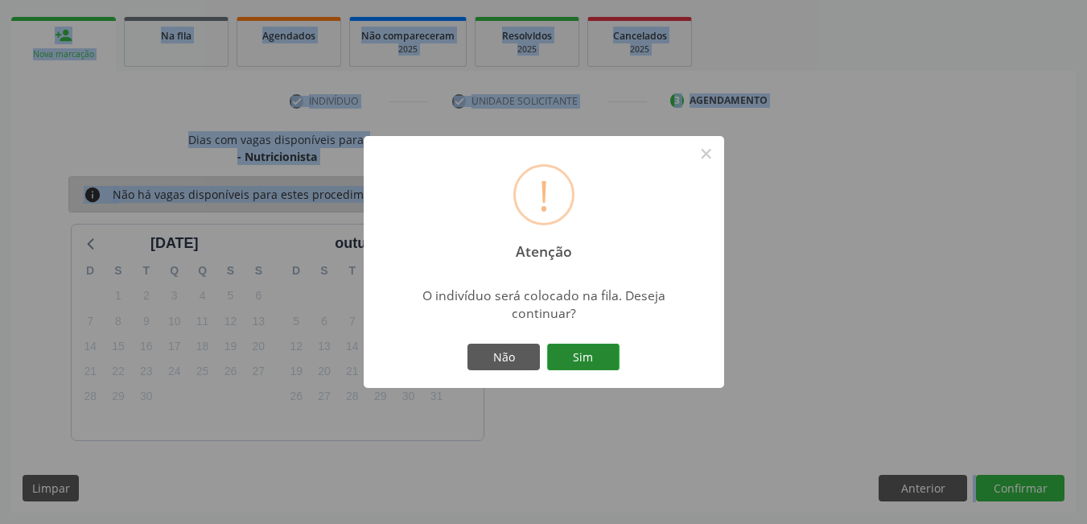
click at [606, 364] on button "Sim" at bounding box center [583, 356] width 72 height 27
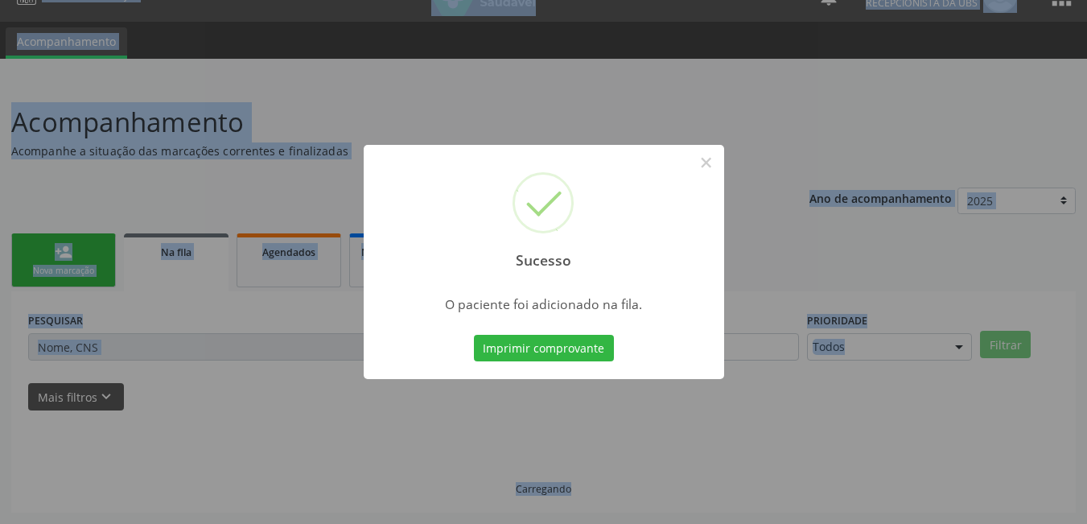
scroll to position [30, 0]
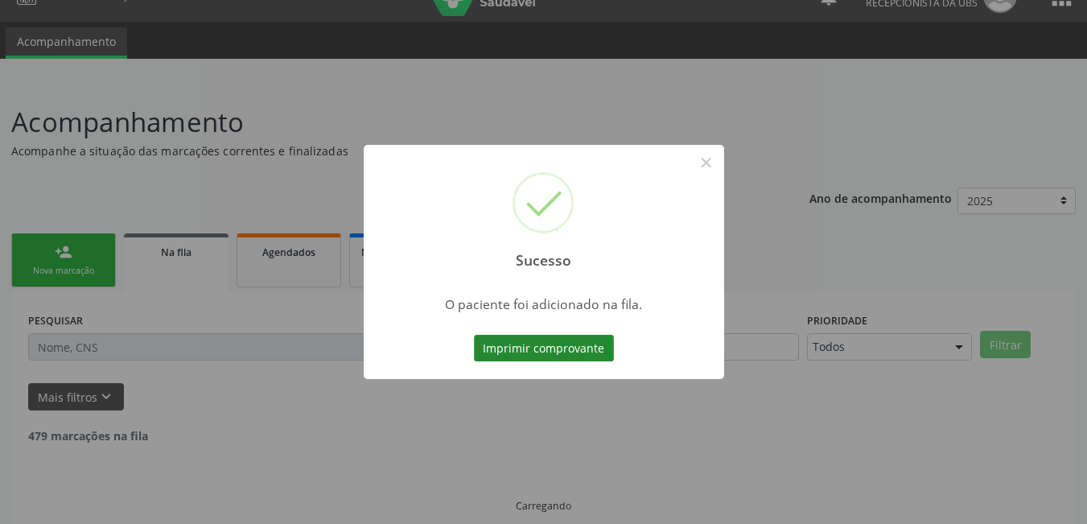
click at [568, 356] on button "Imprimir comprovante" at bounding box center [544, 348] width 140 height 27
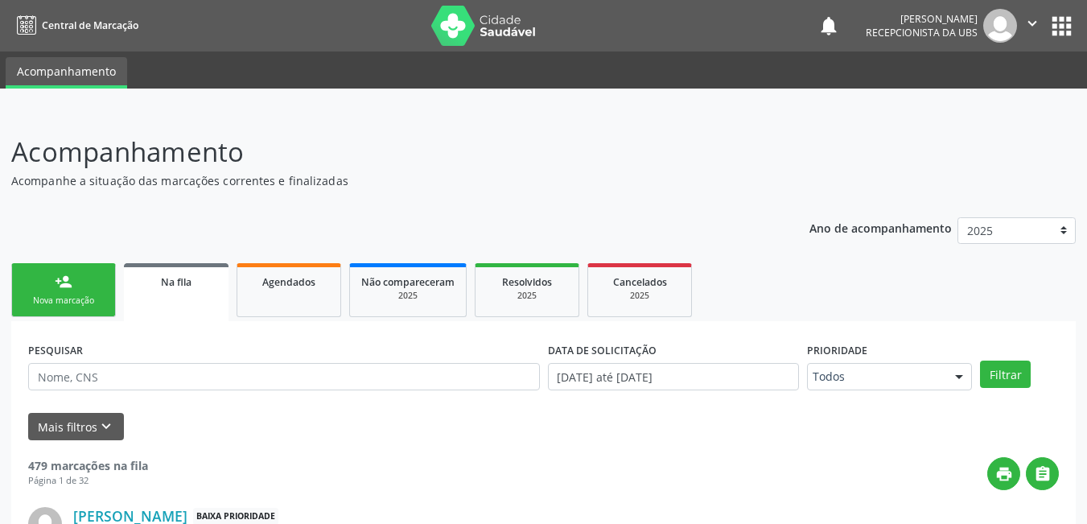
scroll to position [30, 0]
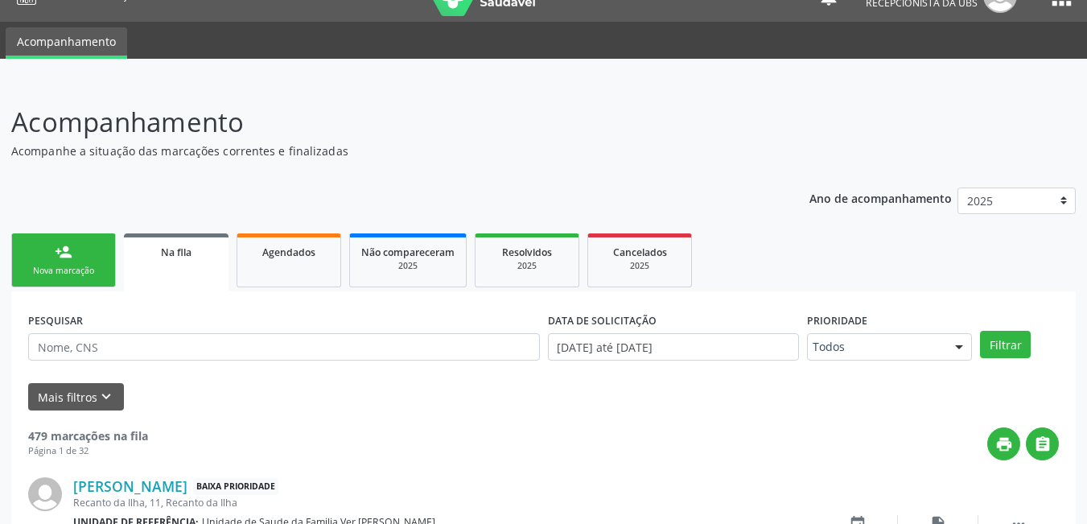
click at [91, 253] on link "person_add Nova marcação" at bounding box center [63, 260] width 105 height 54
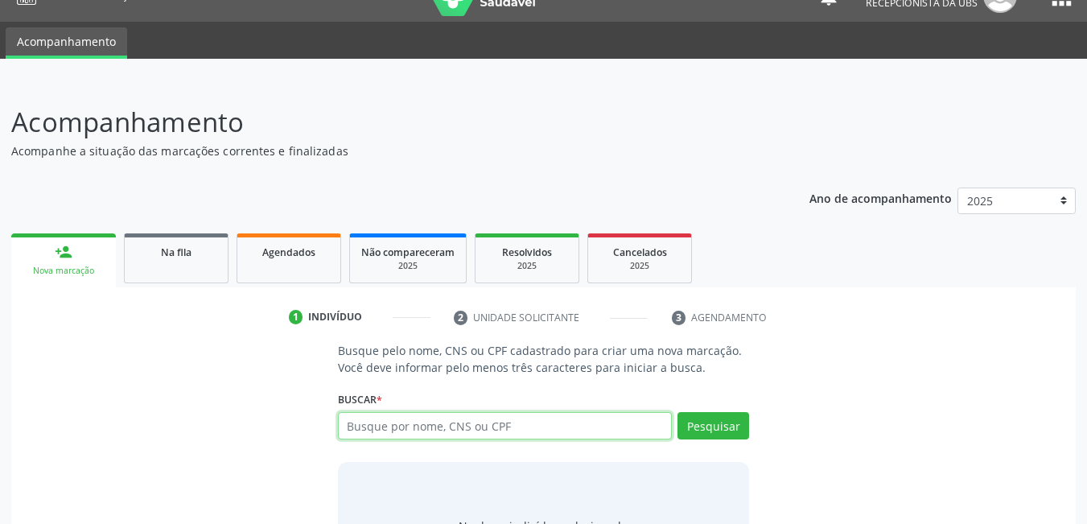
click at [471, 426] on input "text" at bounding box center [505, 425] width 335 height 27
type input "898004145904232"
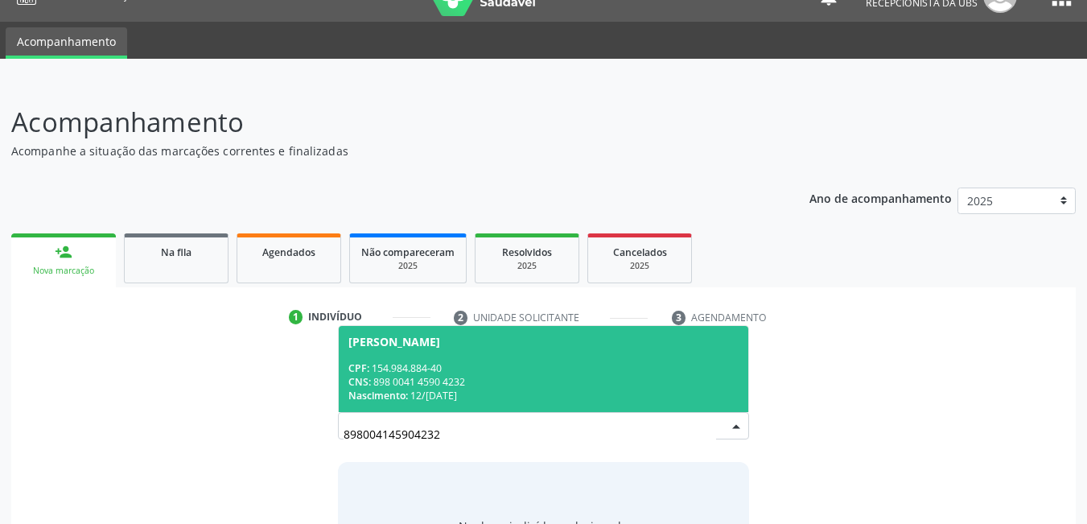
click at [483, 388] on div "CNS: 898 0041 4590 4232" at bounding box center [543, 382] width 391 height 14
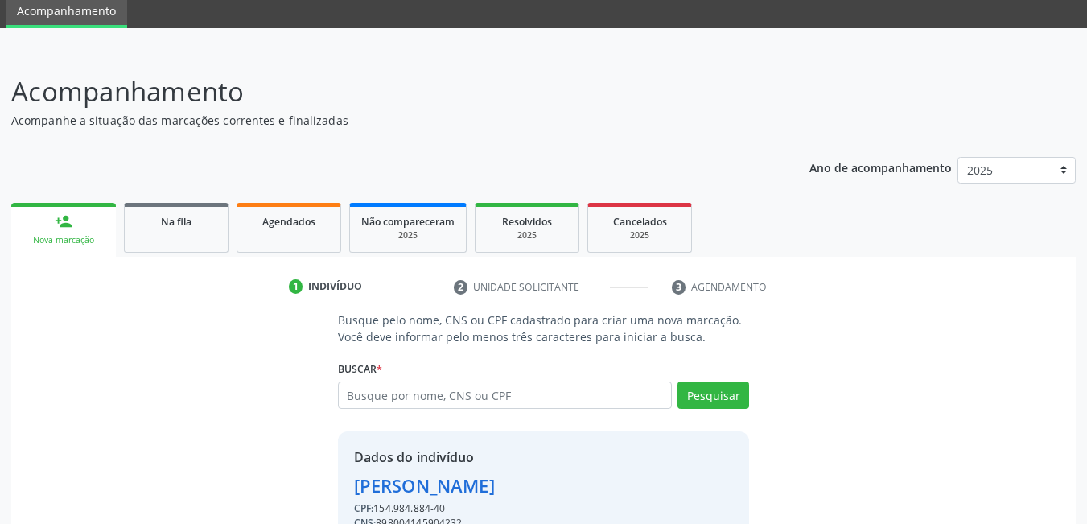
scroll to position [144, 0]
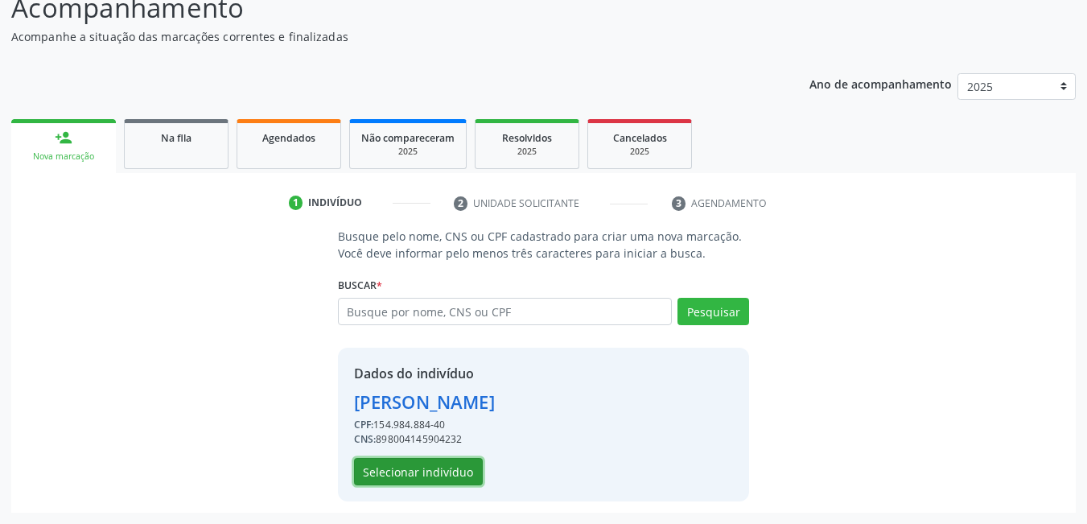
click at [411, 468] on button "Selecionar indivíduo" at bounding box center [418, 471] width 129 height 27
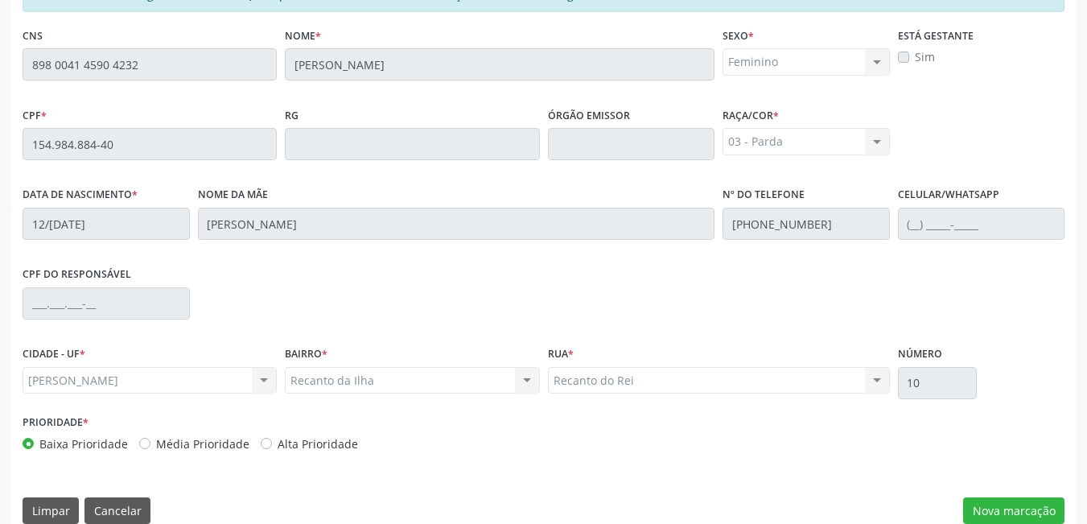
scroll to position [417, 0]
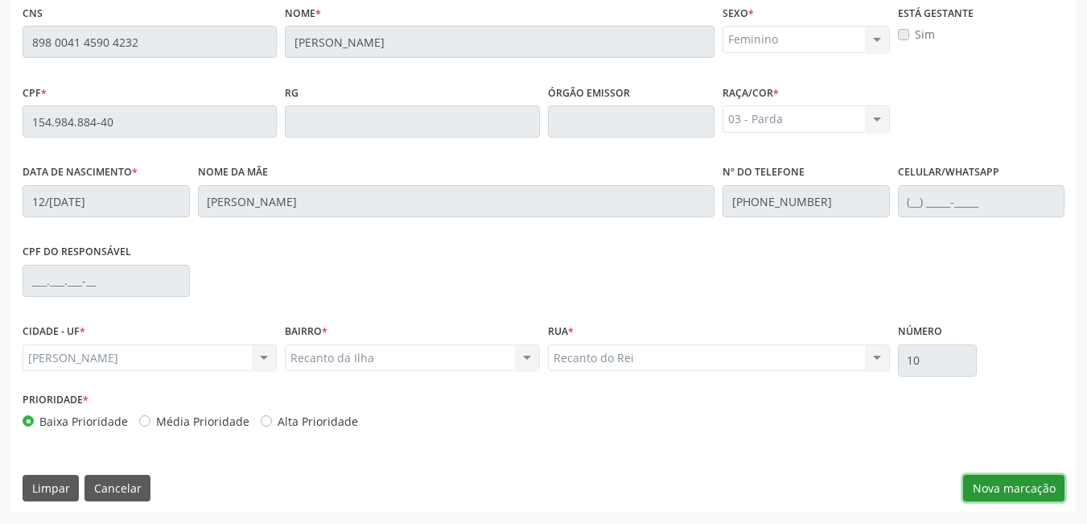
click at [1022, 480] on button "Nova marcação" at bounding box center [1013, 488] width 101 height 27
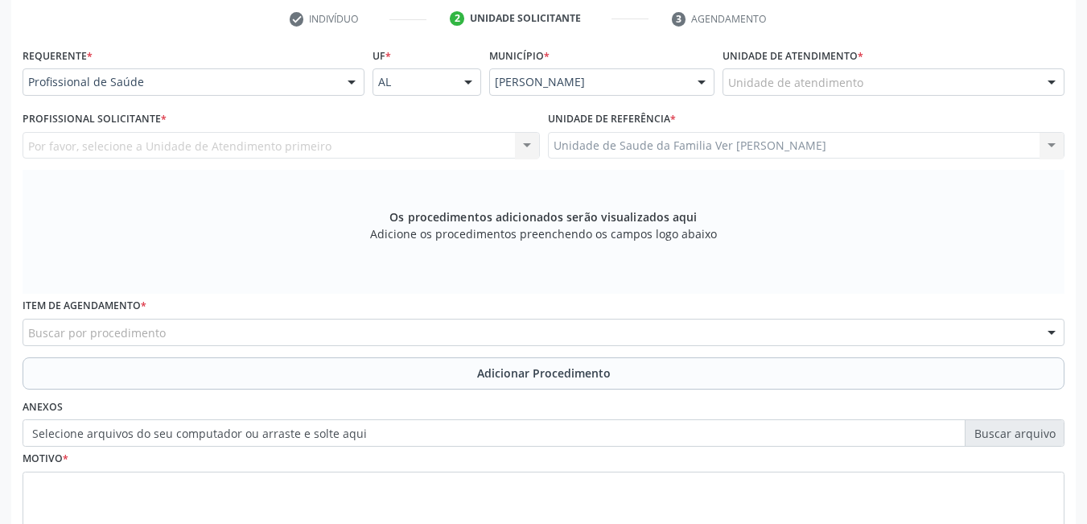
scroll to position [257, 0]
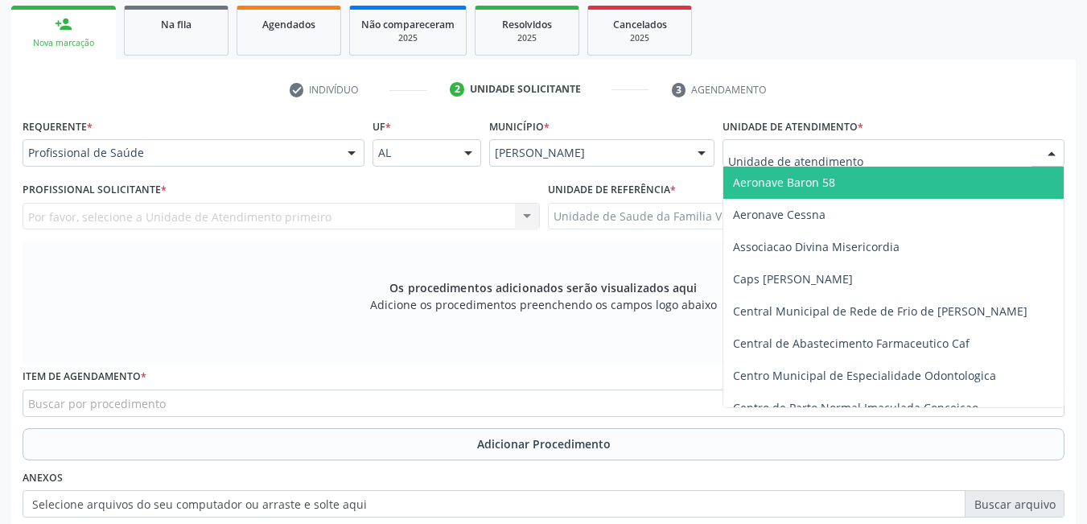
click at [943, 146] on div at bounding box center [893, 152] width 342 height 27
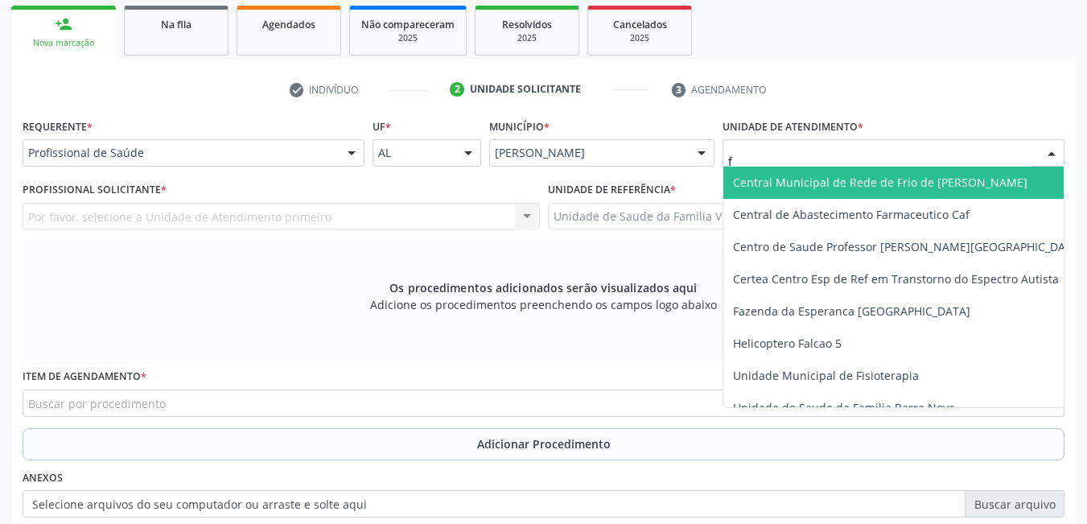
type input "fl"
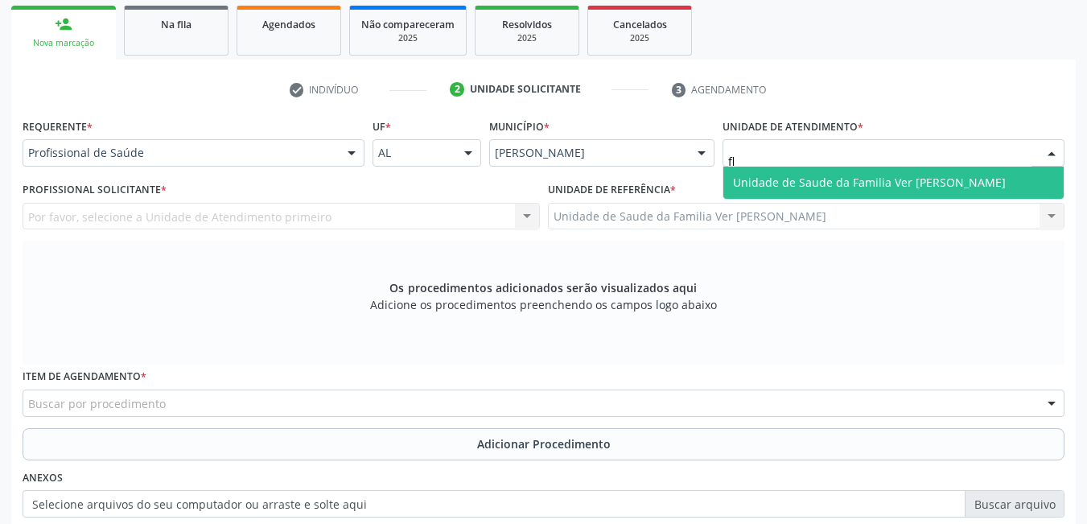
click at [979, 176] on span "Unidade de Saude da Familia Ver [PERSON_NAME]" at bounding box center [869, 182] width 273 height 15
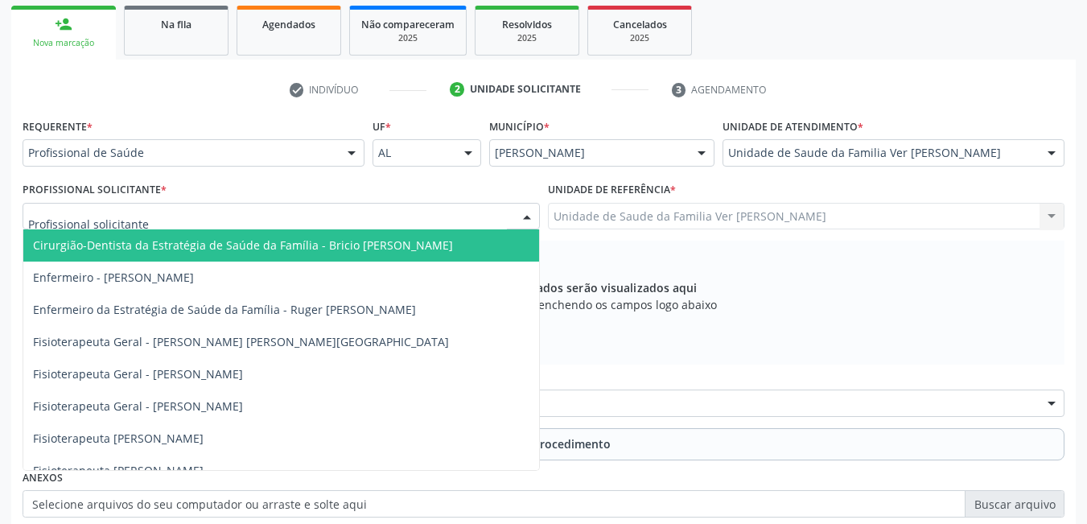
click at [431, 215] on div at bounding box center [281, 216] width 517 height 27
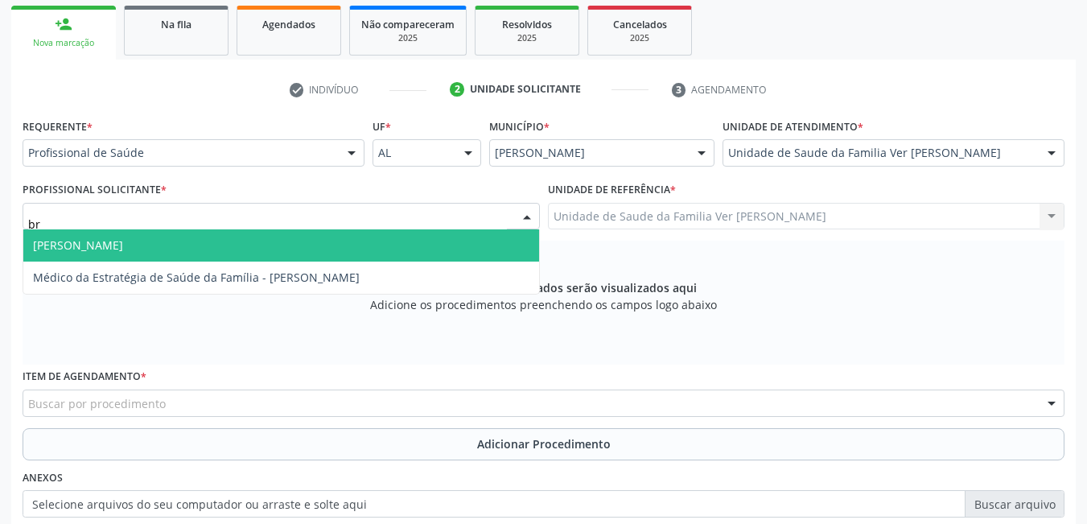
type input "b"
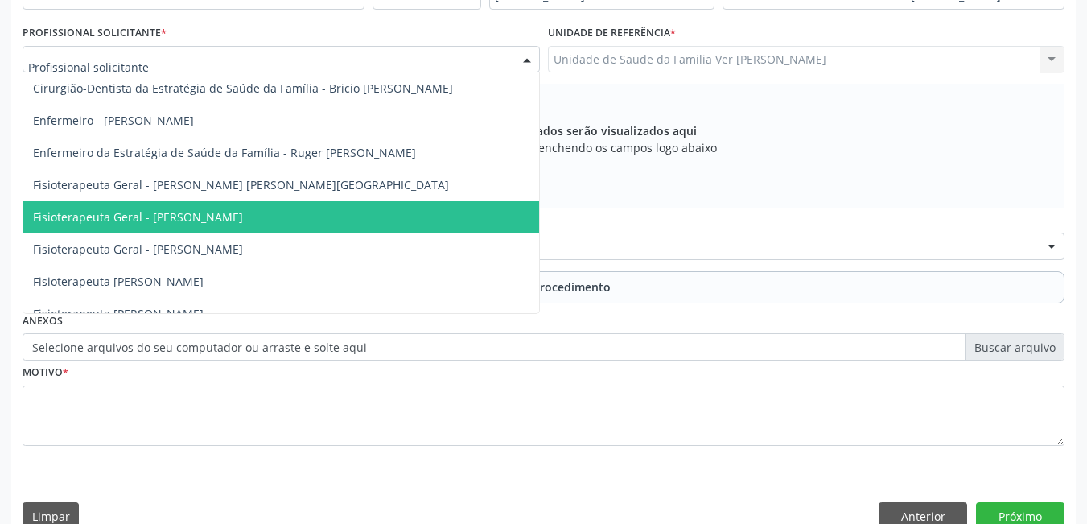
scroll to position [442, 0]
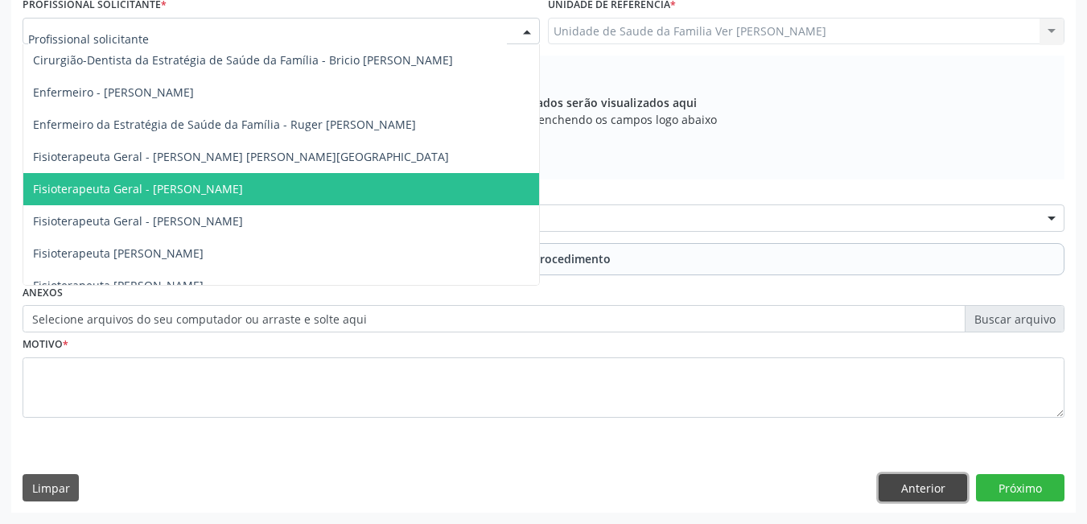
click at [929, 484] on button "Anterior" at bounding box center [922, 487] width 88 height 27
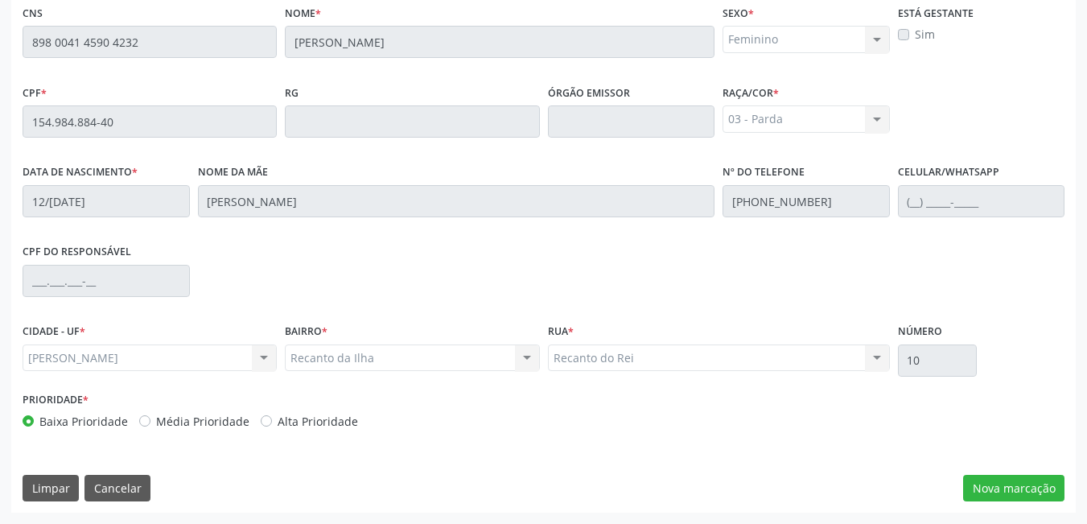
scroll to position [417, 0]
click at [124, 486] on button "Cancelar" at bounding box center [117, 488] width 66 height 27
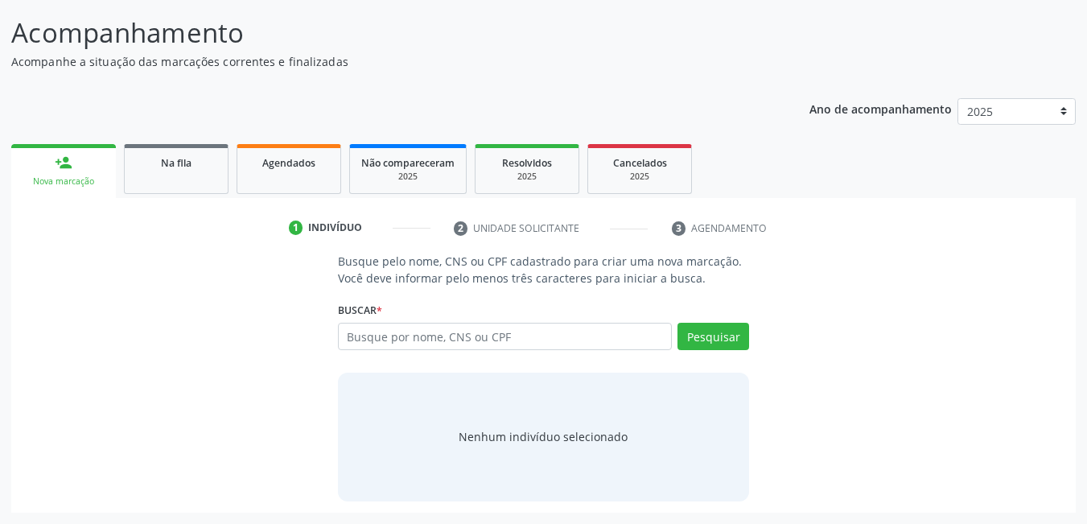
scroll to position [119, 0]
drag, startPoint x: 384, startPoint y: 364, endPoint x: 388, endPoint y: 355, distance: 10.5
click at [388, 355] on div "Busque pelo nome, CNS ou CPF cadastrado para criar uma nova marcação. Você deve…" at bounding box center [544, 377] width 434 height 248
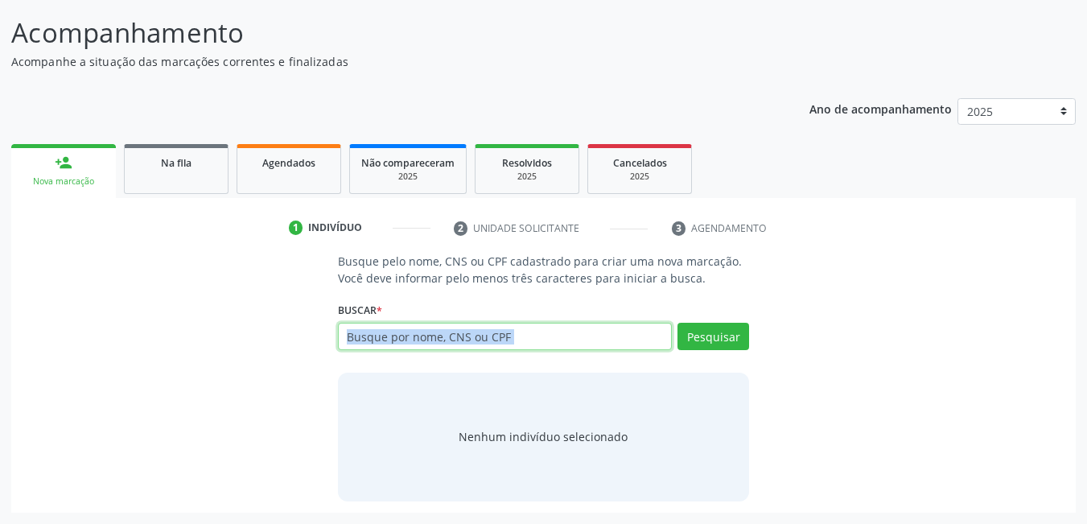
click at [515, 331] on input "text" at bounding box center [505, 336] width 335 height 27
type input "5"
type input "14116633496"
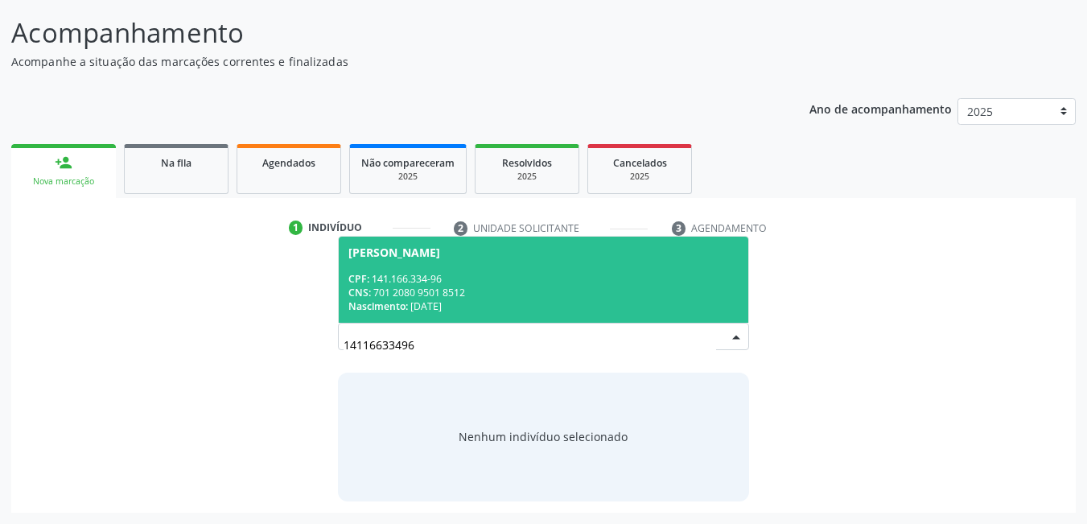
click at [487, 260] on span "[PERSON_NAME] CPF: 141.166.334-96 CNS: 701 2080 9501 8512 Nascimento: [DATE]" at bounding box center [544, 279] width 410 height 86
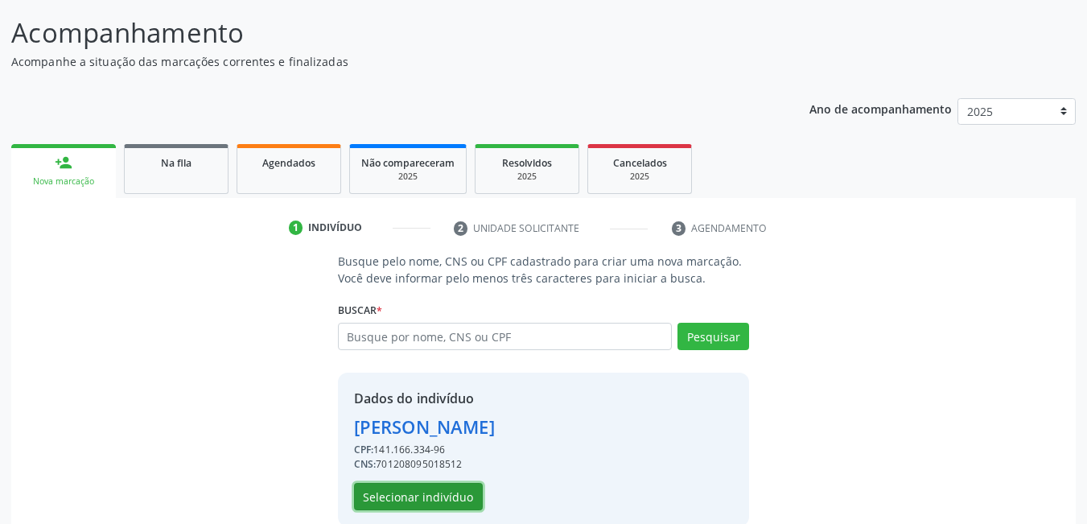
click at [446, 496] on button "Selecionar indivíduo" at bounding box center [418, 496] width 129 height 27
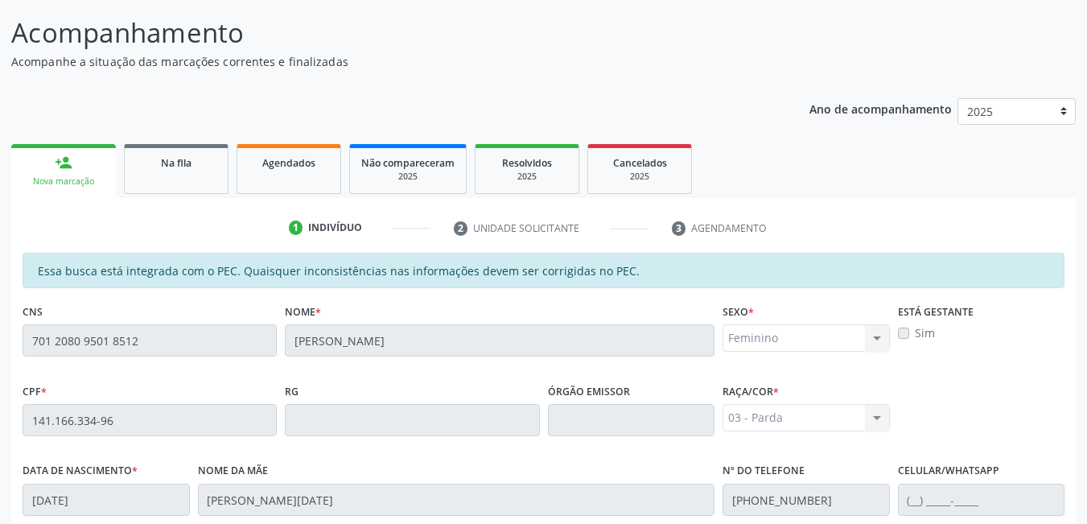
scroll to position [417, 0]
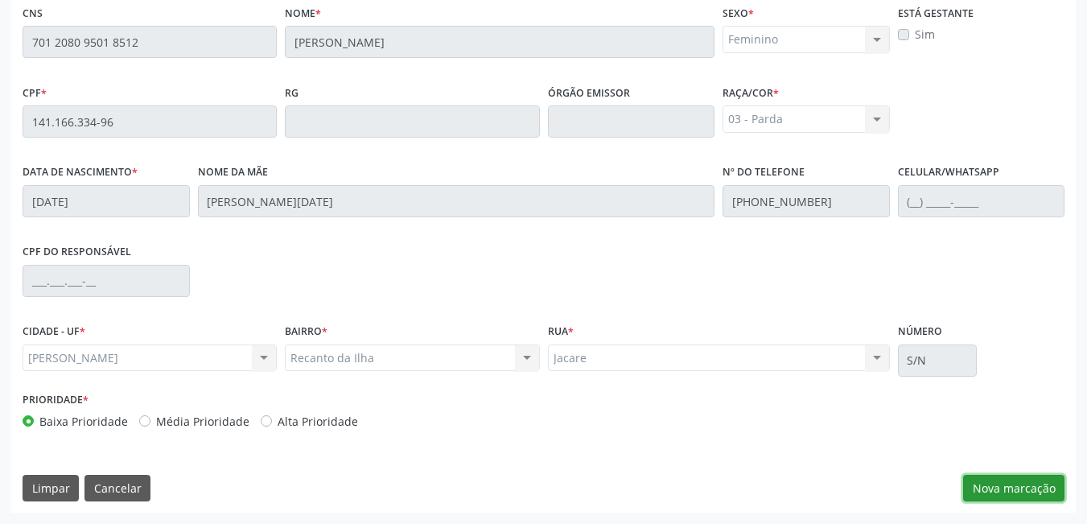
click at [990, 486] on button "Nova marcação" at bounding box center [1013, 488] width 101 height 27
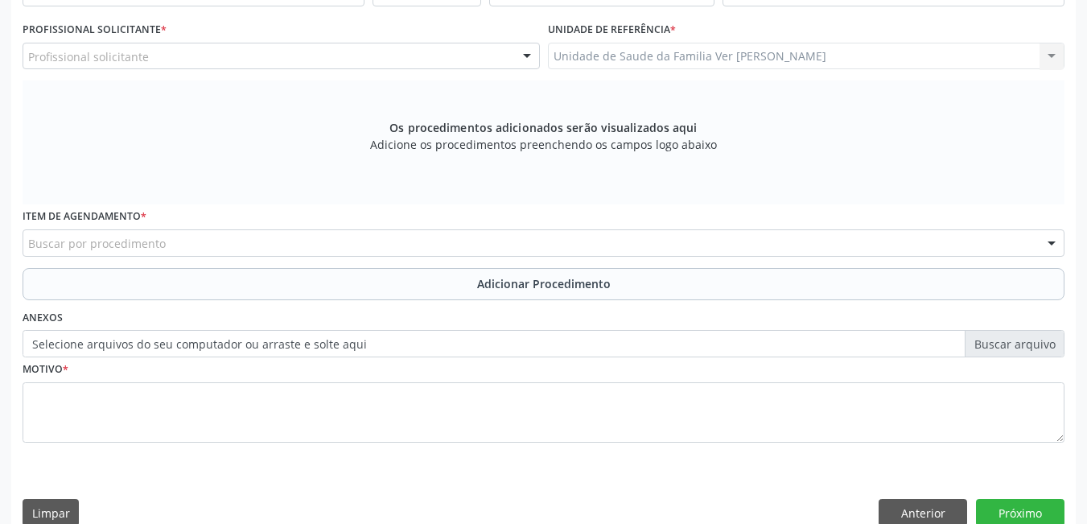
click at [246, 201] on div "Os procedimentos adicionados serão visualizados aqui Adicione os procedimentos …" at bounding box center [544, 142] width 1042 height 124
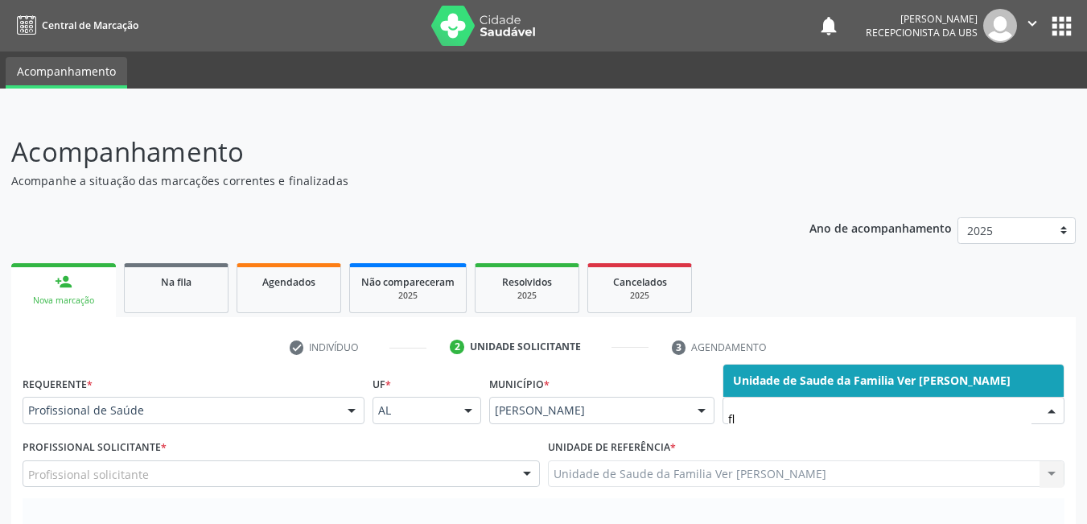
type input "fla"
click at [896, 372] on span "Unidade de Saude da Familia Ver [PERSON_NAME]" at bounding box center [871, 379] width 277 height 15
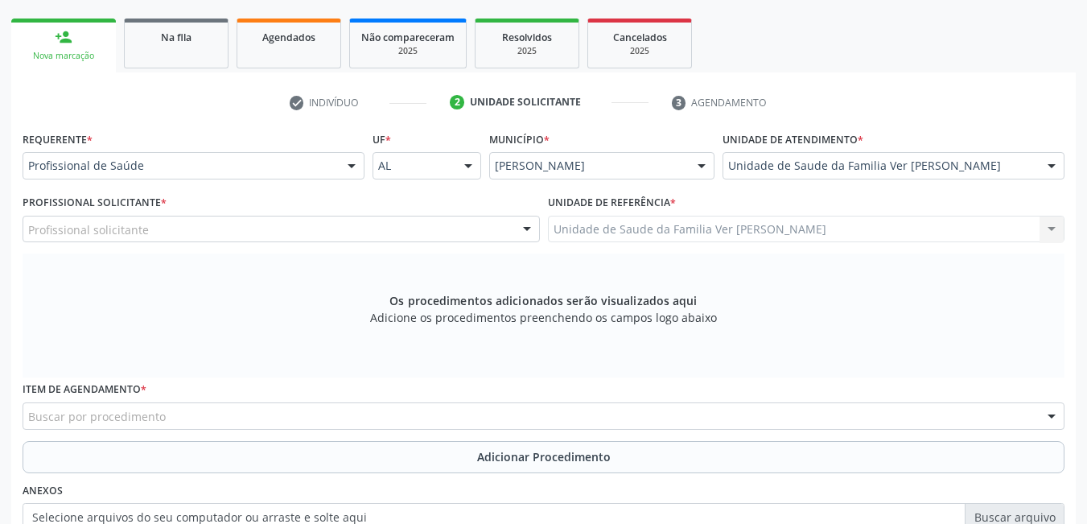
scroll to position [246, 0]
click at [499, 226] on div "Profissional solicitante" at bounding box center [281, 227] width 517 height 27
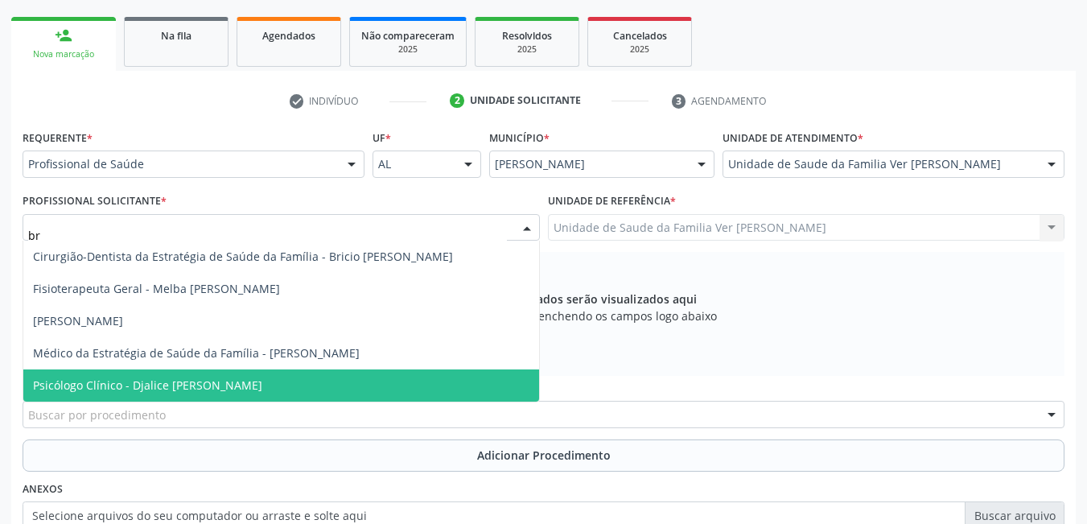
type input "bru"
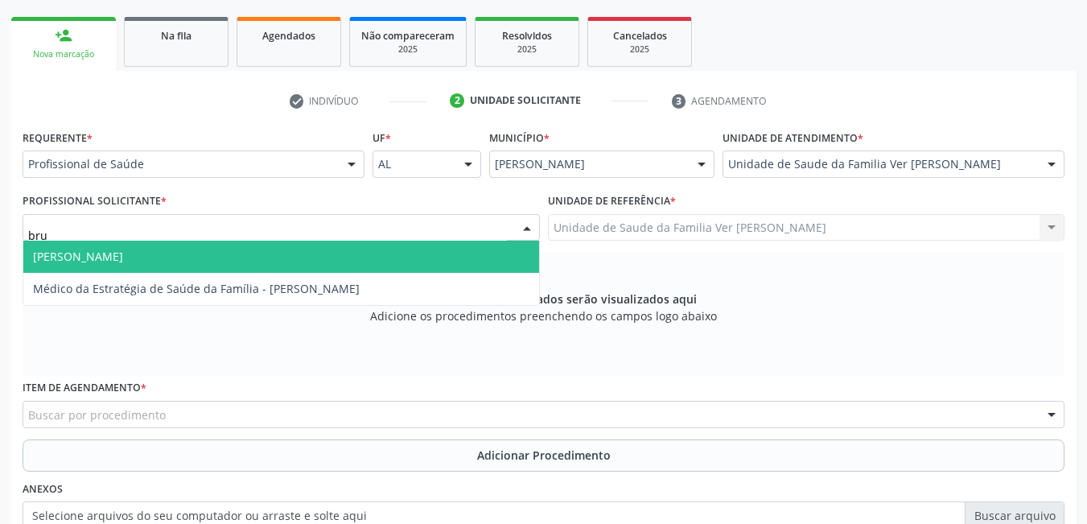
click at [401, 249] on span "[PERSON_NAME]" at bounding box center [281, 256] width 516 height 32
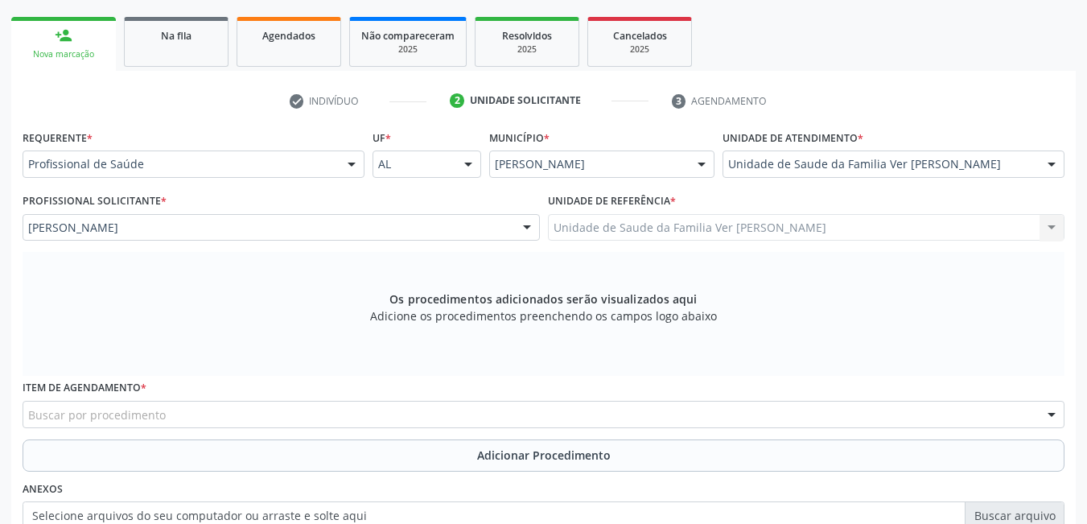
click at [261, 419] on div "Buscar por procedimento" at bounding box center [544, 414] width 1042 height 27
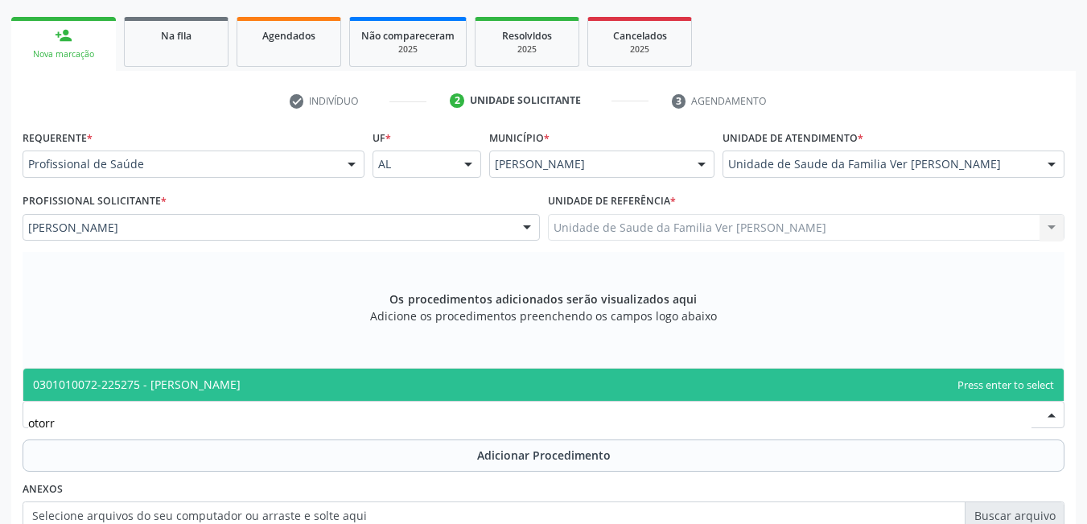
type input "otorri"
click at [561, 392] on span "0301010072-225275 - [PERSON_NAME]" at bounding box center [543, 384] width 1040 height 32
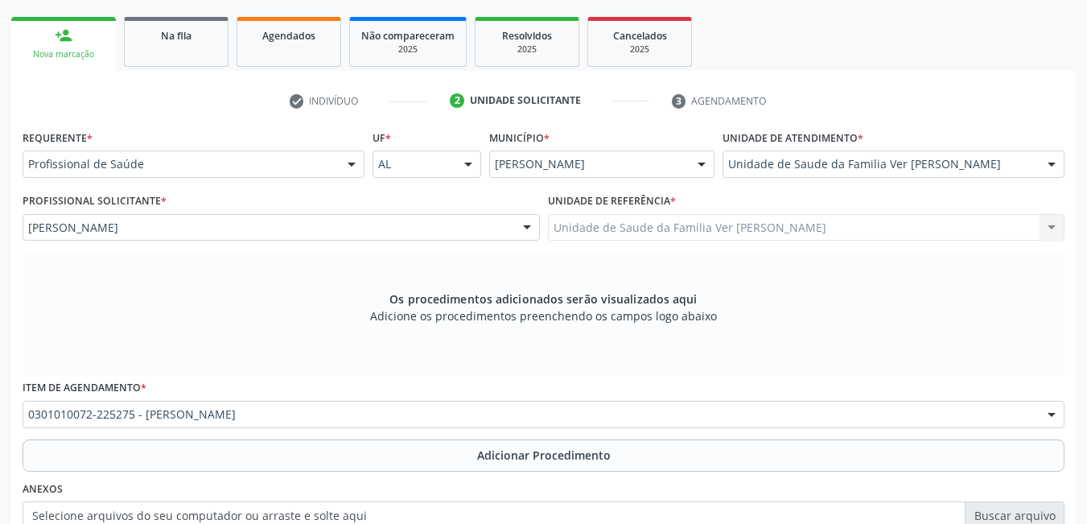
drag, startPoint x: 389, startPoint y: 457, endPoint x: 398, endPoint y: 439, distance: 19.8
click at [397, 442] on button "Adicionar Procedimento" at bounding box center [544, 455] width 1042 height 32
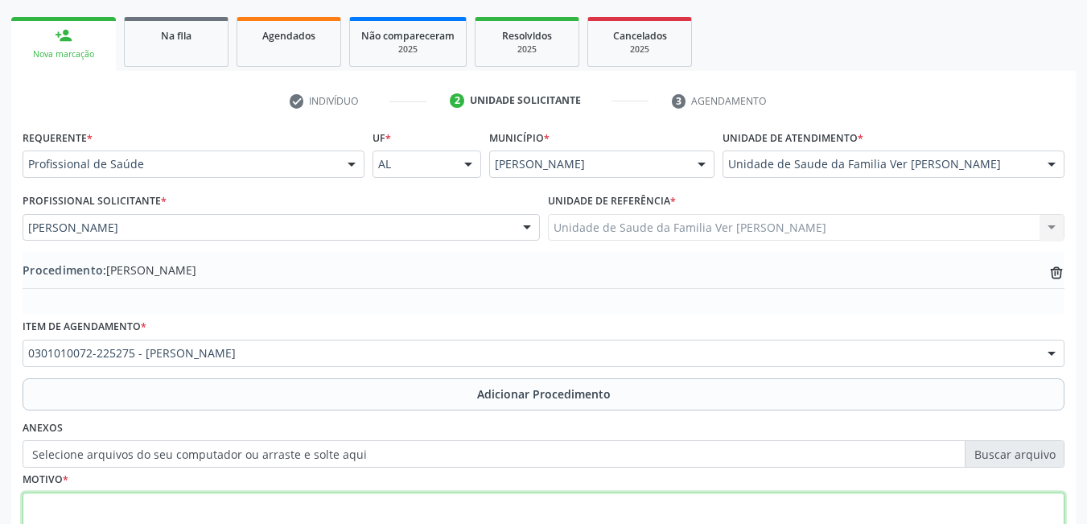
click at [291, 499] on textarea at bounding box center [544, 522] width 1042 height 61
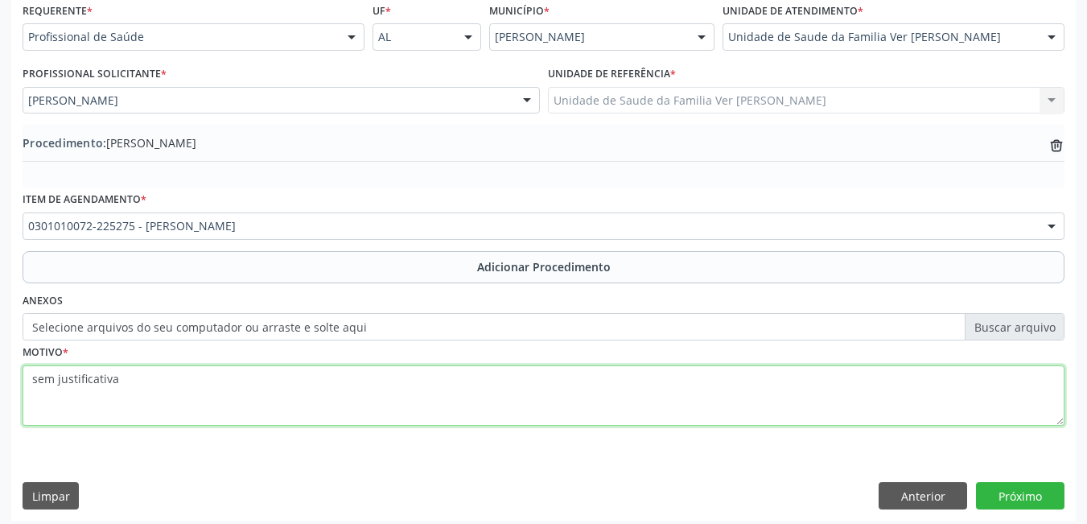
scroll to position [381, 0]
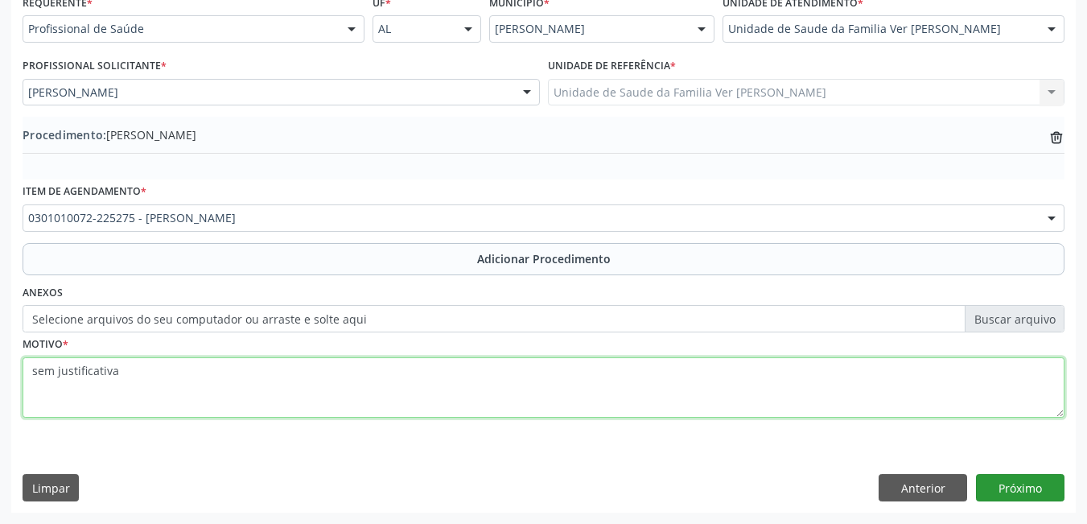
type textarea "sem justificativa"
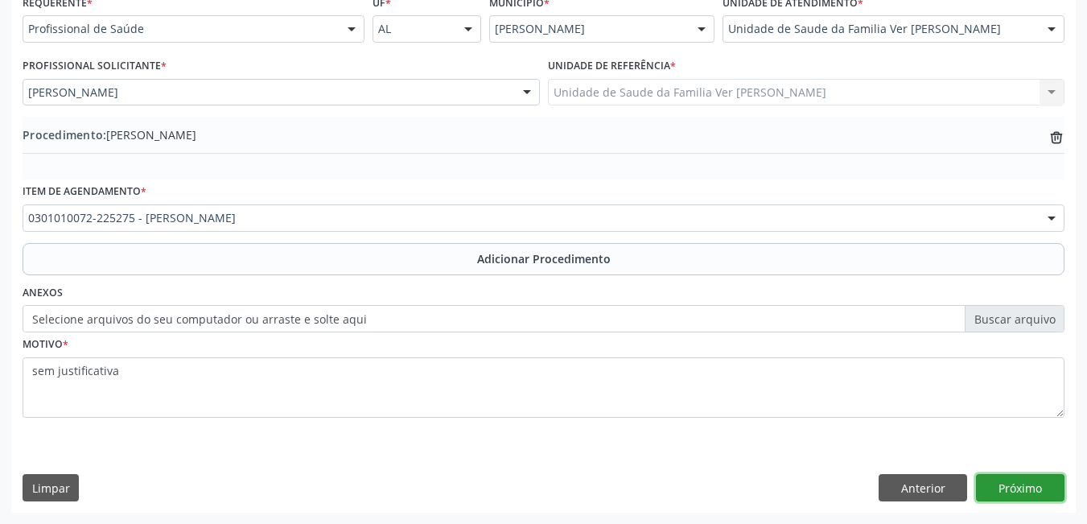
click at [1034, 483] on button "Próximo" at bounding box center [1020, 487] width 88 height 27
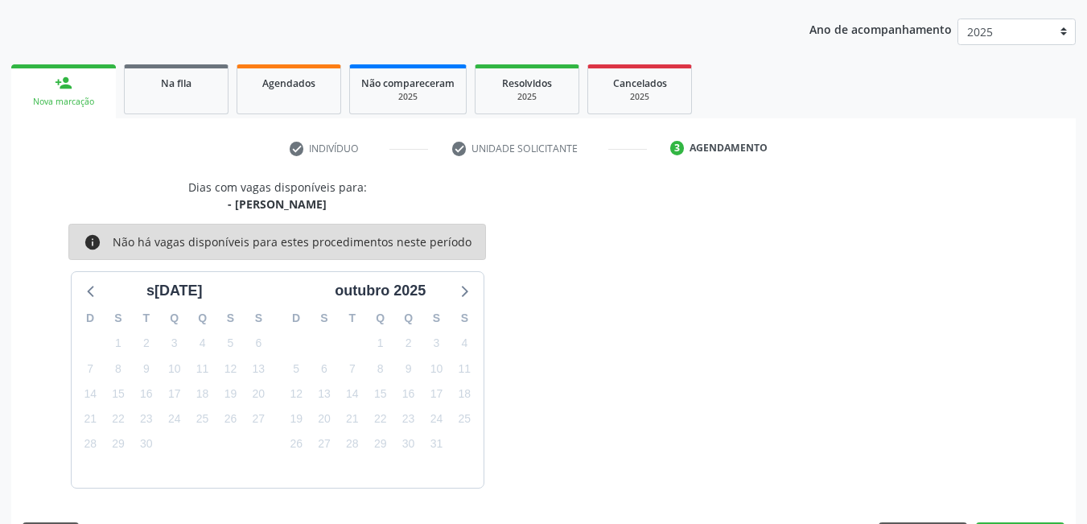
scroll to position [246, 0]
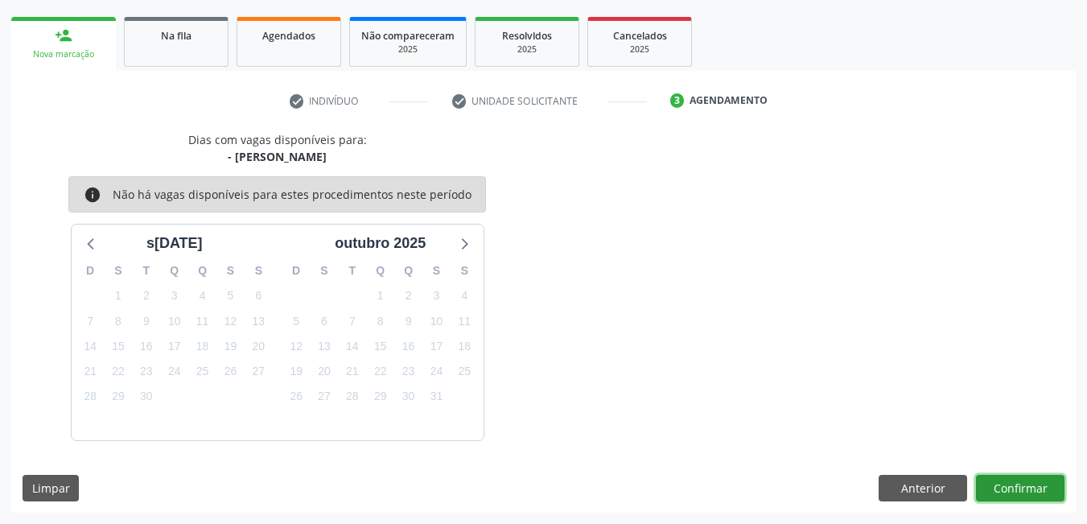
click at [1034, 483] on button "Confirmar" at bounding box center [1020, 488] width 88 height 27
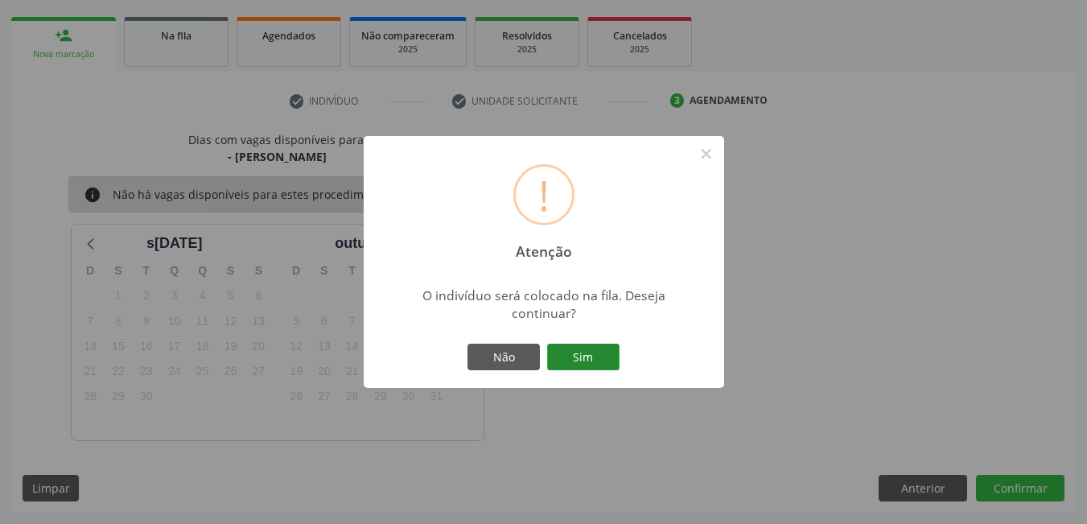
click at [611, 360] on button "Sim" at bounding box center [583, 356] width 72 height 27
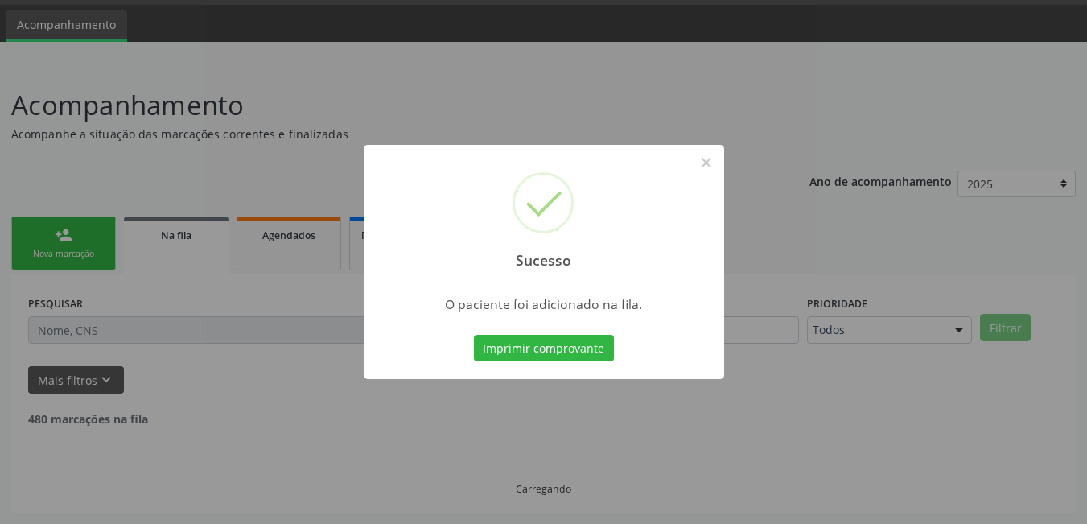
scroll to position [30, 0]
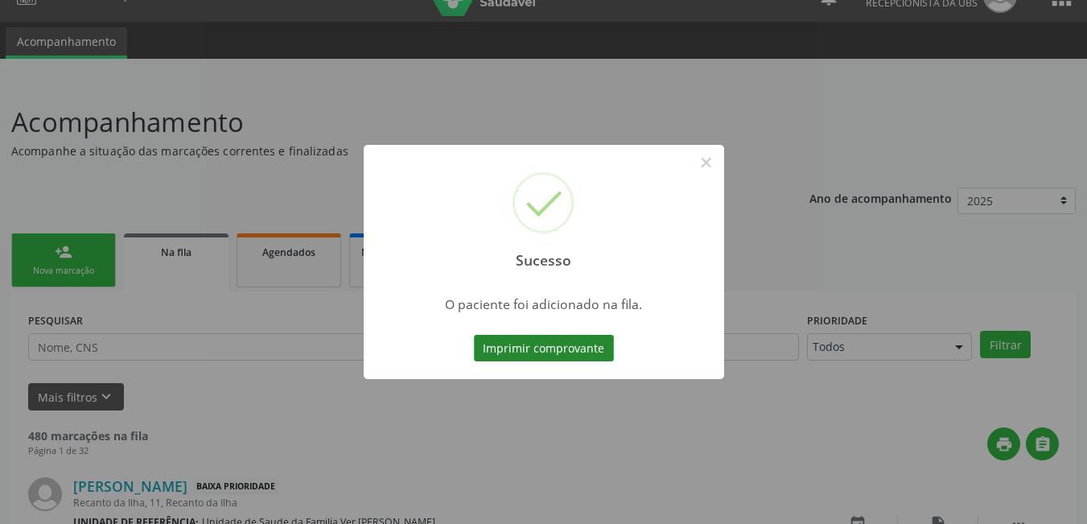
click at [584, 353] on button "Imprimir comprovante" at bounding box center [544, 348] width 140 height 27
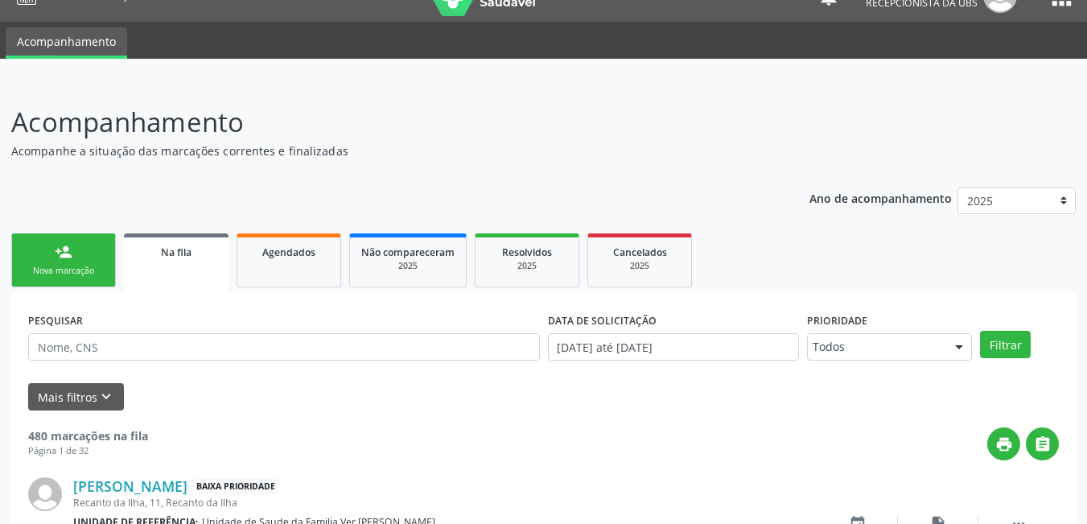
click at [71, 255] on div "person_add" at bounding box center [64, 252] width 18 height 18
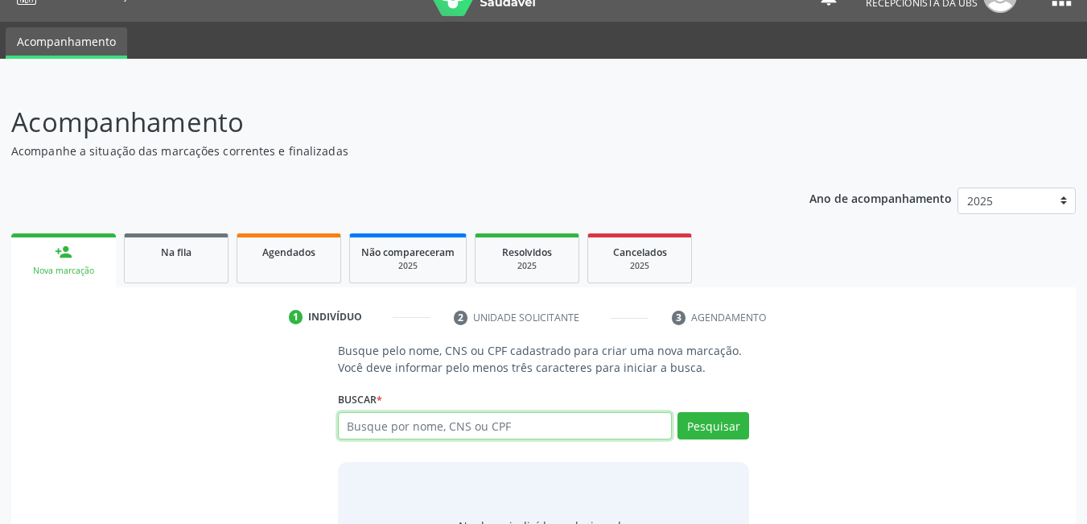
click at [474, 429] on input "text" at bounding box center [505, 425] width 335 height 27
type input "14116633496"
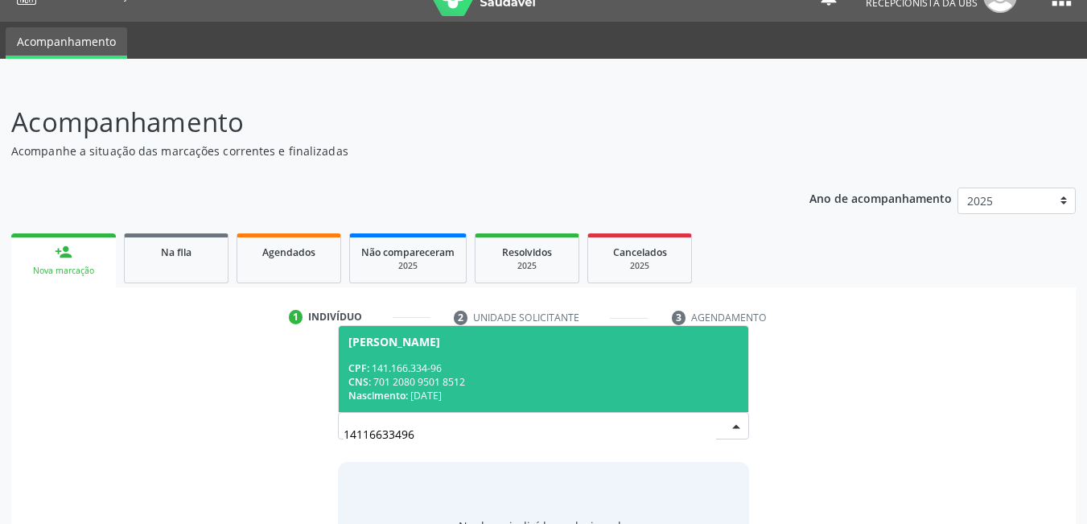
click at [503, 444] on input "14116633496" at bounding box center [529, 433] width 373 height 32
click at [514, 380] on div "CNS: 701 2080 9501 8512" at bounding box center [543, 382] width 391 height 14
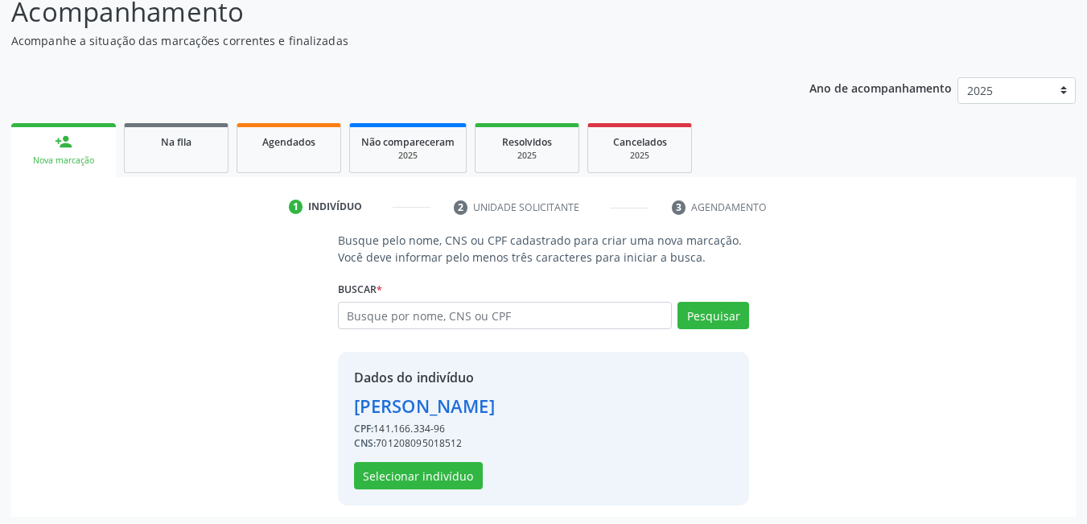
scroll to position [144, 0]
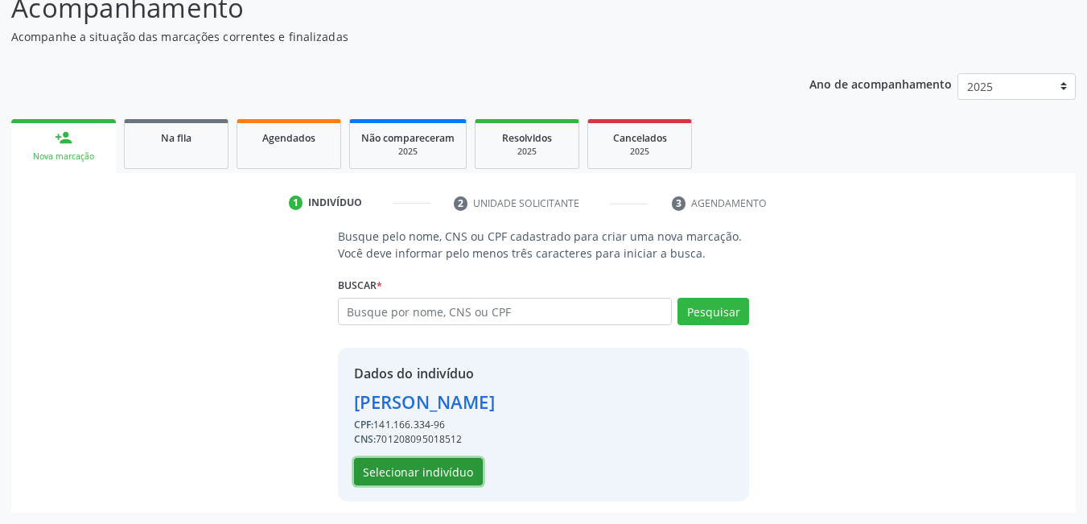
click at [433, 470] on button "Selecionar indivíduo" at bounding box center [418, 471] width 129 height 27
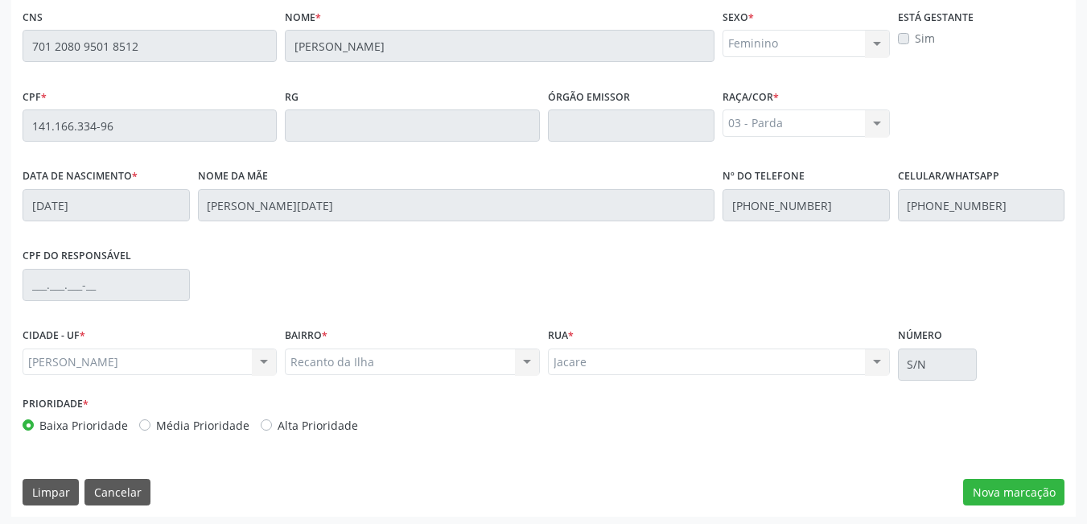
scroll to position [417, 0]
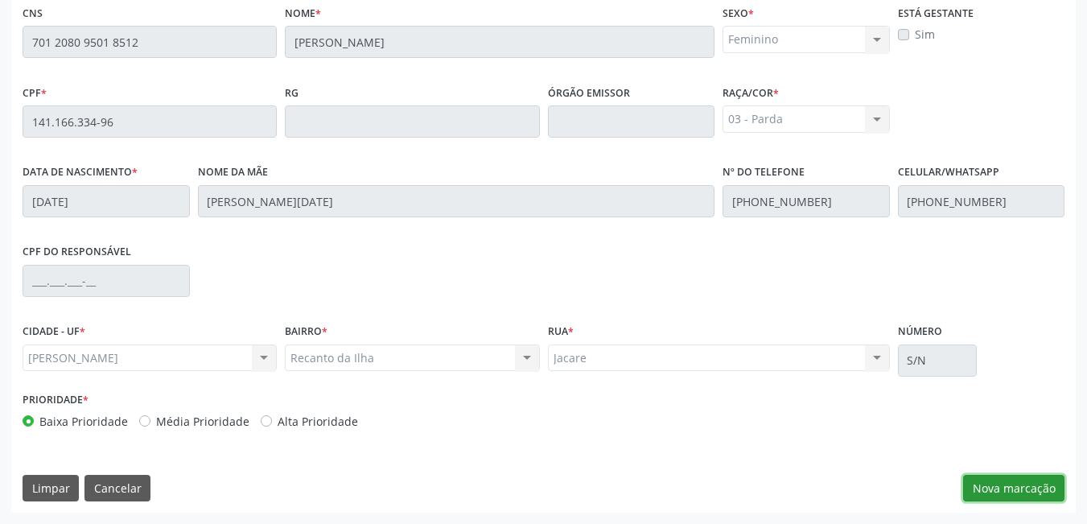
click at [1044, 478] on button "Nova marcação" at bounding box center [1013, 488] width 101 height 27
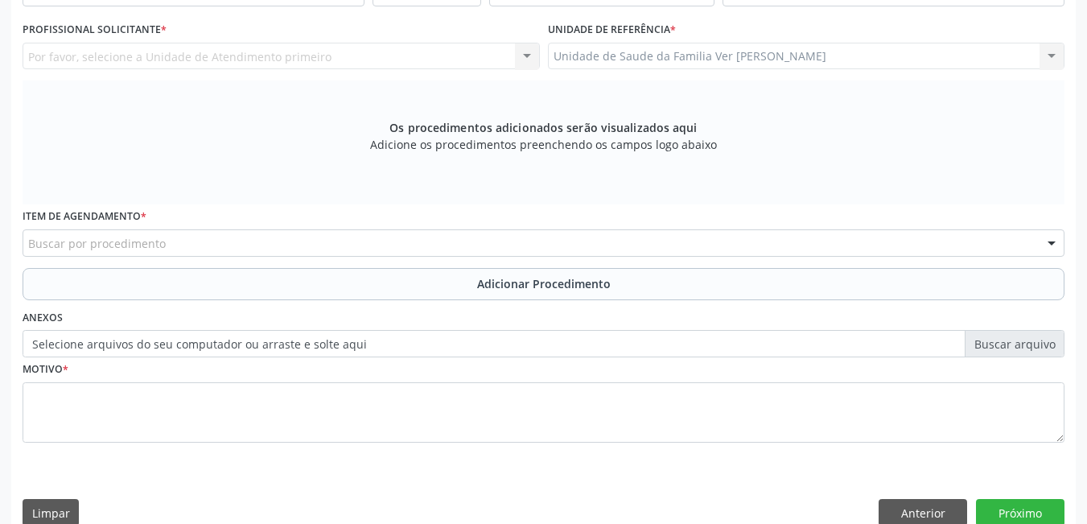
scroll to position [0, 0]
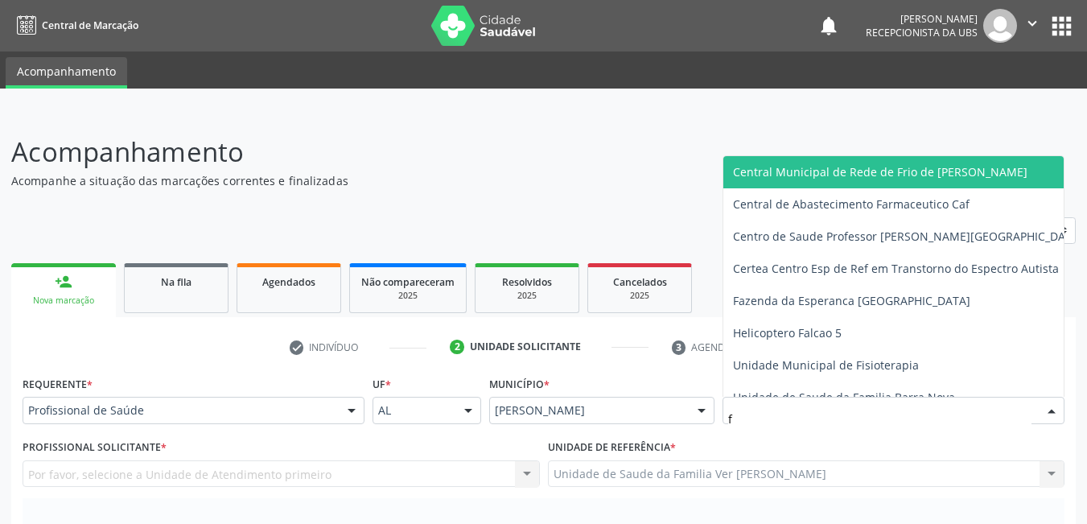
type input "fl"
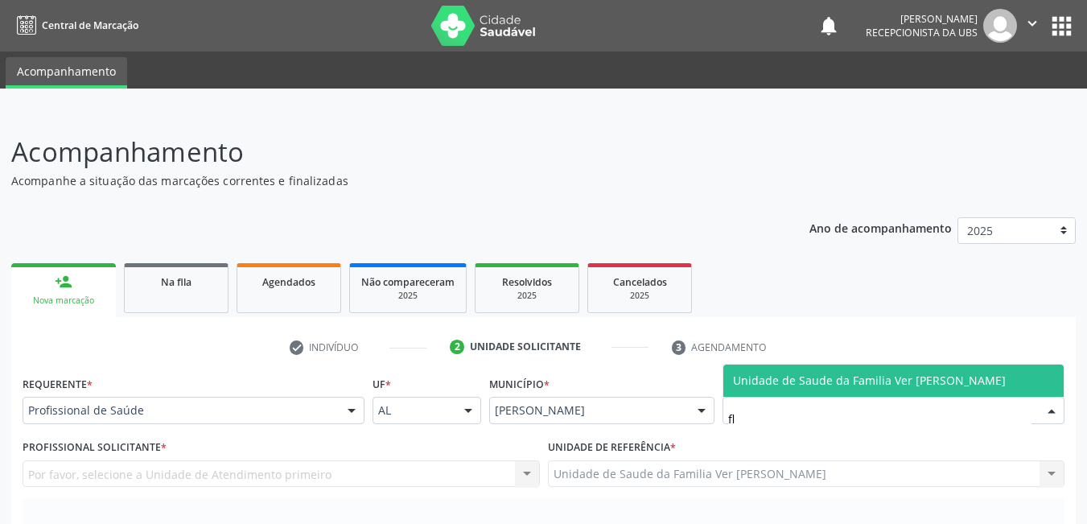
drag, startPoint x: 851, startPoint y: 415, endPoint x: 875, endPoint y: 384, distance: 39.6
click at [875, 397] on div "fl Unidade de Saude da Familia Ver [PERSON_NAME] Nenhum resultado encontrado pa…" at bounding box center [893, 410] width 342 height 27
click at [893, 381] on span "Unidade de Saude da Familia Ver [PERSON_NAME]" at bounding box center [869, 379] width 273 height 15
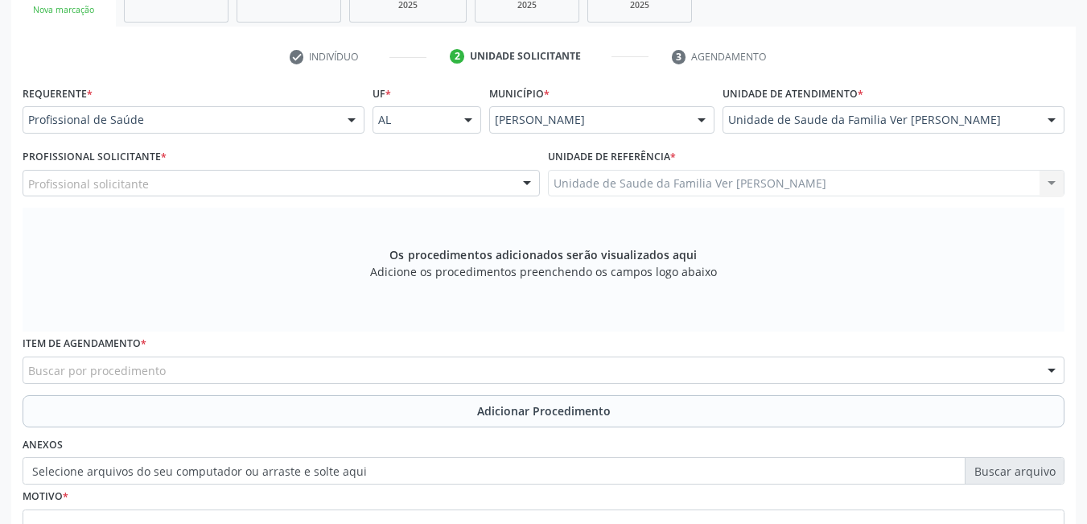
scroll to position [312, 0]
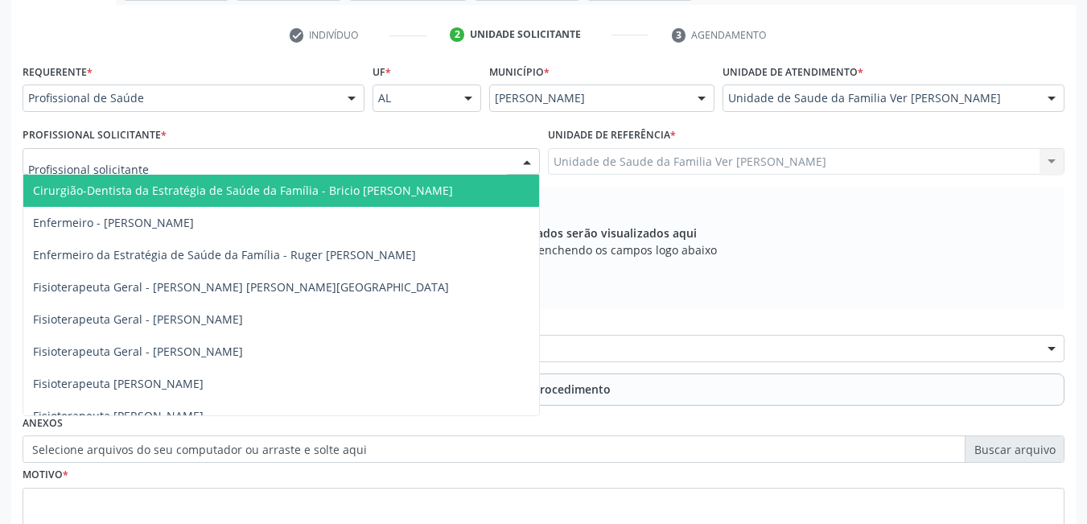
click at [379, 167] on div at bounding box center [281, 161] width 517 height 27
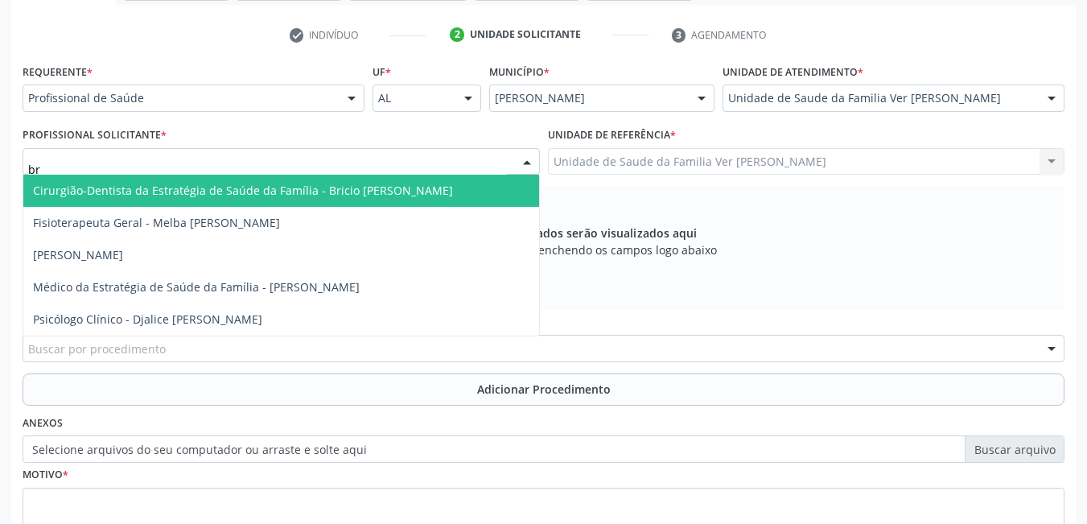
type input "bru"
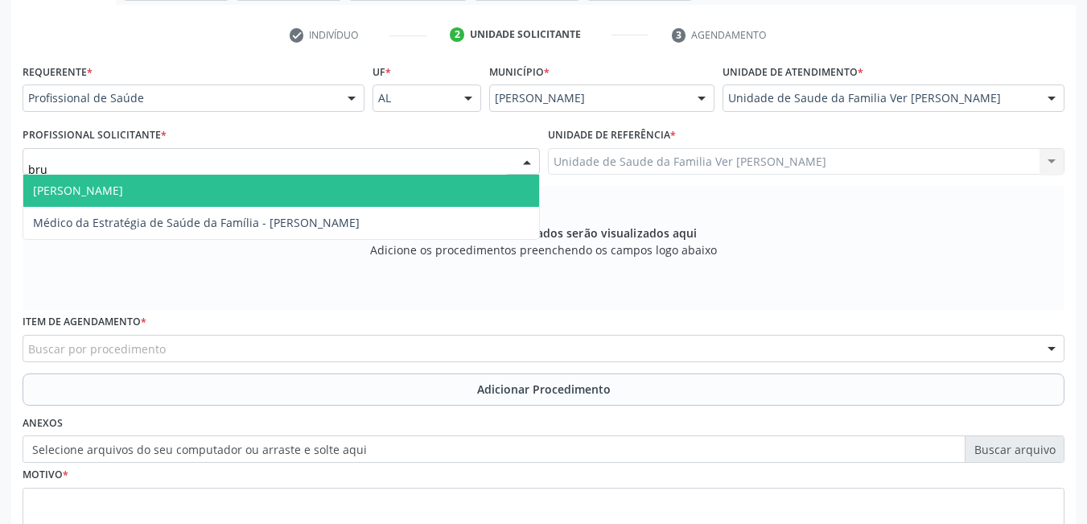
click at [407, 183] on span "[PERSON_NAME]" at bounding box center [281, 191] width 516 height 32
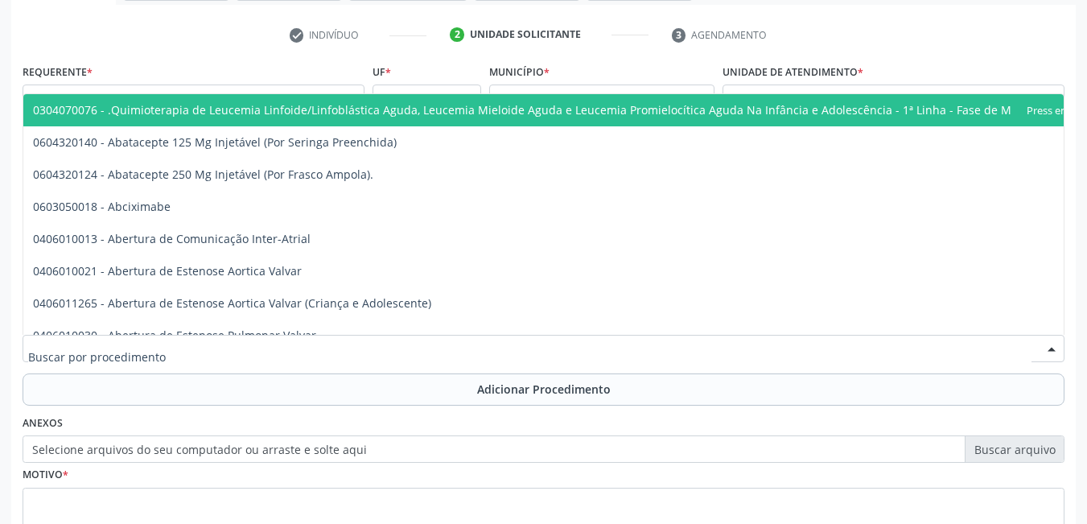
click at [252, 347] on div at bounding box center [544, 348] width 1042 height 27
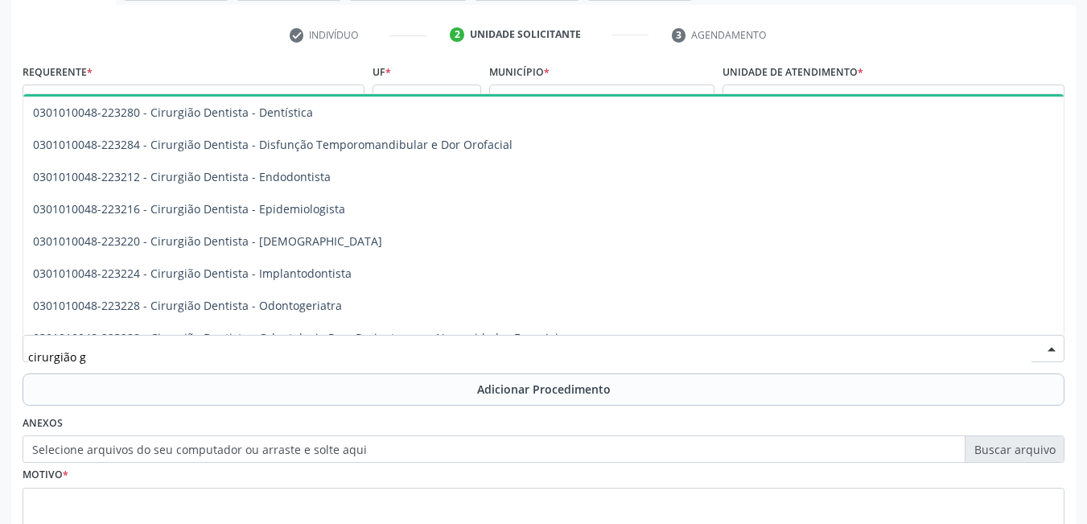
scroll to position [0, 0]
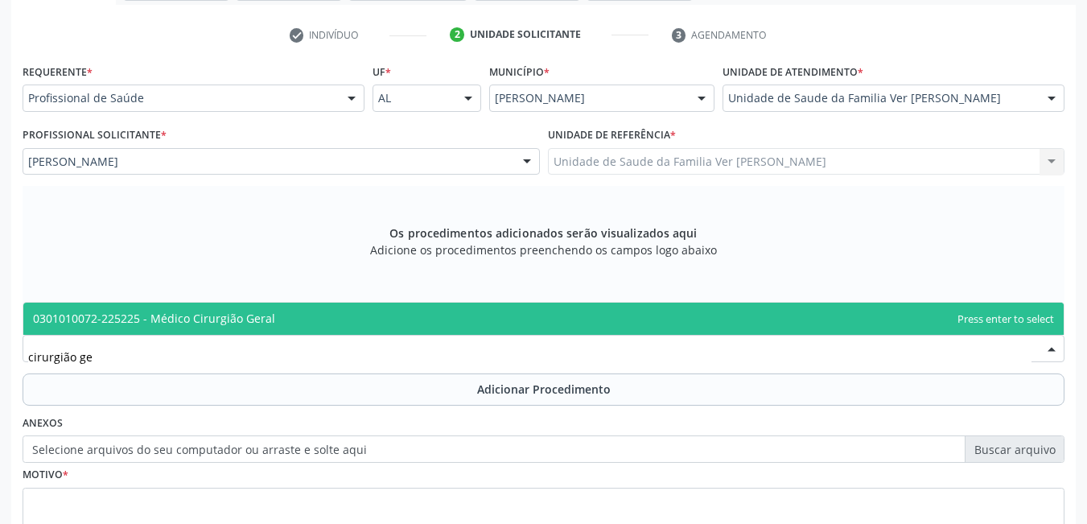
type input "cirurgião ger"
click at [745, 326] on span "0301010072-225225 - Médico Cirurgião Geral" at bounding box center [543, 318] width 1040 height 32
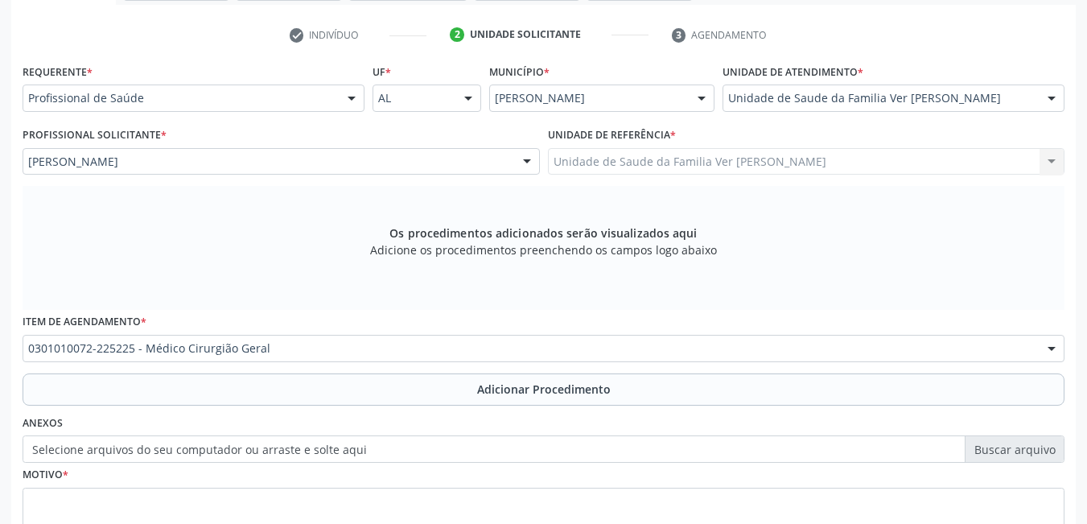
click at [426, 461] on label "Selecione arquivos do seu computador ou arraste e solte aqui" at bounding box center [544, 448] width 1042 height 27
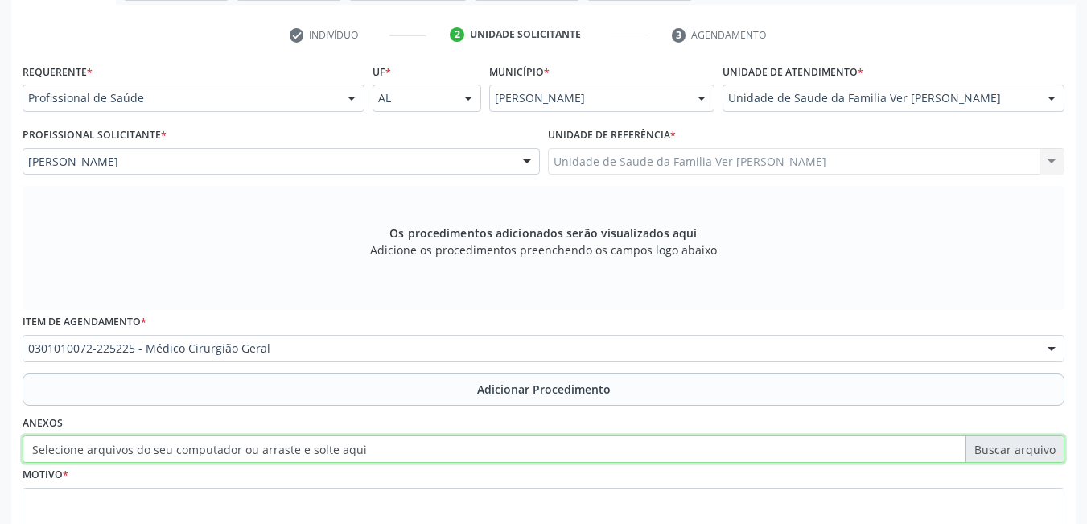
click at [426, 461] on input "Selecione arquivos do seu computador ou arraste e solte aqui" at bounding box center [544, 448] width 1042 height 27
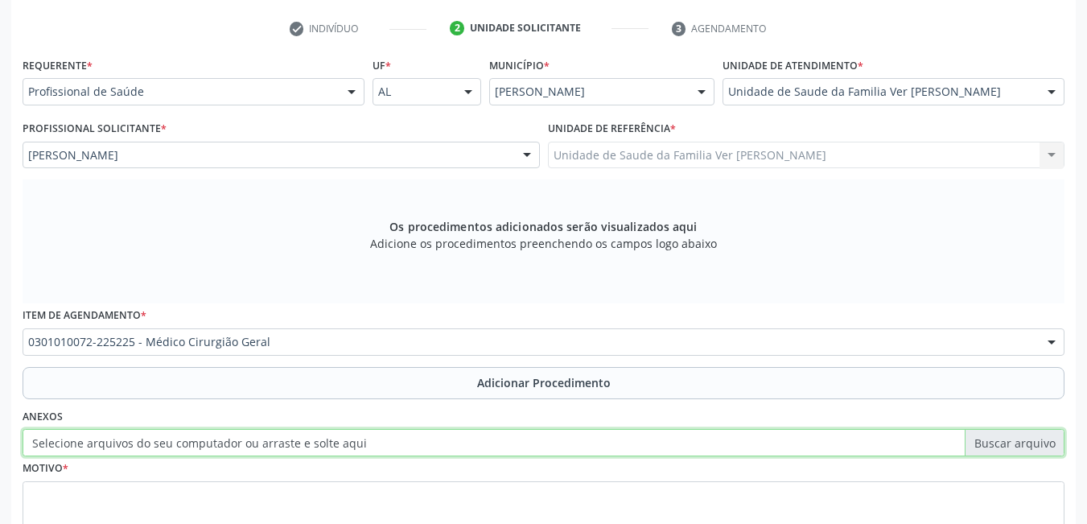
scroll to position [327, 0]
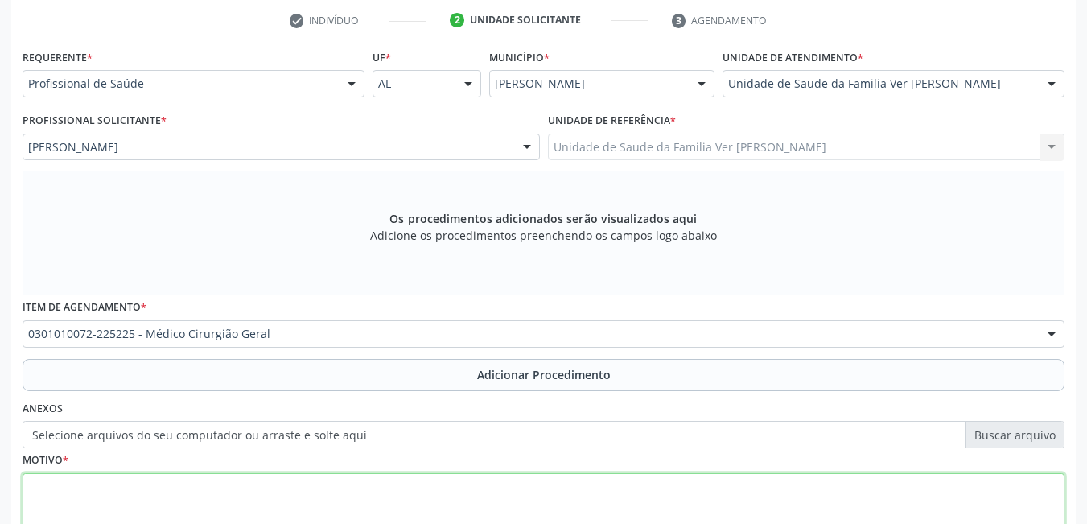
click at [393, 493] on textarea at bounding box center [544, 503] width 1042 height 61
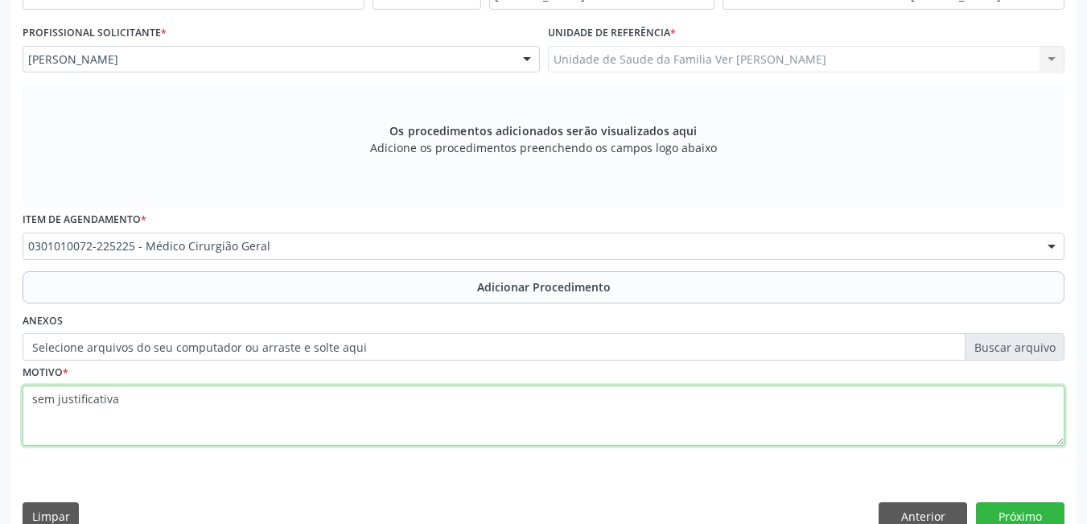
scroll to position [442, 0]
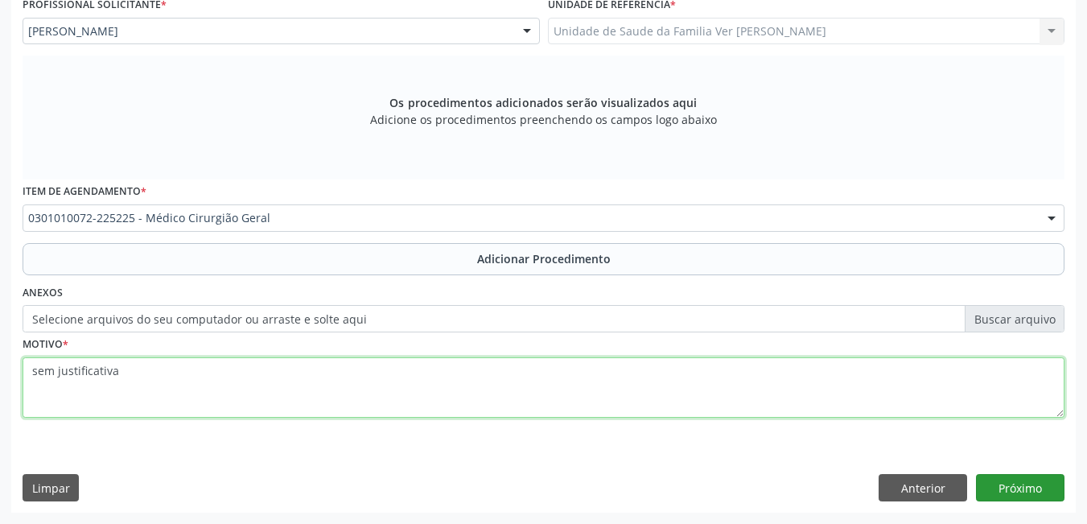
type textarea "sem justificativa"
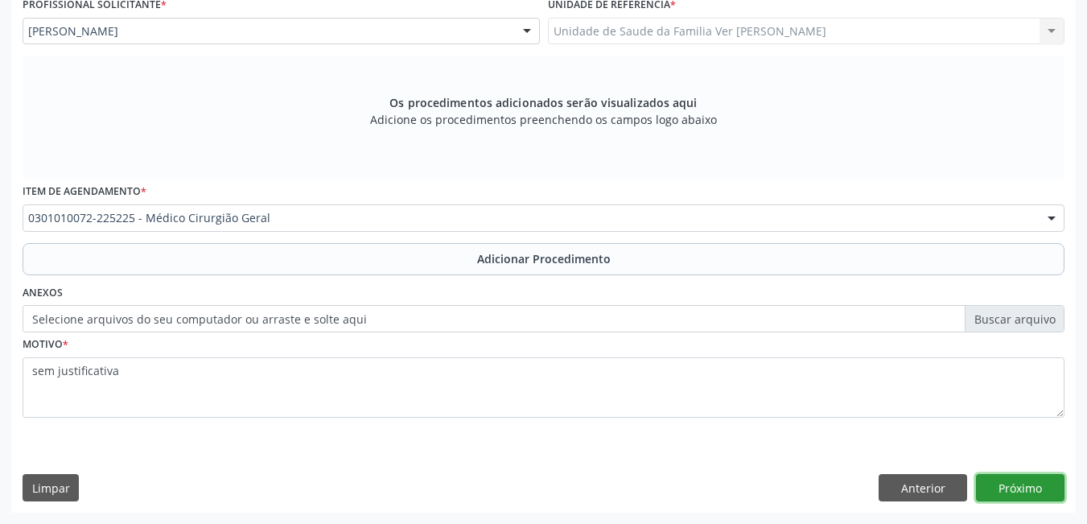
click at [1024, 477] on button "Próximo" at bounding box center [1020, 487] width 88 height 27
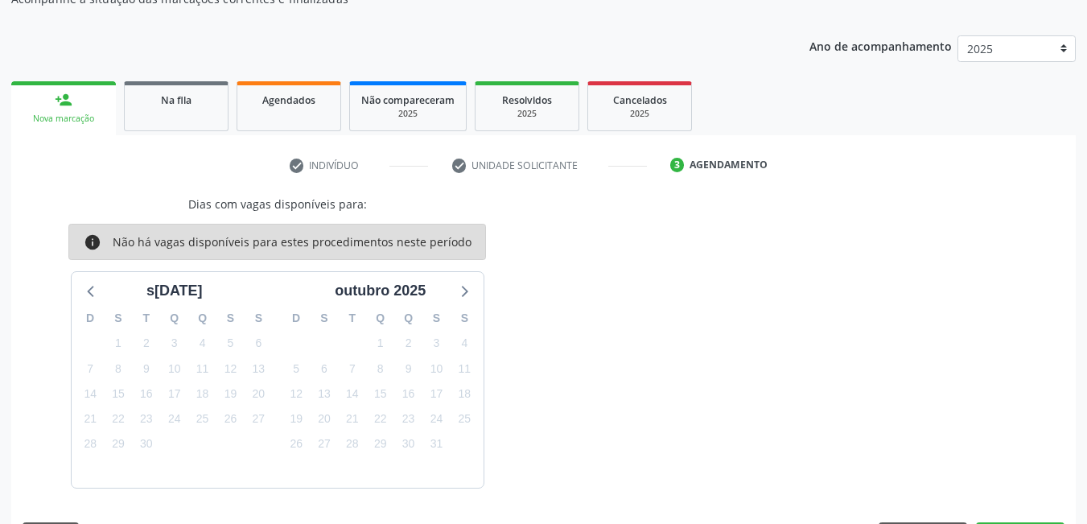
scroll to position [229, 0]
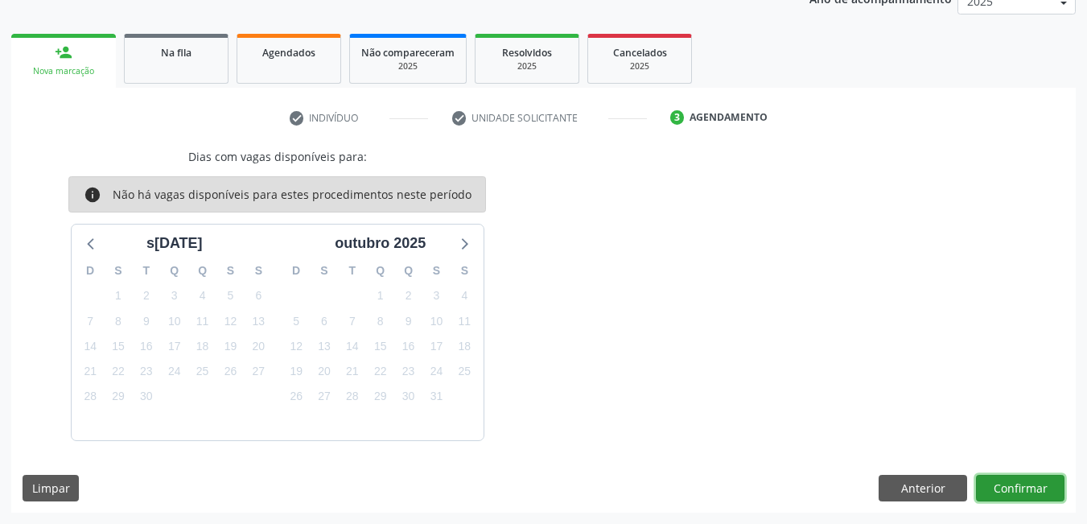
click at [1017, 487] on button "Confirmar" at bounding box center [1020, 488] width 88 height 27
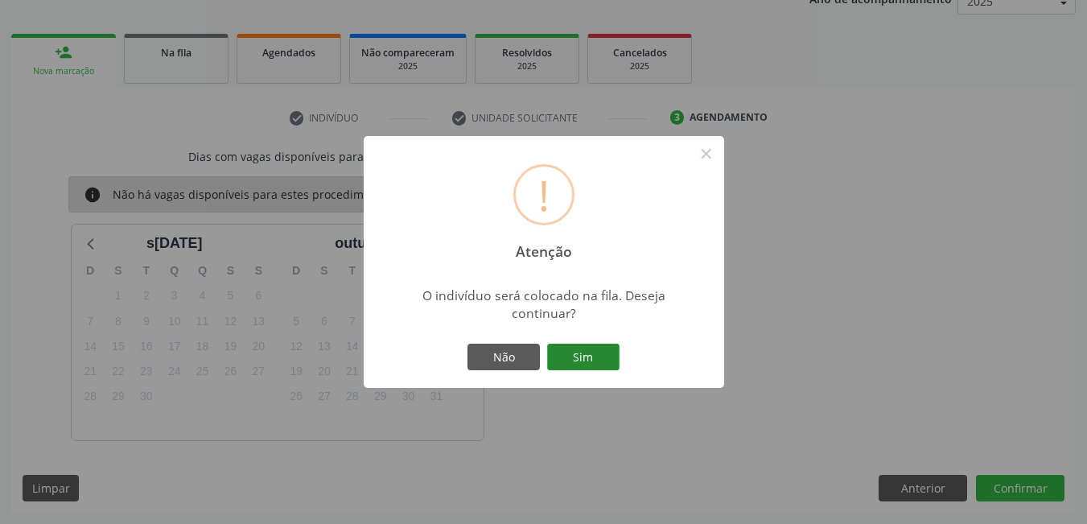
click at [578, 351] on button "Sim" at bounding box center [583, 356] width 72 height 27
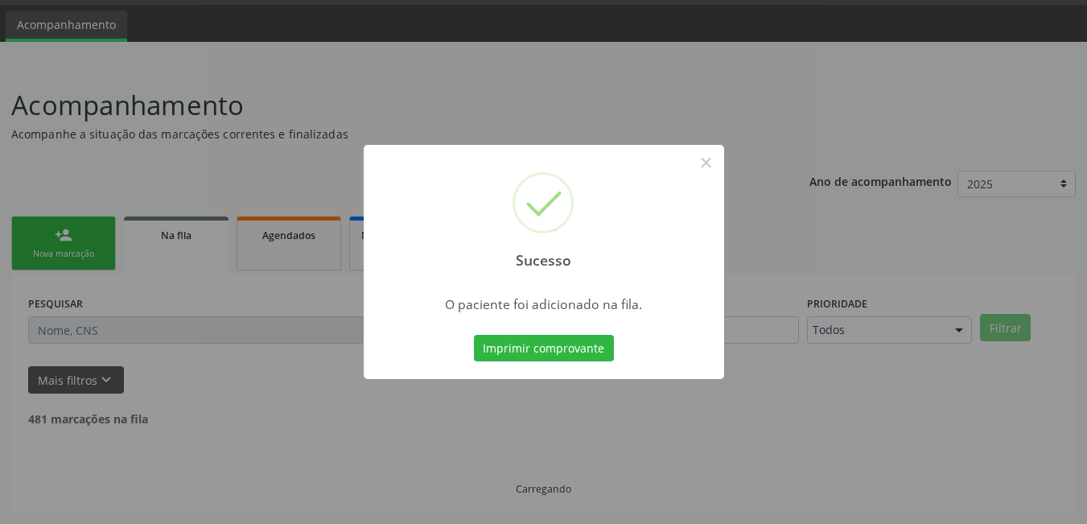
scroll to position [30, 0]
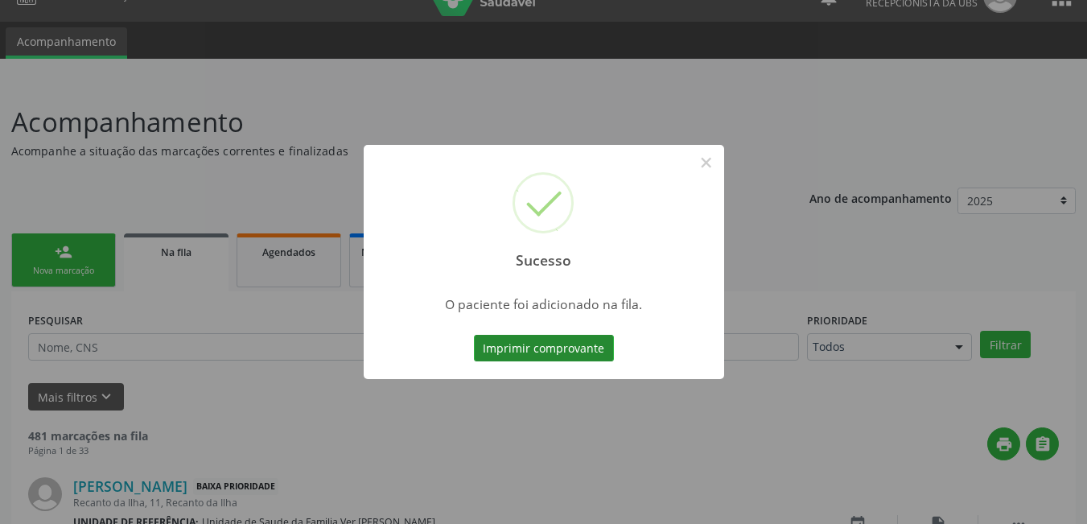
click at [598, 351] on button "Imprimir comprovante" at bounding box center [544, 348] width 140 height 27
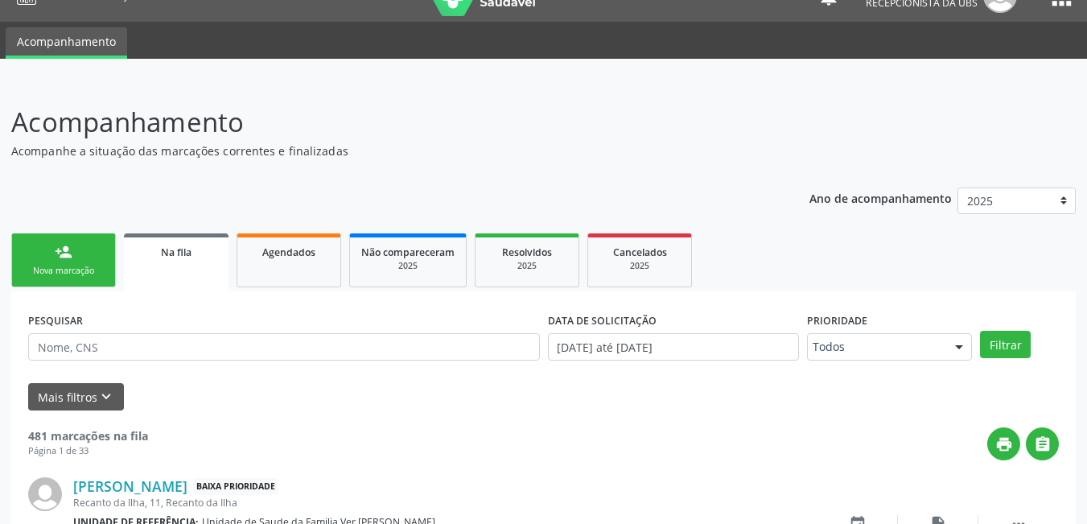
click at [88, 245] on link "person_add Nova marcação" at bounding box center [63, 260] width 105 height 54
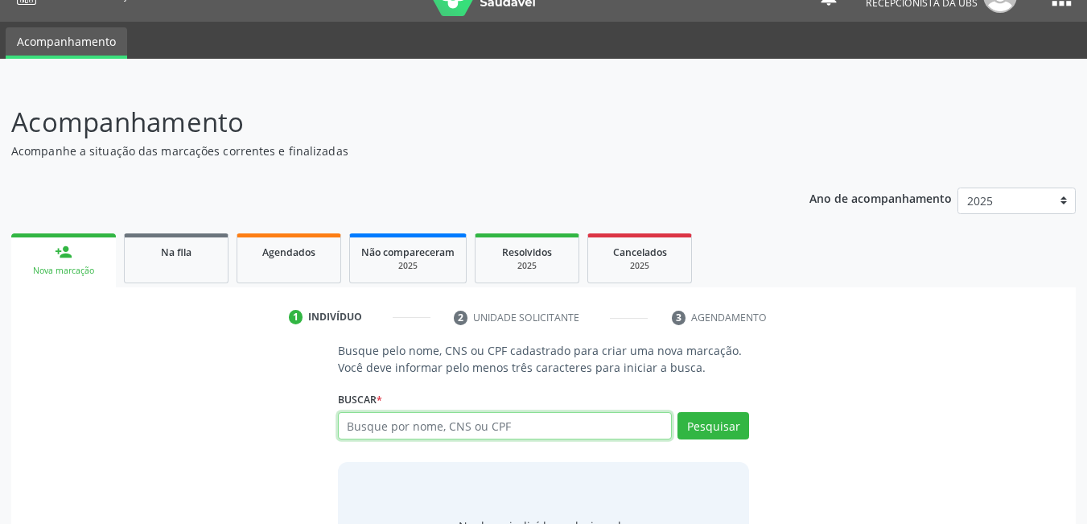
click at [380, 429] on input "text" at bounding box center [505, 425] width 335 height 27
type input "14116633496"
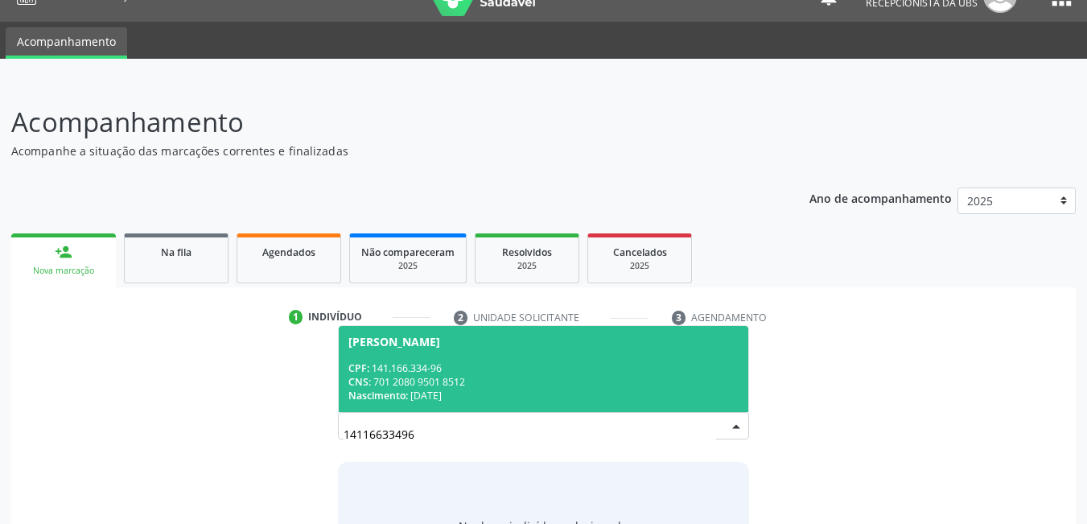
click at [537, 397] on div "Nascimento: 0[DATE]" at bounding box center [543, 395] width 391 height 14
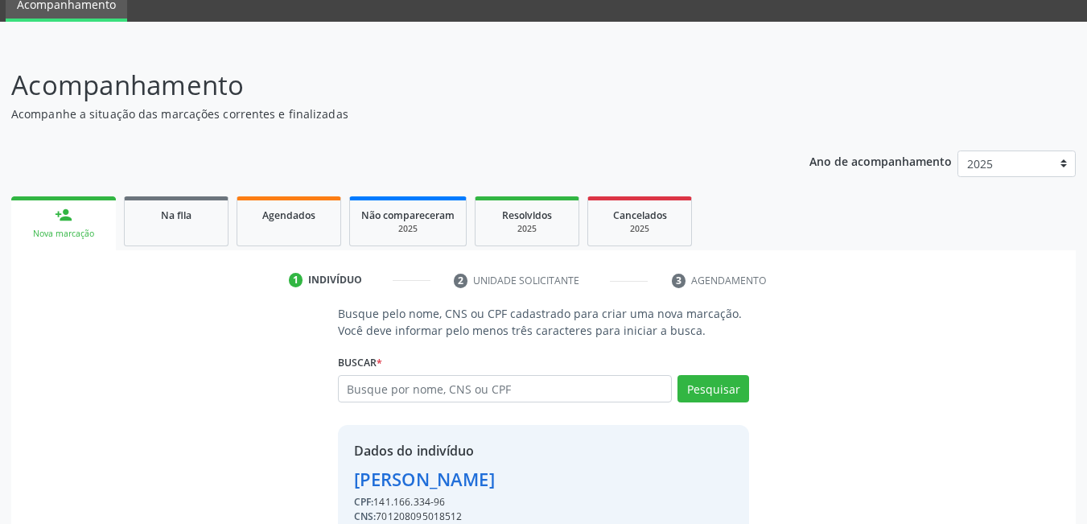
scroll to position [144, 0]
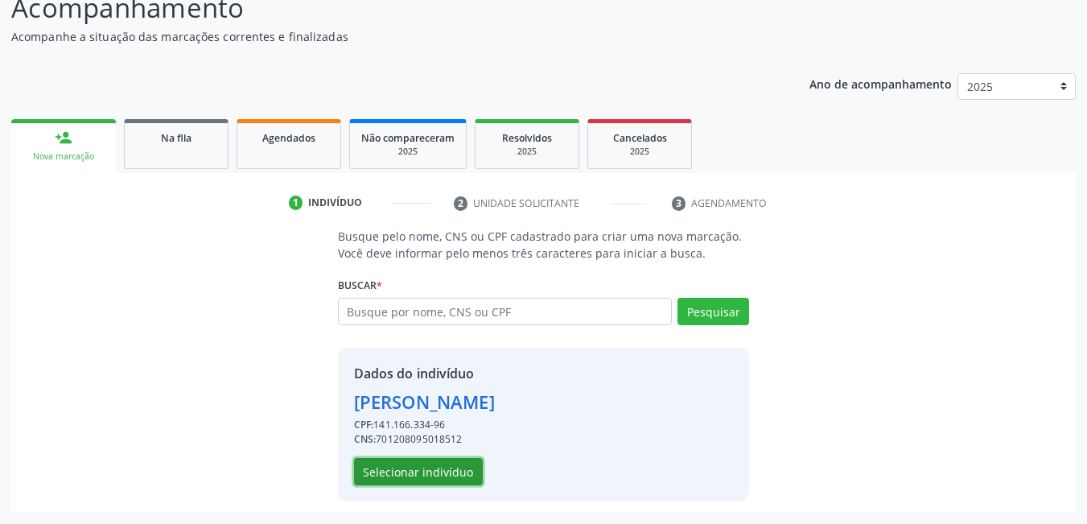
click at [405, 471] on button "Selecionar indivíduo" at bounding box center [418, 471] width 129 height 27
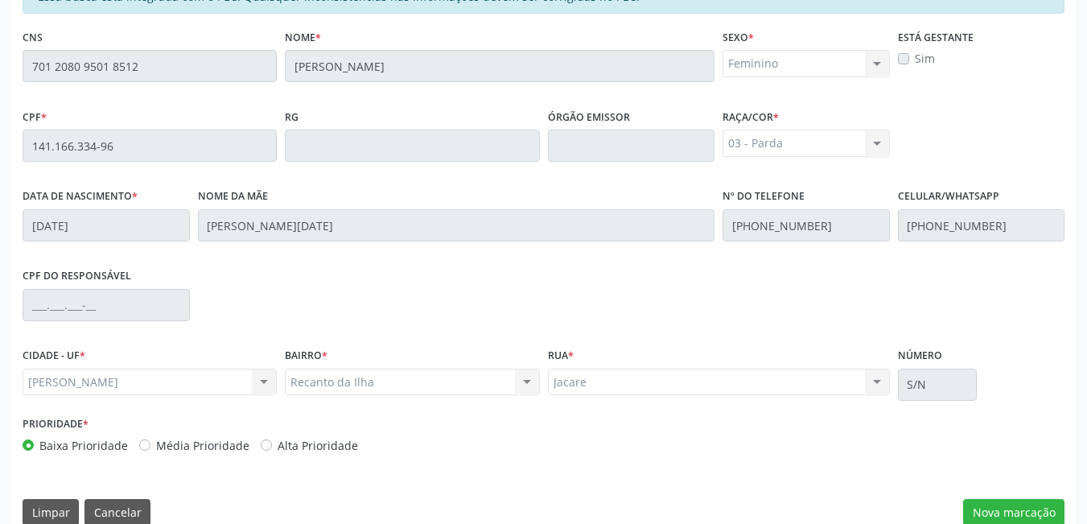
scroll to position [396, 0]
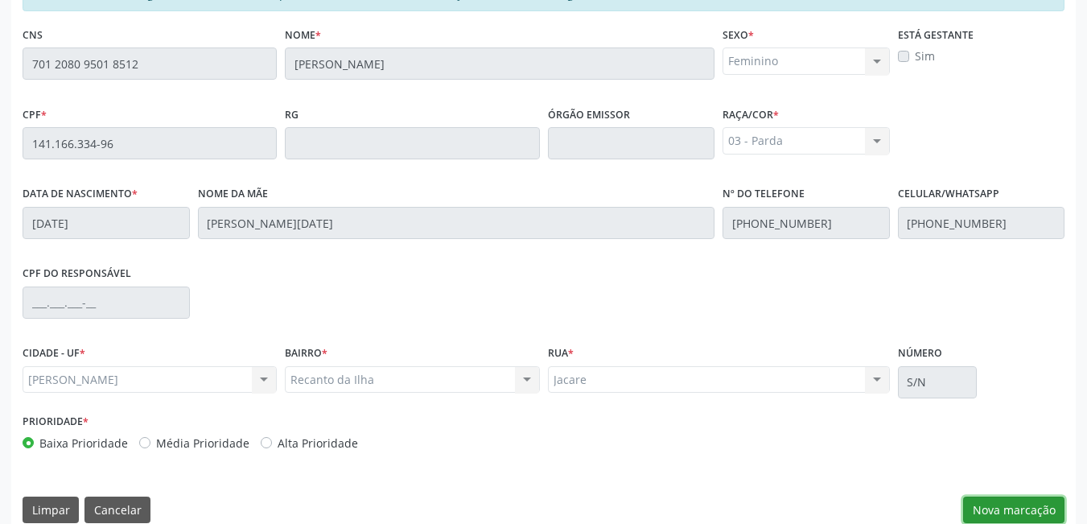
click at [1053, 515] on button "Nova marcação" at bounding box center [1013, 509] width 101 height 27
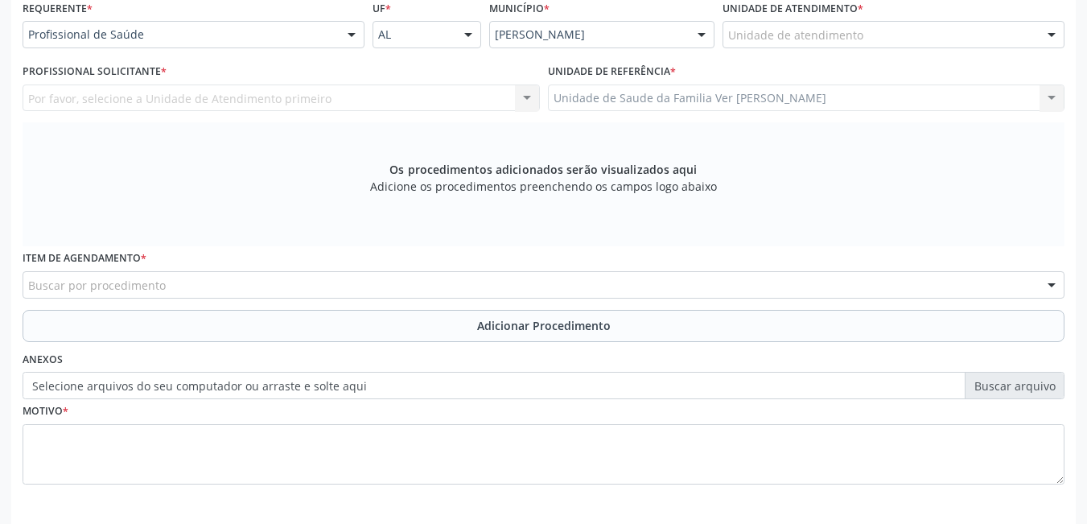
scroll to position [374, 0]
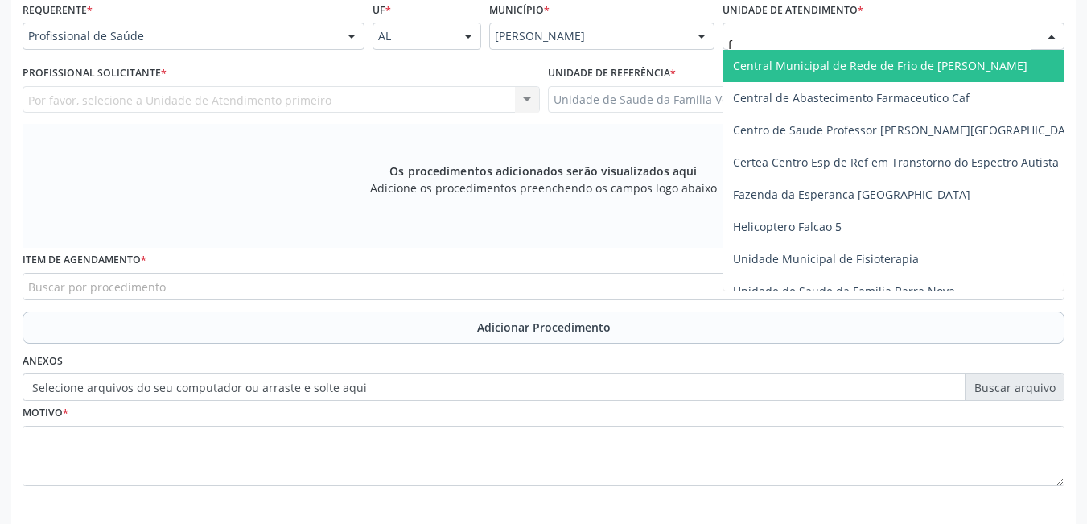
type input "fl"
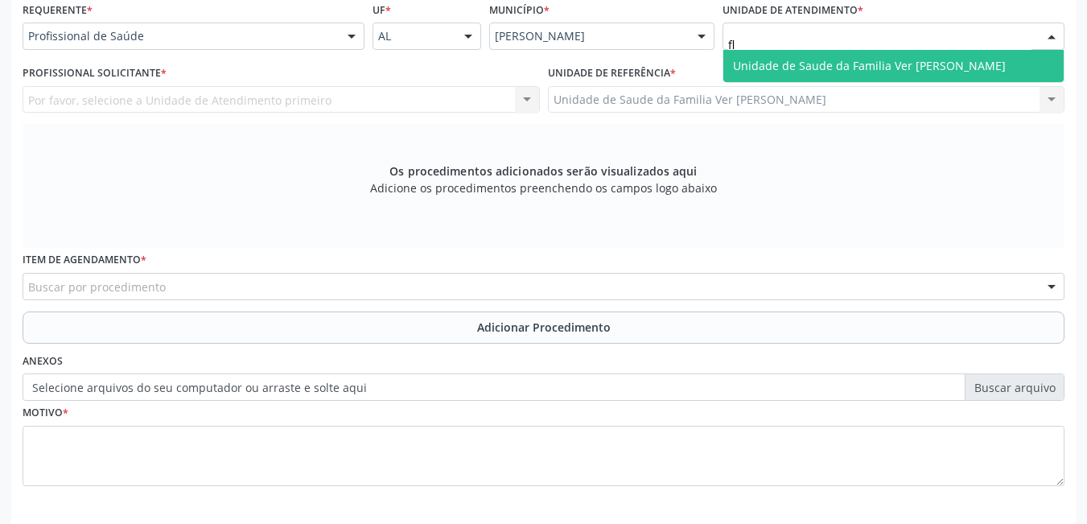
click at [849, 64] on span "Unidade de Saude da Familia Ver [PERSON_NAME]" at bounding box center [869, 65] width 273 height 15
click at [840, 64] on span "Unidade de Saude da Familia Ver [PERSON_NAME]" at bounding box center [893, 66] width 340 height 32
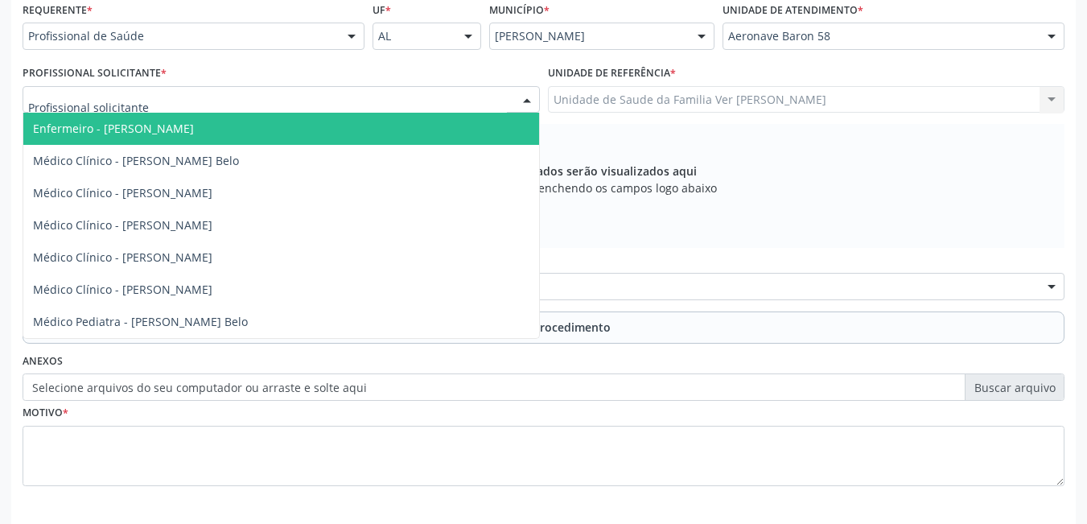
click at [462, 102] on div at bounding box center [281, 99] width 517 height 27
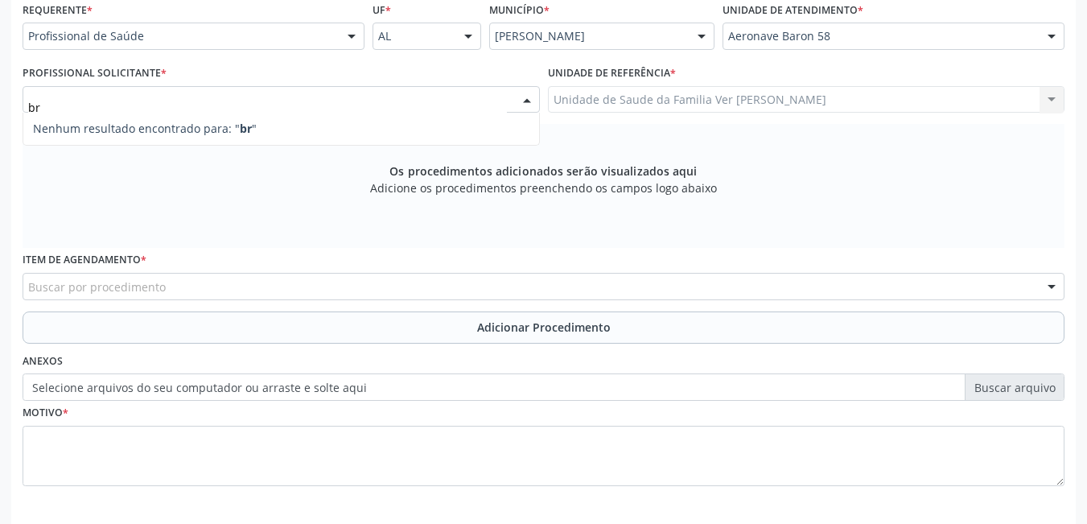
type input "b"
type input "B"
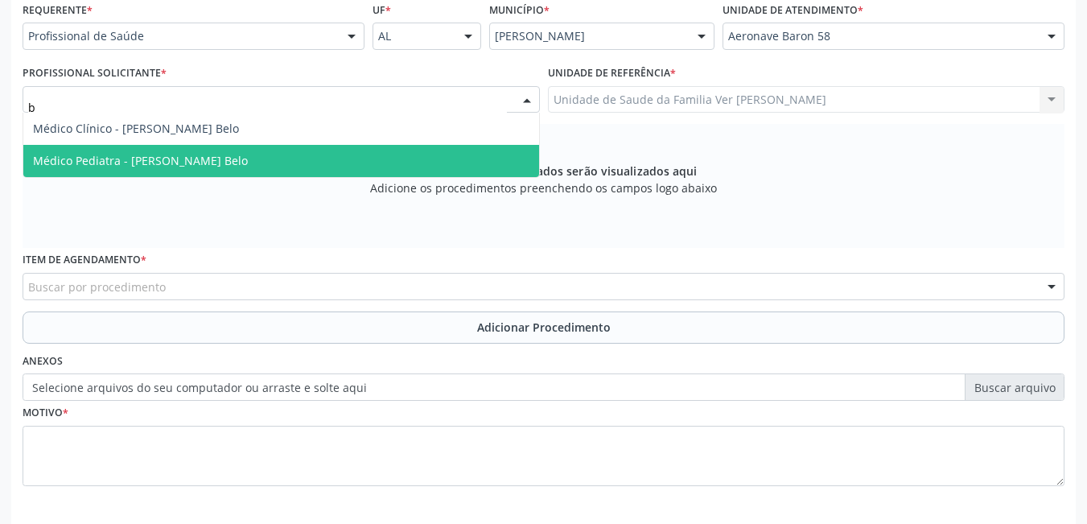
type input "br"
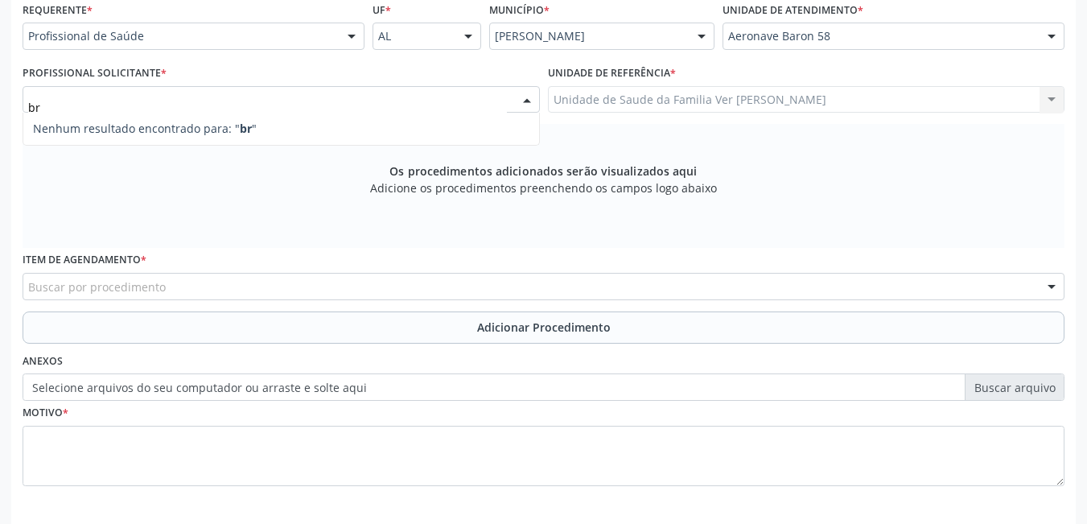
click at [861, 101] on div "Unidade de Saude da Familia Ver [PERSON_NAME] Unidade de Saude da Familia Ver […" at bounding box center [806, 99] width 517 height 27
click at [853, 101] on div "Unidade de Saude da Familia Ver [PERSON_NAME] Unidade de Saude da Familia Ver […" at bounding box center [806, 99] width 517 height 27
click at [1055, 37] on div at bounding box center [1051, 36] width 24 height 27
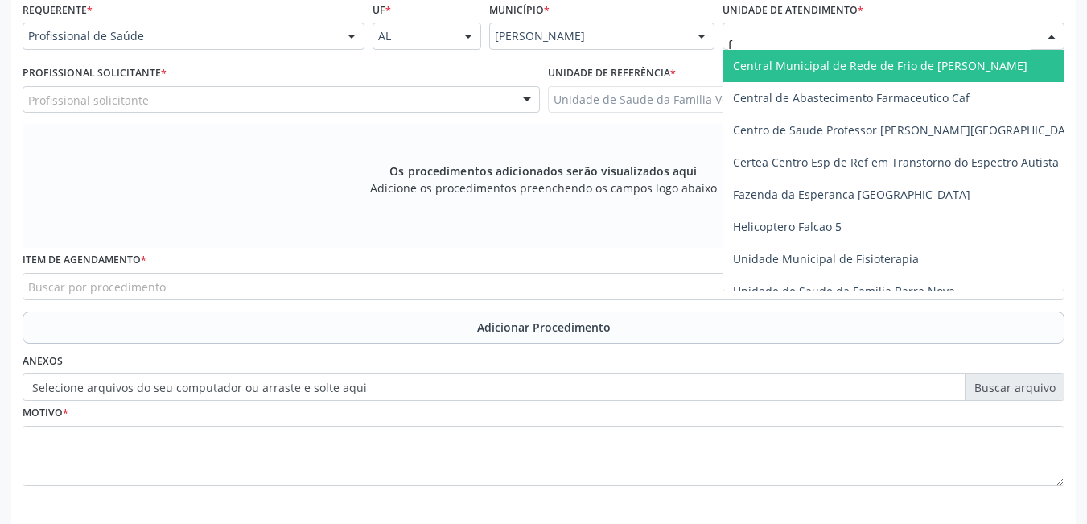
type input "fl"
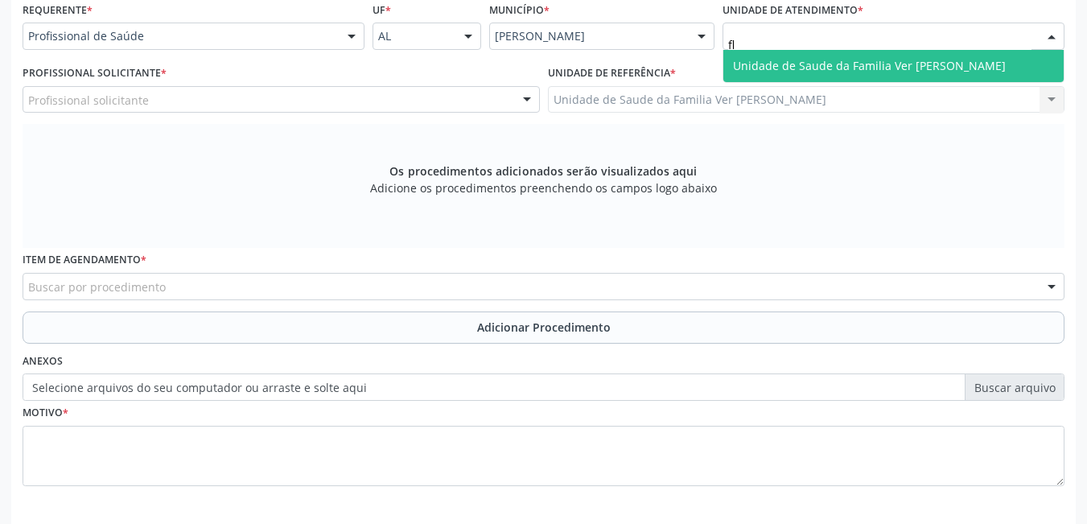
click at [920, 60] on span "Unidade de Saude da Familia Ver [PERSON_NAME]" at bounding box center [869, 65] width 273 height 15
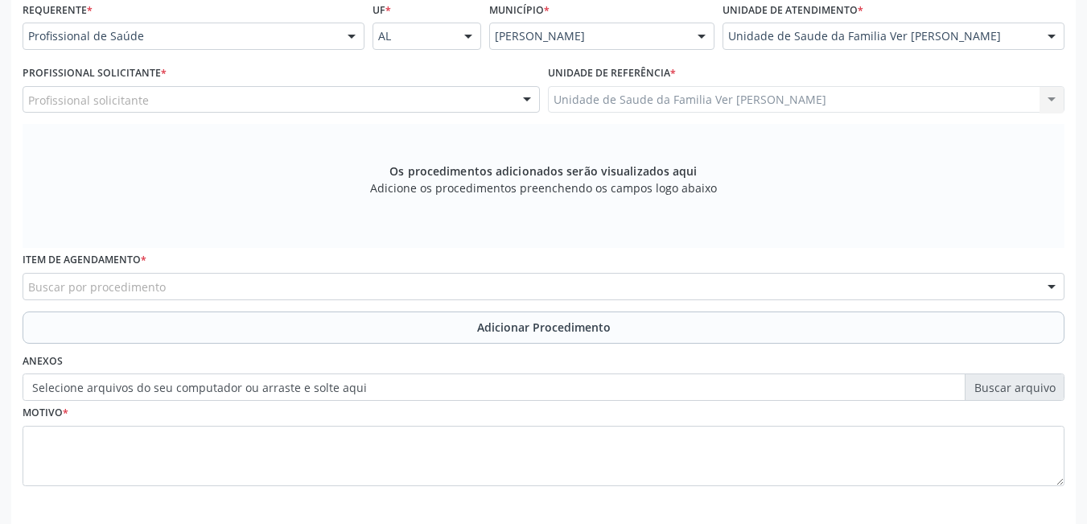
click at [491, 97] on div "Profissional solicitante" at bounding box center [281, 99] width 517 height 27
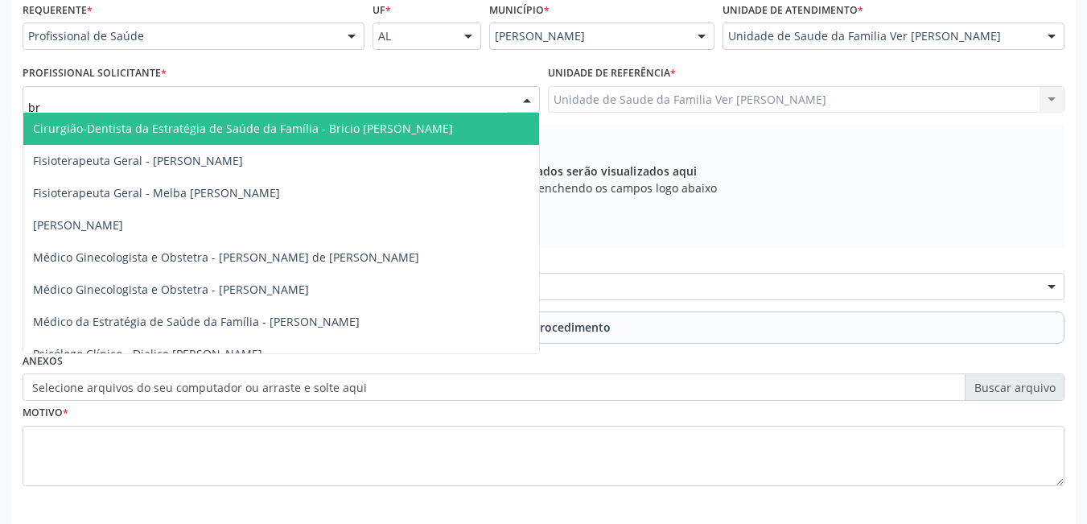
type input "bru"
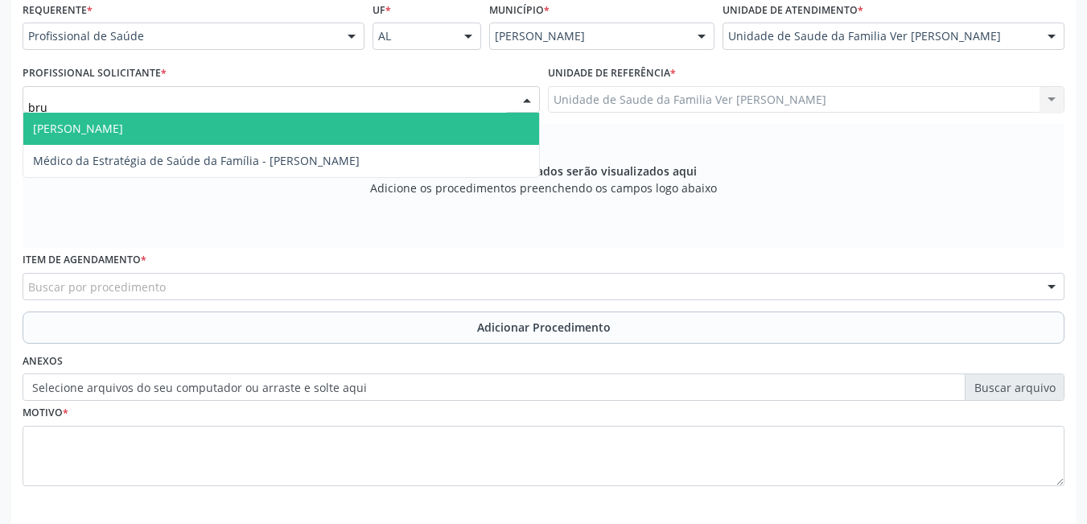
click at [474, 124] on span "[PERSON_NAME]" at bounding box center [281, 129] width 516 height 32
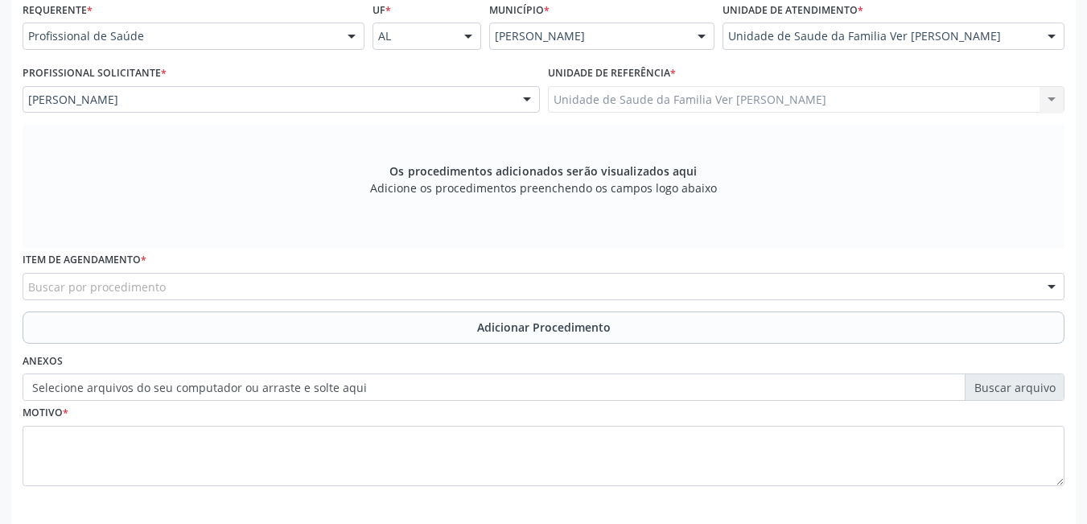
click at [298, 280] on div "Buscar por procedimento" at bounding box center [544, 286] width 1042 height 27
click at [28, 282] on input "text" at bounding box center [28, 294] width 0 height 32
click at [28, 285] on input "text" at bounding box center [28, 294] width 0 height 32
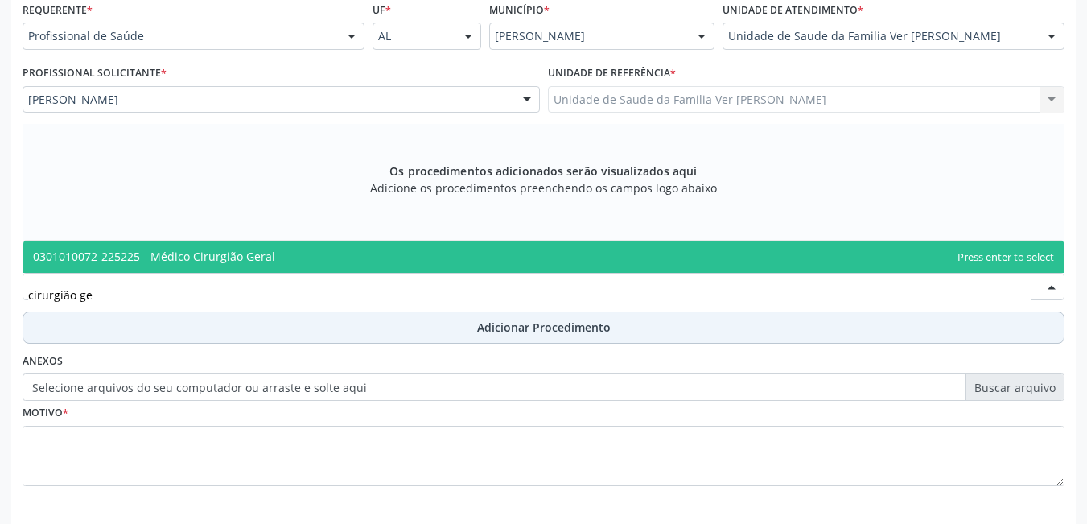
type input "cirurgião ger"
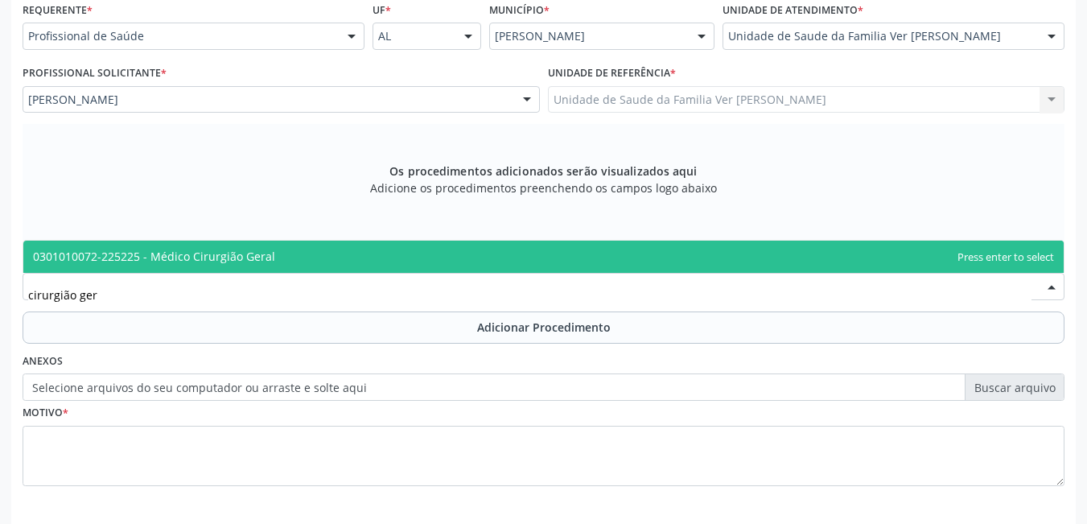
click at [307, 265] on span "0301010072-225225 - Médico Cirurgião Geral" at bounding box center [543, 256] width 1040 height 32
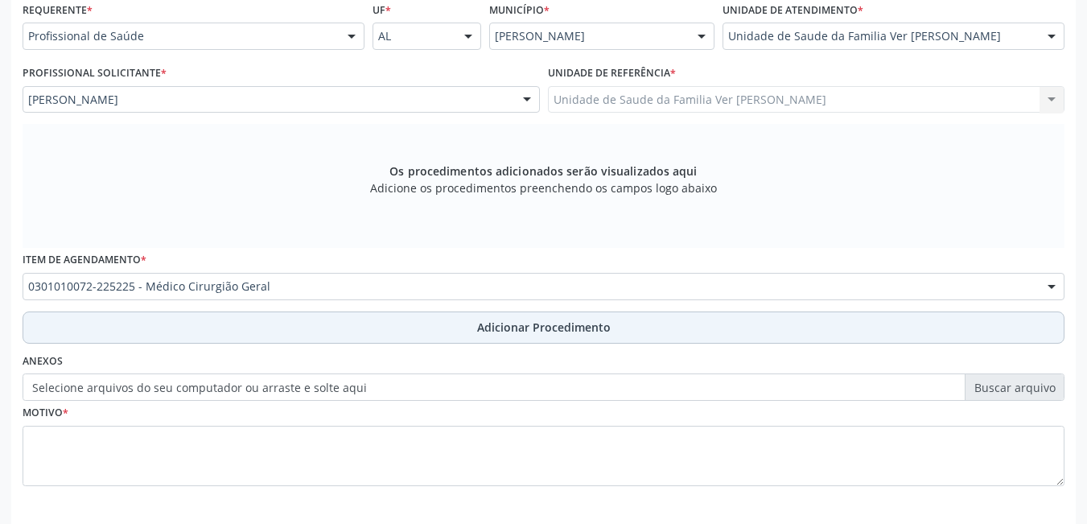
click at [322, 329] on button "Adicionar Procedimento" at bounding box center [544, 327] width 1042 height 32
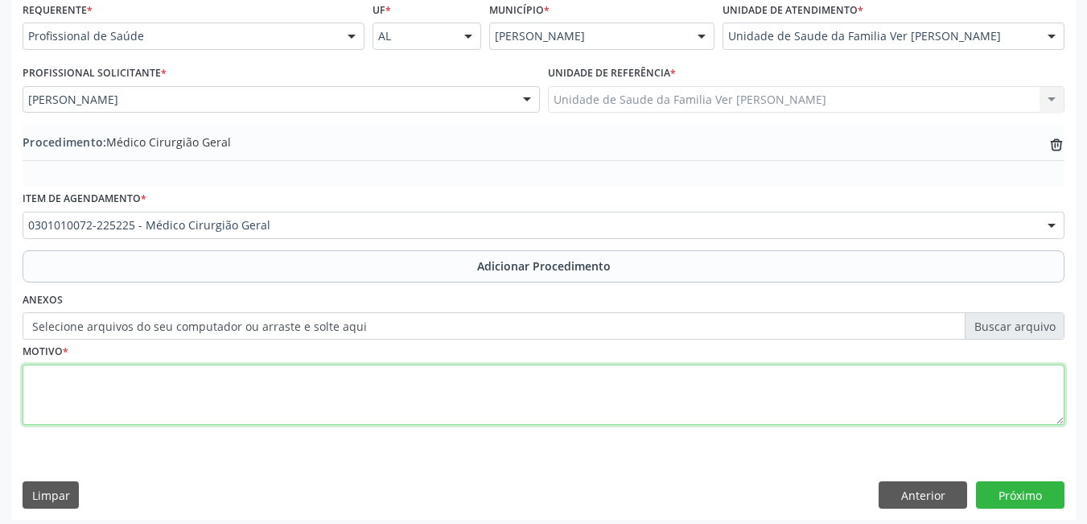
click at [235, 413] on textarea at bounding box center [544, 394] width 1042 height 61
type textarea "sem justificativa"
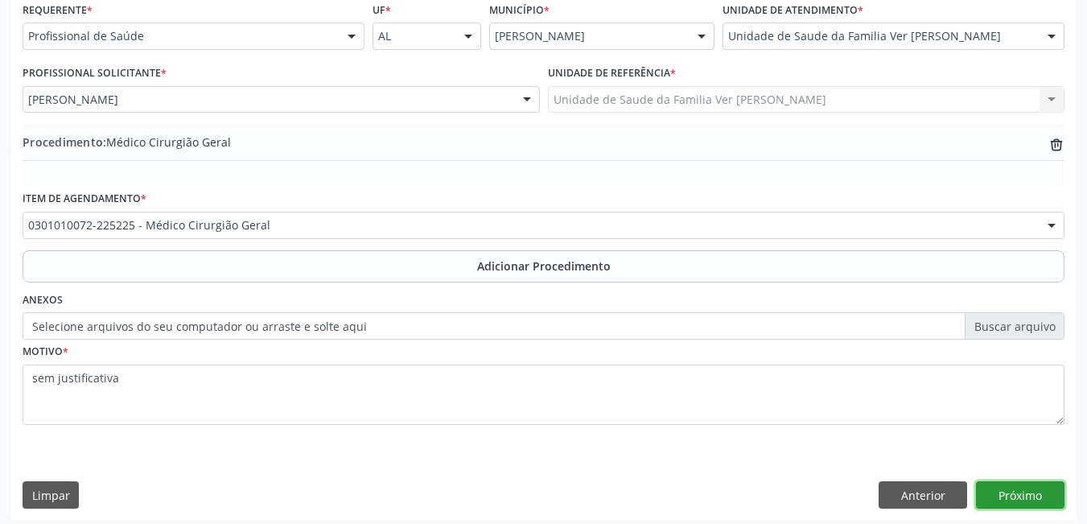
click at [1013, 489] on button "Próximo" at bounding box center [1020, 494] width 88 height 27
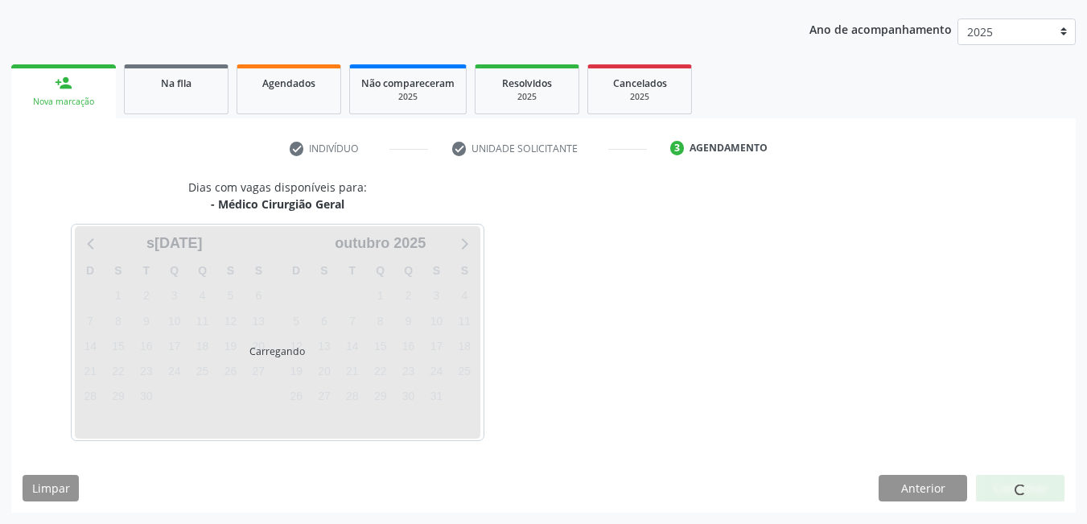
scroll to position [246, 0]
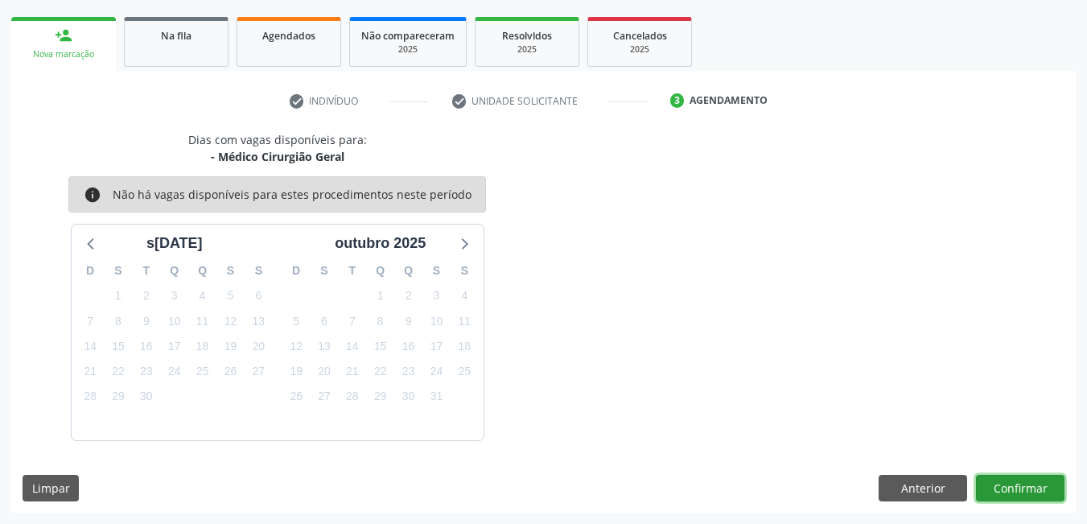
click at [985, 483] on button "Confirmar" at bounding box center [1020, 488] width 88 height 27
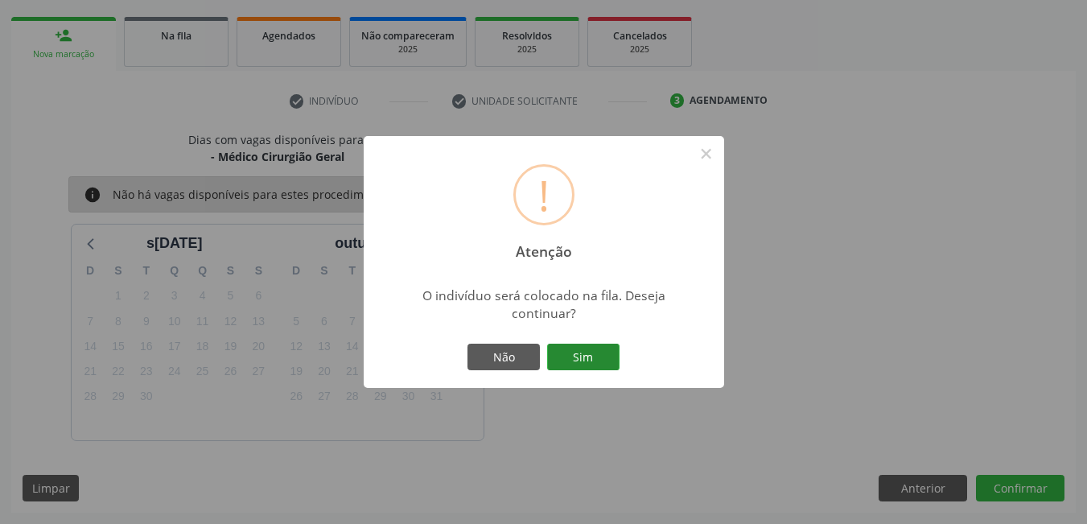
click at [591, 354] on button "Sim" at bounding box center [583, 356] width 72 height 27
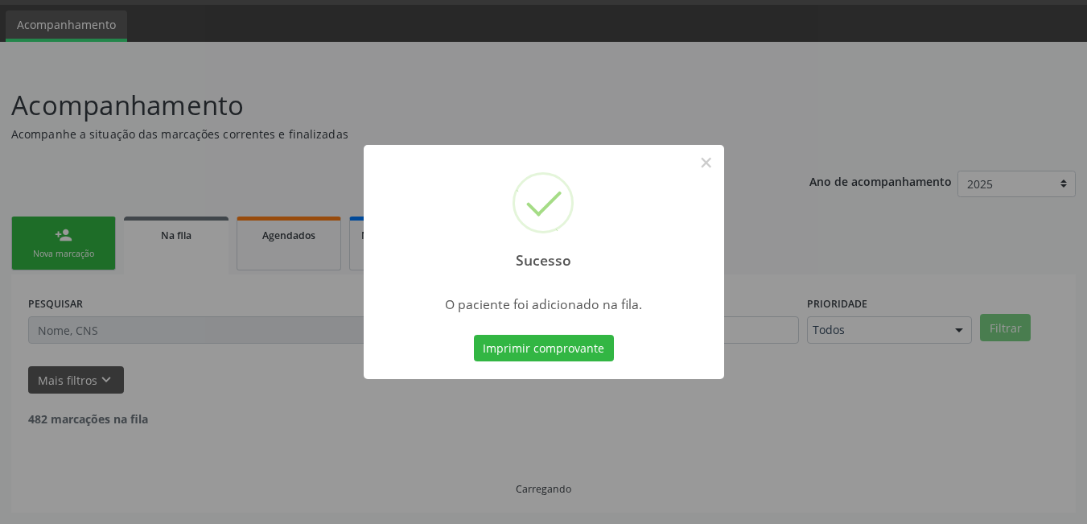
scroll to position [30, 0]
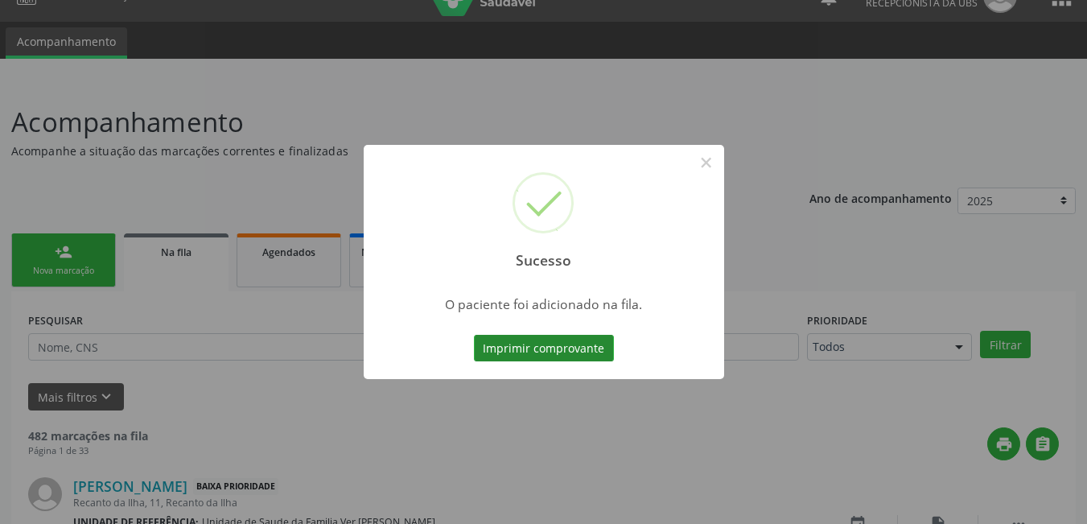
click at [585, 347] on button "Imprimir comprovante" at bounding box center [544, 348] width 140 height 27
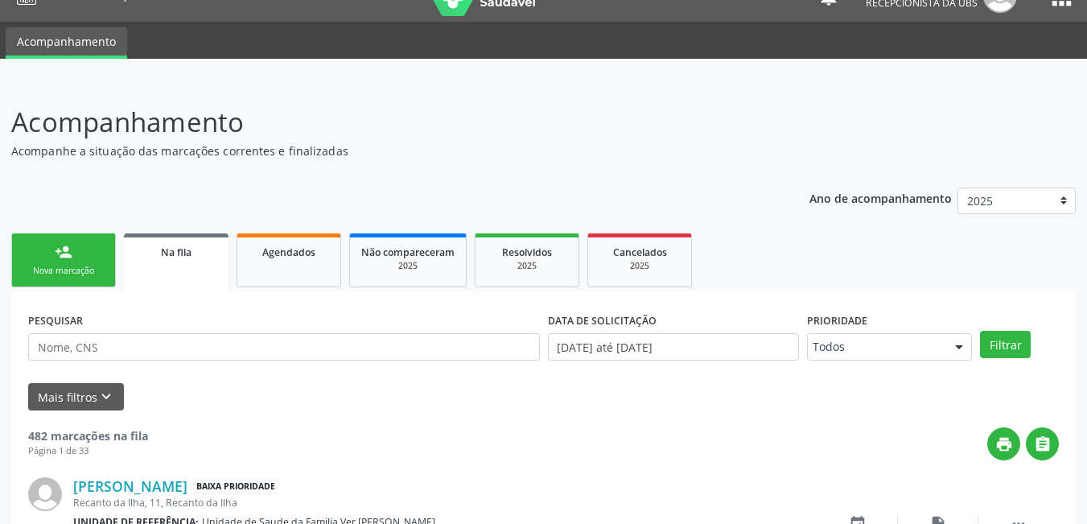
click at [80, 240] on link "person_add Nova marcação" at bounding box center [63, 260] width 105 height 54
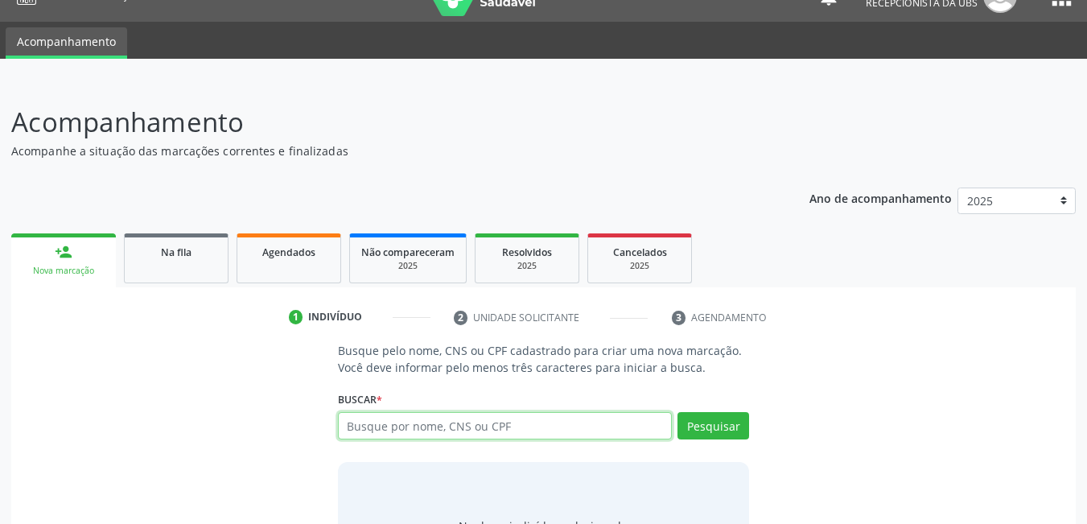
click at [442, 434] on input "text" at bounding box center [505, 425] width 335 height 27
type input "701208095018512"
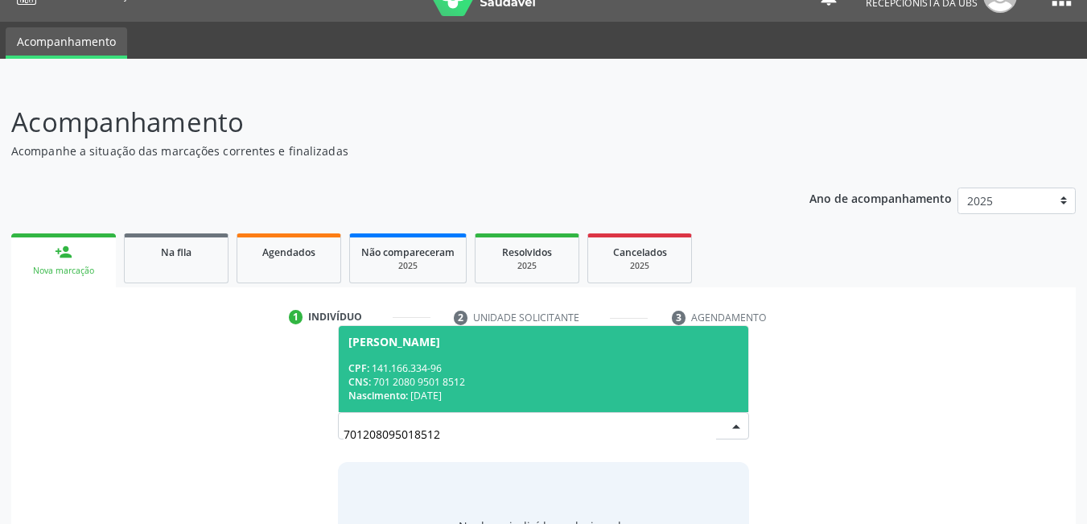
click at [485, 389] on div "Nascimento: 0[DATE]" at bounding box center [543, 395] width 391 height 14
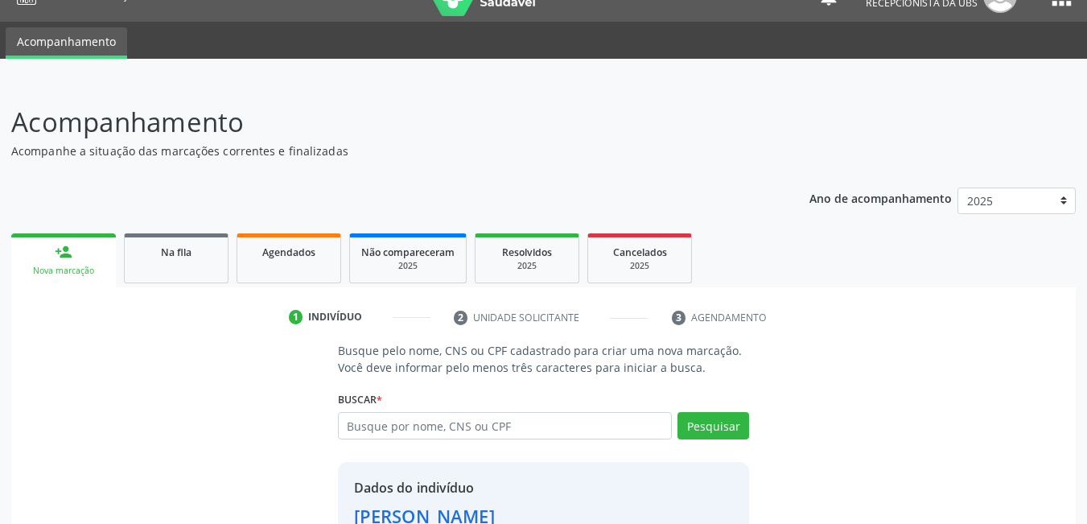
drag, startPoint x: 441, startPoint y: 506, endPoint x: 564, endPoint y: 477, distance: 126.4
click at [445, 504] on div "[PERSON_NAME]" at bounding box center [424, 516] width 141 height 27
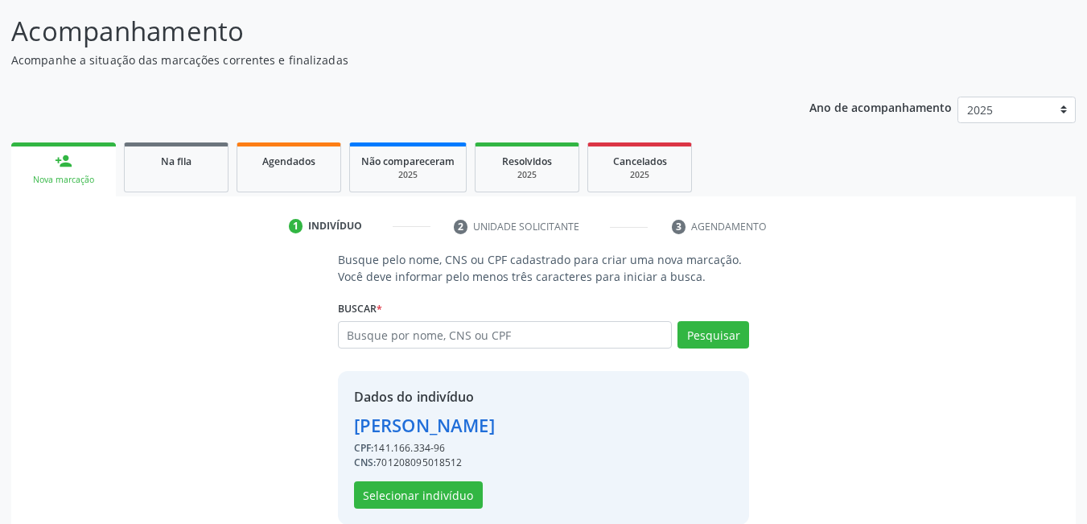
scroll to position [144, 0]
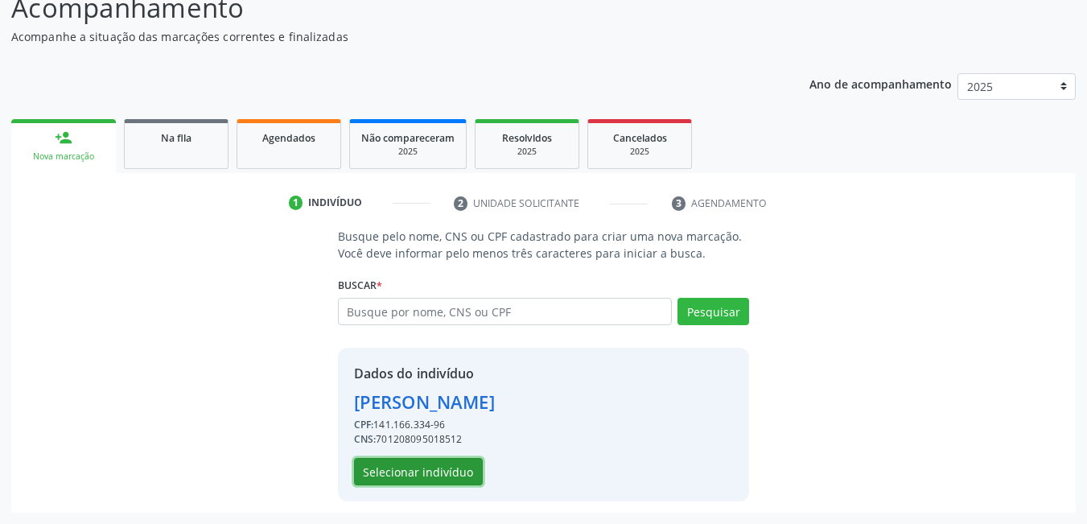
click at [449, 462] on button "Selecionar indivíduo" at bounding box center [418, 471] width 129 height 27
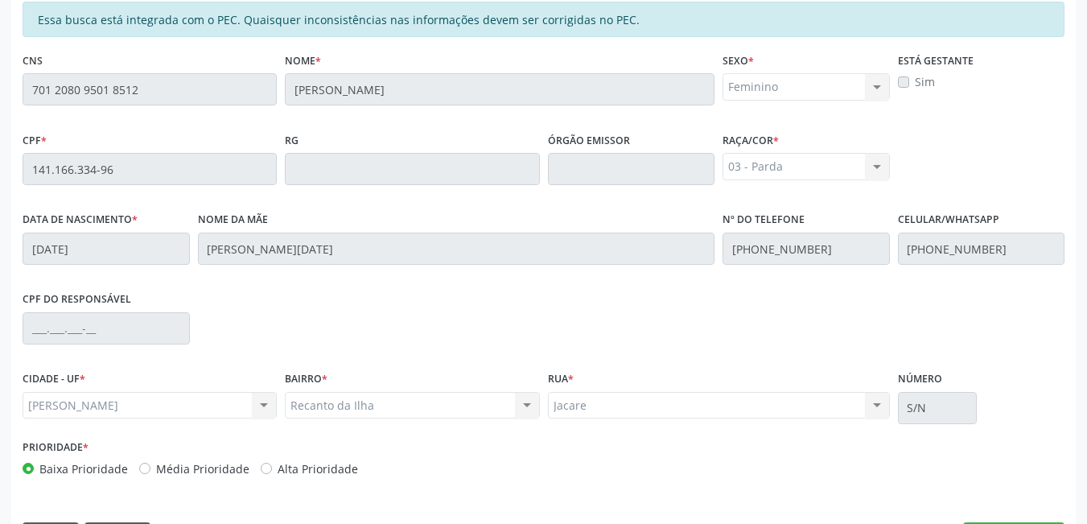
scroll to position [417, 0]
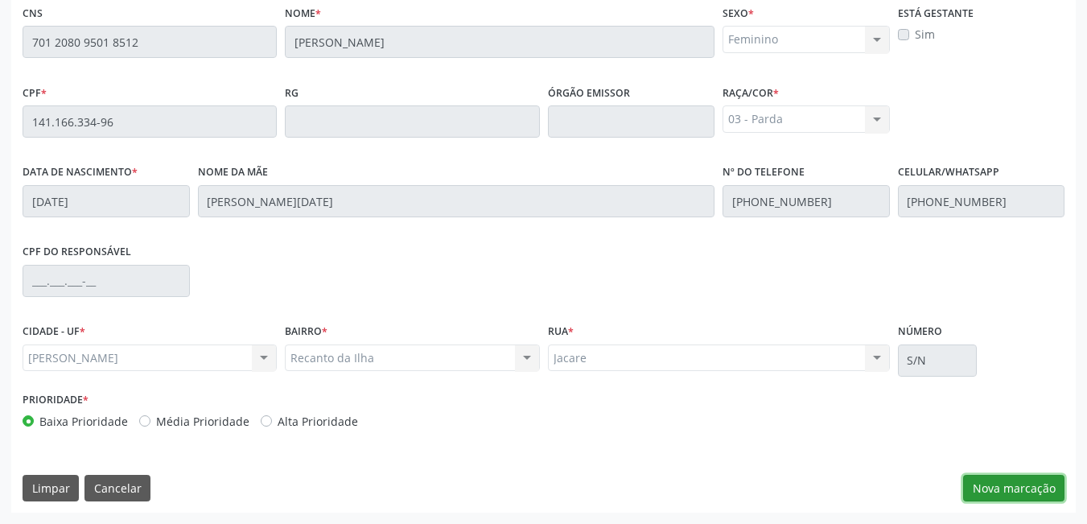
click at [1046, 476] on button "Nova marcação" at bounding box center [1013, 488] width 101 height 27
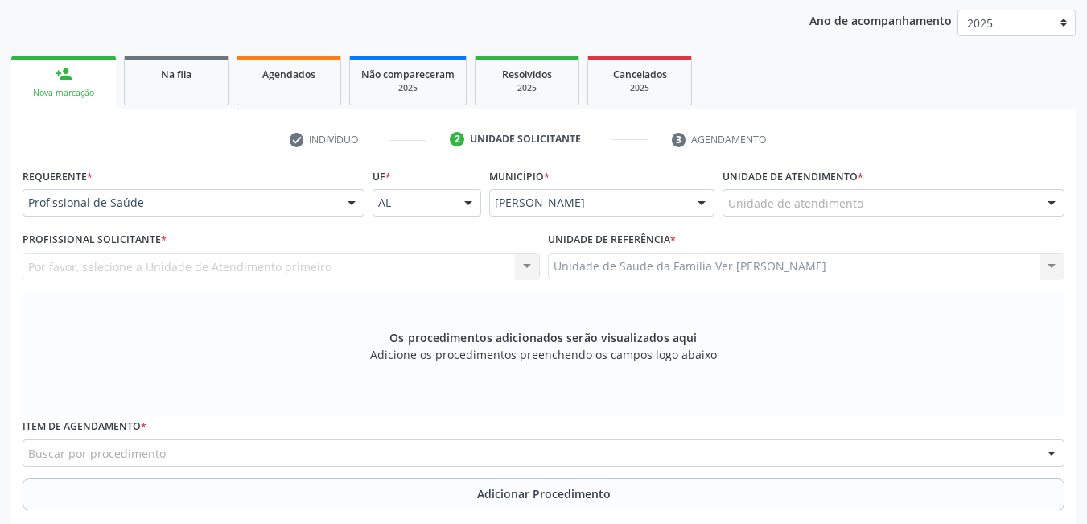
scroll to position [178, 0]
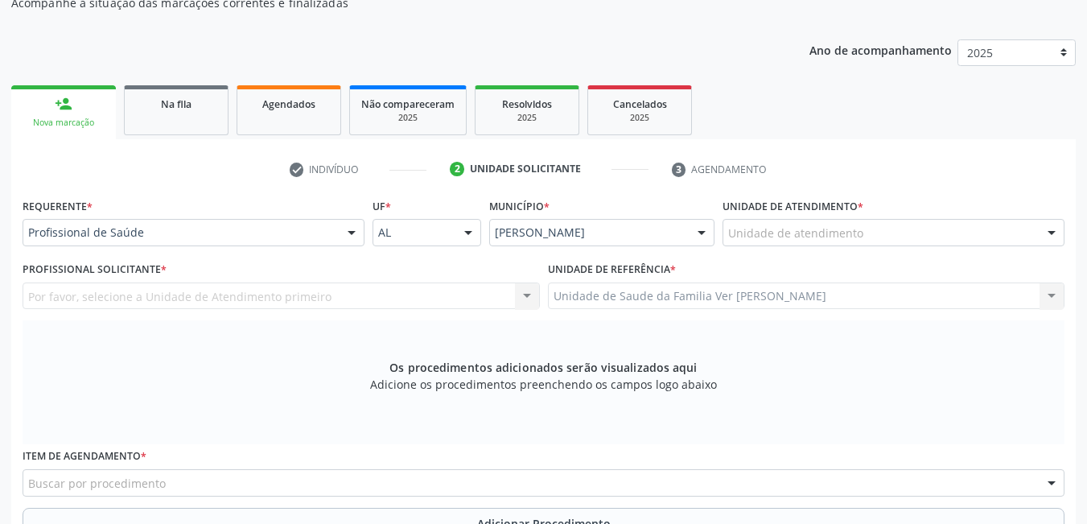
click at [990, 235] on div "Unidade de atendimento" at bounding box center [893, 232] width 342 height 27
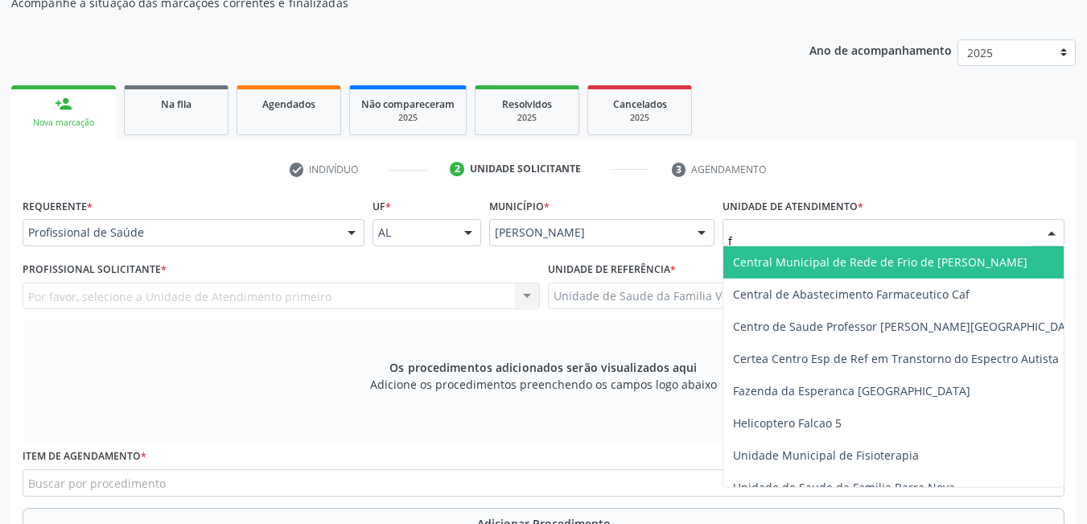
type input "fl"
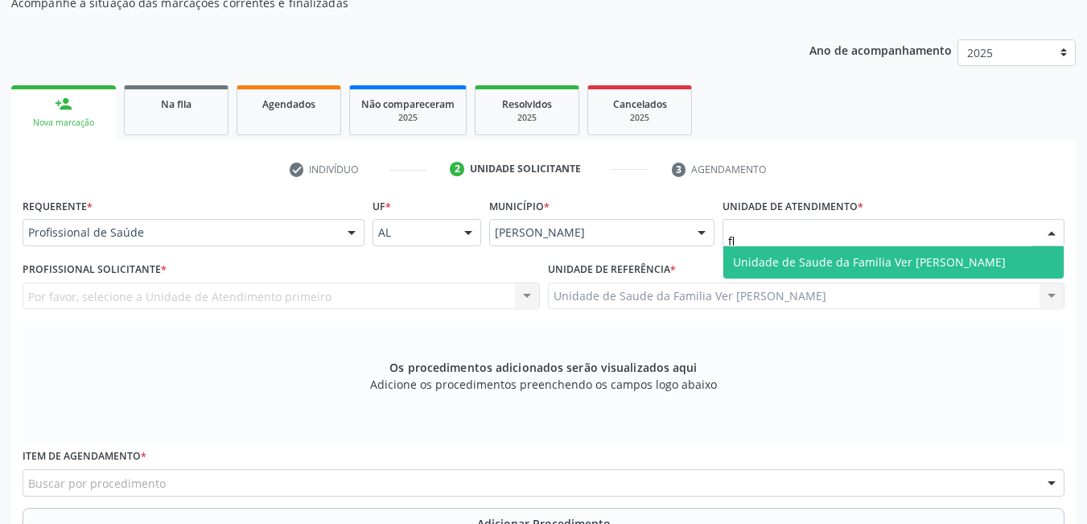
click at [964, 257] on span "Unidade de Saude da Familia Ver [PERSON_NAME]" at bounding box center [869, 261] width 273 height 15
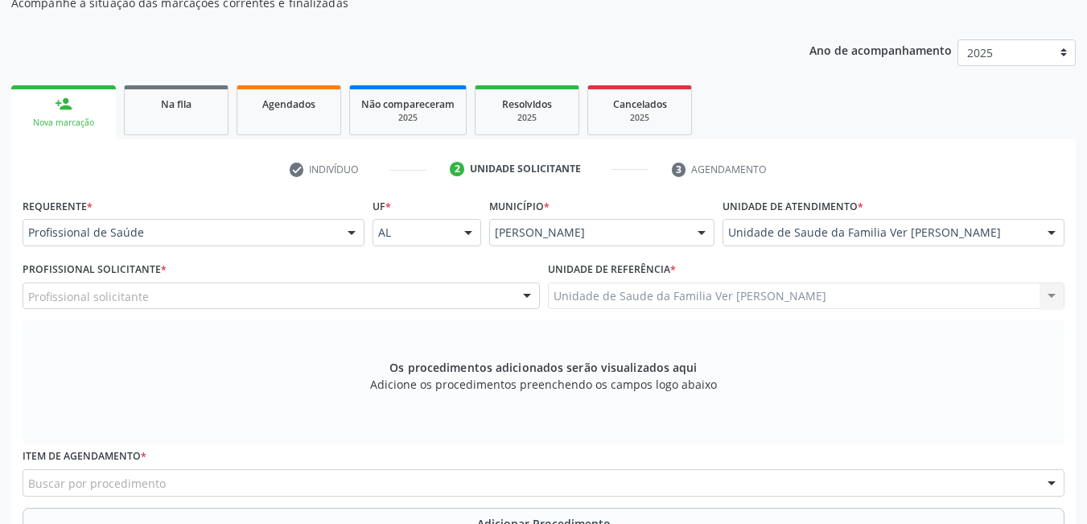
click at [411, 291] on div "Profissional solicitante" at bounding box center [281, 295] width 517 height 27
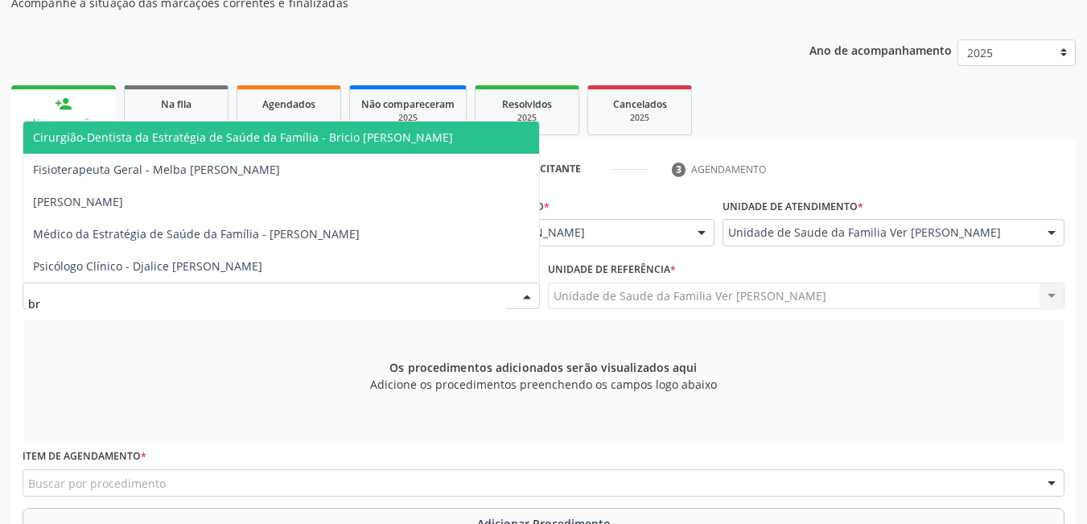
type input "bru"
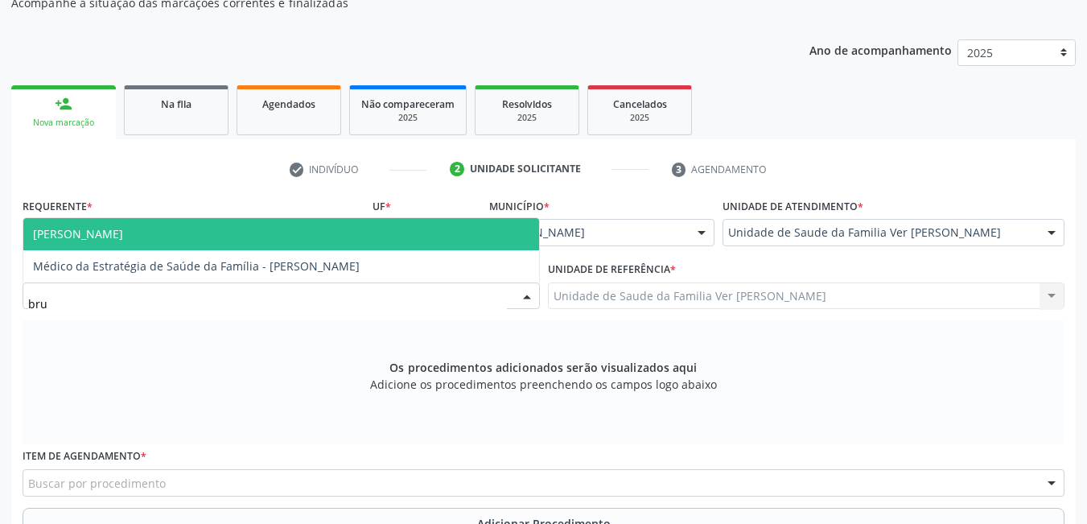
click at [304, 231] on span "[PERSON_NAME]" at bounding box center [281, 234] width 516 height 32
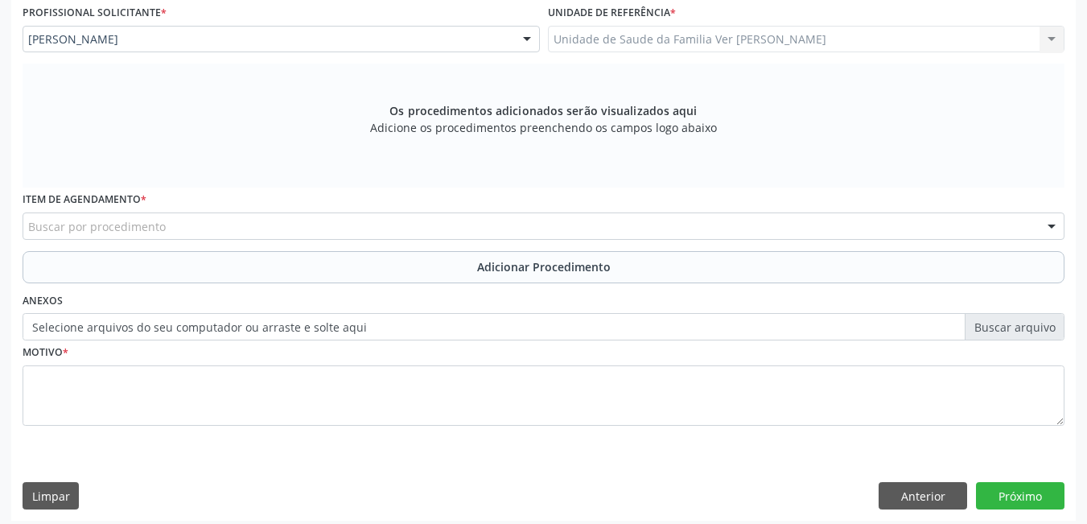
scroll to position [442, 0]
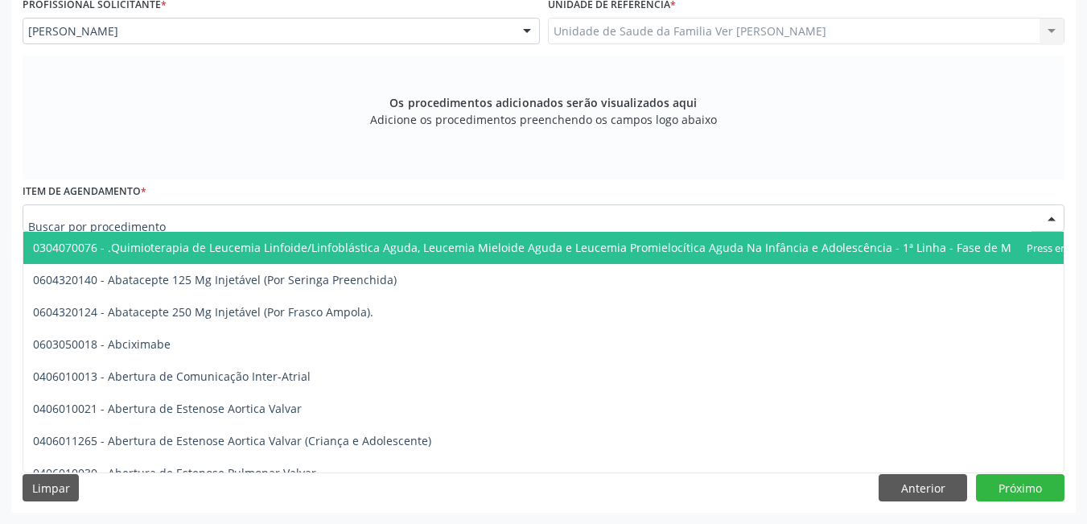
click at [310, 212] on div at bounding box center [544, 217] width 1042 height 27
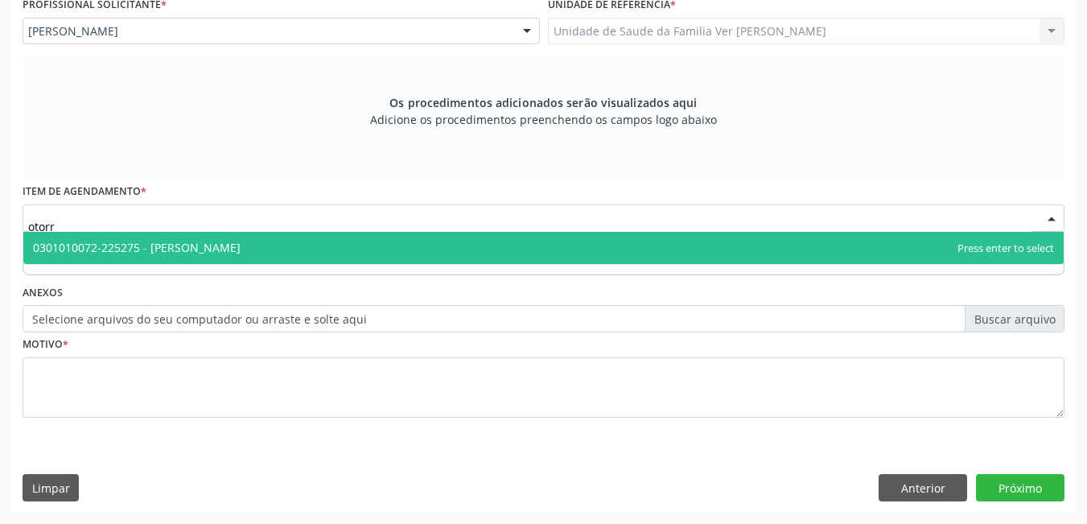
type input "otorri"
click at [343, 247] on span "0301010072-225275 - [PERSON_NAME]" at bounding box center [543, 248] width 1040 height 32
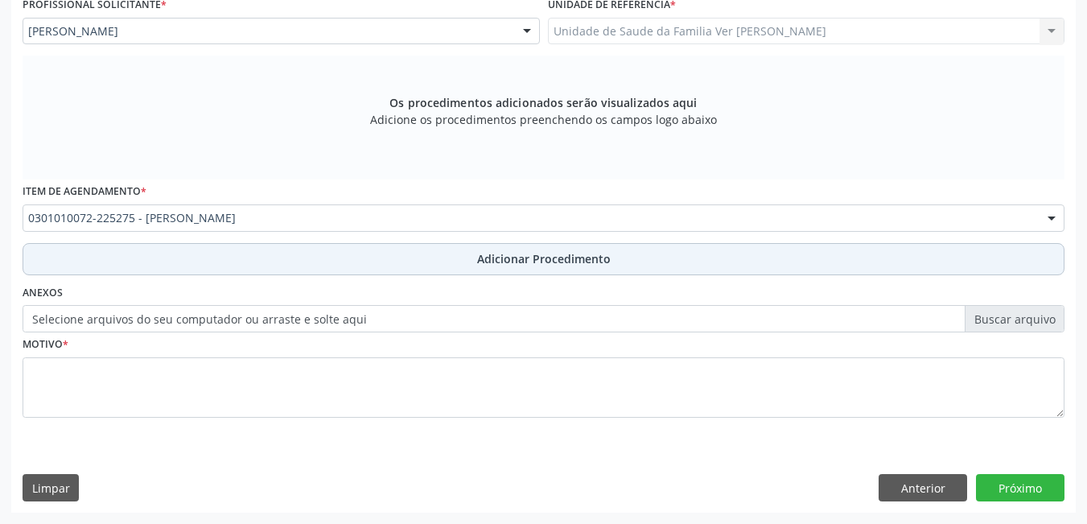
click at [364, 268] on button "Adicionar Procedimento" at bounding box center [544, 259] width 1042 height 32
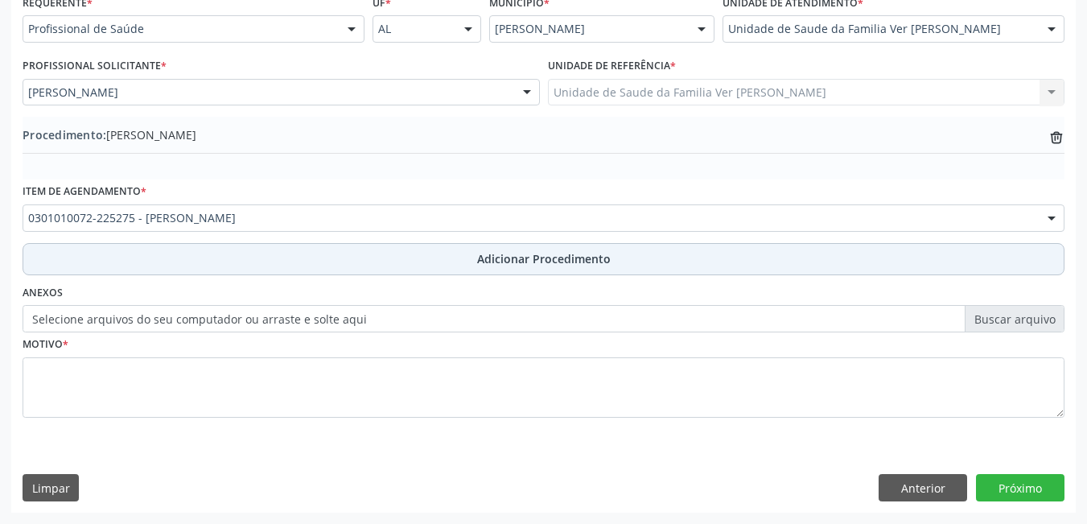
scroll to position [381, 0]
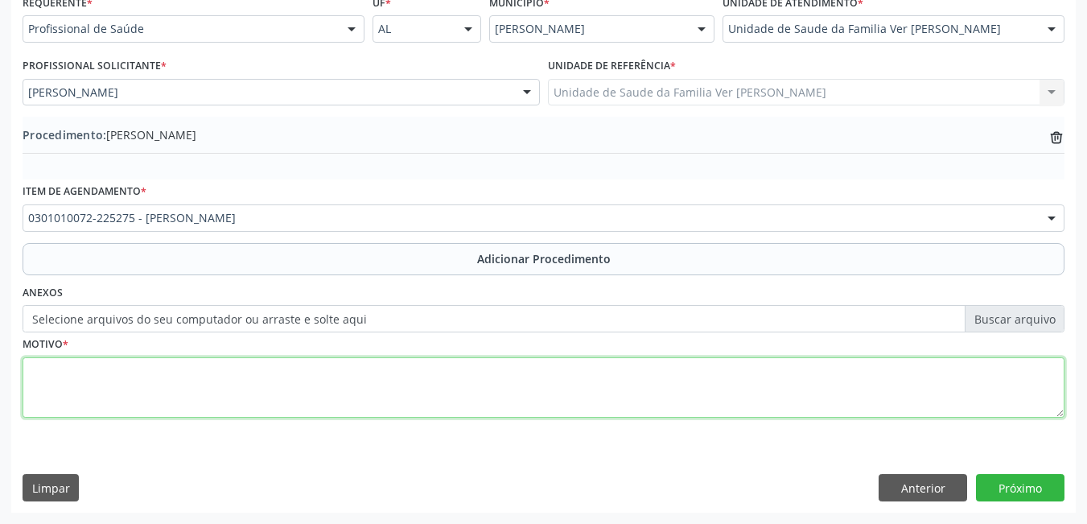
click at [128, 383] on textarea at bounding box center [544, 387] width 1042 height 61
type textarea "sem justificativa"
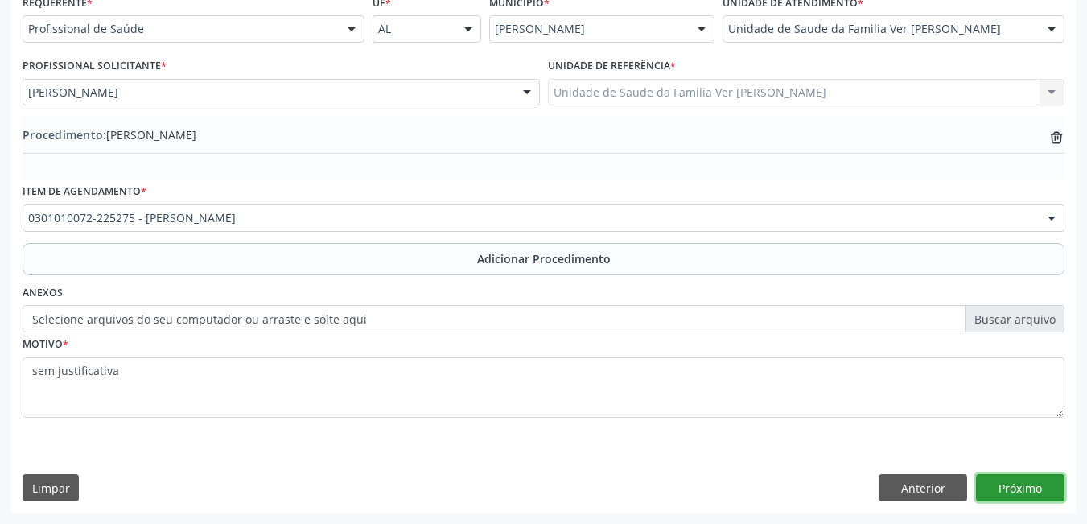
click at [1022, 491] on button "Próximo" at bounding box center [1020, 487] width 88 height 27
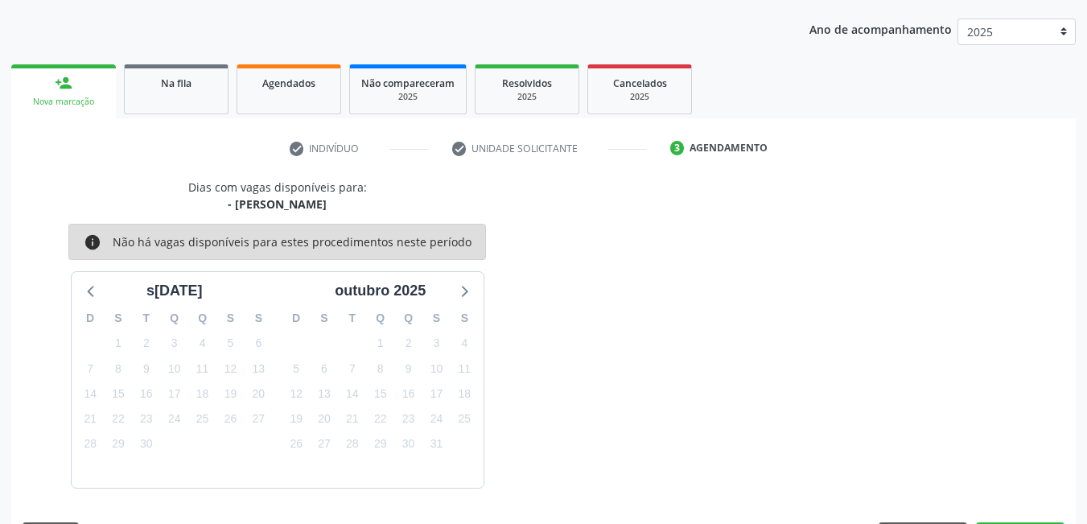
scroll to position [246, 0]
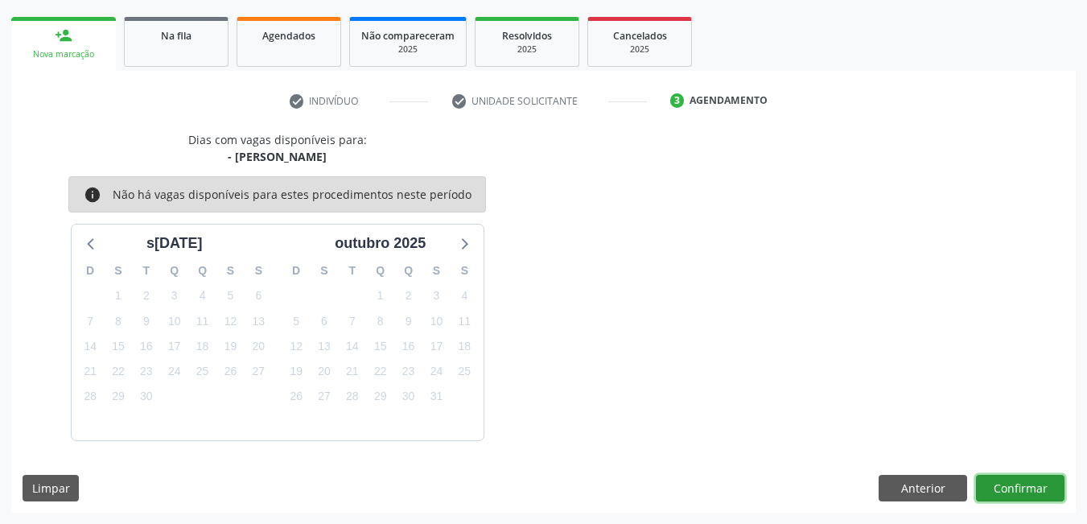
click at [1011, 490] on button "Confirmar" at bounding box center [1020, 488] width 88 height 27
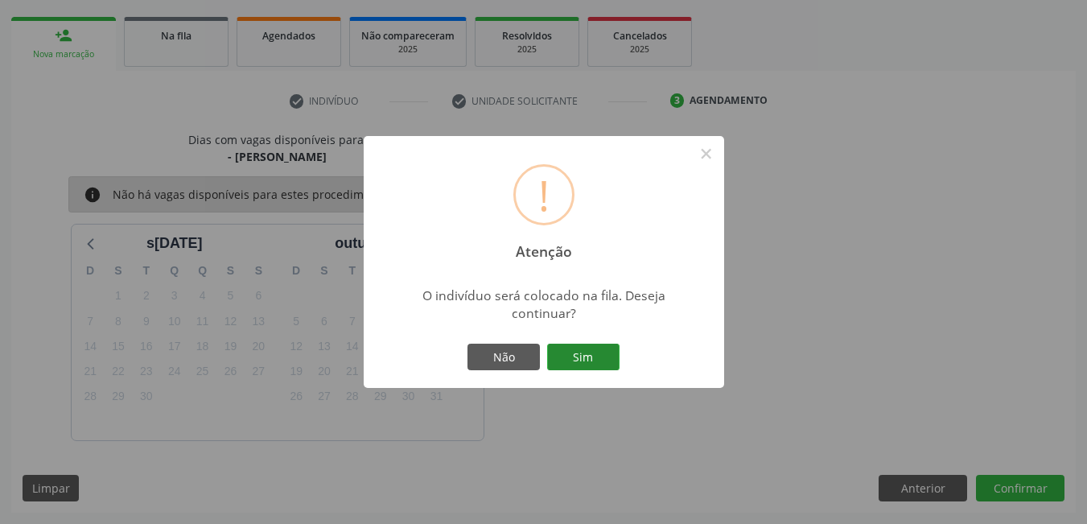
click at [594, 355] on button "Sim" at bounding box center [583, 356] width 72 height 27
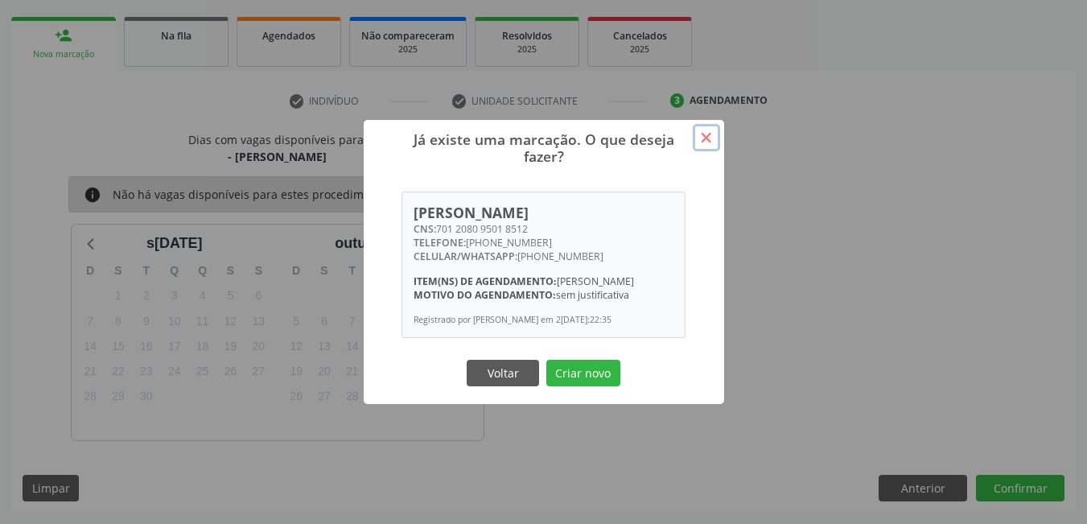
click at [709, 124] on button "×" at bounding box center [706, 137] width 27 height 27
